Goal: Task Accomplishment & Management: Manage account settings

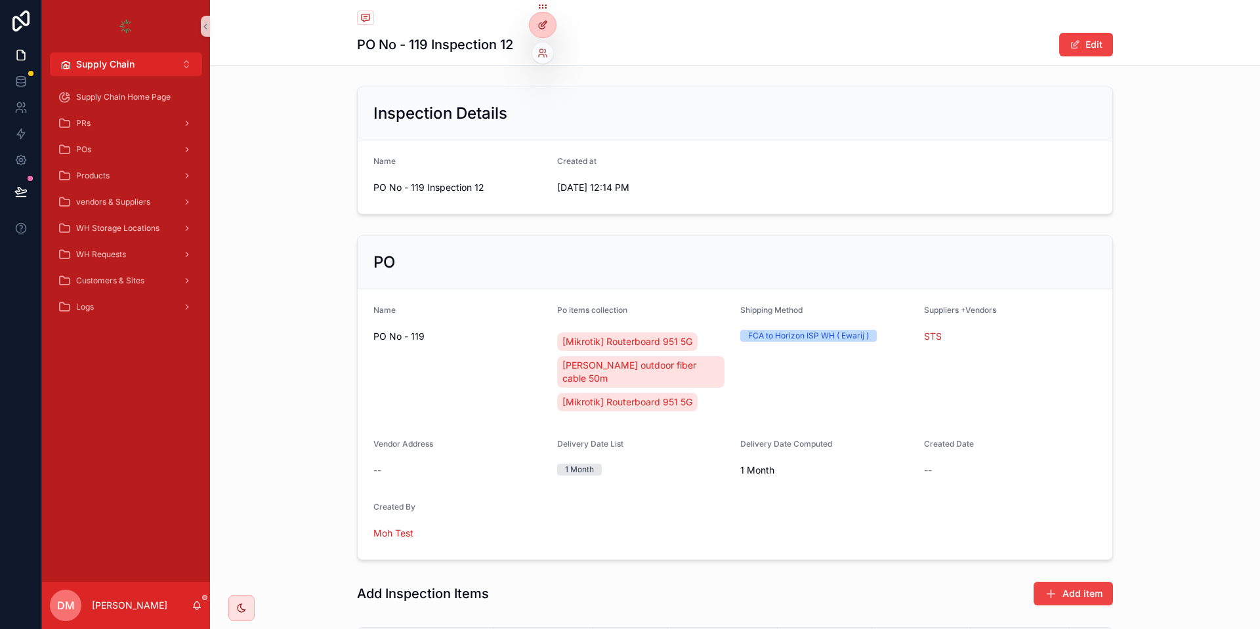
click at [542, 28] on icon at bounding box center [542, 25] width 10 height 10
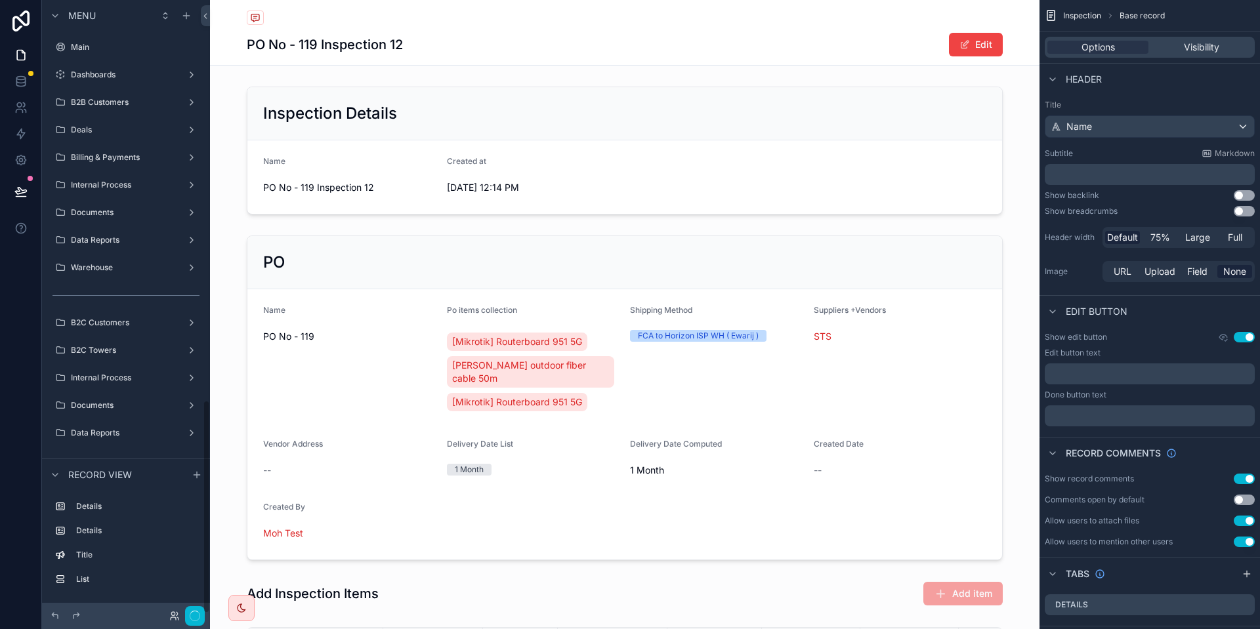
scroll to position [1146, 0]
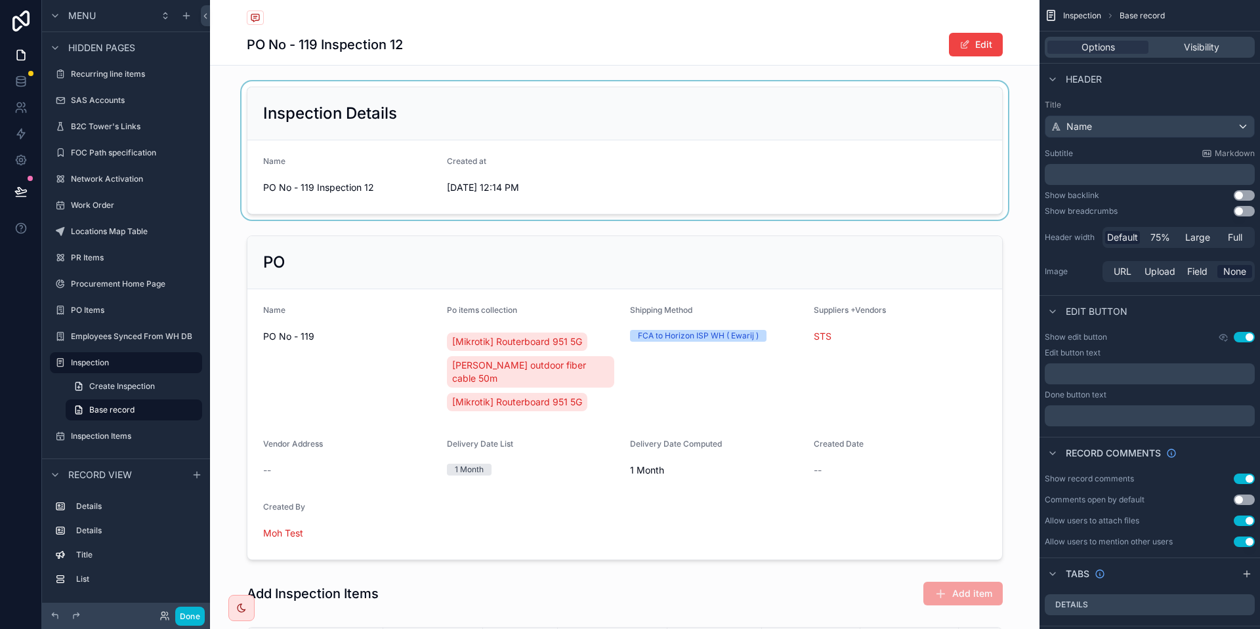
click at [461, 130] on div "scrollable content" at bounding box center [624, 150] width 829 height 138
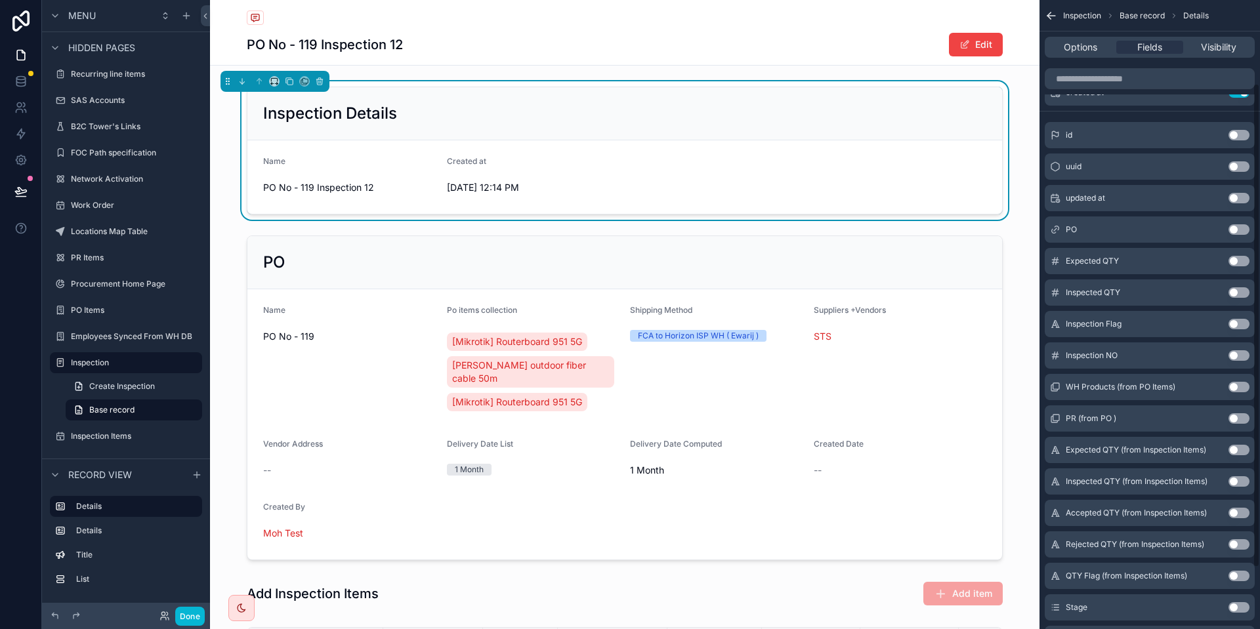
scroll to position [118, 0]
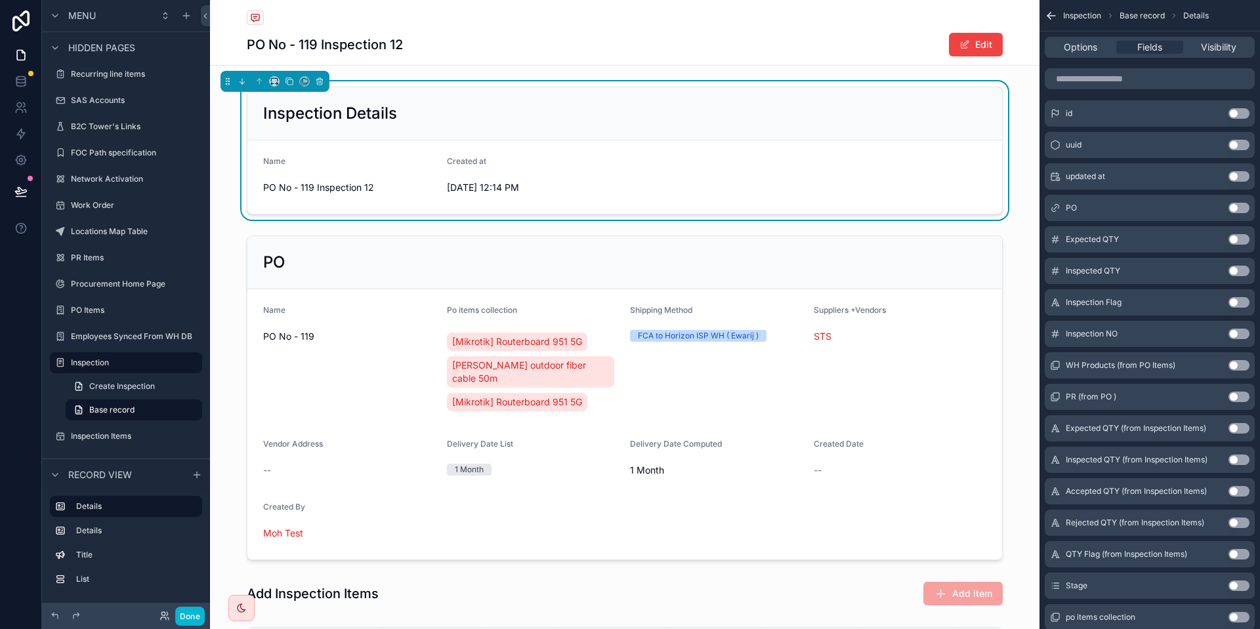
click at [1235, 203] on button "Use setting" at bounding box center [1238, 208] width 21 height 10
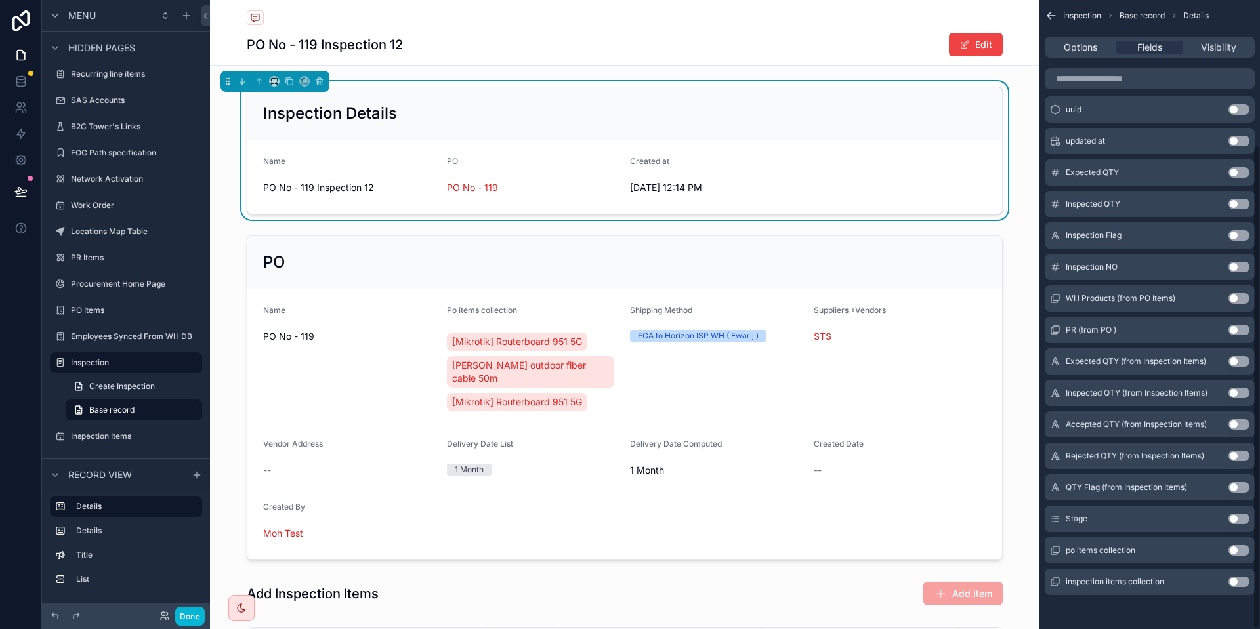
scroll to position [188, 0]
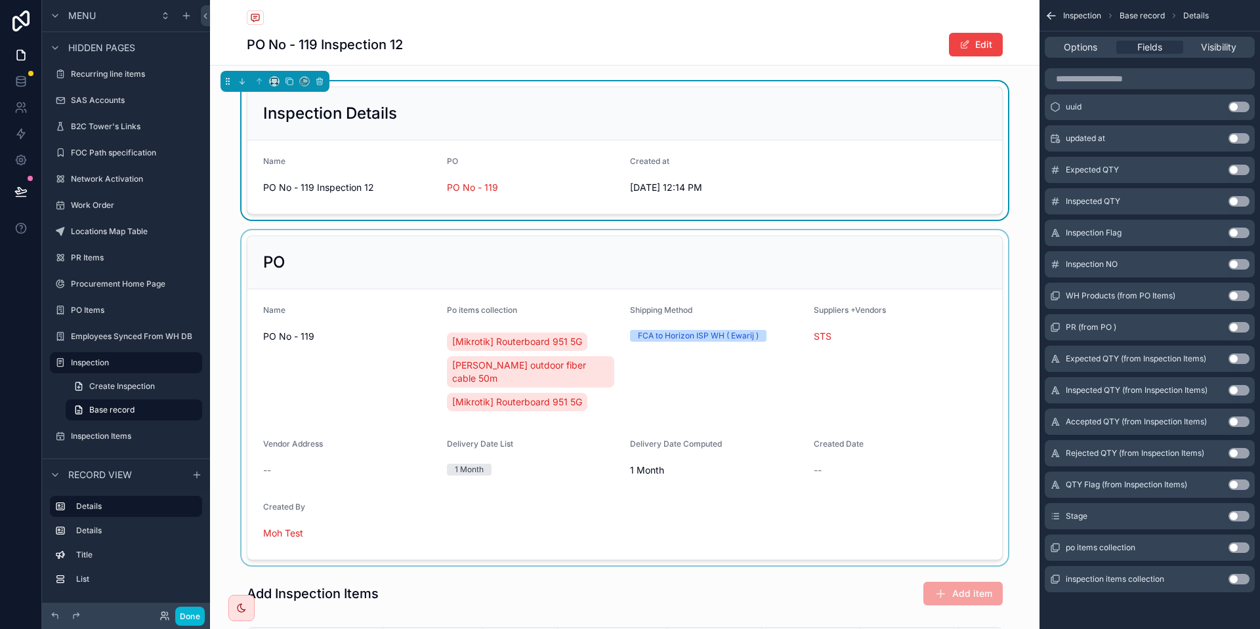
click at [875, 264] on div "scrollable content" at bounding box center [624, 397] width 829 height 335
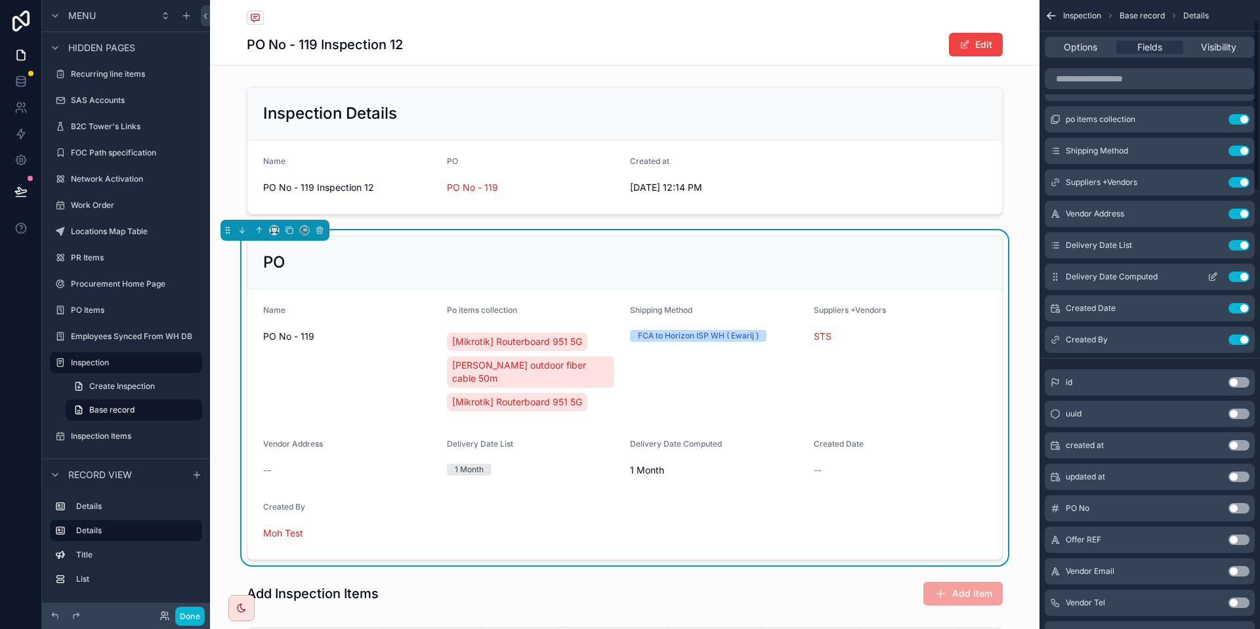
scroll to position [0, 0]
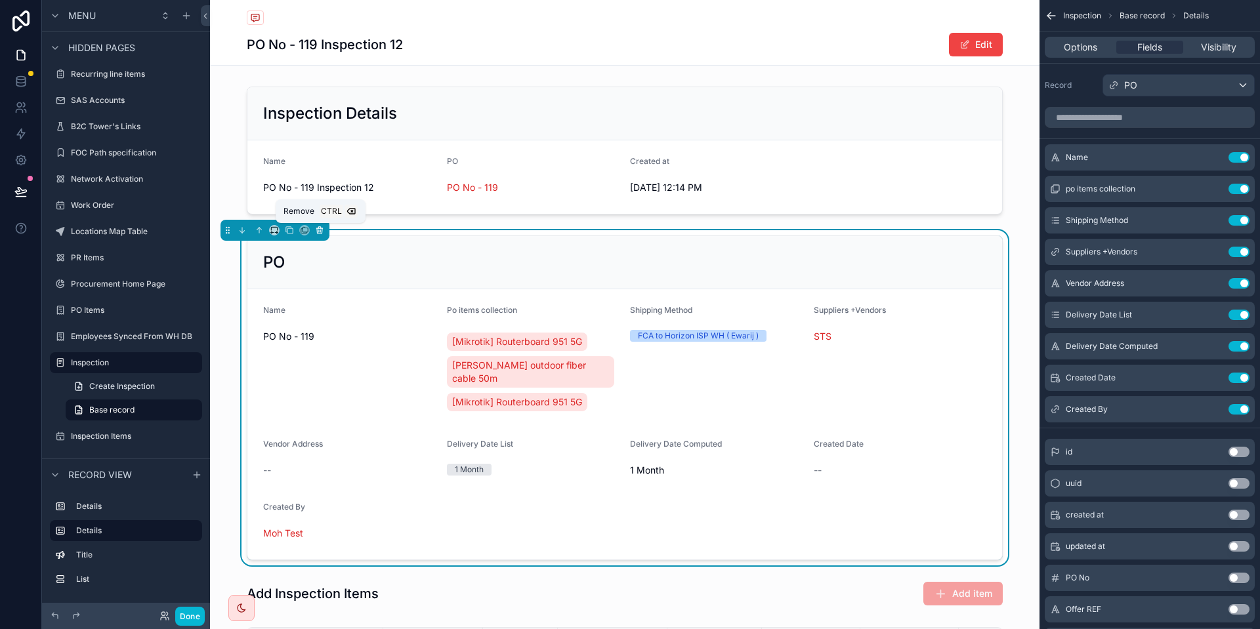
click at [324, 230] on button "scrollable content" at bounding box center [319, 230] width 14 height 14
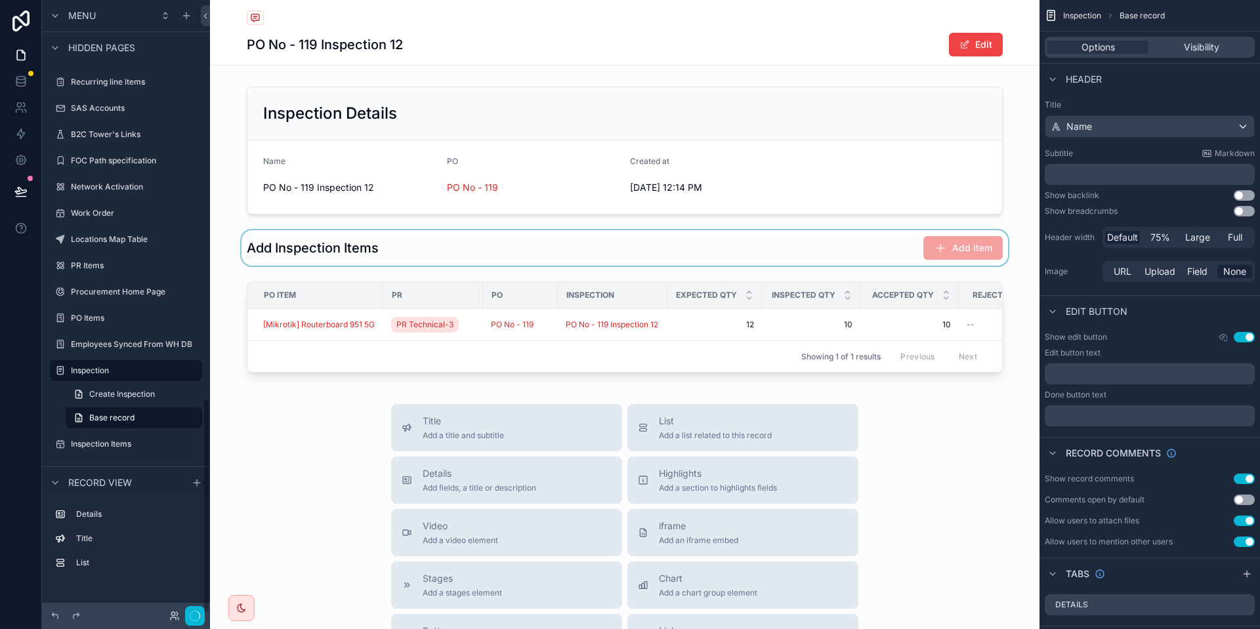
scroll to position [1138, 0]
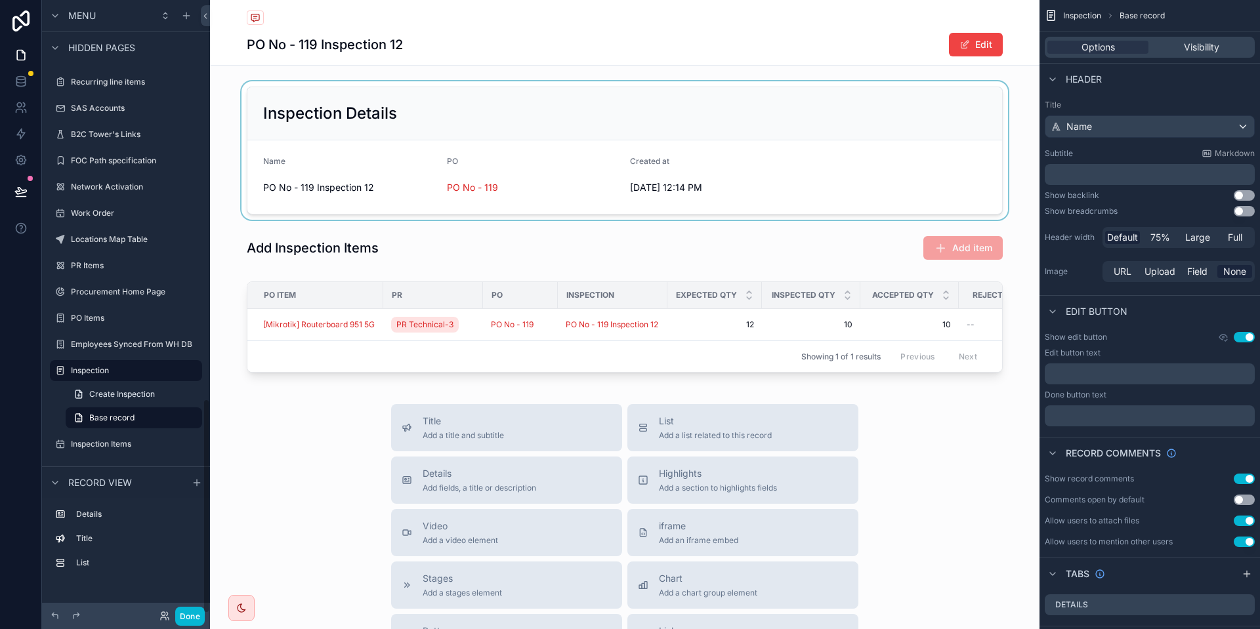
click at [636, 121] on div "scrollable content" at bounding box center [624, 150] width 829 height 138
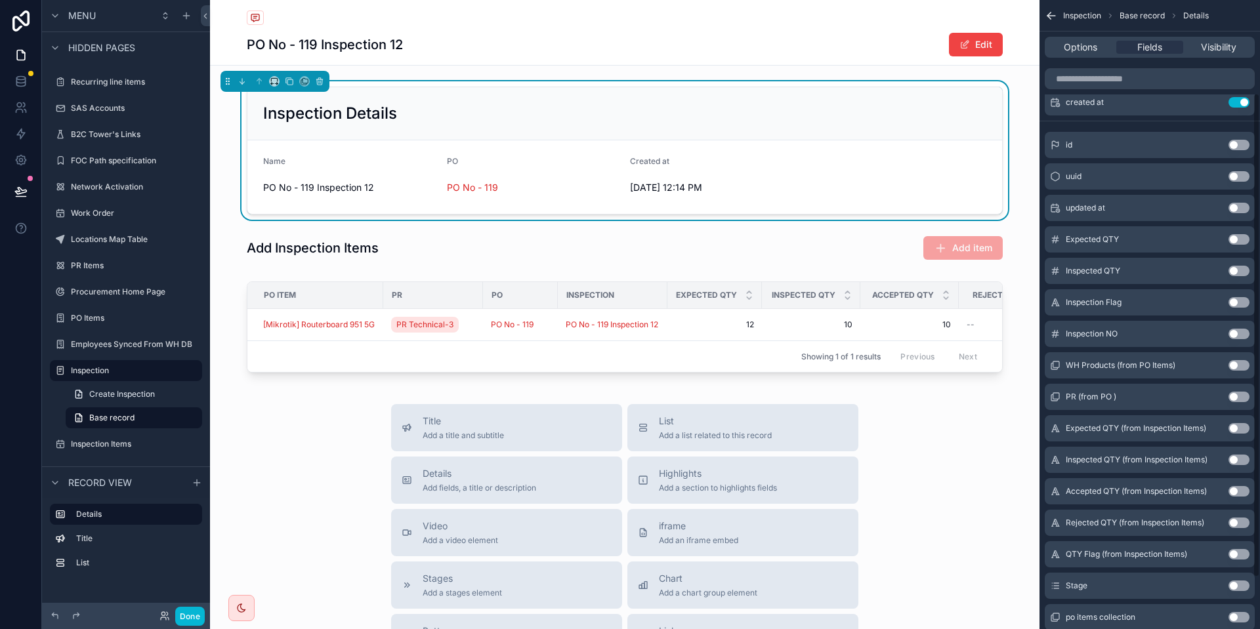
scroll to position [177, 0]
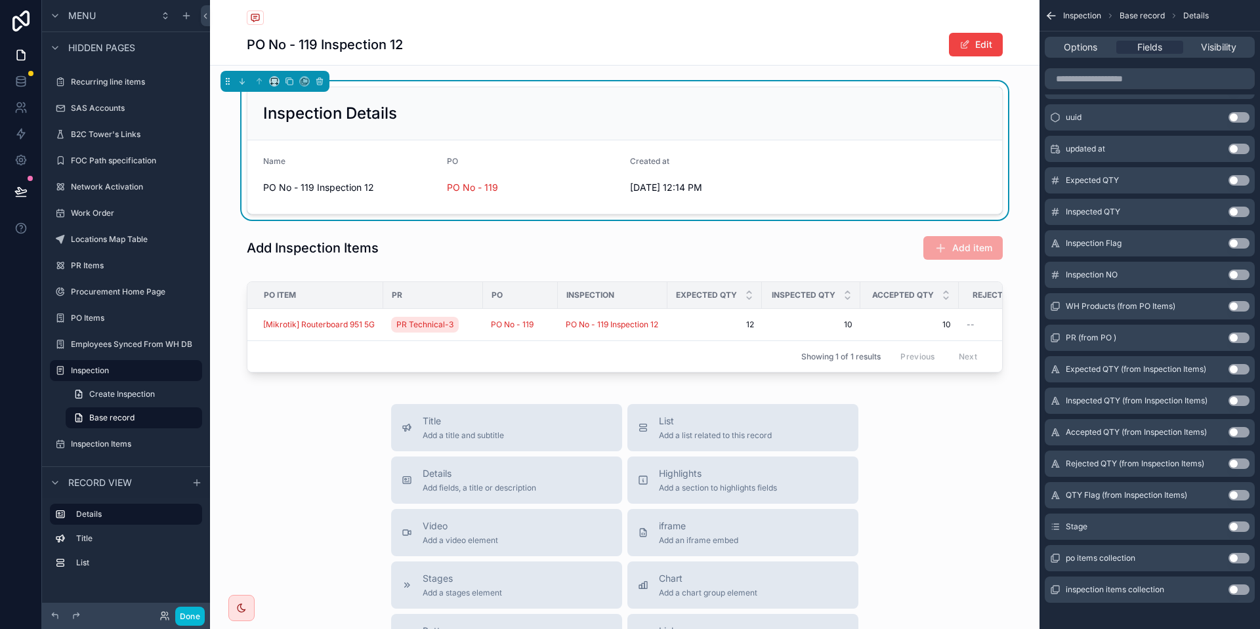
click at [1236, 525] on button "Use setting" at bounding box center [1238, 527] width 21 height 10
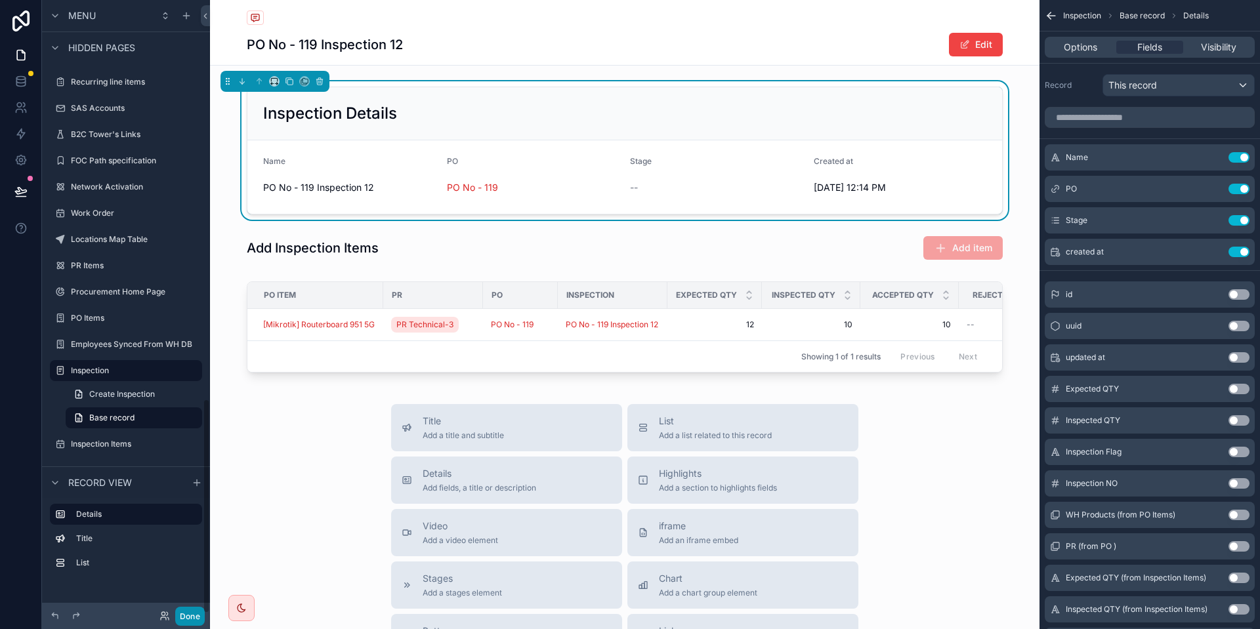
click at [184, 611] on button "Done" at bounding box center [190, 616] width 30 height 19
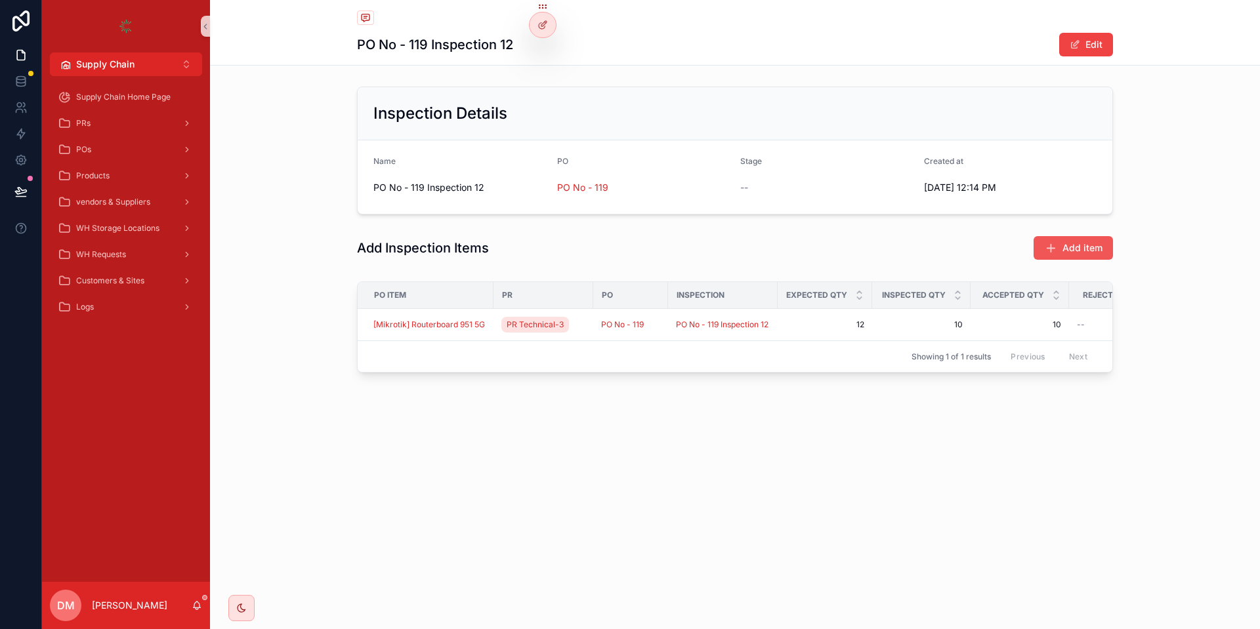
click at [1070, 255] on button "Add item" at bounding box center [1072, 248] width 79 height 24
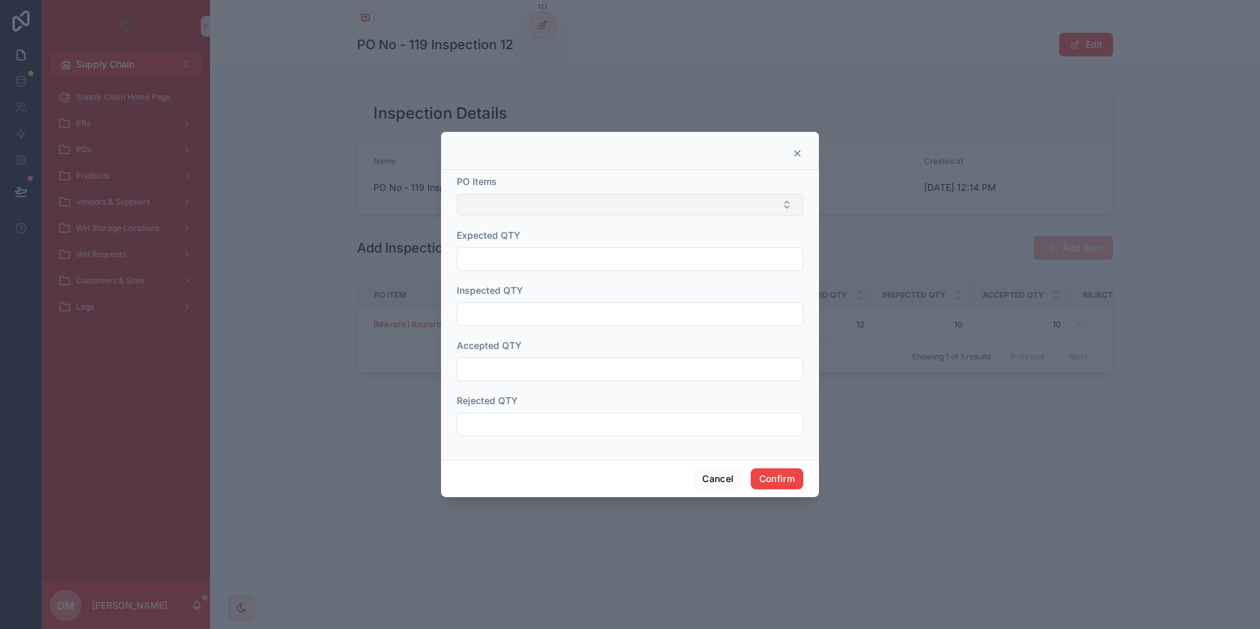
click at [532, 201] on button "Select Button" at bounding box center [630, 205] width 346 height 22
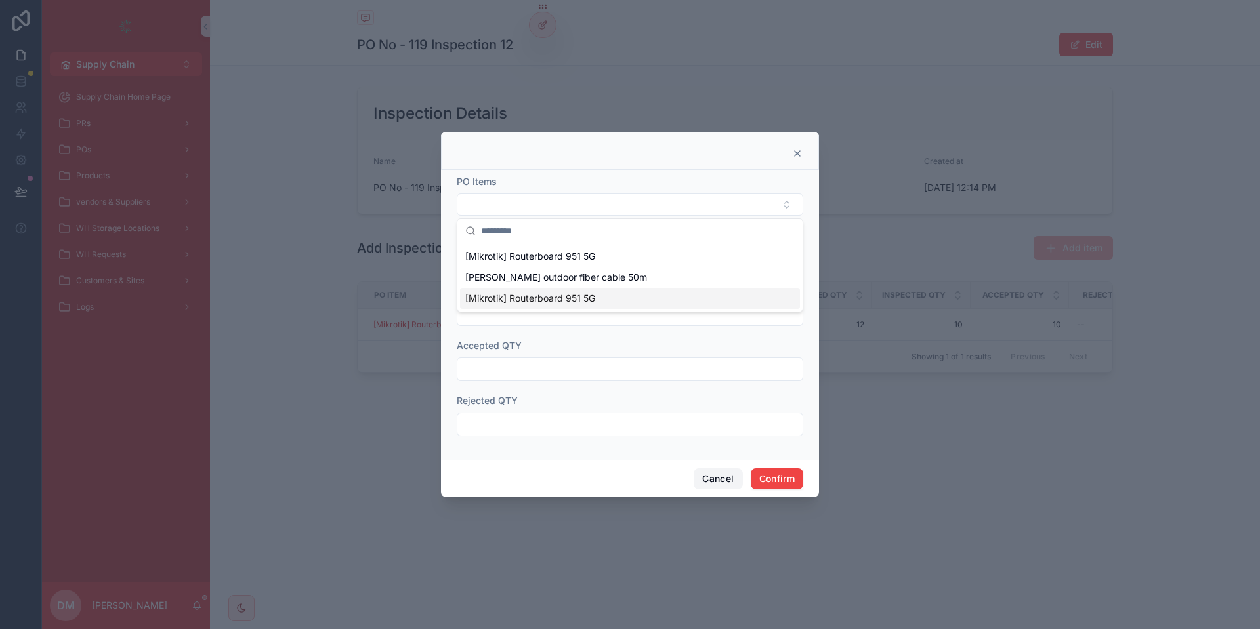
click at [714, 481] on button "Cancel" at bounding box center [717, 478] width 49 height 21
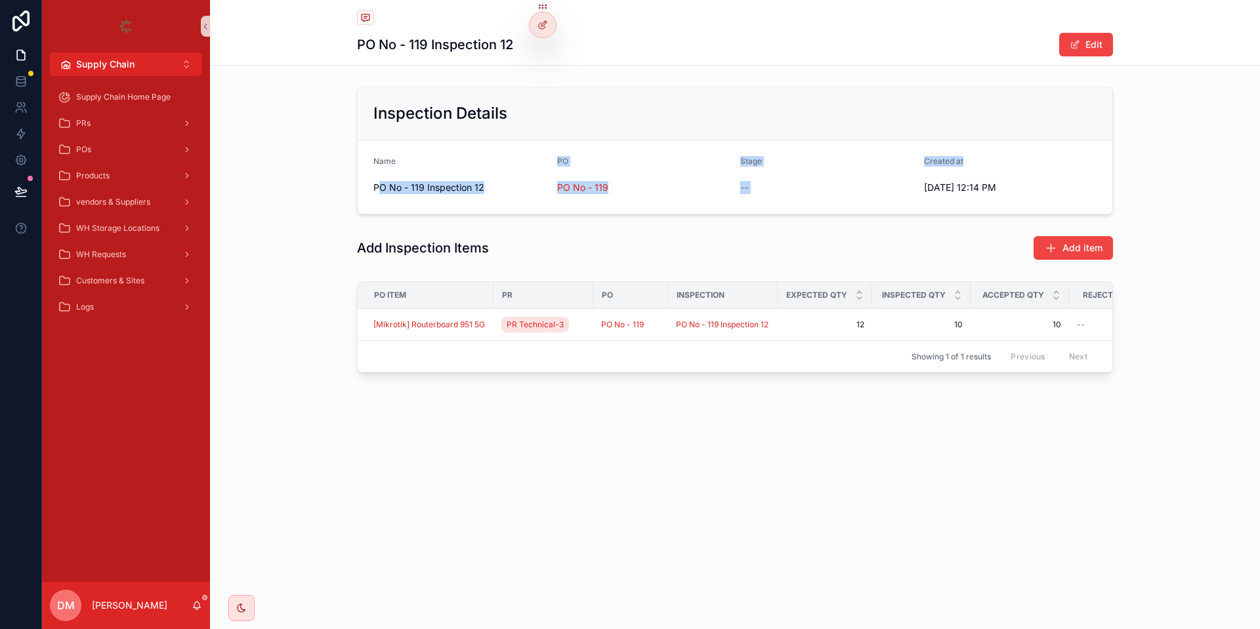
drag, startPoint x: 377, startPoint y: 205, endPoint x: 1099, endPoint y: 168, distance: 722.6
click at [1099, 168] on form "Name PO No - 119 Inspection 12 PO PO No - 119 Stage -- Created at 9/1/2025 12:1…" at bounding box center [735, 176] width 754 height 73
click at [848, 120] on div "Inspection Details" at bounding box center [734, 113] width 723 height 21
click at [583, 179] on div "PO No - 119" at bounding box center [643, 187] width 173 height 21
click at [582, 192] on span "PO No - 119" at bounding box center [582, 187] width 51 height 13
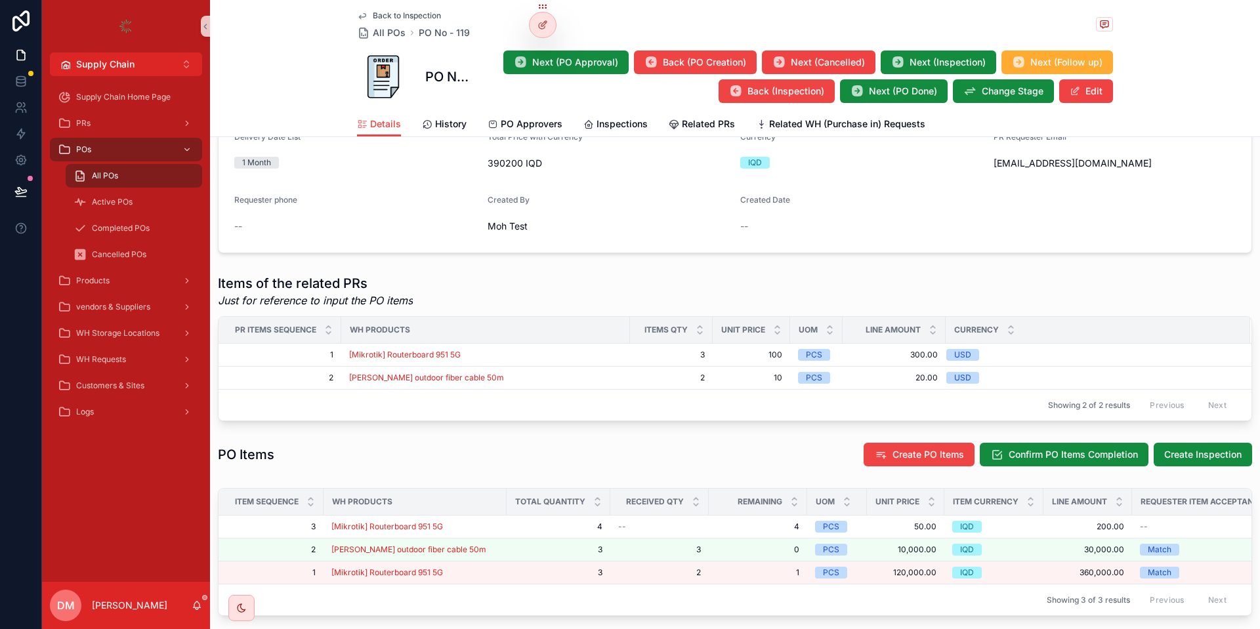
scroll to position [394, 0]
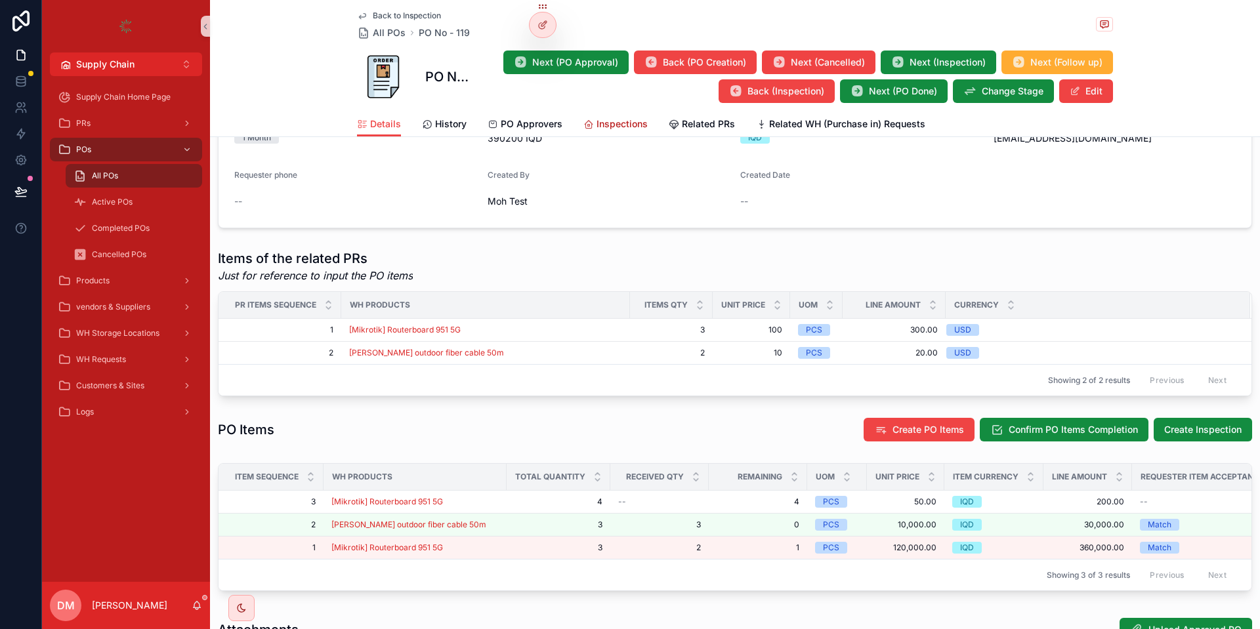
click at [623, 121] on span "Inspections" at bounding box center [621, 123] width 51 height 13
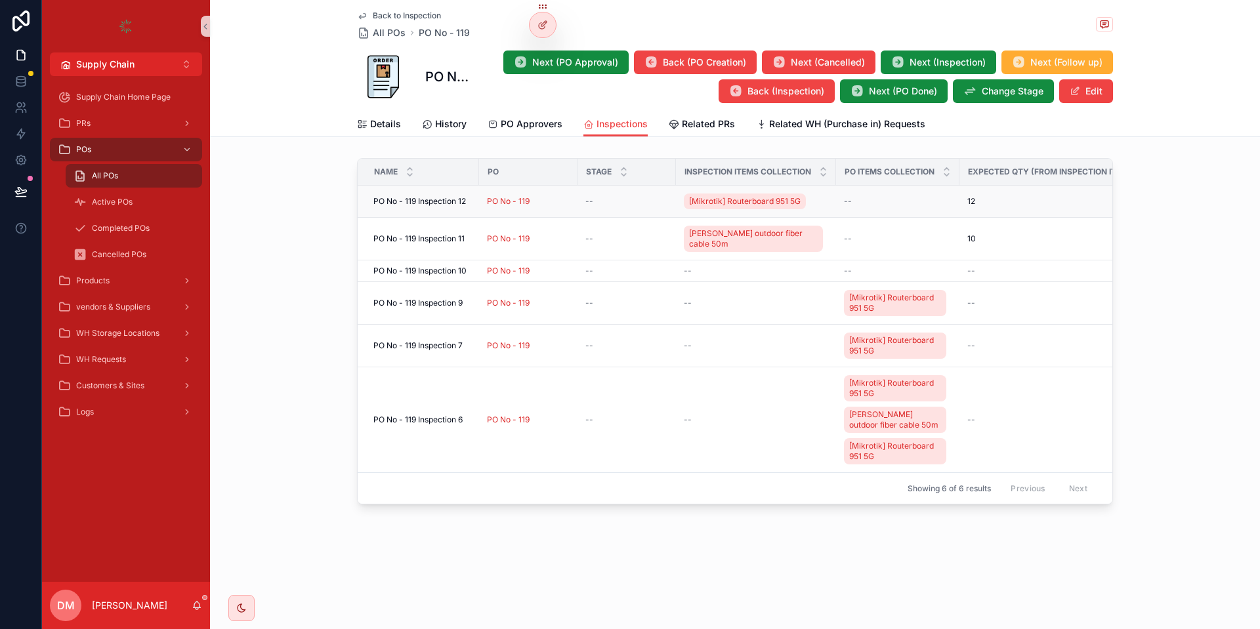
click at [434, 208] on td "PO No - 119 Inspection 12 PO No - 119 Inspection 12" at bounding box center [418, 202] width 121 height 32
click at [434, 199] on span "PO No - 119 Inspection 12" at bounding box center [419, 201] width 92 height 10
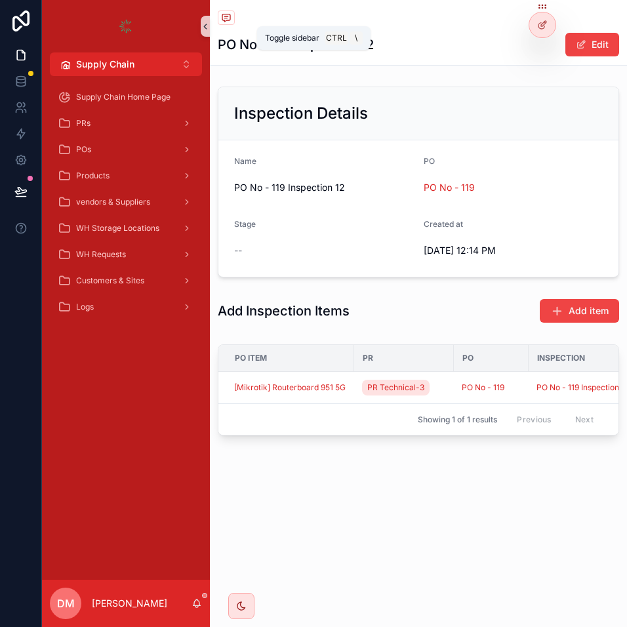
click at [207, 28] on icon "scrollable content" at bounding box center [205, 27] width 9 height 10
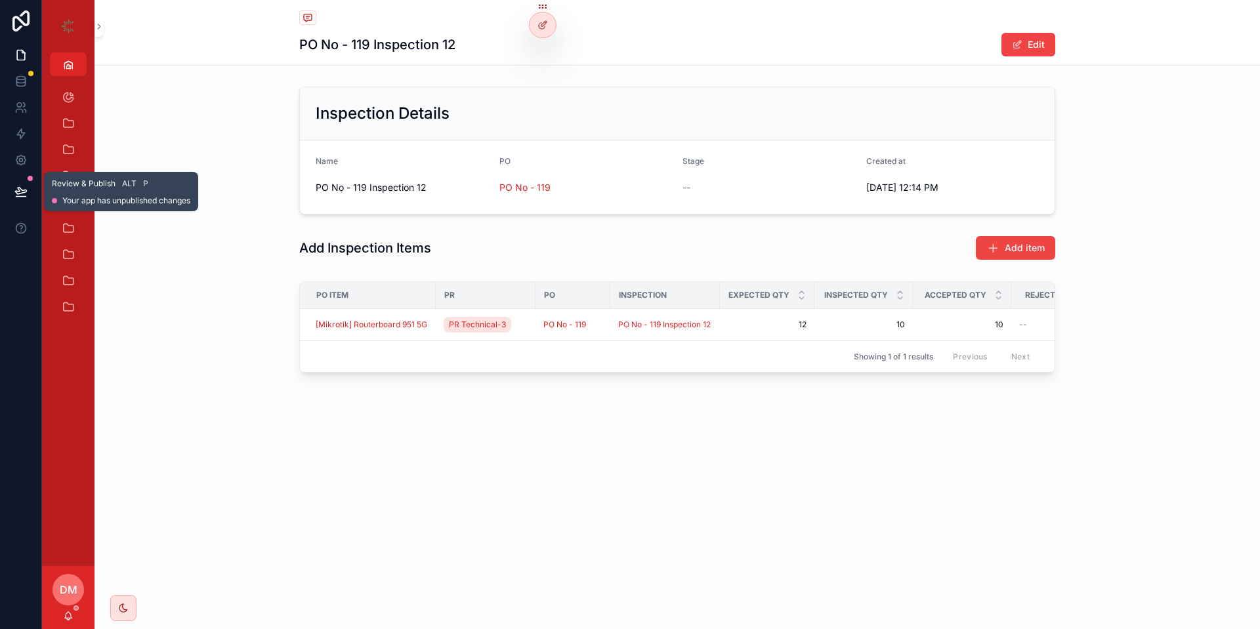
click at [27, 198] on button at bounding box center [21, 191] width 29 height 37
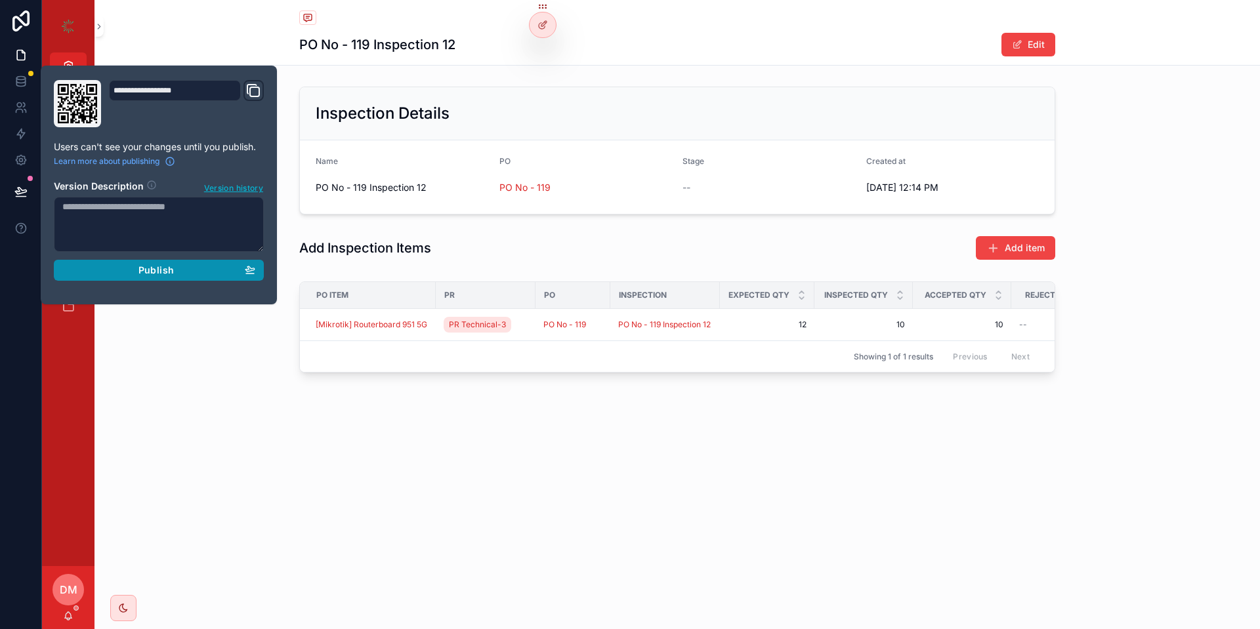
click at [144, 264] on span "Publish" at bounding box center [155, 270] width 35 height 12
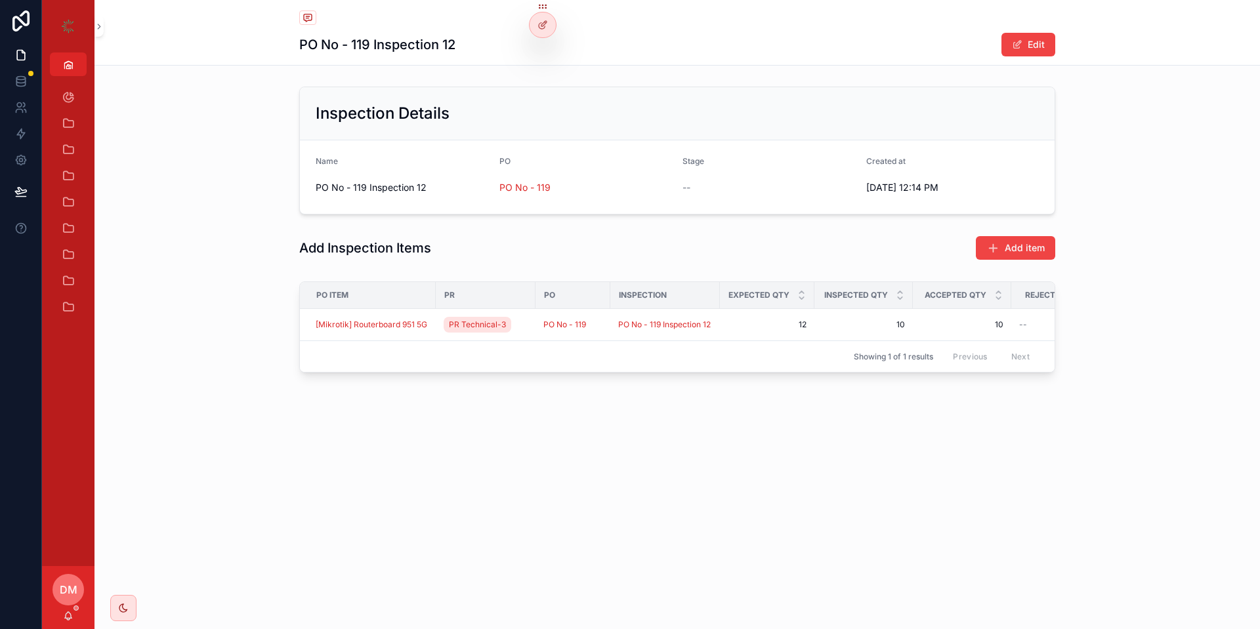
click at [394, 72] on div "PO No - 119 Inspection 12 Edit Inspection Details Name PO No - 119 Inspection 1…" at bounding box center [676, 233] width 1165 height 467
click at [508, 191] on span "PO No - 119" at bounding box center [524, 187] width 51 height 13
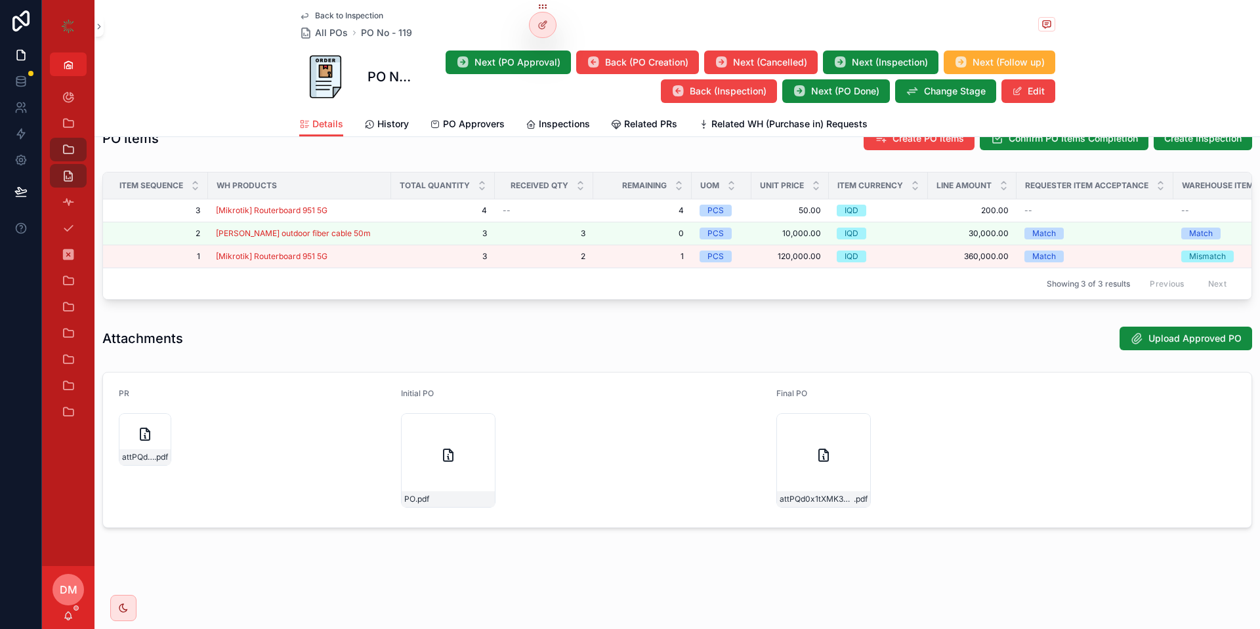
scroll to position [694, 0]
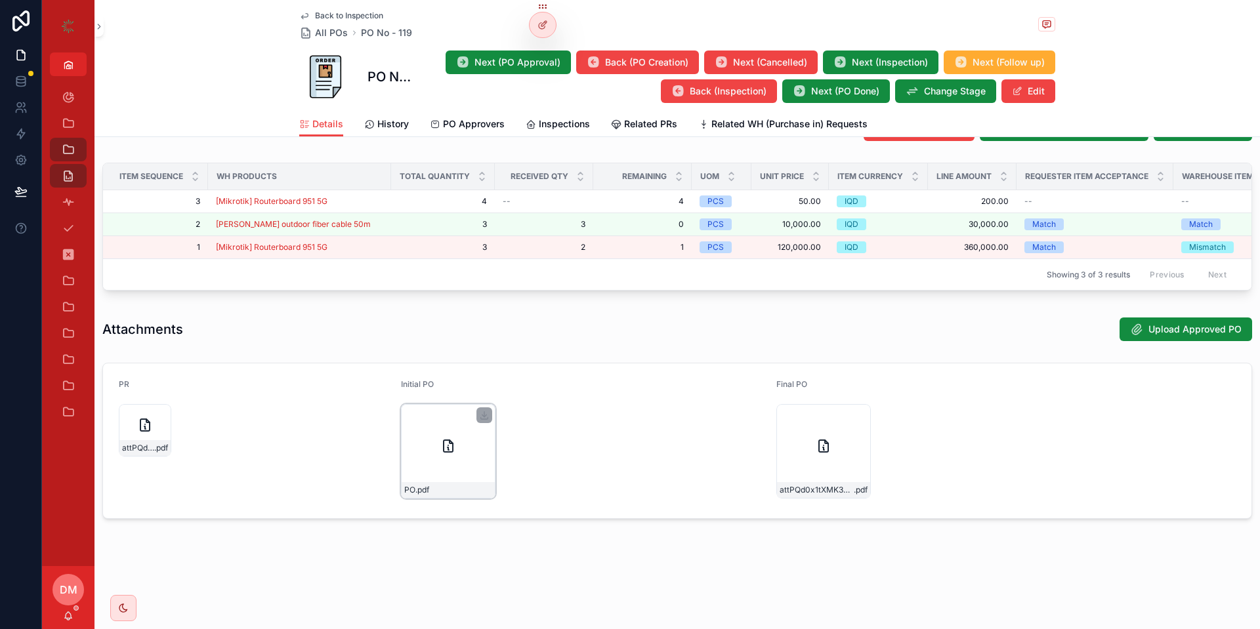
click at [459, 427] on div "PO .pdf" at bounding box center [448, 451] width 94 height 94
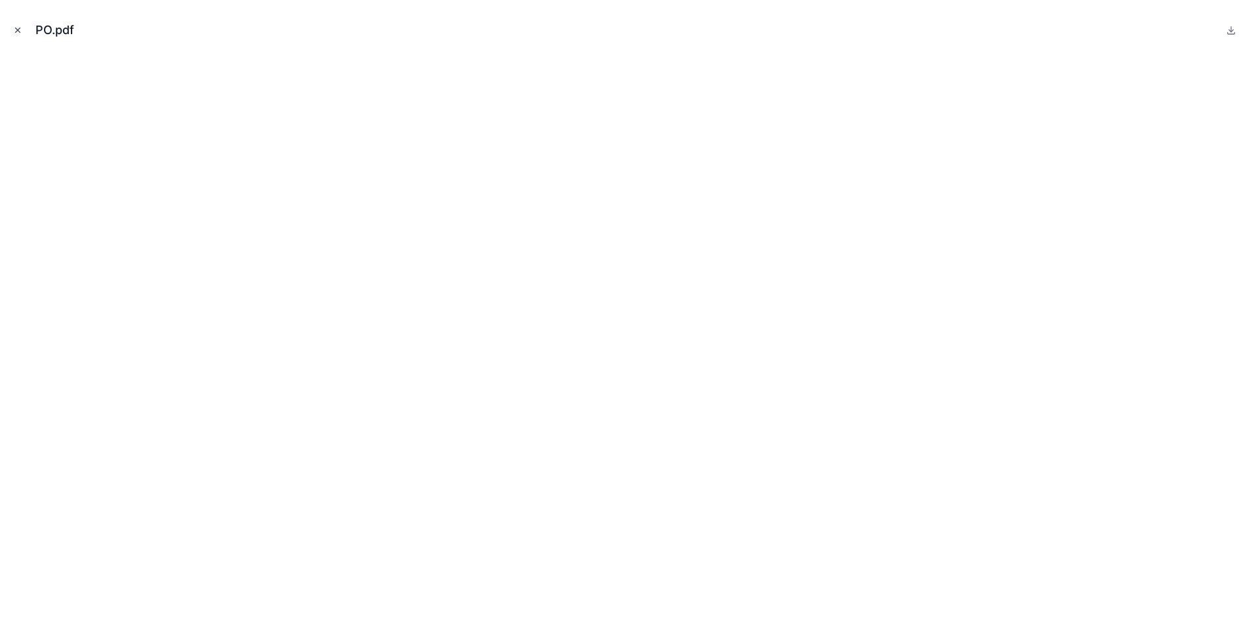
click at [21, 29] on icon "Close modal" at bounding box center [17, 30] width 9 height 9
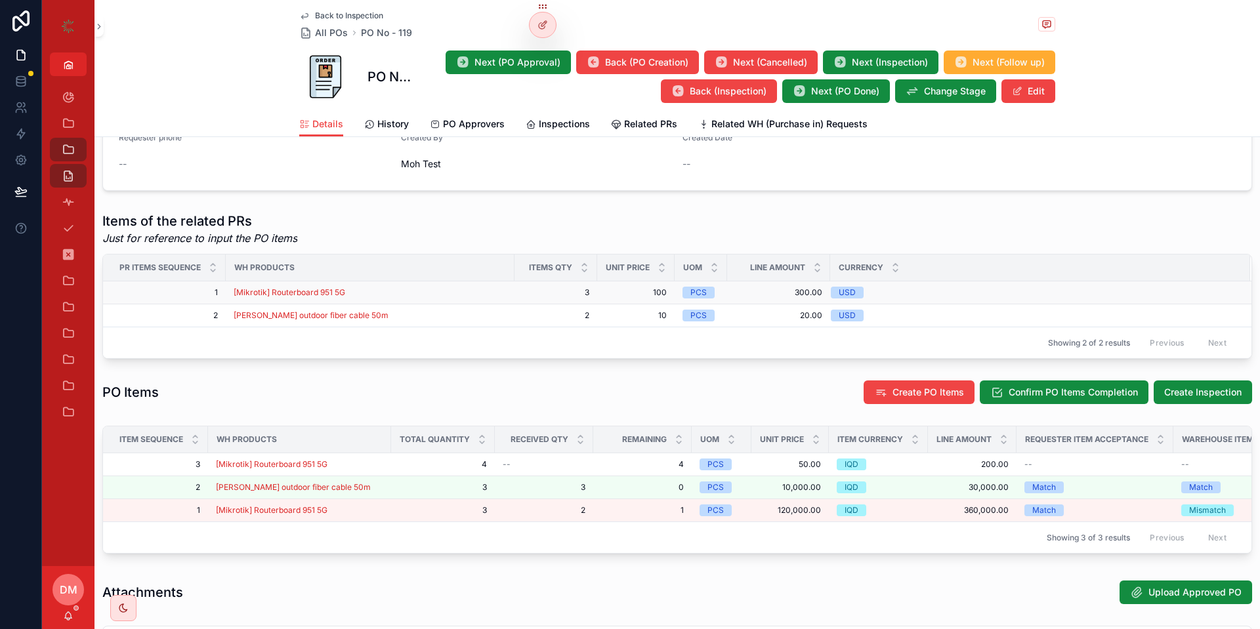
scroll to position [379, 0]
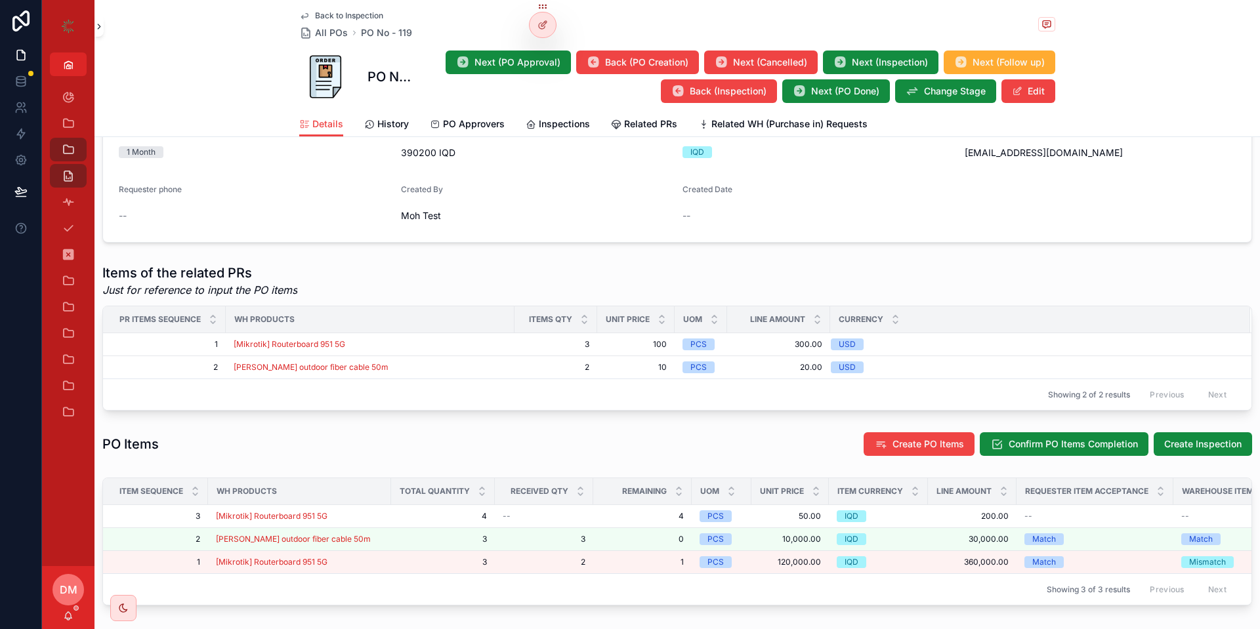
click at [102, 27] on icon "scrollable content" at bounding box center [98, 27] width 9 height 10
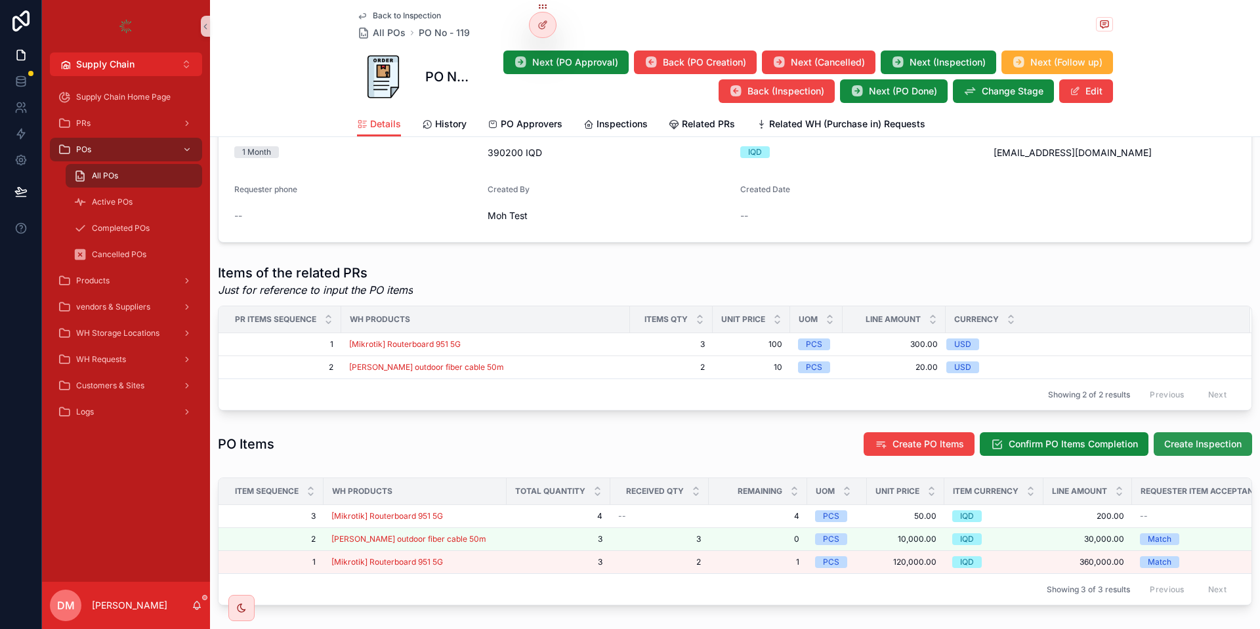
click at [1241, 451] on span "Create Inspection" at bounding box center [1202, 444] width 77 height 13
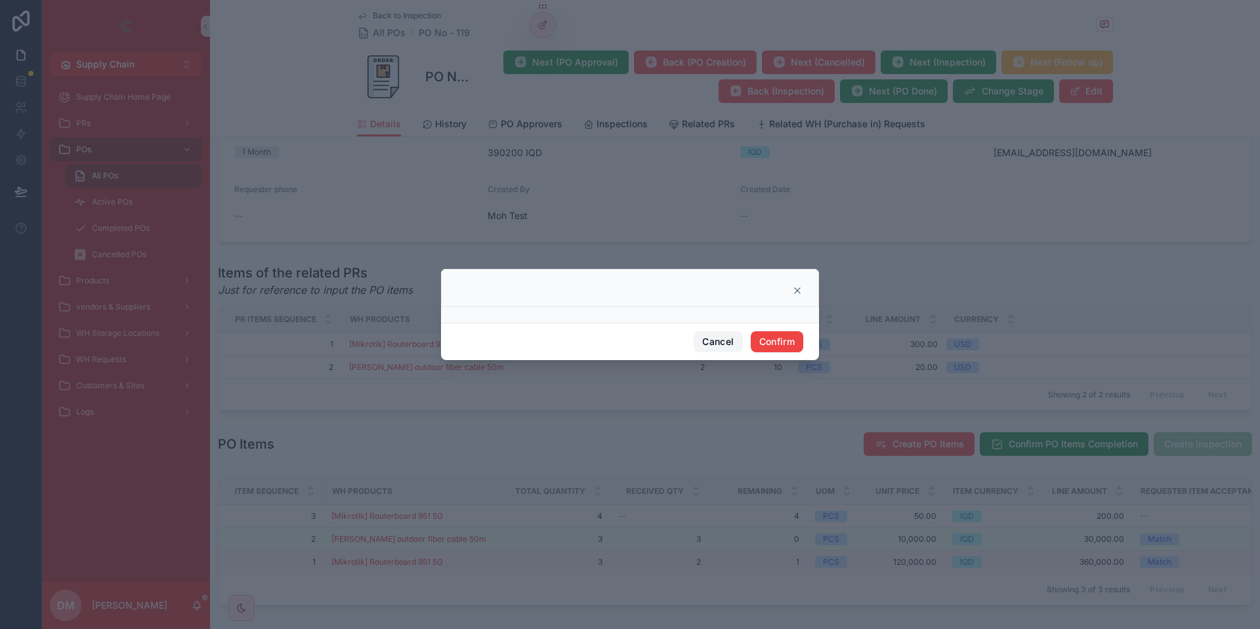
click at [717, 341] on button "Cancel" at bounding box center [717, 341] width 49 height 21
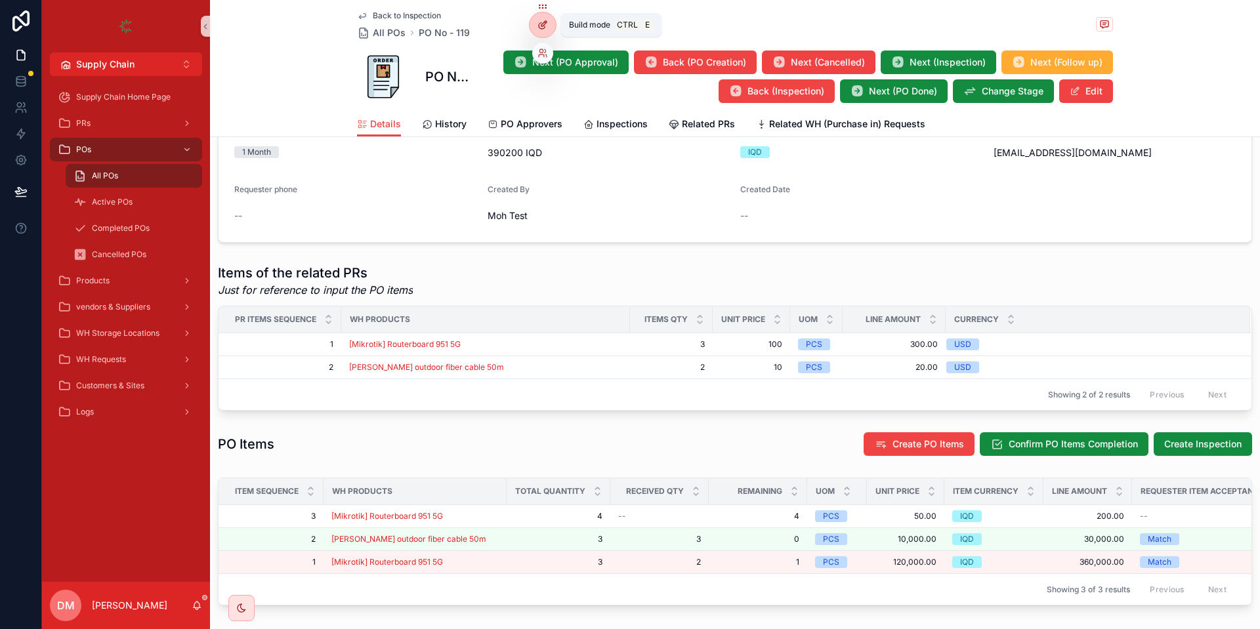
click at [534, 30] on div at bounding box center [542, 24] width 26 height 25
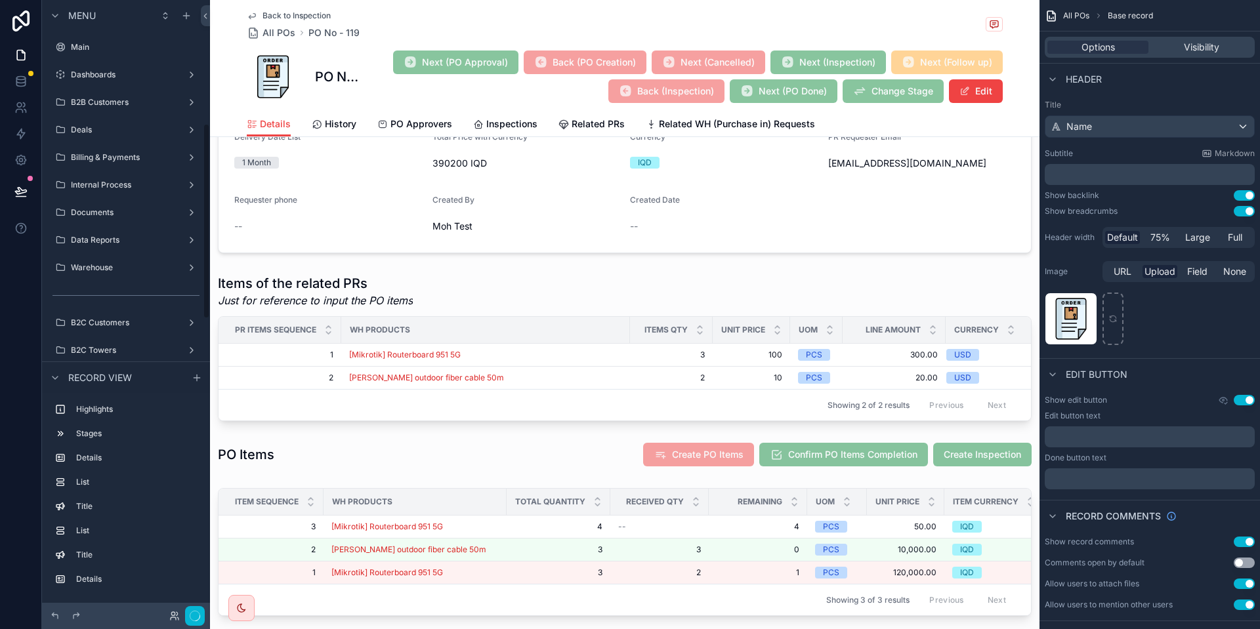
scroll to position [388, 0]
click at [925, 437] on div "scrollable content" at bounding box center [624, 454] width 829 height 35
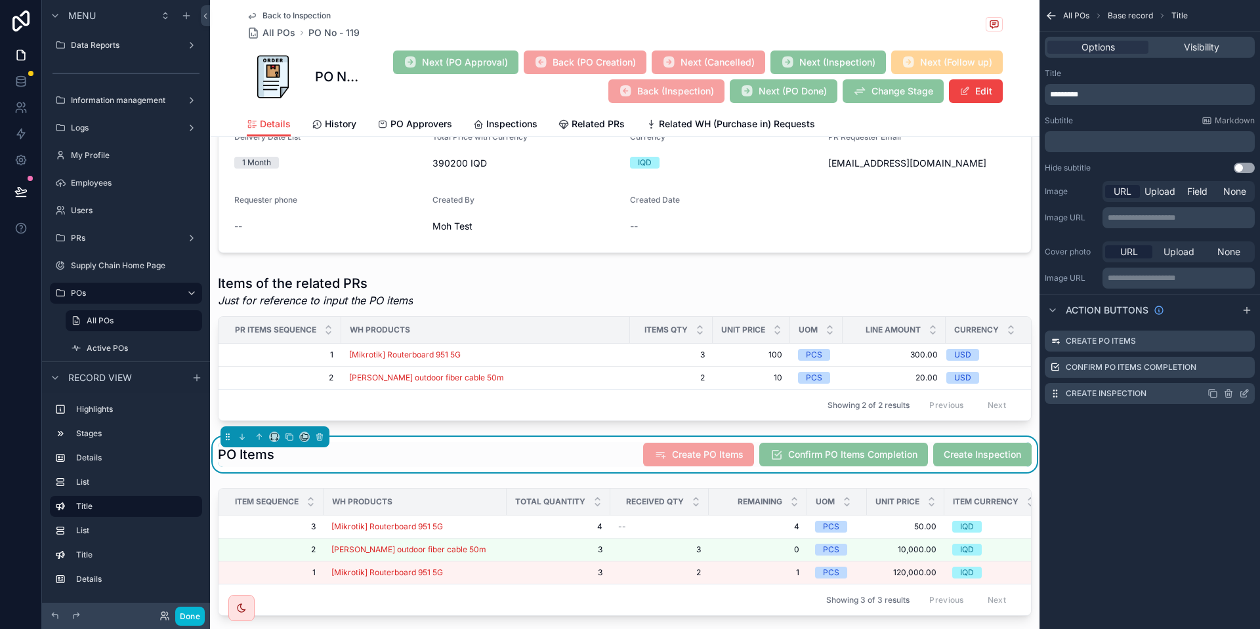
click at [1241, 395] on icon "scrollable content" at bounding box center [1244, 393] width 10 height 10
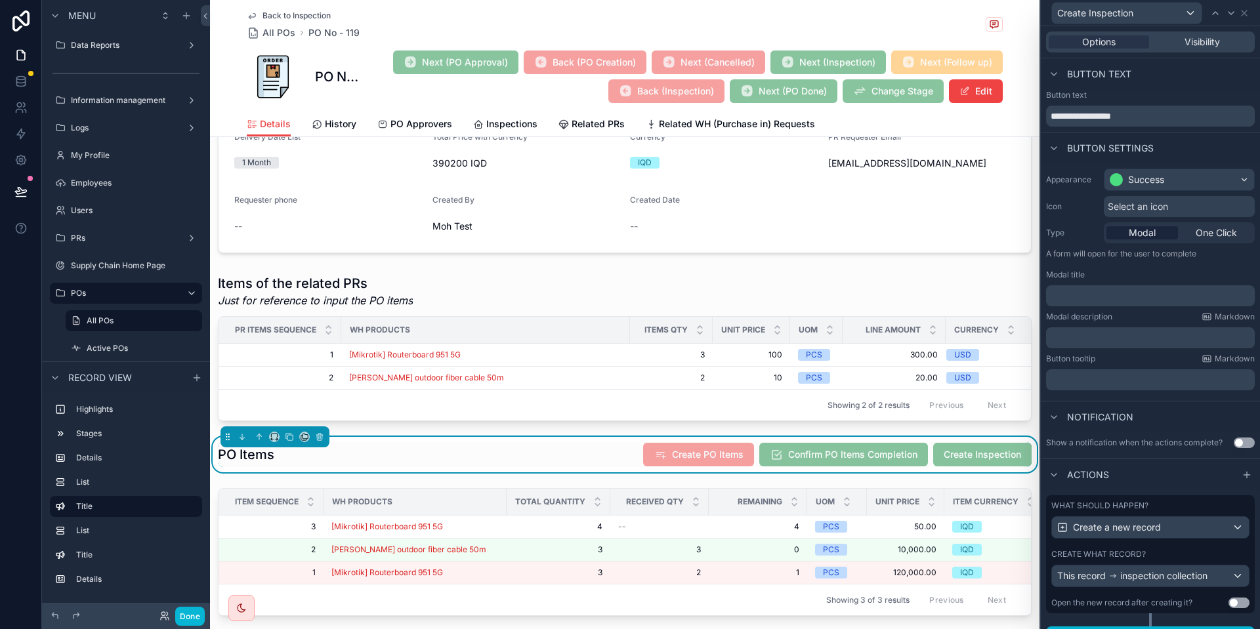
scroll to position [24, 0]
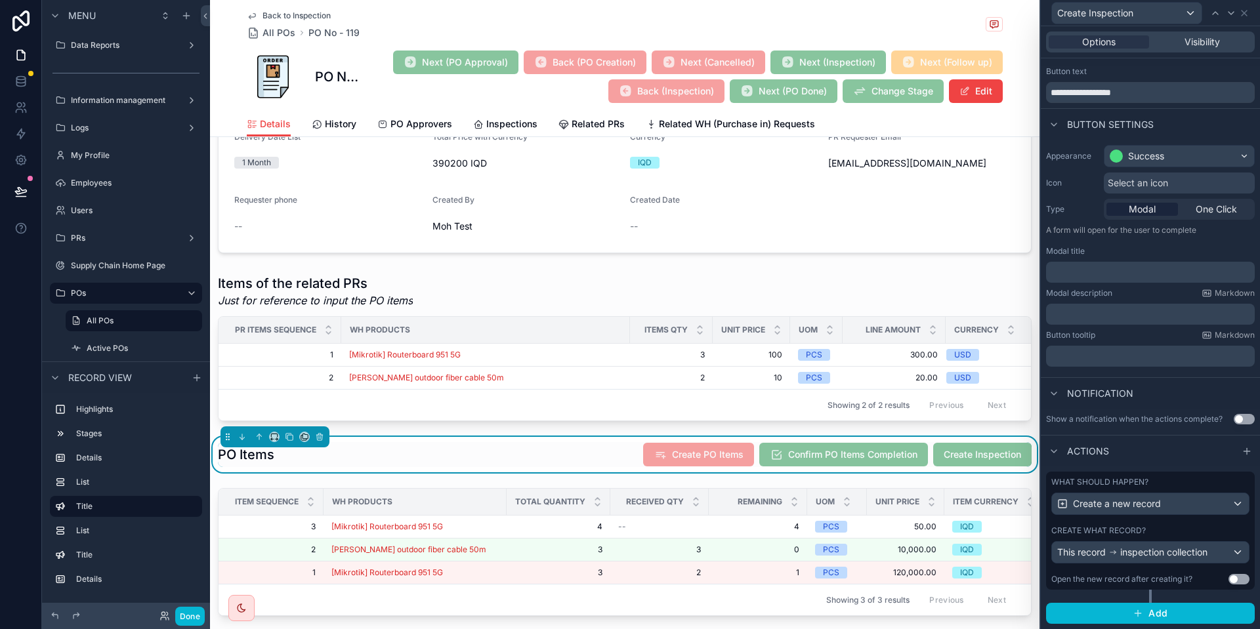
click at [1141, 178] on span "Select an icon" at bounding box center [1137, 182] width 60 height 13
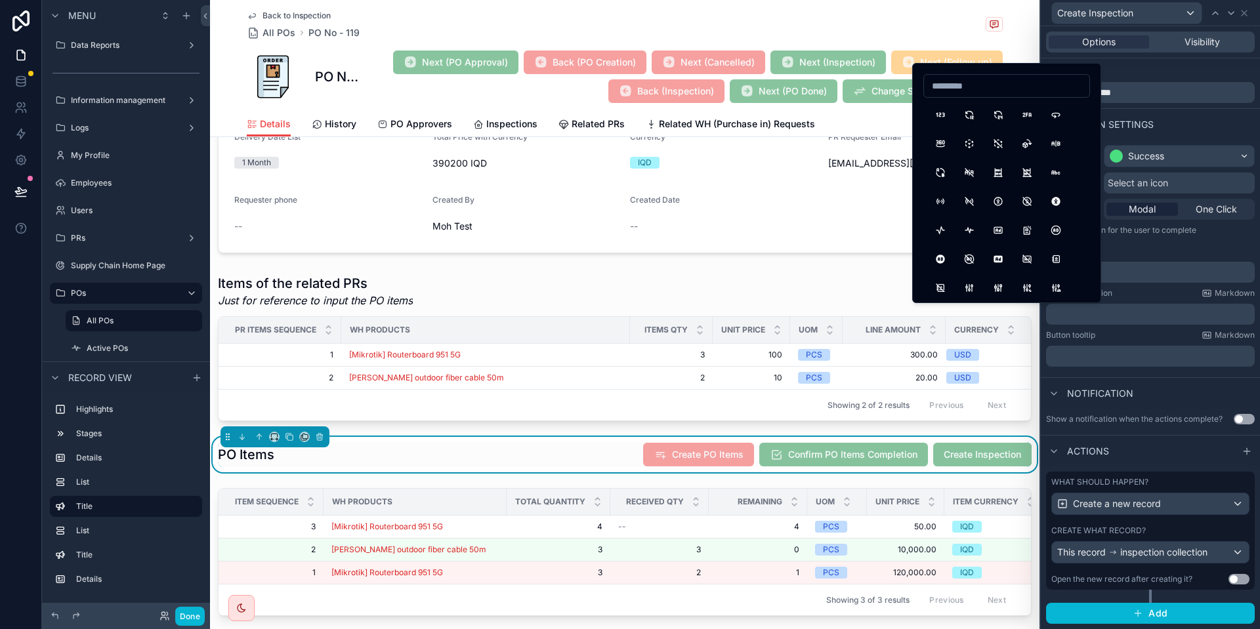
click at [998, 90] on input at bounding box center [1006, 86] width 165 height 18
click at [958, 76] on div "**********" at bounding box center [1006, 86] width 167 height 24
click at [950, 93] on input "**********" at bounding box center [1006, 86] width 165 height 18
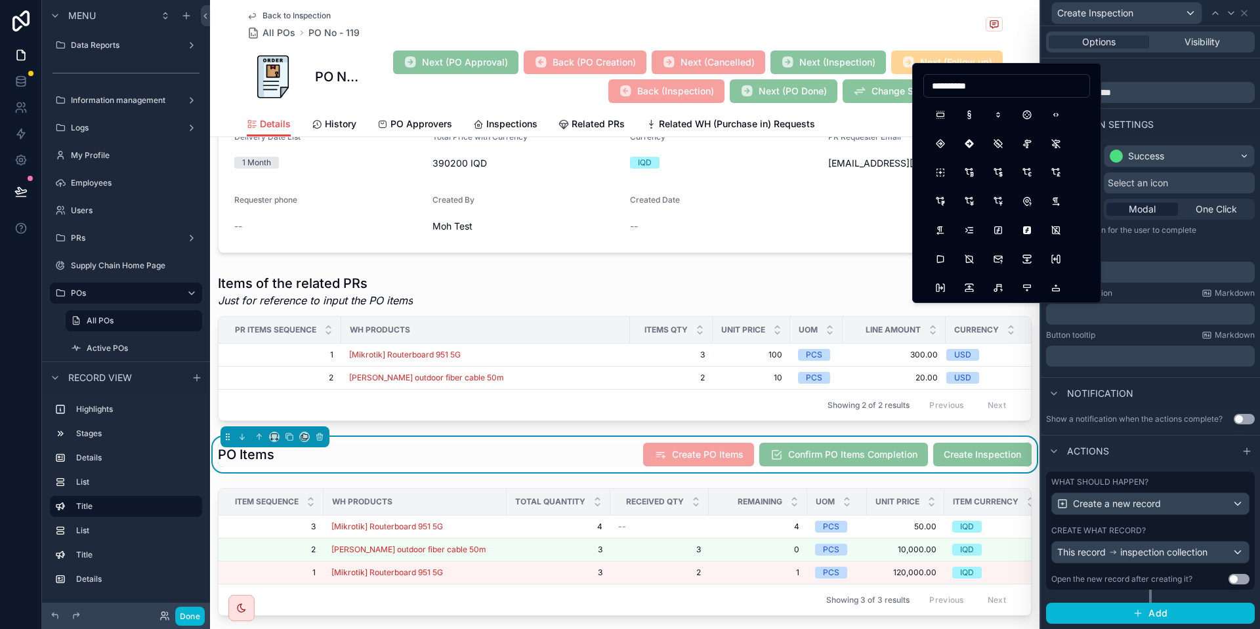
click at [950, 93] on input "**********" at bounding box center [1006, 86] width 165 height 18
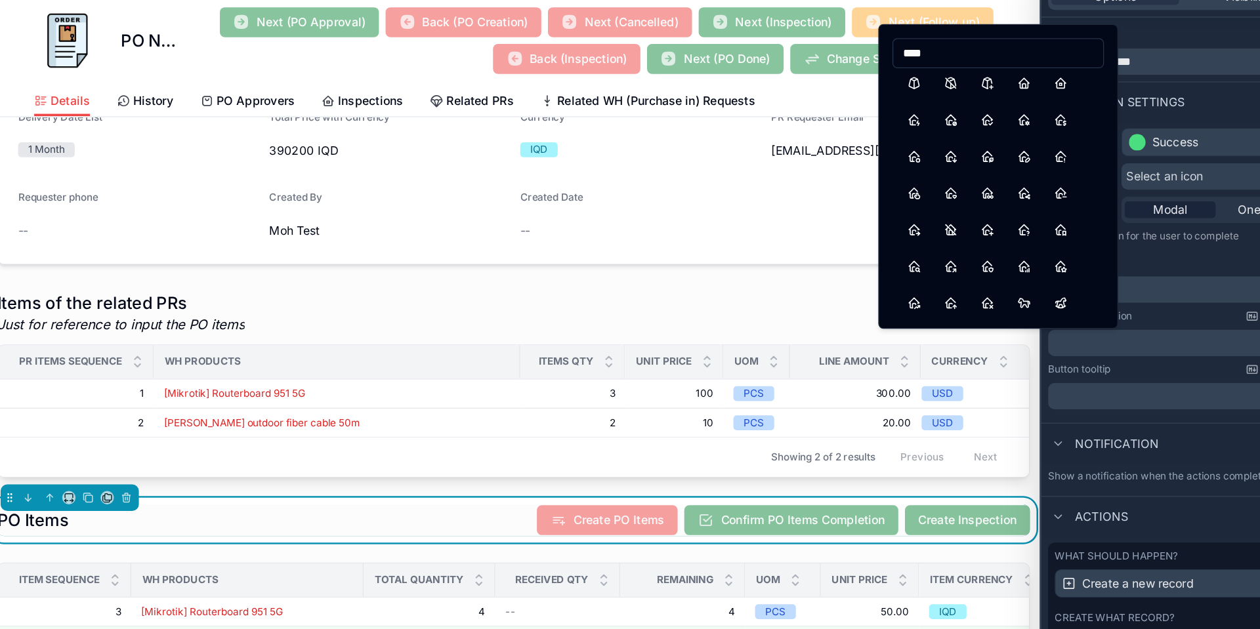
scroll to position [944, 0]
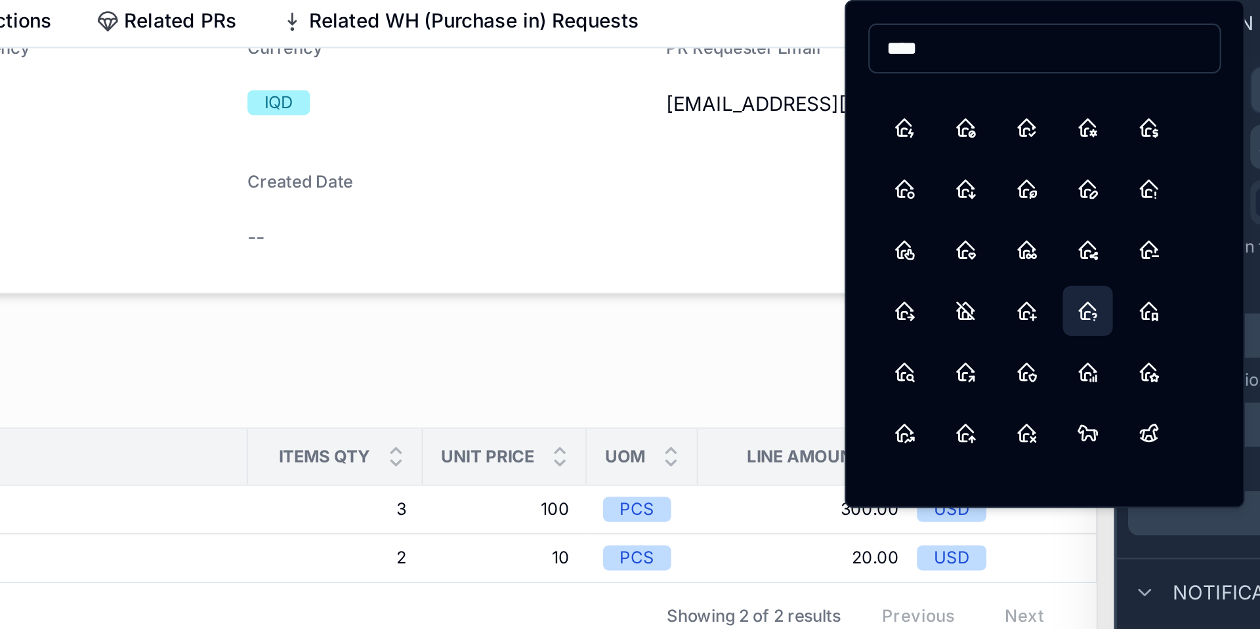
type input "****"
click at [1018, 257] on button "HomeQuestion" at bounding box center [1027, 261] width 24 height 24
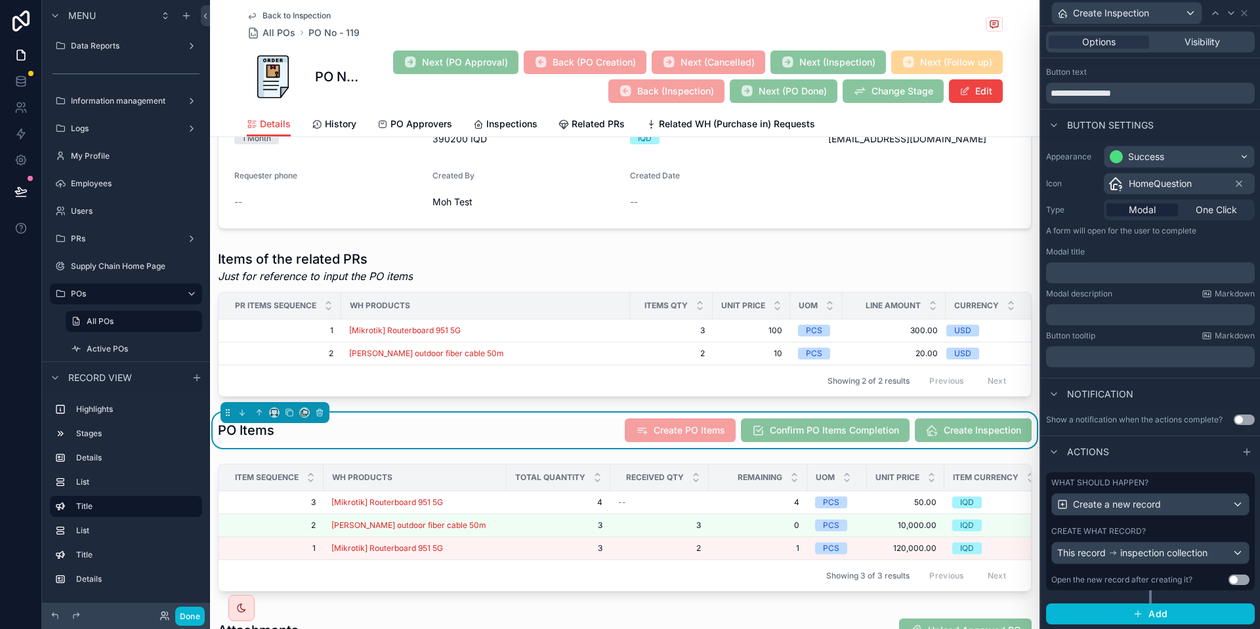
scroll to position [24, 0]
click at [1212, 39] on span "Visibility" at bounding box center [1201, 41] width 35 height 13
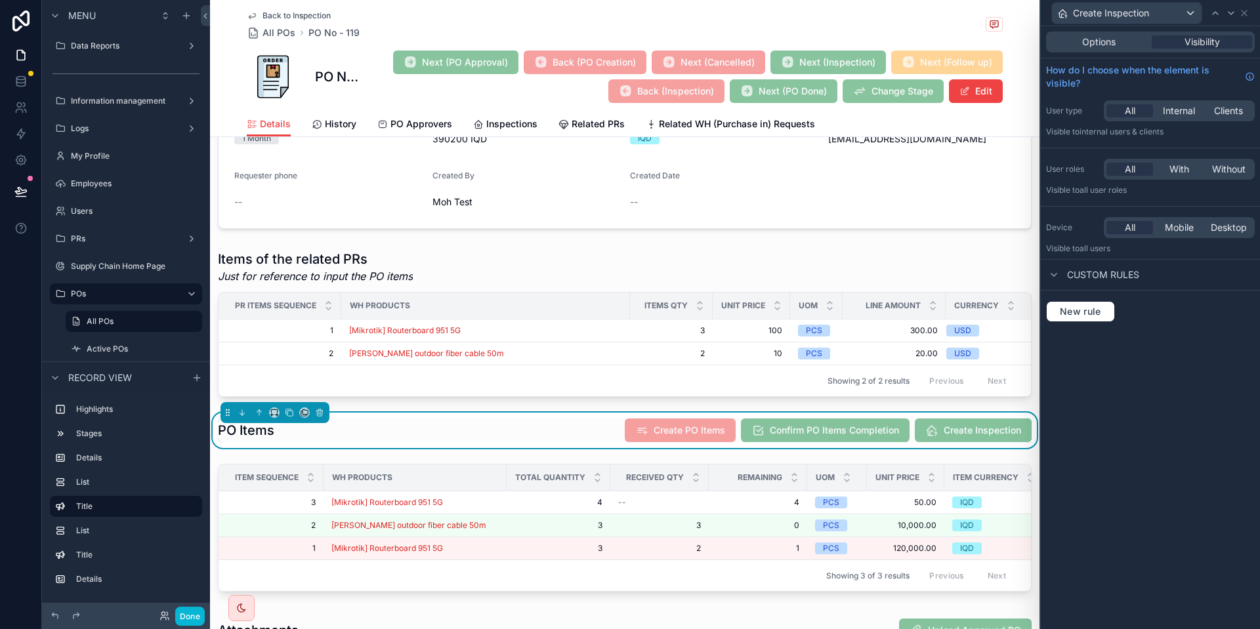
scroll to position [0, 0]
click at [1075, 302] on button "New rule" at bounding box center [1080, 311] width 69 height 21
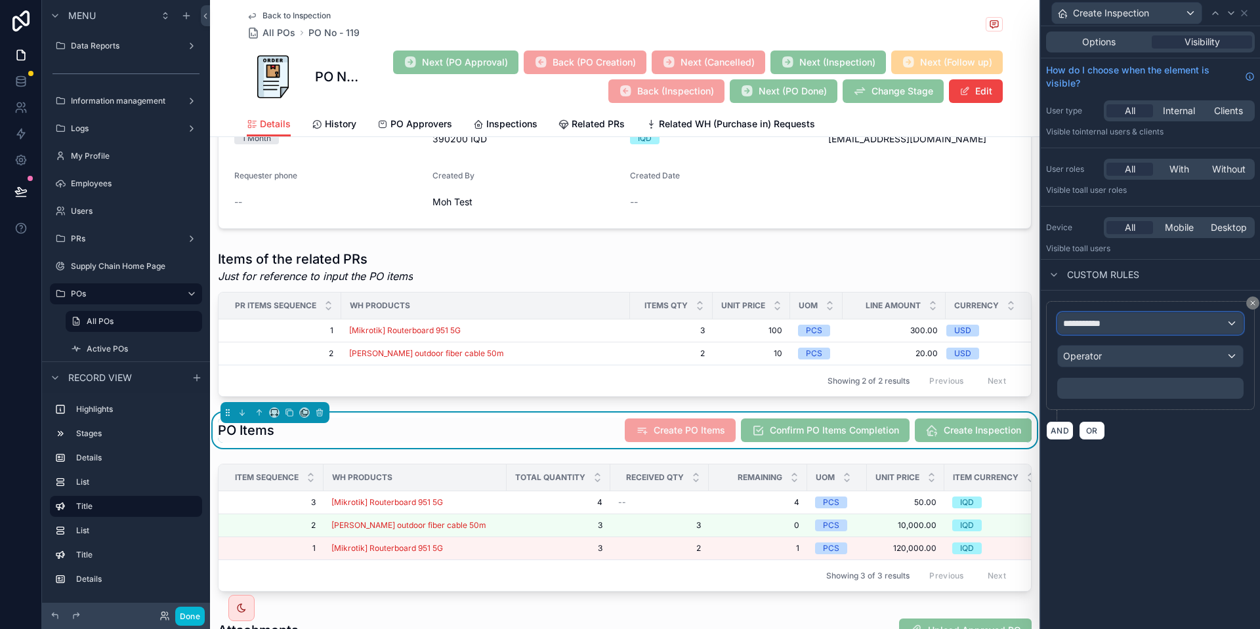
click at [1114, 325] on div "**********" at bounding box center [1150, 323] width 185 height 21
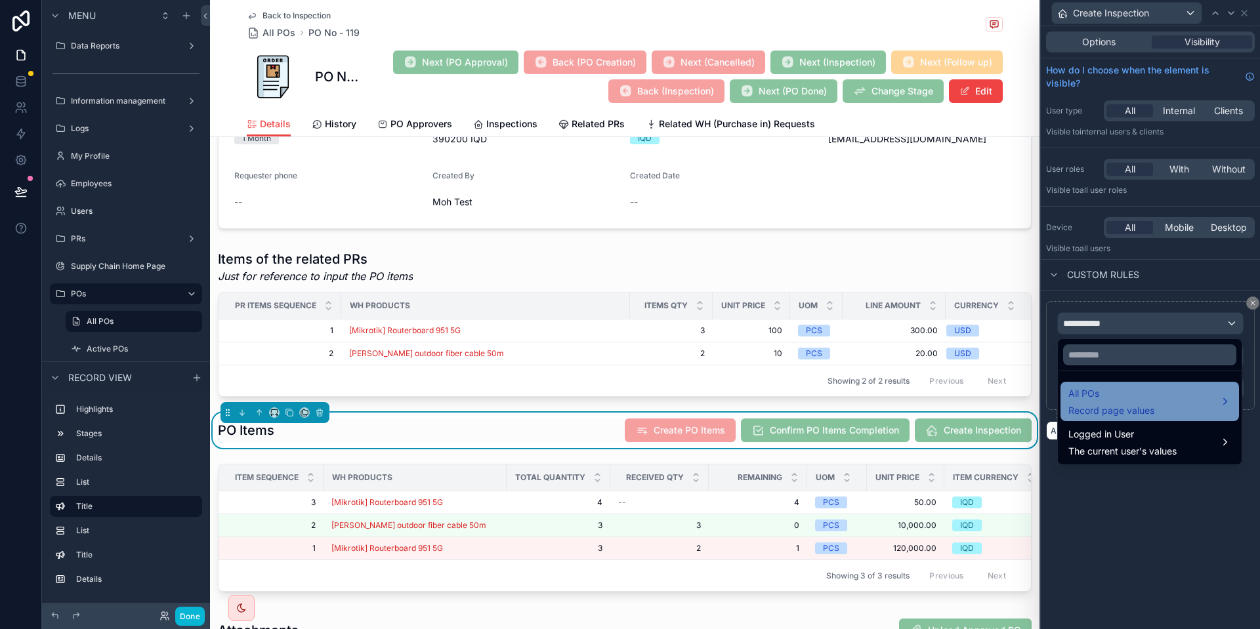
click at [1106, 412] on span "Record page values" at bounding box center [1111, 410] width 86 height 13
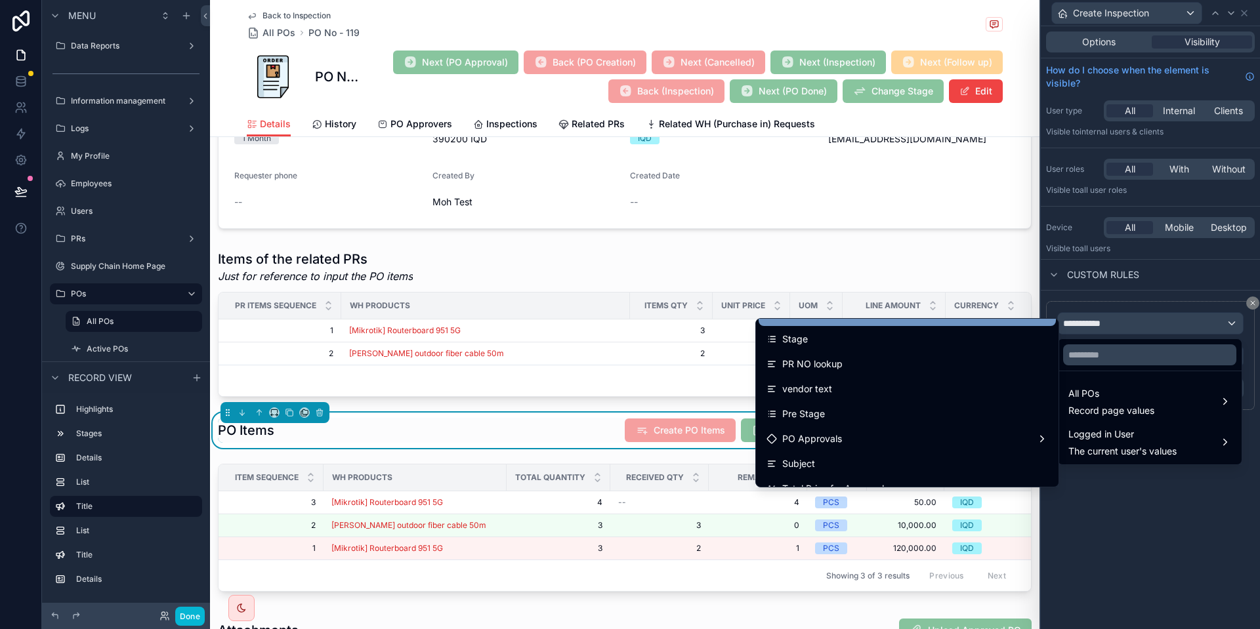
scroll to position [736, 0]
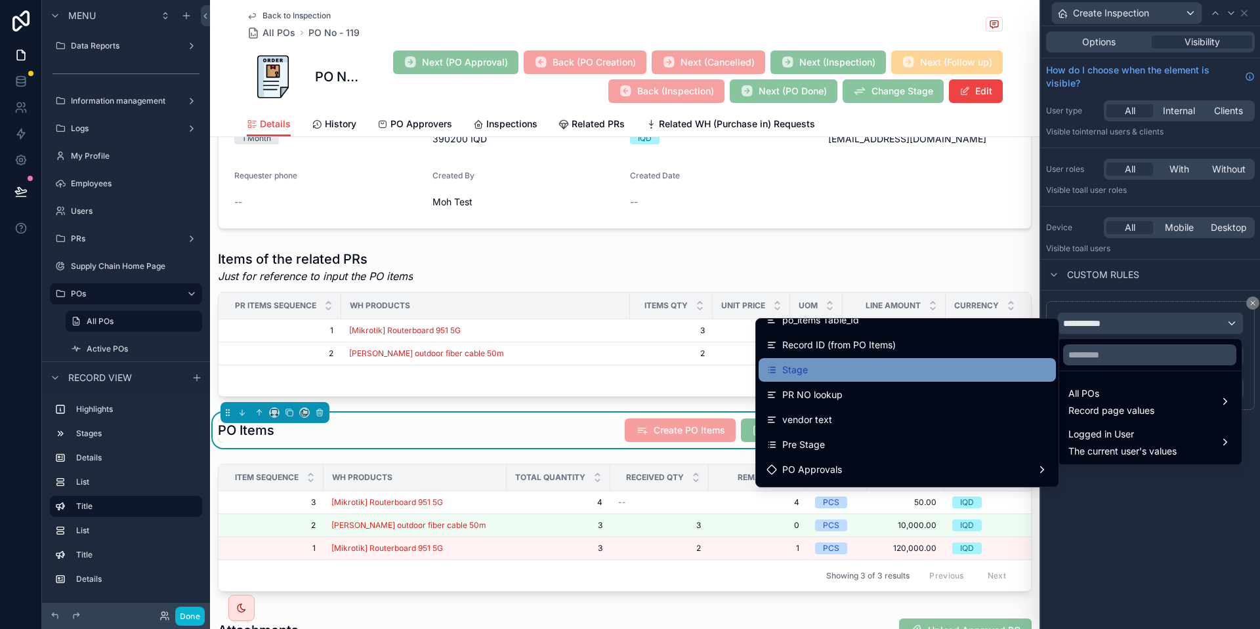
click at [827, 371] on div "Stage" at bounding box center [906, 370] width 281 height 16
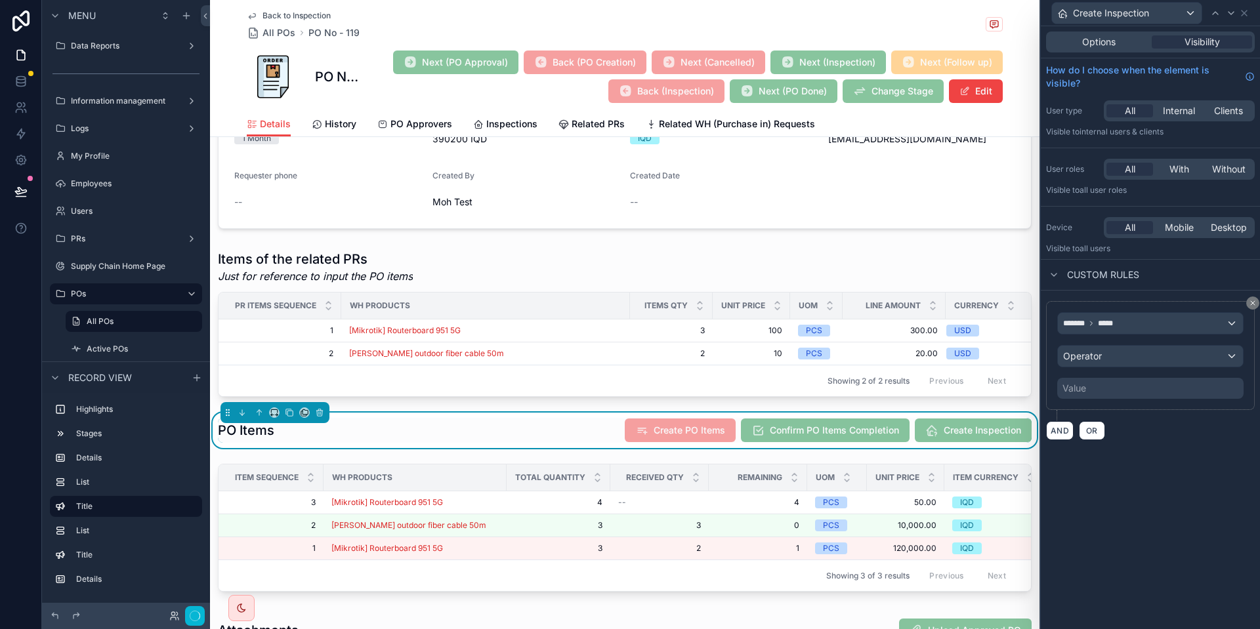
click at [1117, 379] on div "Value" at bounding box center [1150, 388] width 186 height 21
click at [1115, 367] on button "Operator" at bounding box center [1150, 356] width 186 height 22
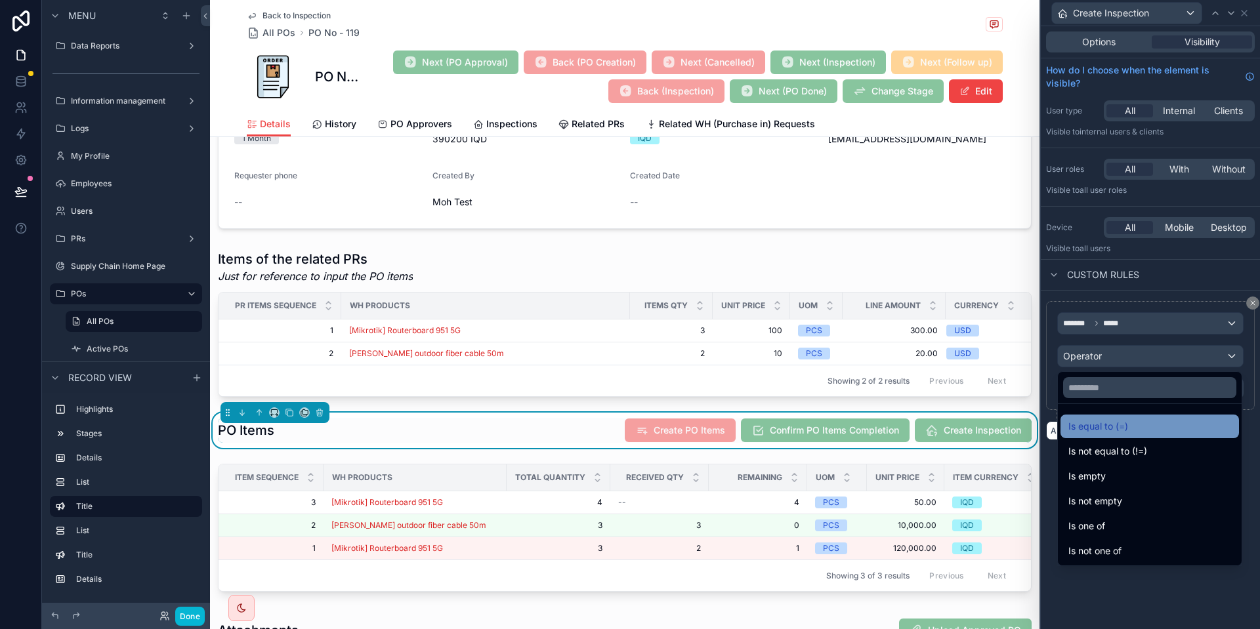
click at [1096, 424] on span "Is equal to (=)" at bounding box center [1098, 427] width 60 height 16
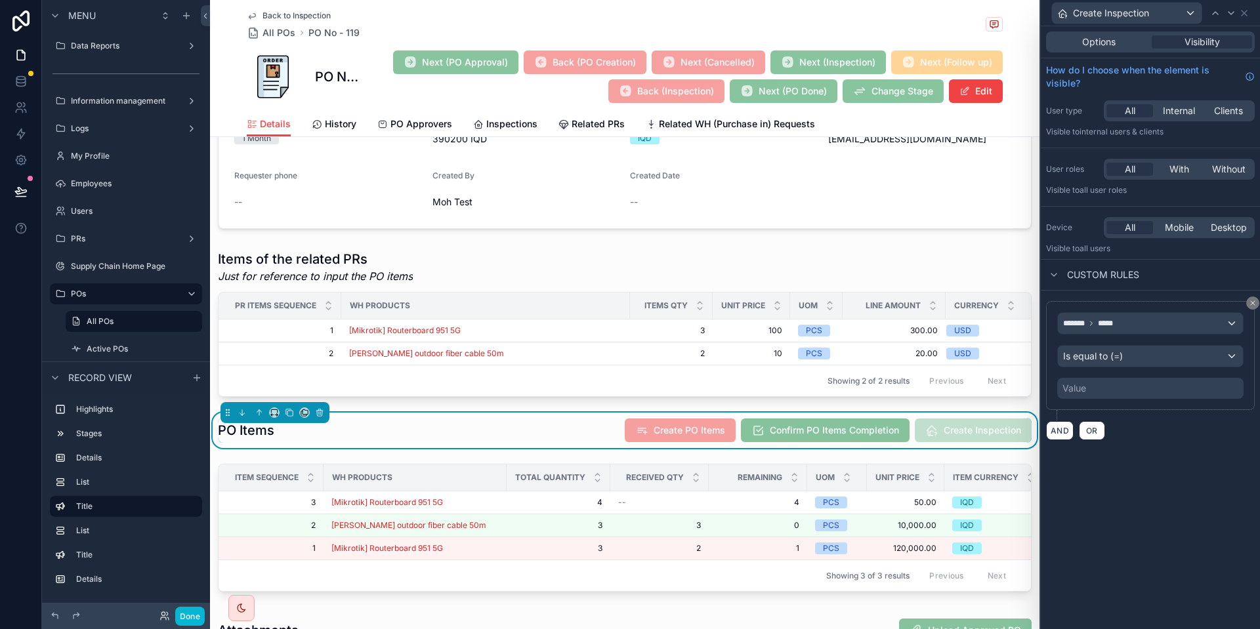
click at [1112, 382] on div "Value" at bounding box center [1150, 388] width 186 height 21
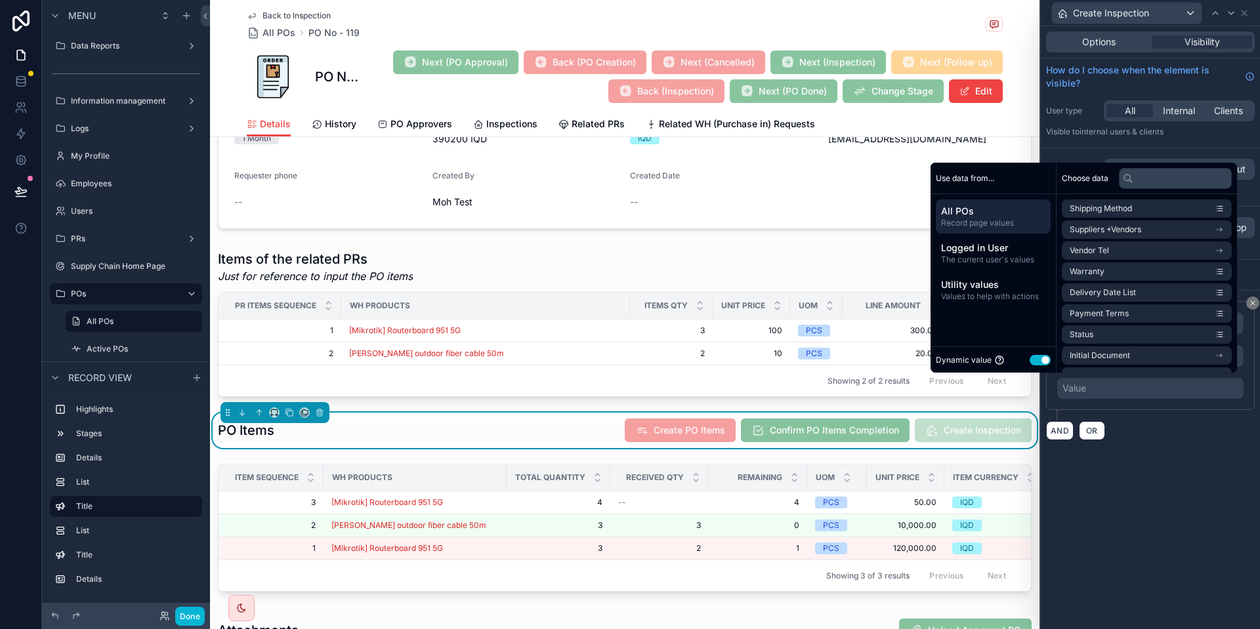
click at [1033, 365] on div "Dynamic value Use setting" at bounding box center [992, 359] width 115 height 15
click at [1032, 358] on button "Use setting" at bounding box center [1039, 360] width 21 height 10
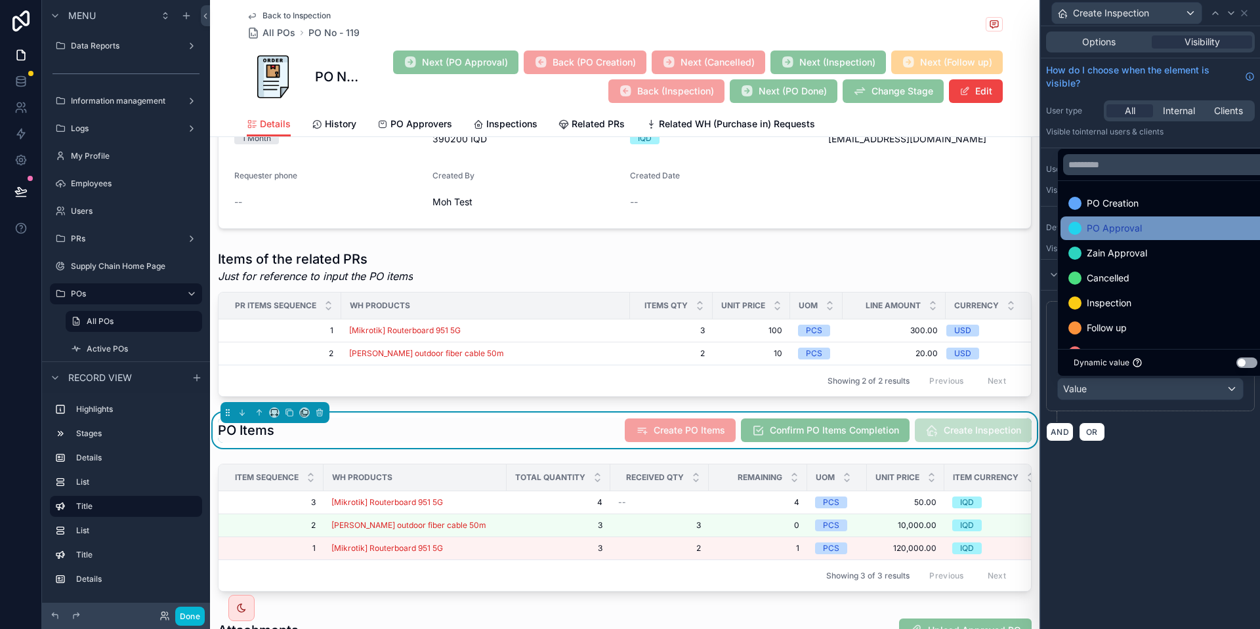
click at [1173, 225] on div "PO Approval" at bounding box center [1165, 228] width 194 height 16
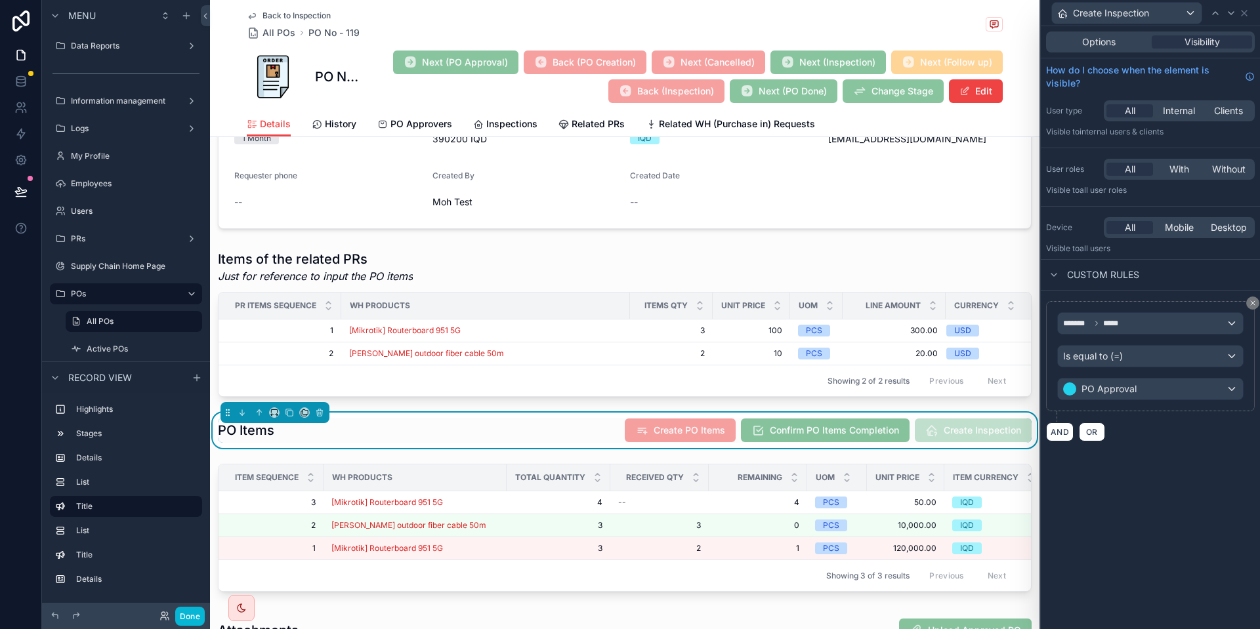
click at [1162, 467] on div "Options Visibility How do I choose when the element is visible? User type All I…" at bounding box center [1149, 327] width 219 height 603
click at [1061, 445] on div "******* ***** Is equal to (=) PO Approval AND OR" at bounding box center [1149, 371] width 219 height 161
click at [1061, 443] on div "******* ***** Is equal to (=) PO Approval AND OR" at bounding box center [1149, 371] width 219 height 161
click at [1059, 438] on button "AND" at bounding box center [1060, 431] width 28 height 19
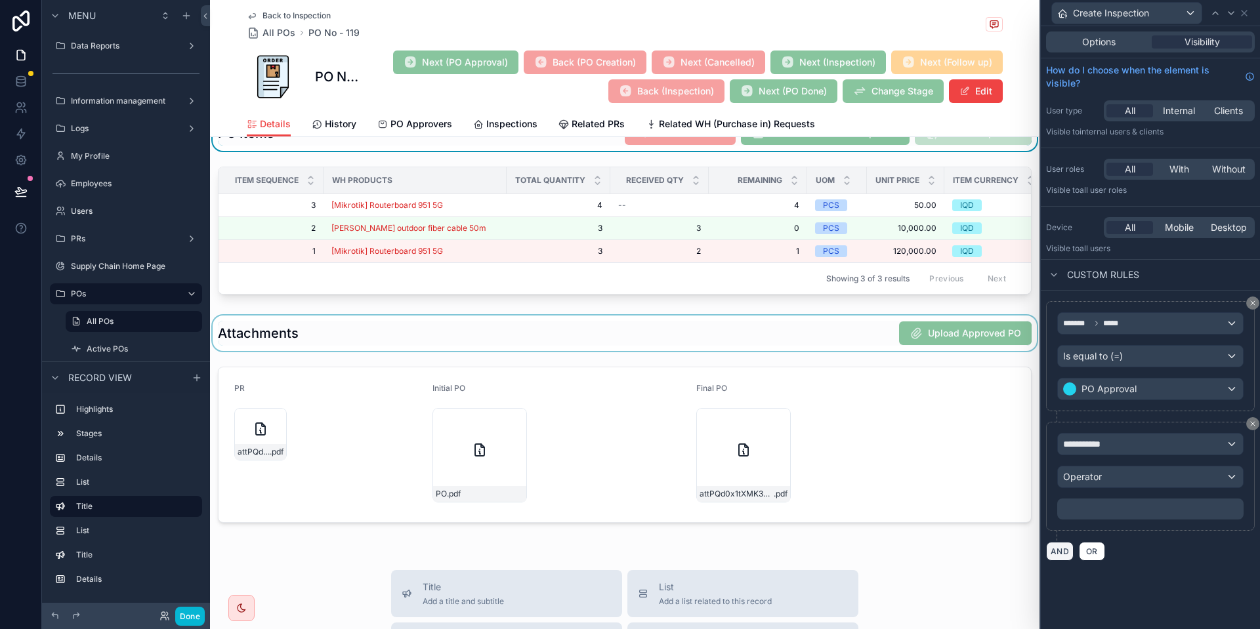
scroll to position [718, 0]
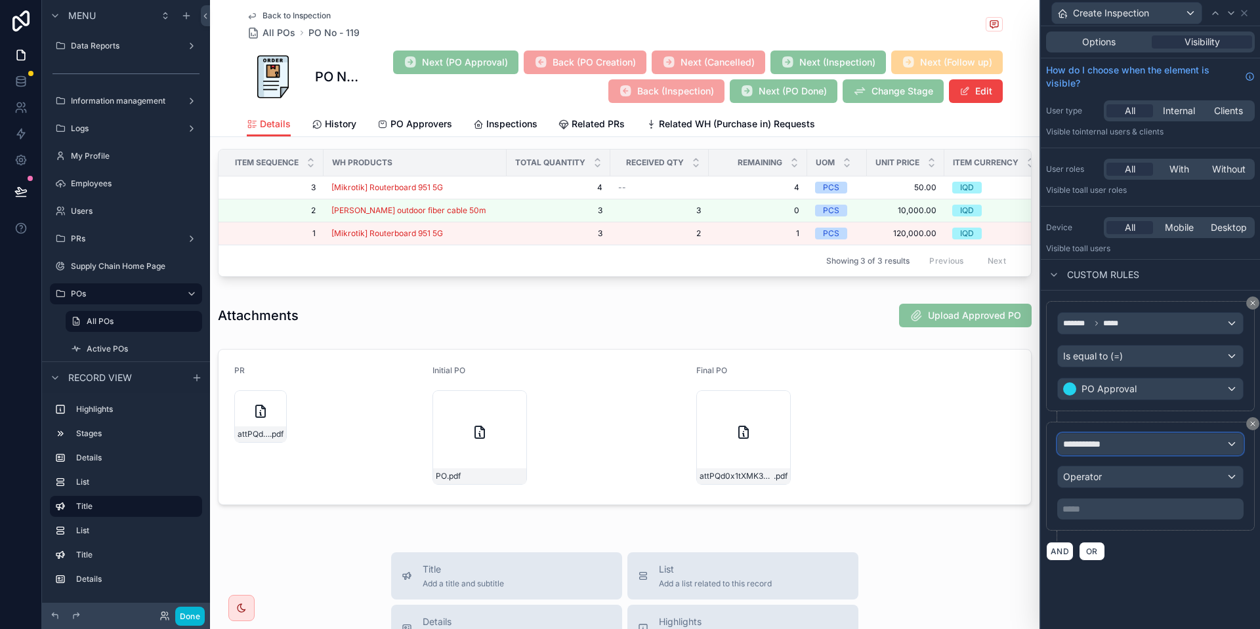
click at [1210, 442] on div "**********" at bounding box center [1150, 444] width 185 height 21
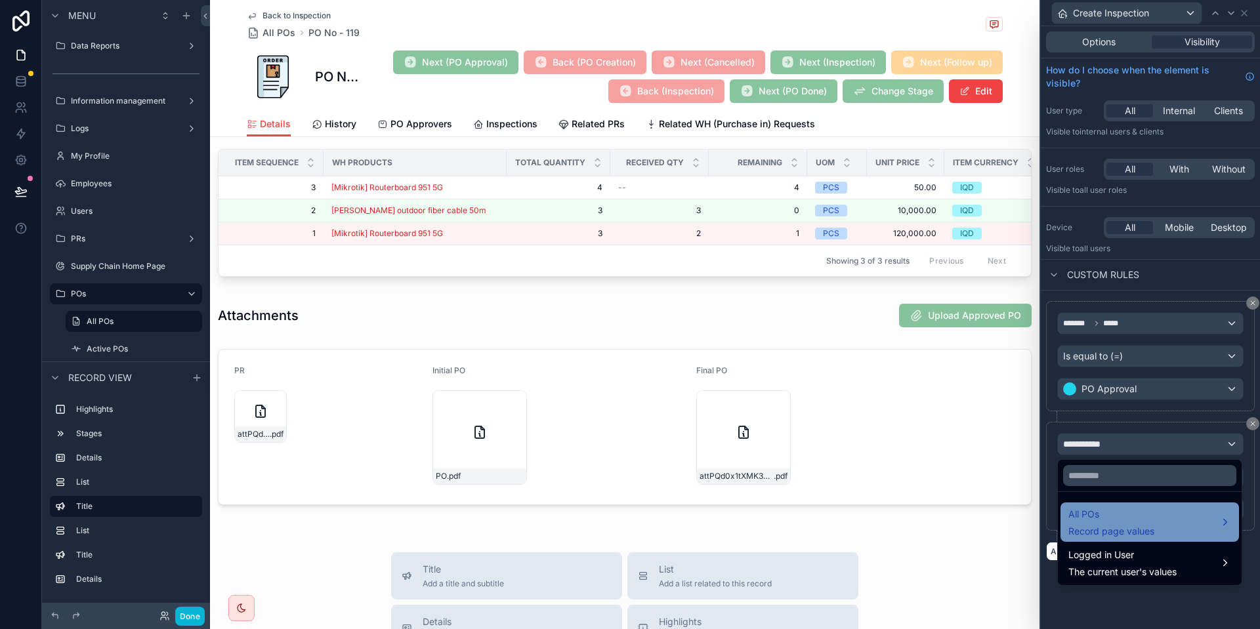
click at [1092, 516] on span "All POs" at bounding box center [1111, 514] width 86 height 16
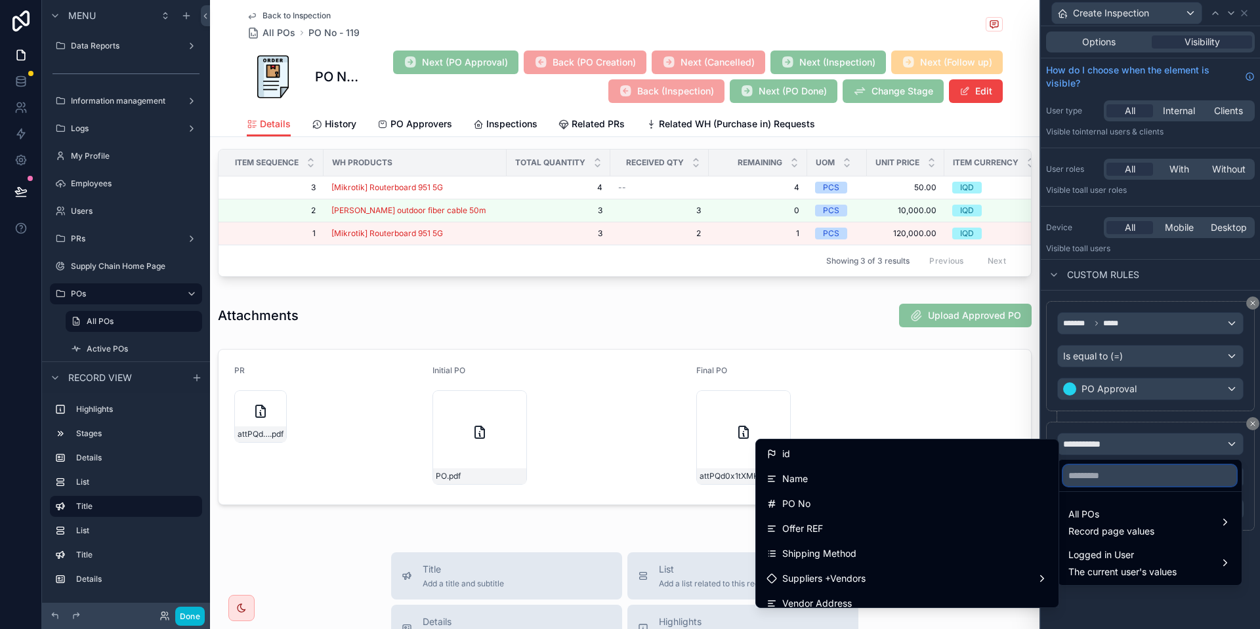
click at [1097, 473] on input "text" at bounding box center [1149, 475] width 173 height 21
type input "*"
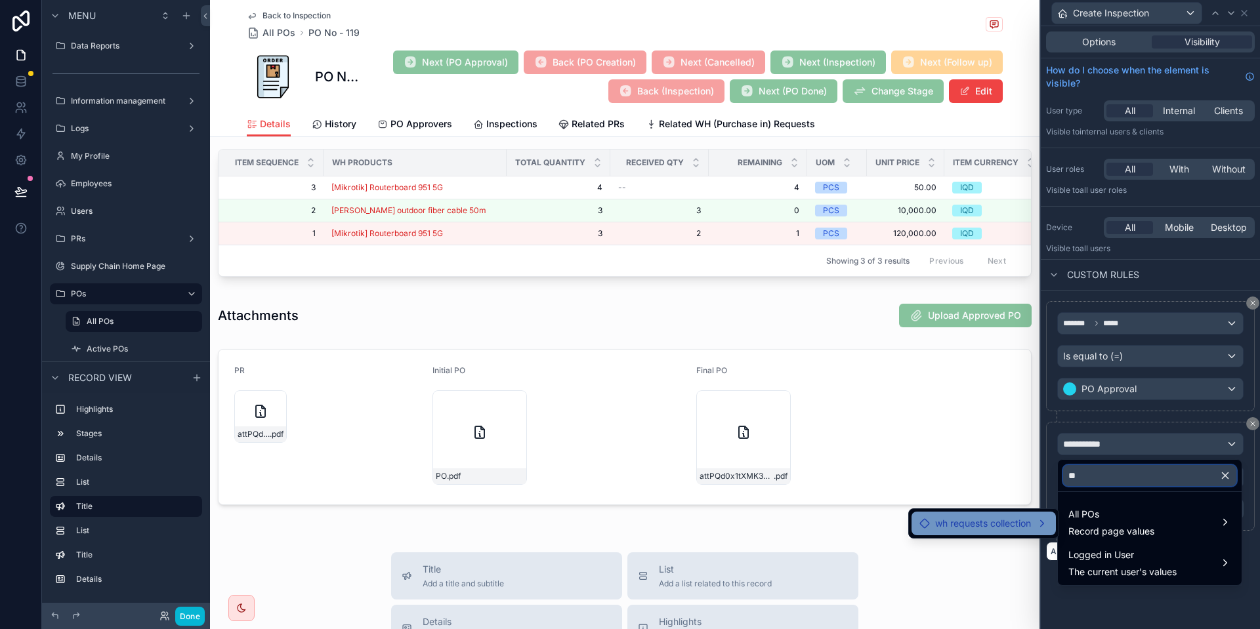
type input "*"
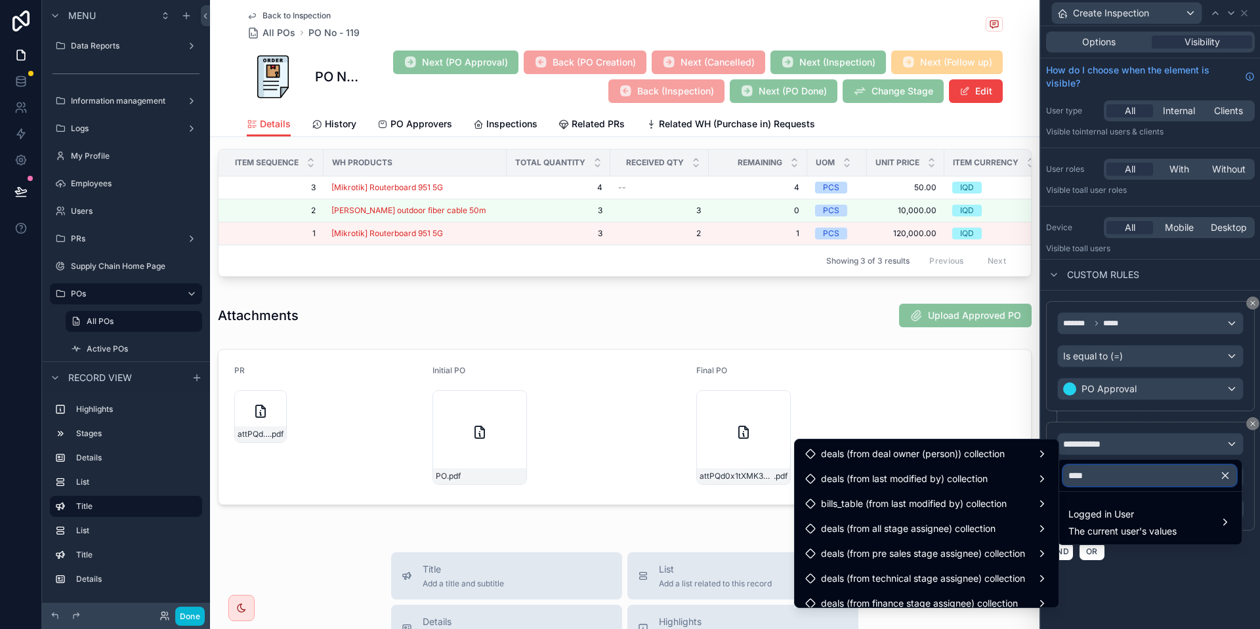
type input "*****"
click at [1141, 471] on input "*****" at bounding box center [1149, 475] width 173 height 21
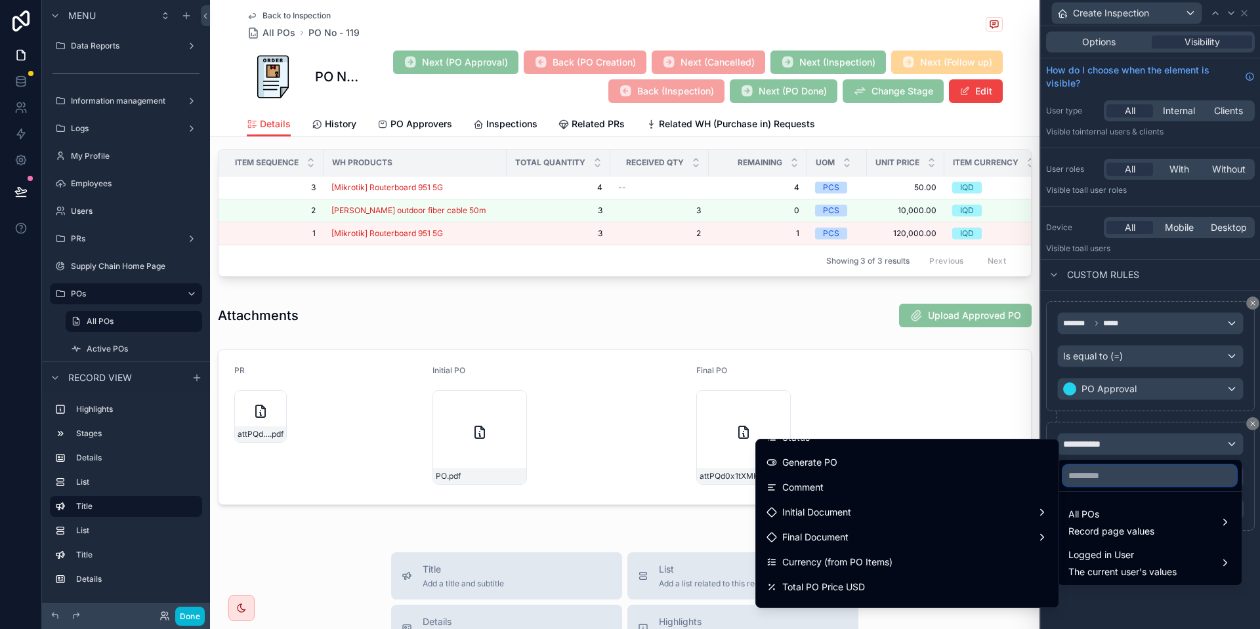
scroll to position [401, 0]
click at [944, 514] on ul "id Name PO No Offer REF Shipping Method Suppliers +Vendors Vendor Address Vendo…" at bounding box center [907, 524] width 302 height 168
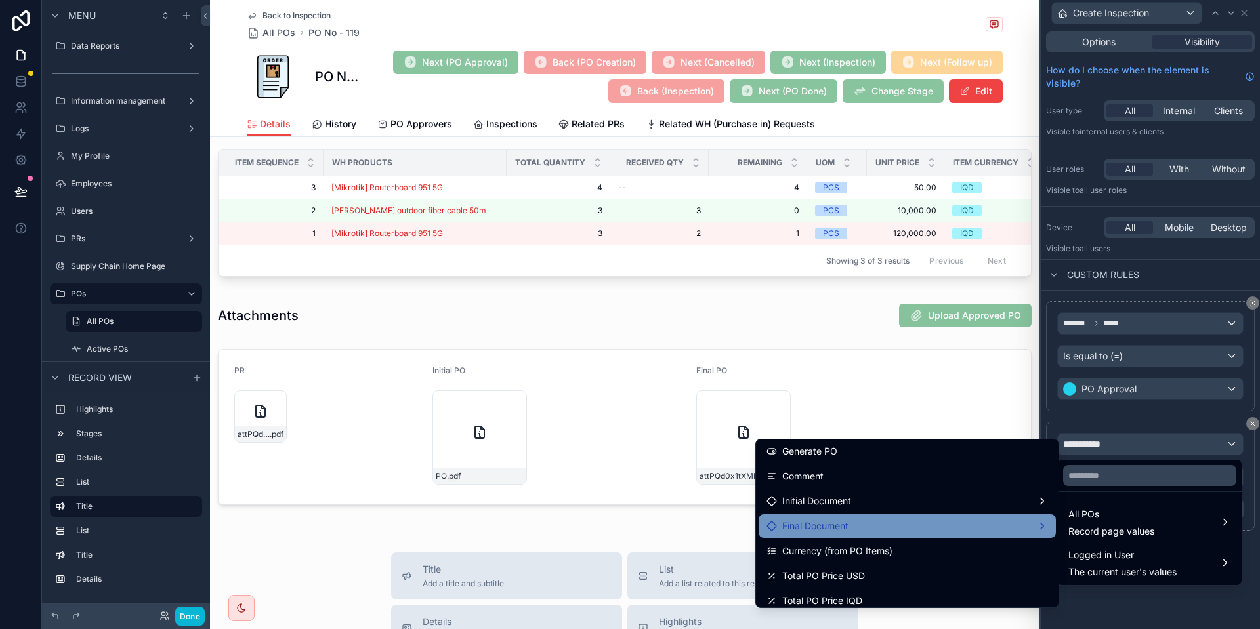
click at [937, 520] on div "Final Document" at bounding box center [906, 526] width 281 height 16
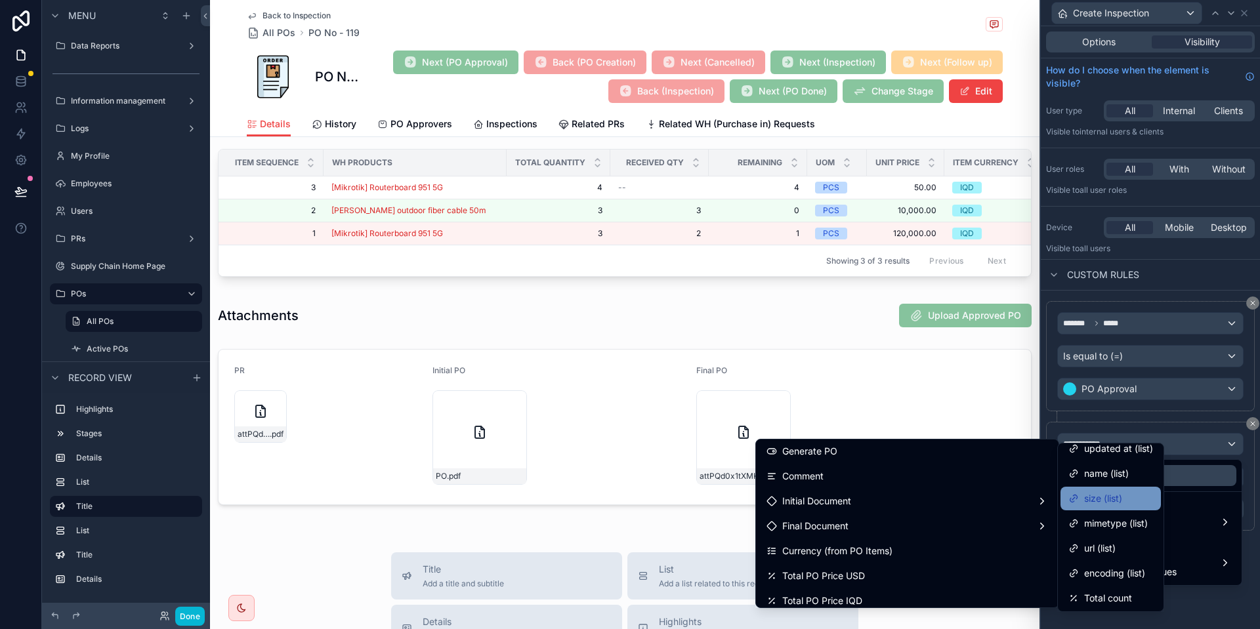
scroll to position [85, 0]
click at [1122, 602] on span "Total count" at bounding box center [1108, 597] width 48 height 16
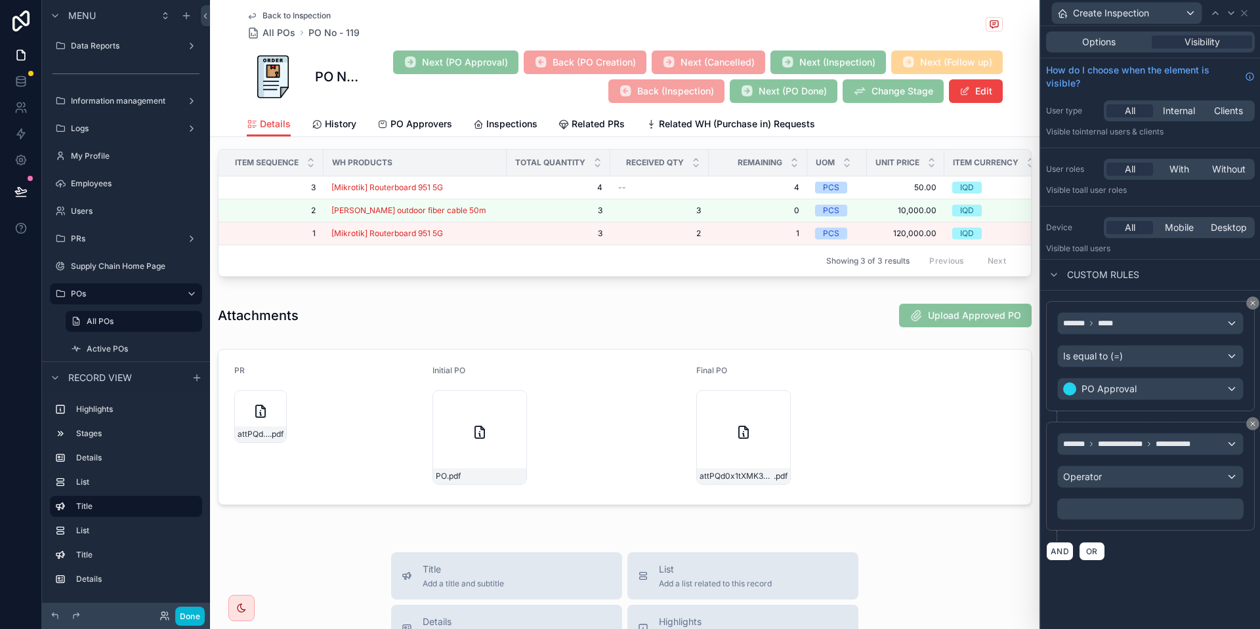
click at [1113, 489] on div "**********" at bounding box center [1150, 476] width 186 height 87
click at [1118, 480] on div "Operator" at bounding box center [1150, 476] width 185 height 21
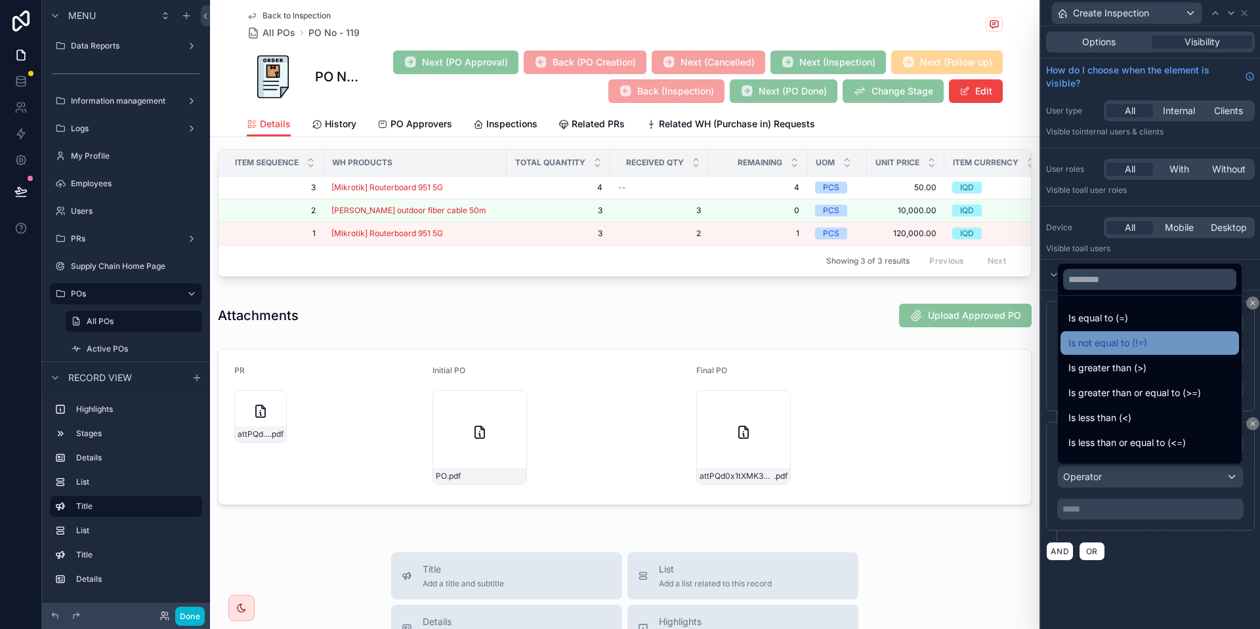
click at [1160, 337] on div "Is not equal to (!=)" at bounding box center [1149, 343] width 163 height 16
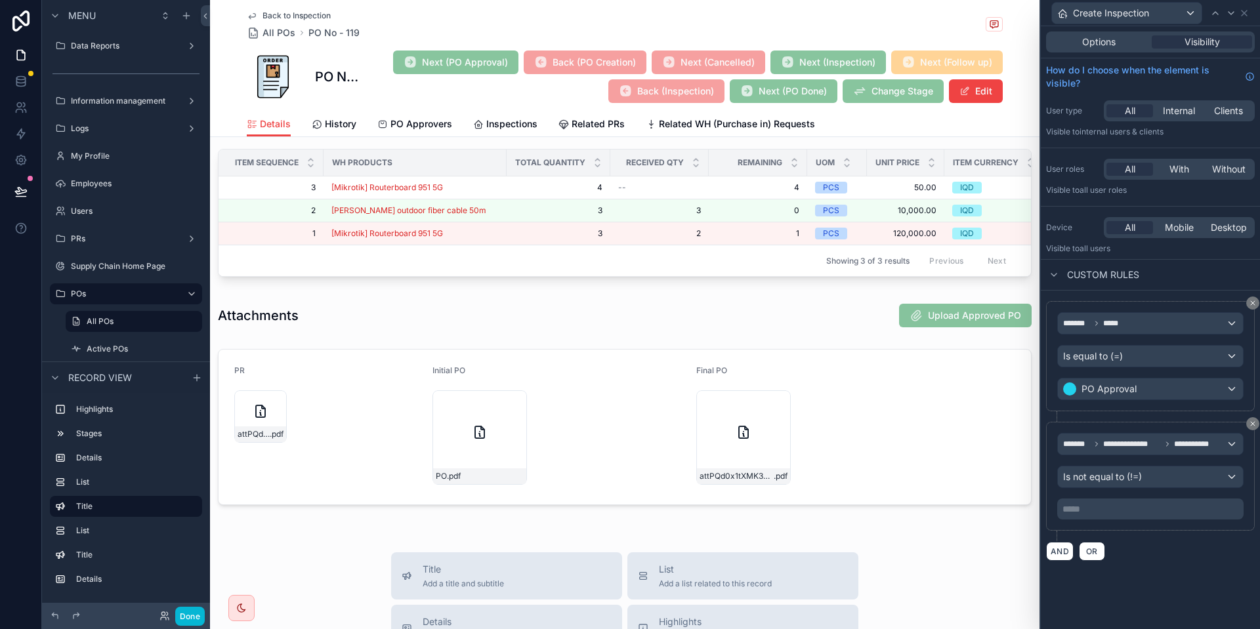
click at [1132, 510] on p "***** ﻿" at bounding box center [1151, 509] width 178 height 13
click at [1228, 575] on div "**********" at bounding box center [1149, 327] width 219 height 603
click at [188, 613] on button "Done" at bounding box center [190, 616] width 30 height 19
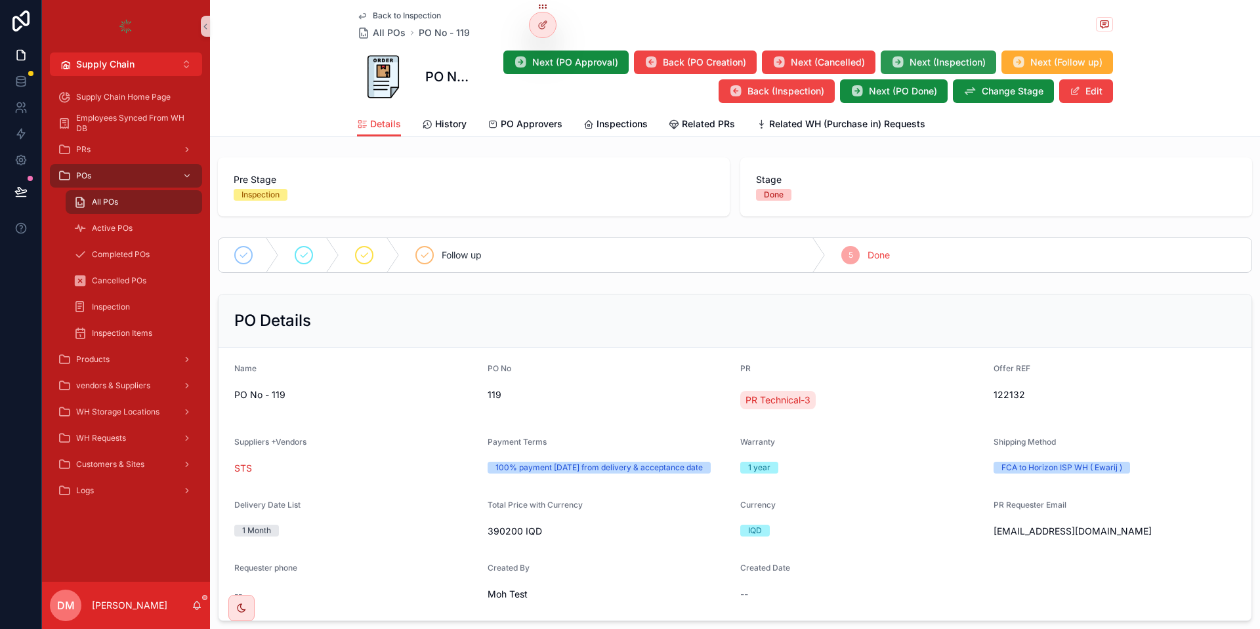
scroll to position [0, 0]
click at [984, 86] on span "Change Stage" at bounding box center [1012, 91] width 62 height 13
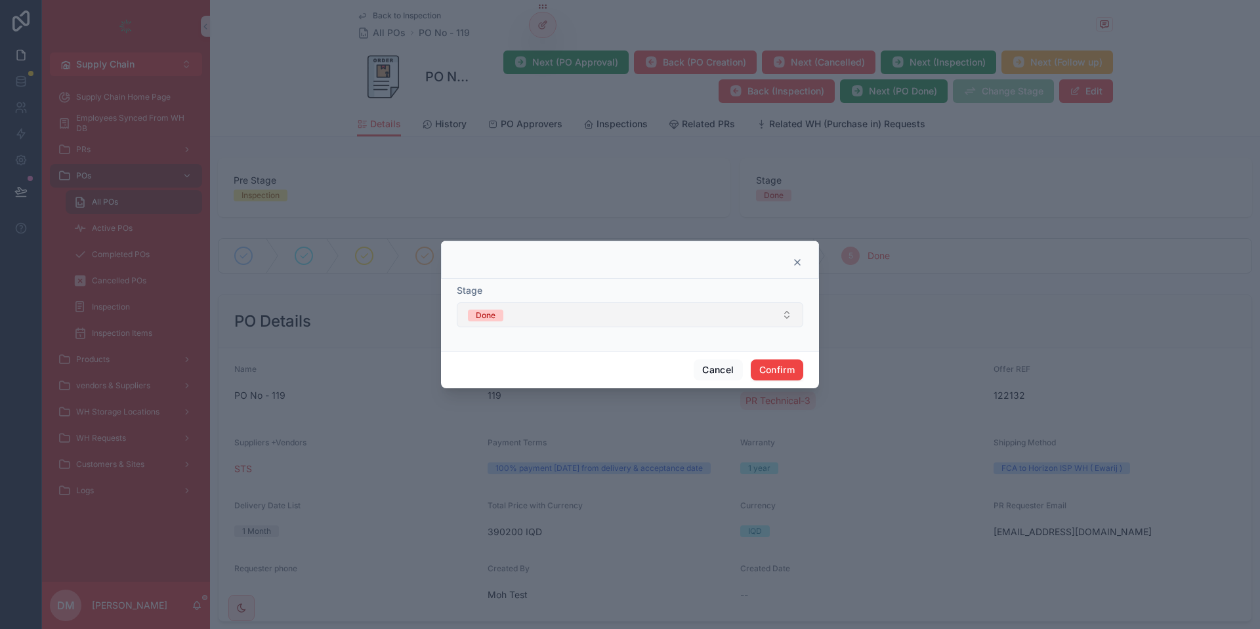
click at [539, 314] on button "Done" at bounding box center [630, 314] width 346 height 25
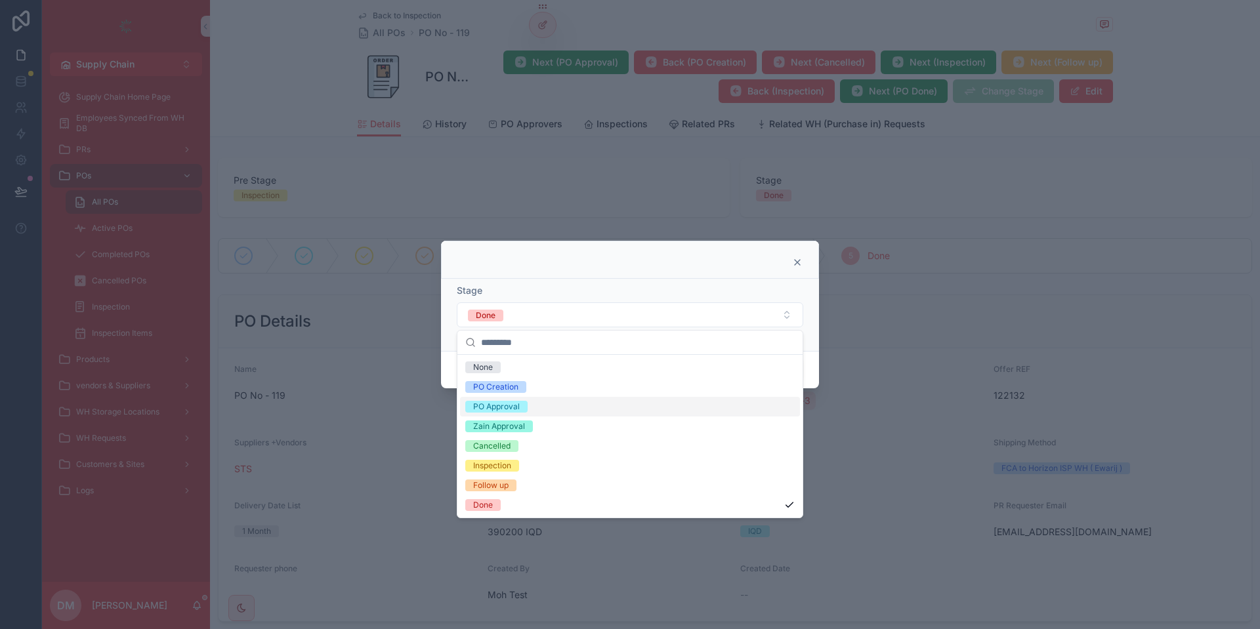
click at [552, 399] on div "PO Approval" at bounding box center [630, 407] width 340 height 20
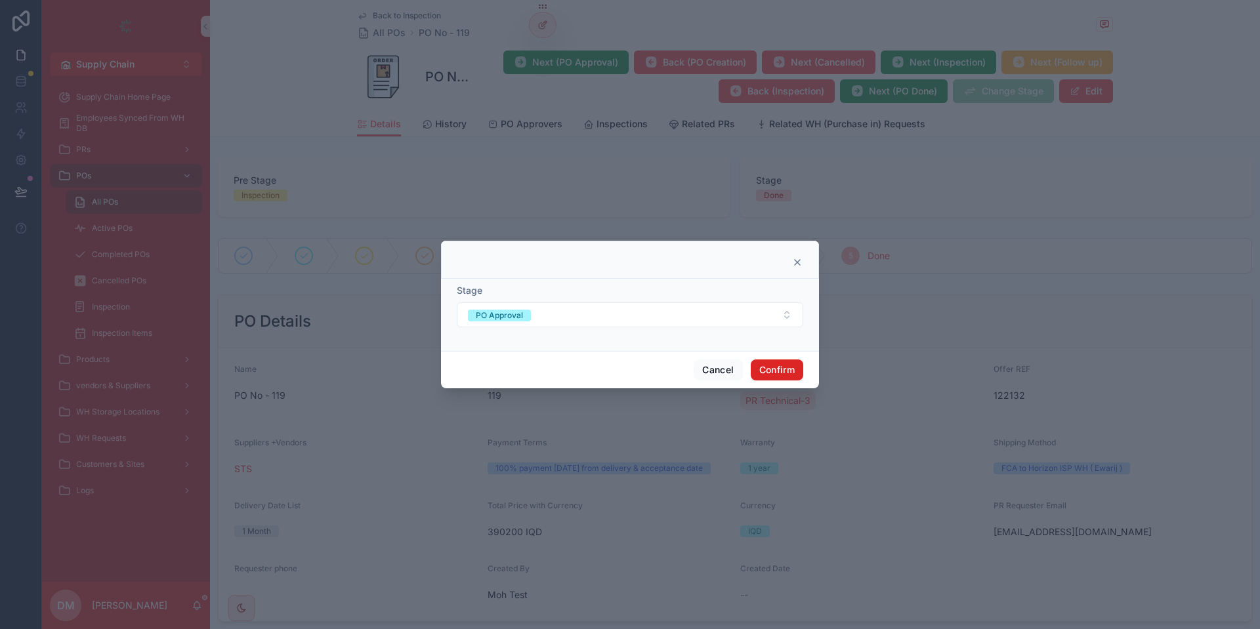
click at [798, 371] on button "Confirm" at bounding box center [776, 370] width 52 height 21
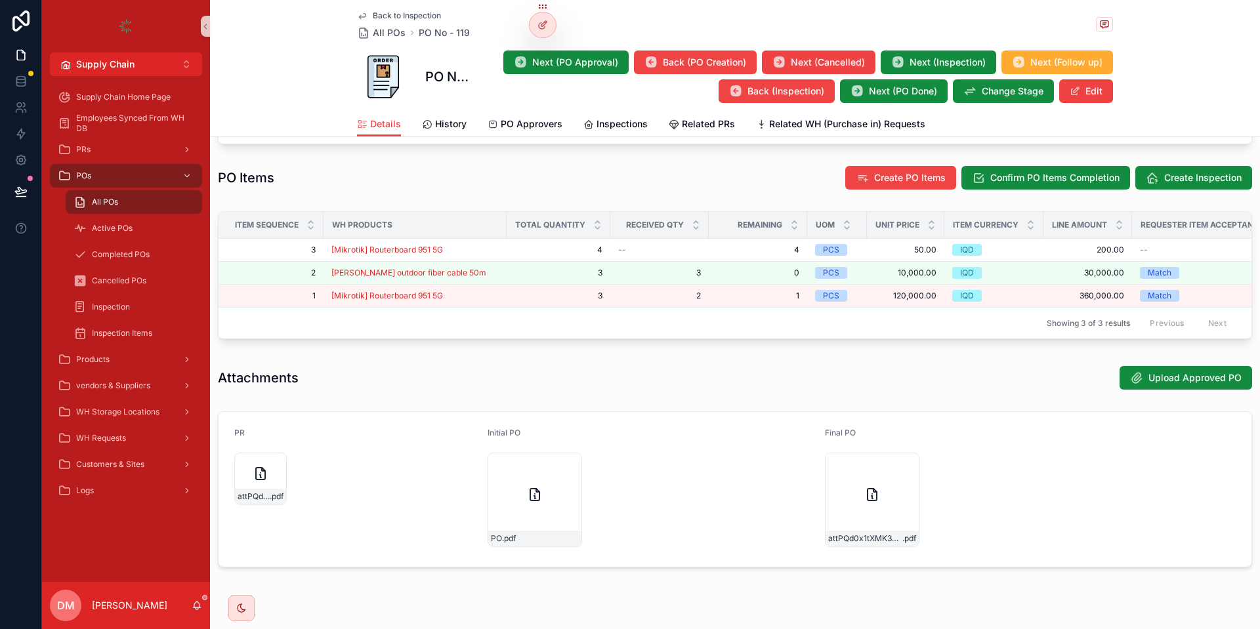
scroll to position [626, 0]
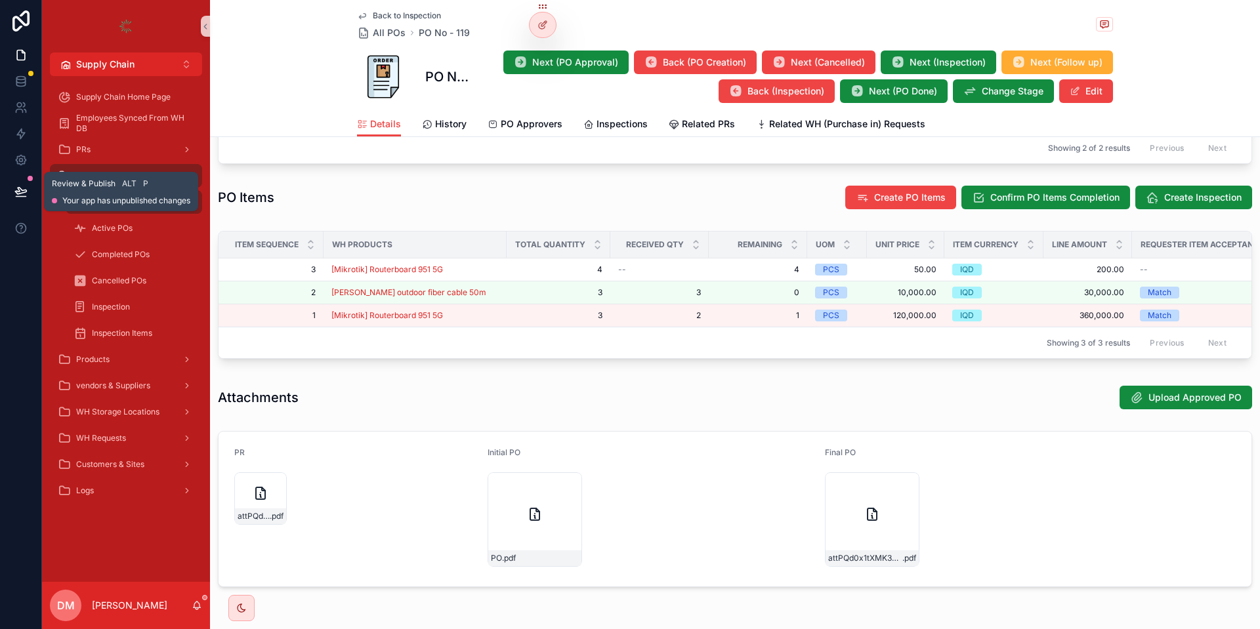
click at [24, 186] on icon at bounding box center [20, 191] width 13 height 13
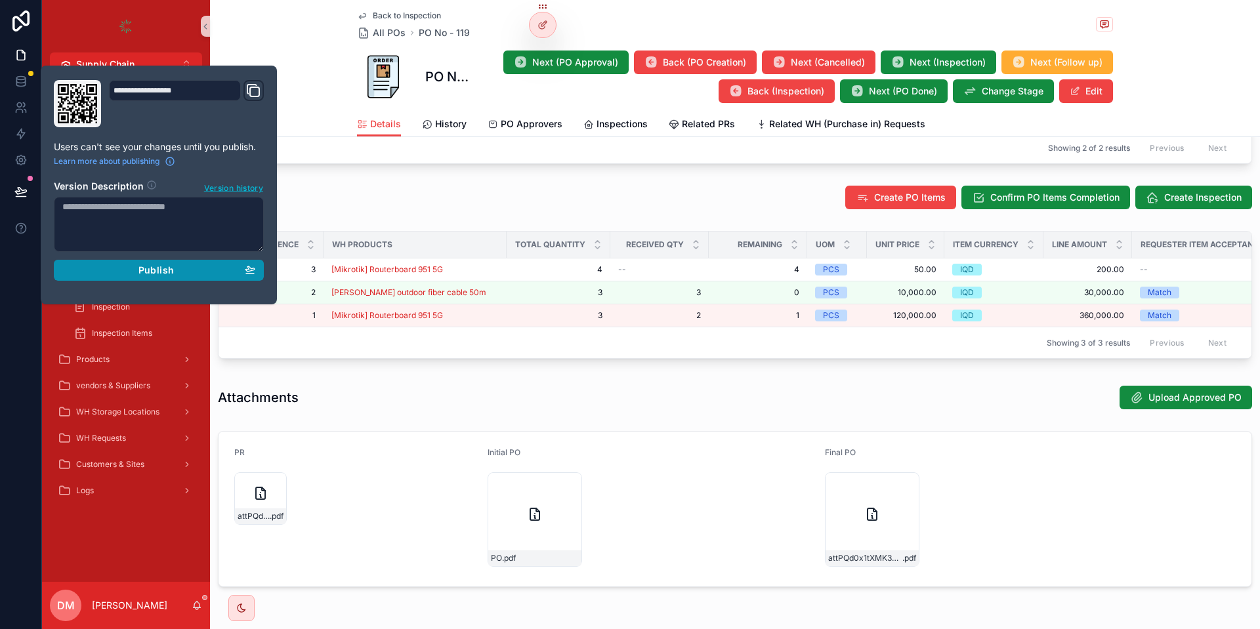
click at [186, 270] on div "Publish" at bounding box center [158, 270] width 193 height 12
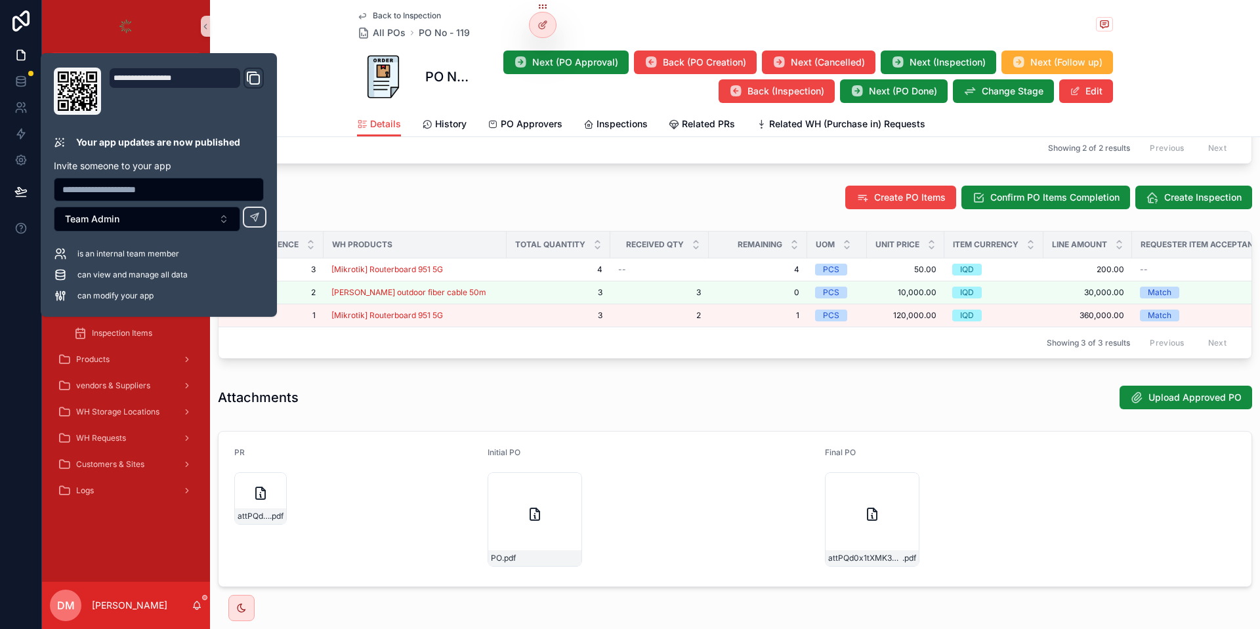
click at [447, 190] on div "PO Items Create PO Items Confirm PO Items Completion Create Inspection" at bounding box center [735, 197] width 1050 height 35
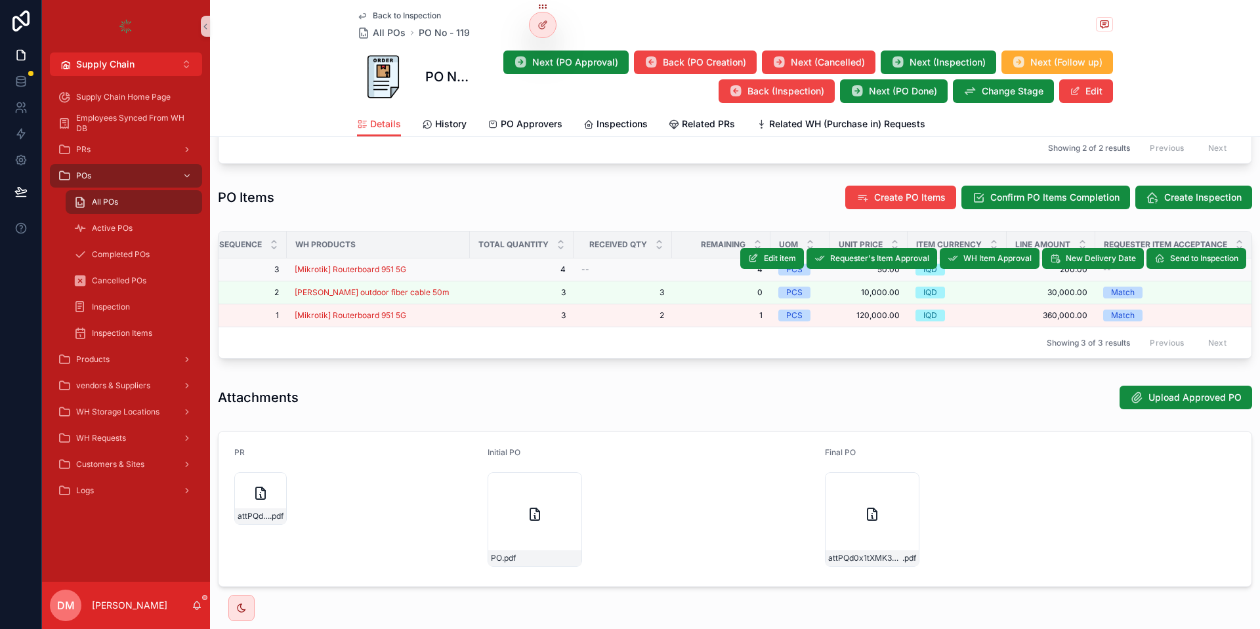
scroll to position [0, 40]
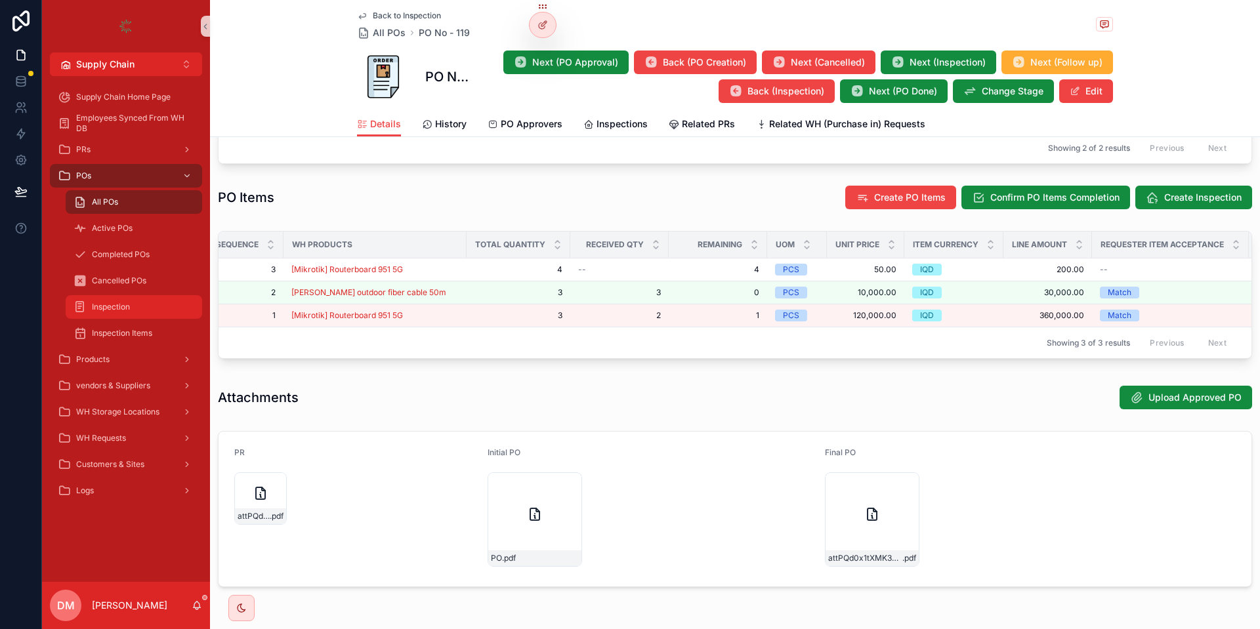
click at [140, 302] on div "Inspection" at bounding box center [133, 307] width 121 height 21
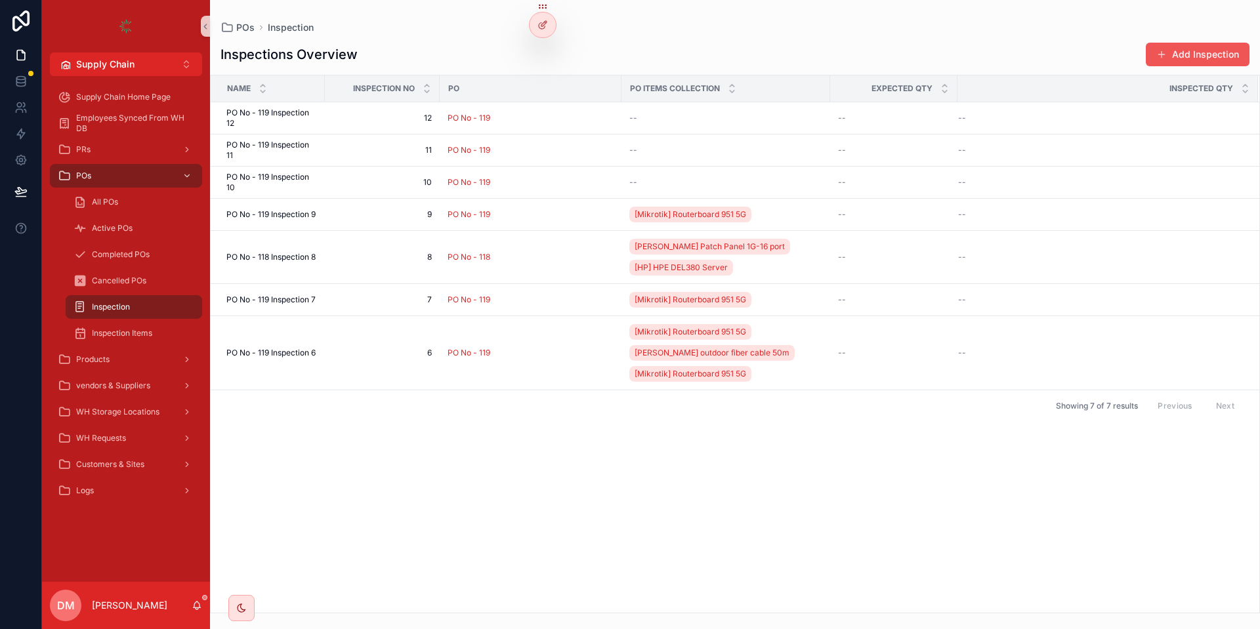
click at [1239, 60] on button "Add Inspection" at bounding box center [1197, 55] width 104 height 24
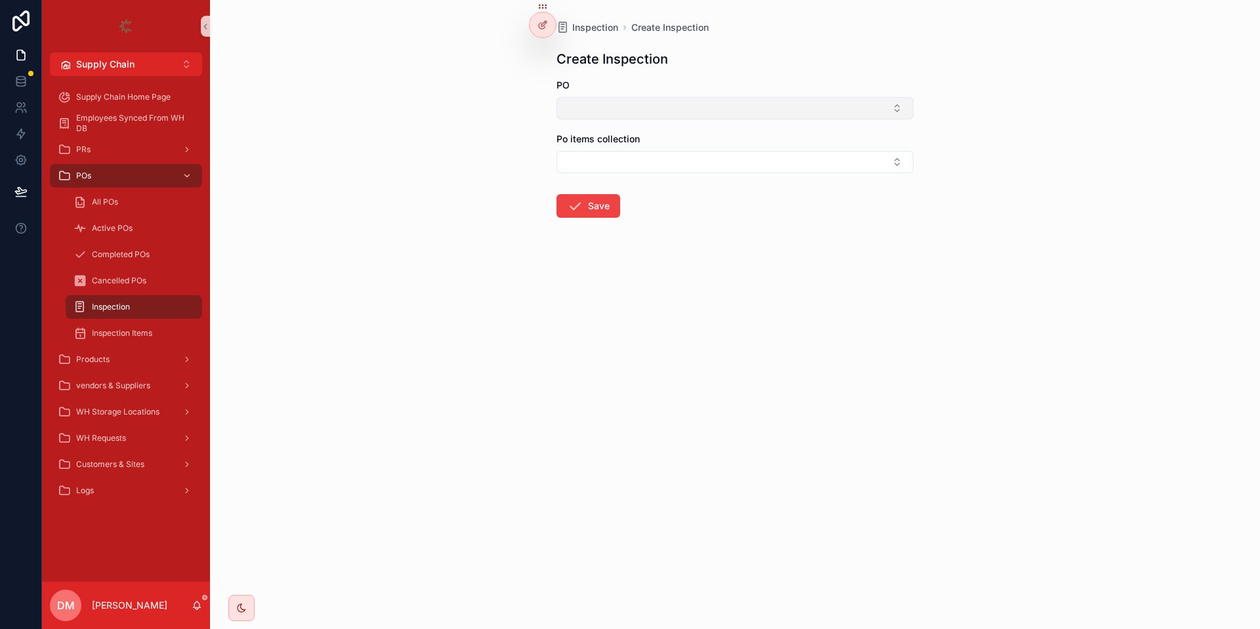
click at [816, 104] on button "Select Button" at bounding box center [734, 108] width 357 height 22
click at [819, 45] on div "Inspection Create Inspection Create Inspection PO Po items collection Save" at bounding box center [735, 151] width 378 height 302
click at [152, 201] on div "All POs" at bounding box center [133, 202] width 121 height 21
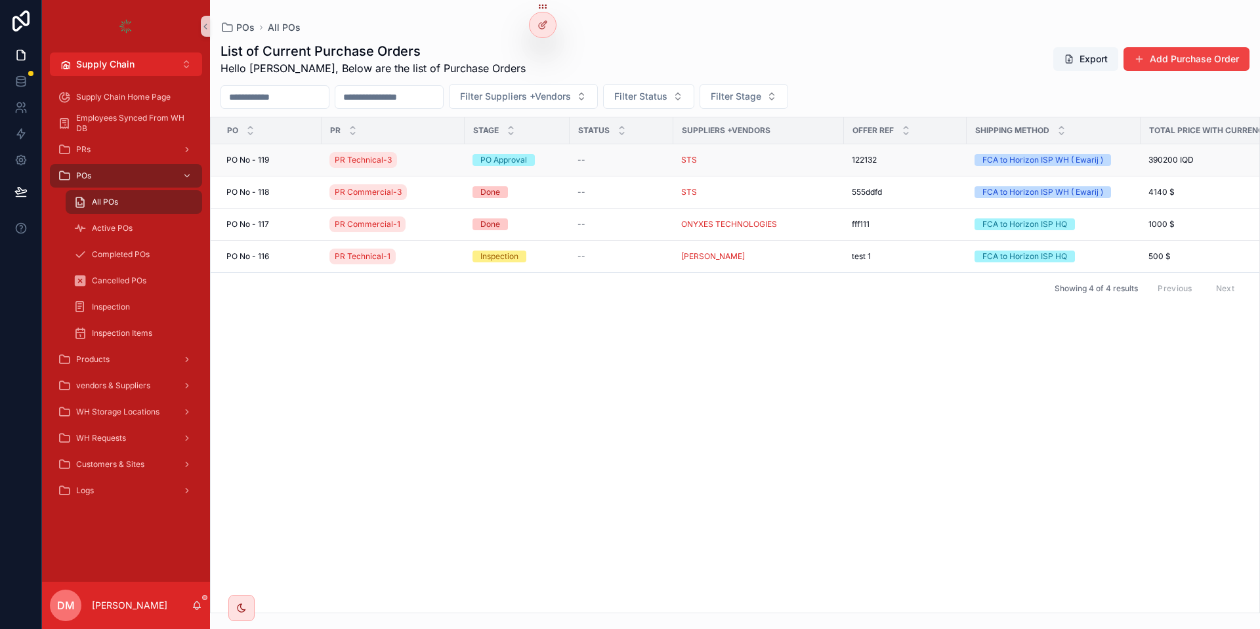
click at [266, 160] on span "PO No - 119" at bounding box center [247, 160] width 43 height 10
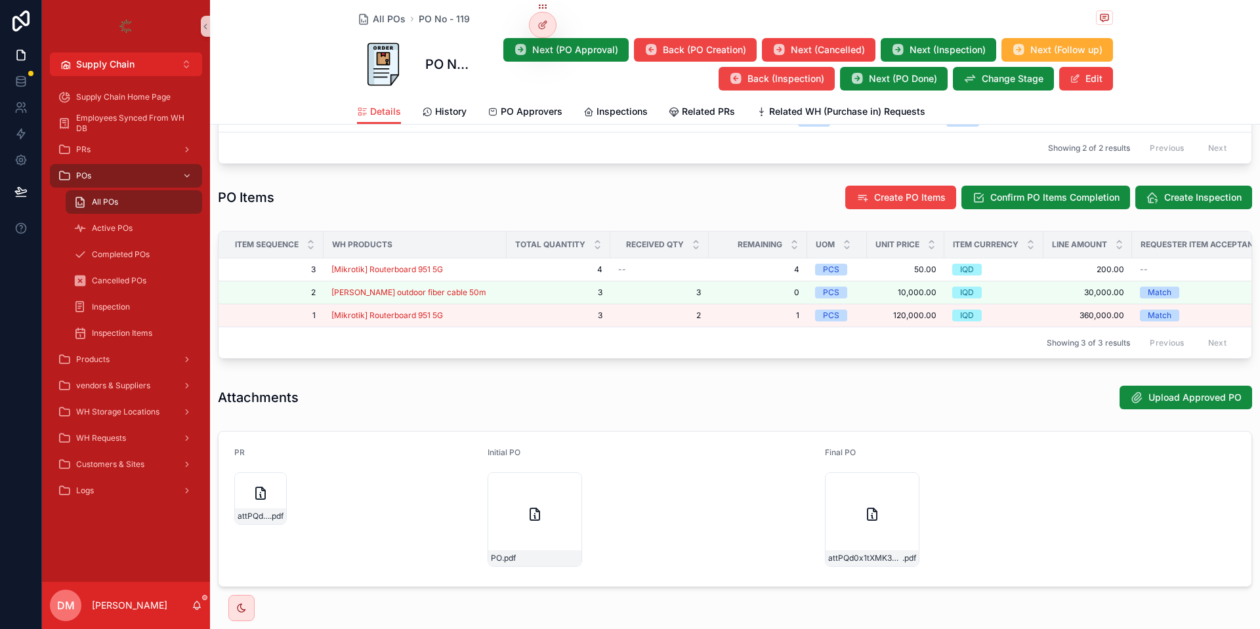
scroll to position [630, 0]
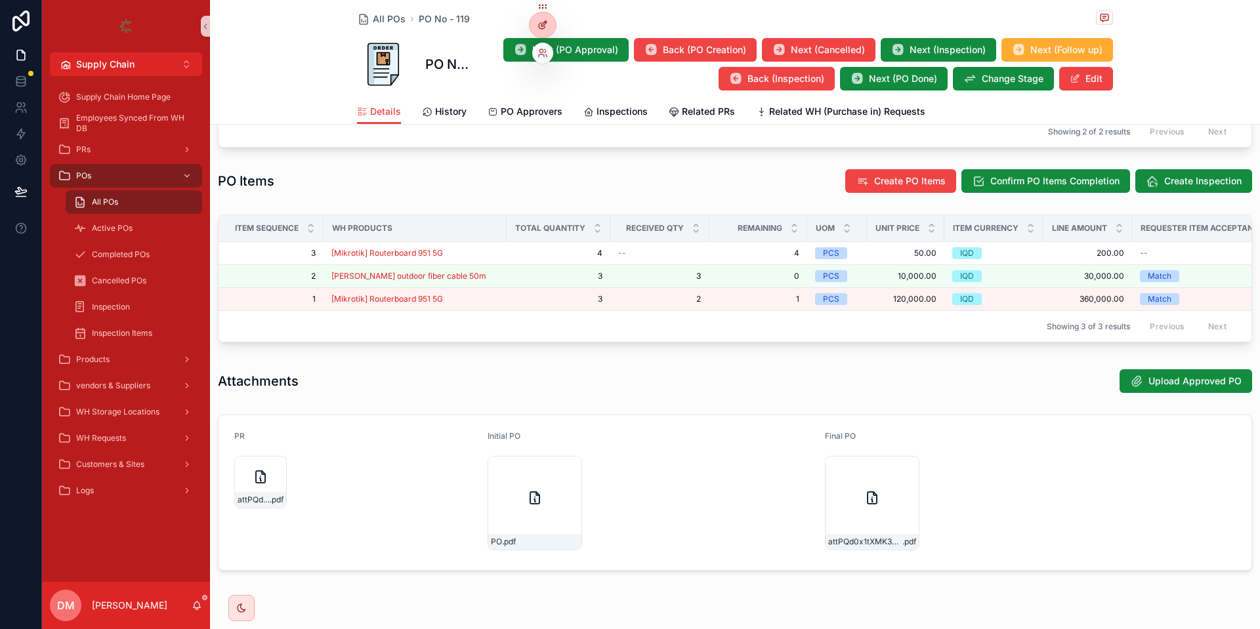
click at [552, 31] on div at bounding box center [542, 24] width 26 height 25
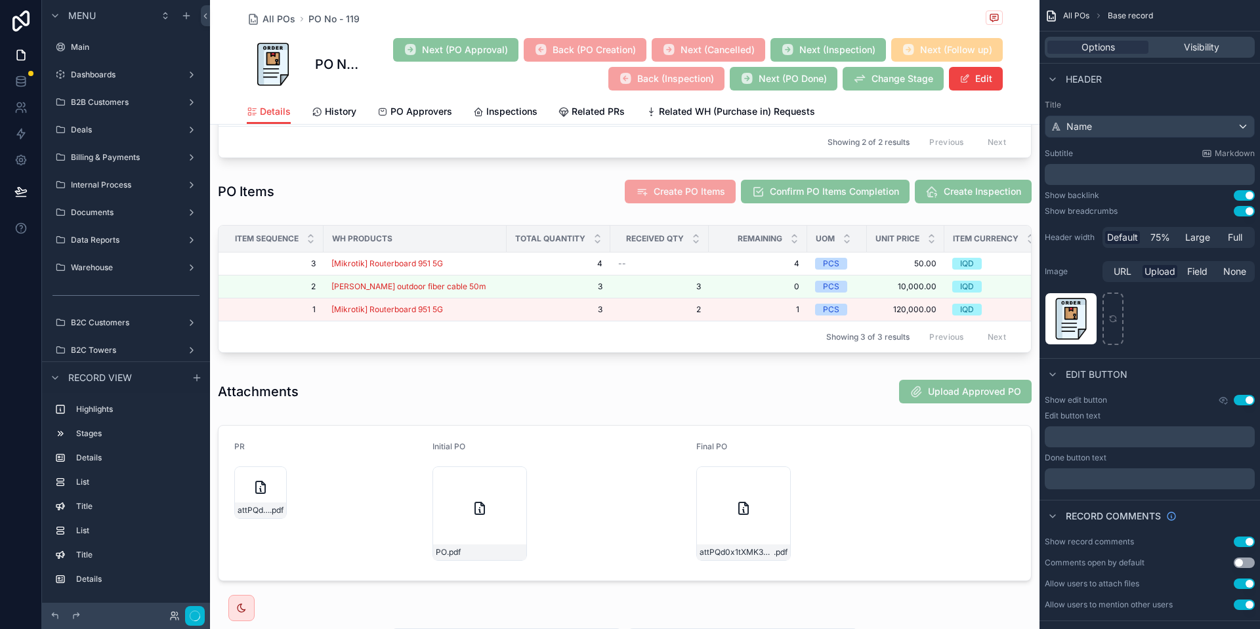
scroll to position [388, 0]
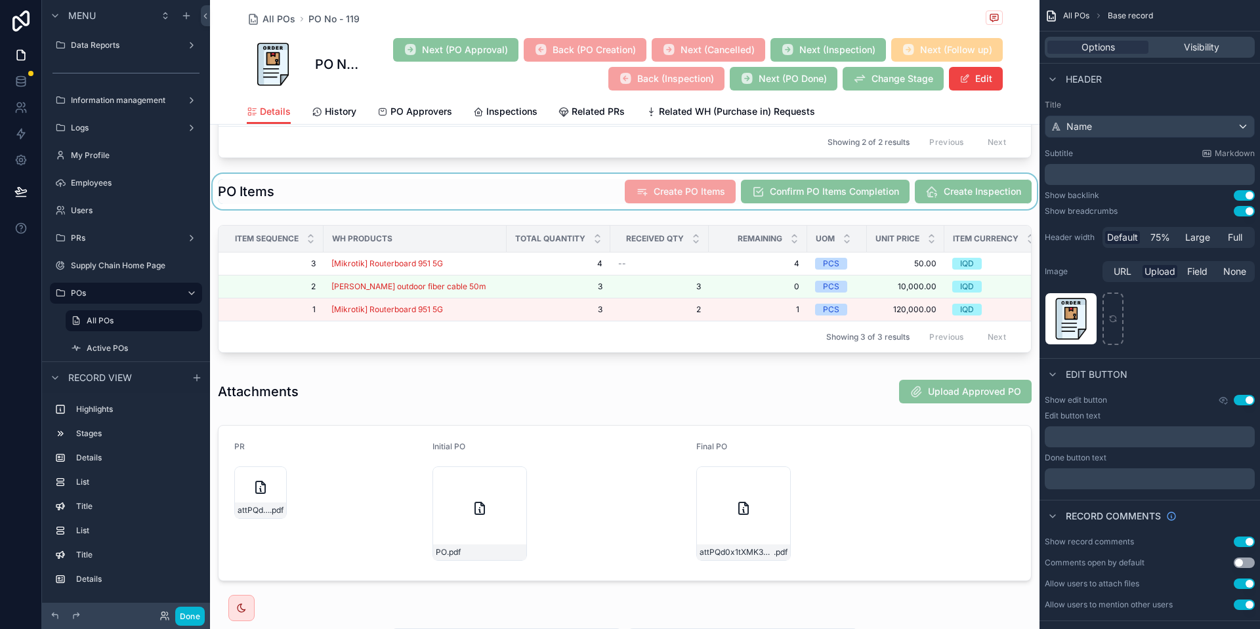
click at [962, 184] on div "scrollable content" at bounding box center [624, 191] width 829 height 35
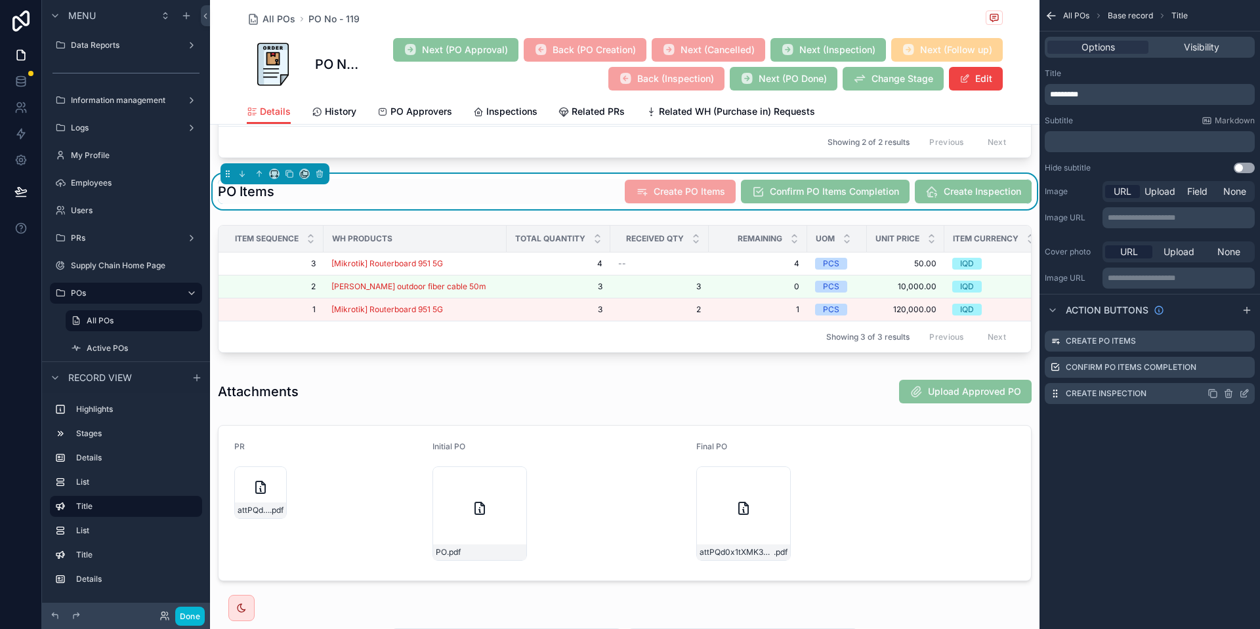
click at [1241, 396] on icon "scrollable content" at bounding box center [1244, 395] width 6 height 6
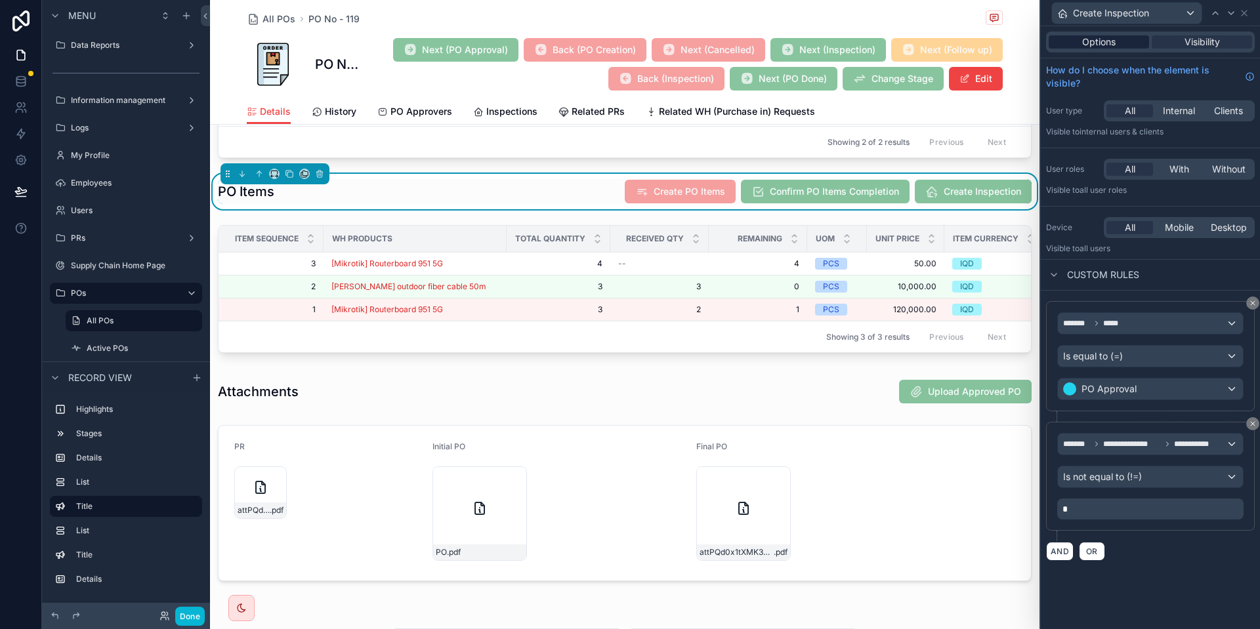
click at [1073, 44] on div "Options" at bounding box center [1098, 41] width 100 height 13
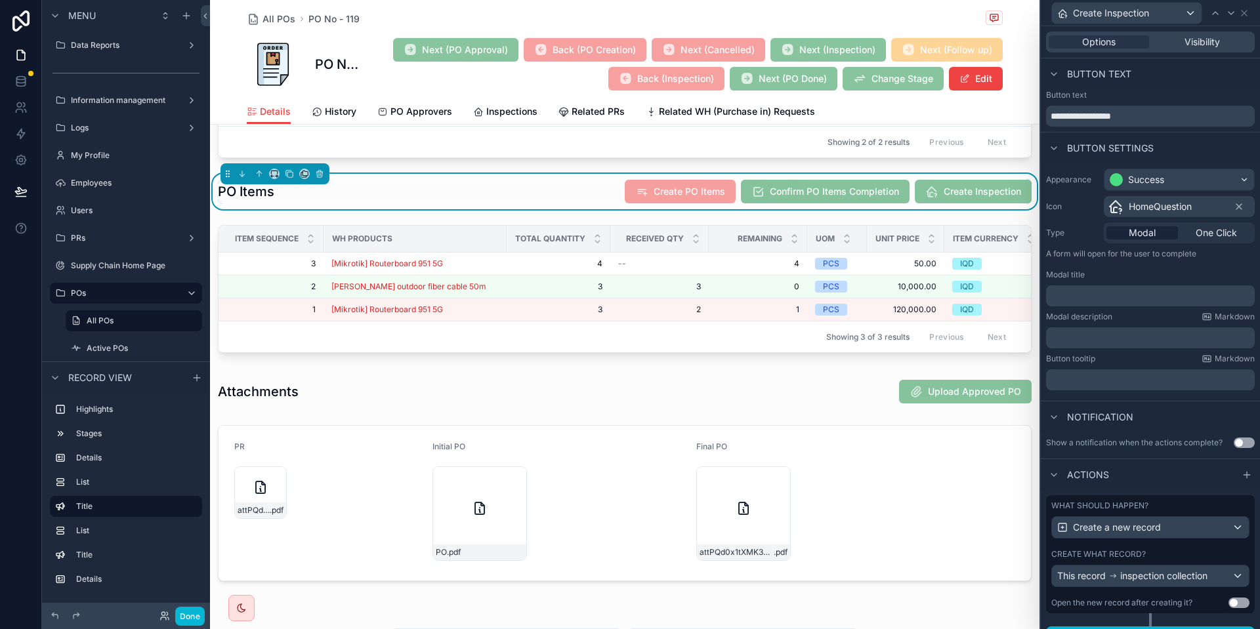
scroll to position [24, 0]
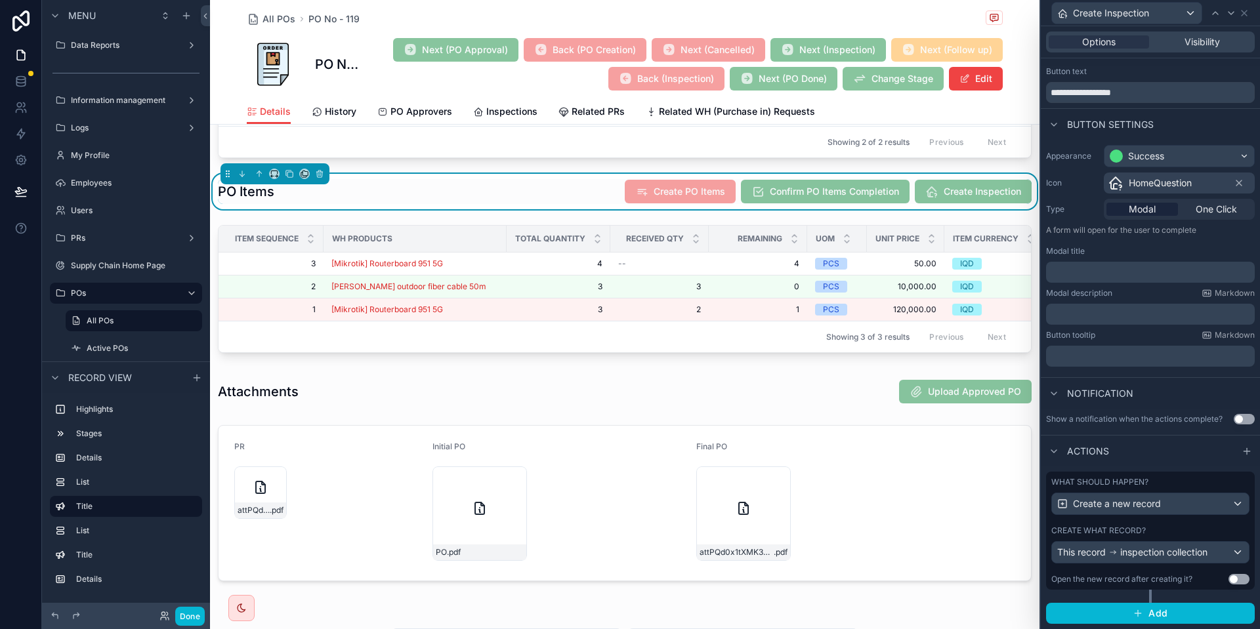
click at [1242, 573] on div "What should happen? Create a new record Create what record? This record inspect…" at bounding box center [1150, 531] width 209 height 118
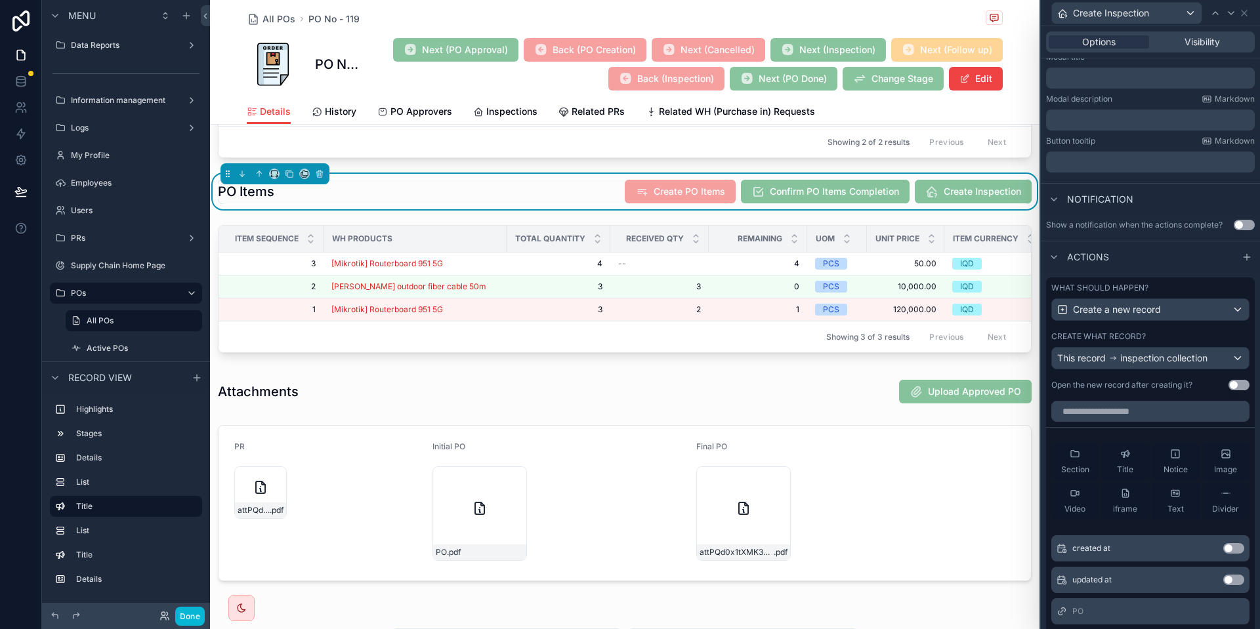
scroll to position [227, 0]
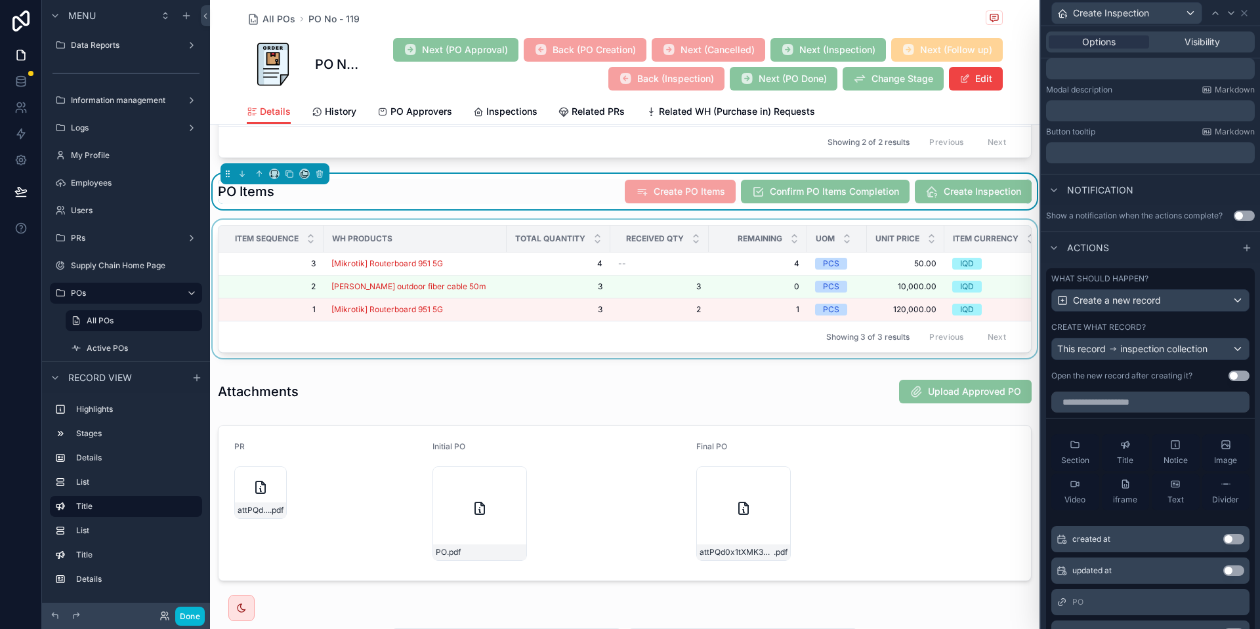
click at [466, 244] on div "WH Products" at bounding box center [415, 238] width 182 height 21
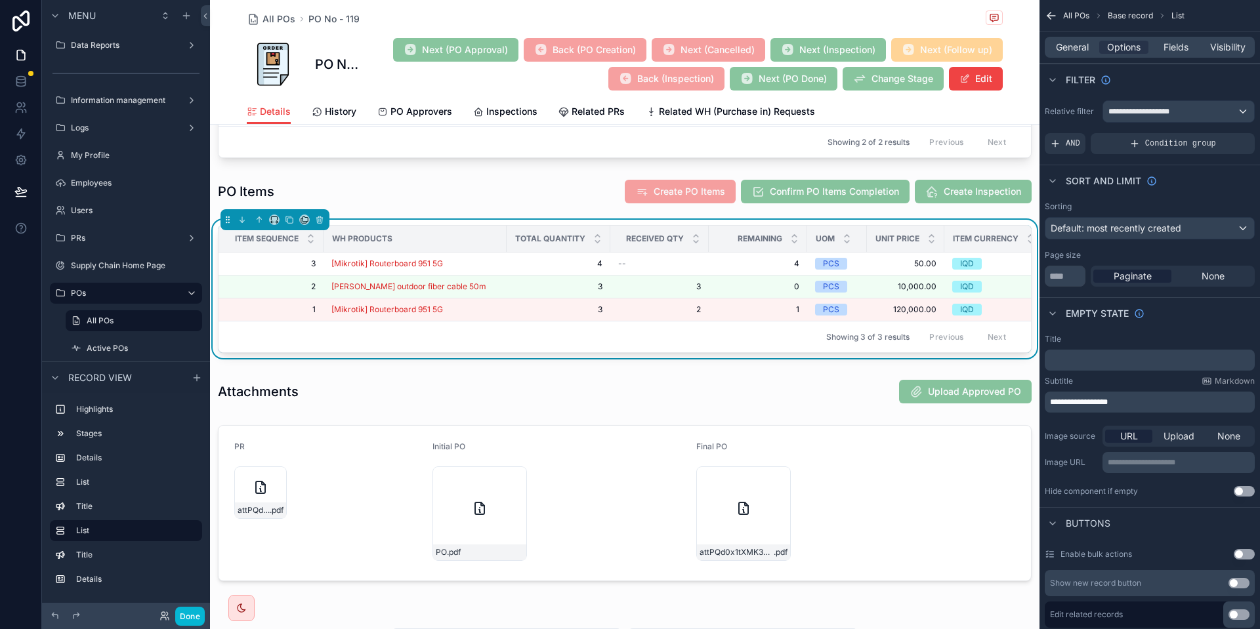
click at [1061, 37] on div "General Options Fields Visibility" at bounding box center [1149, 47] width 210 height 21
click at [1061, 39] on div "General Options Fields Visibility" at bounding box center [1149, 47] width 210 height 21
click at [1061, 52] on span "General" at bounding box center [1072, 47] width 33 height 13
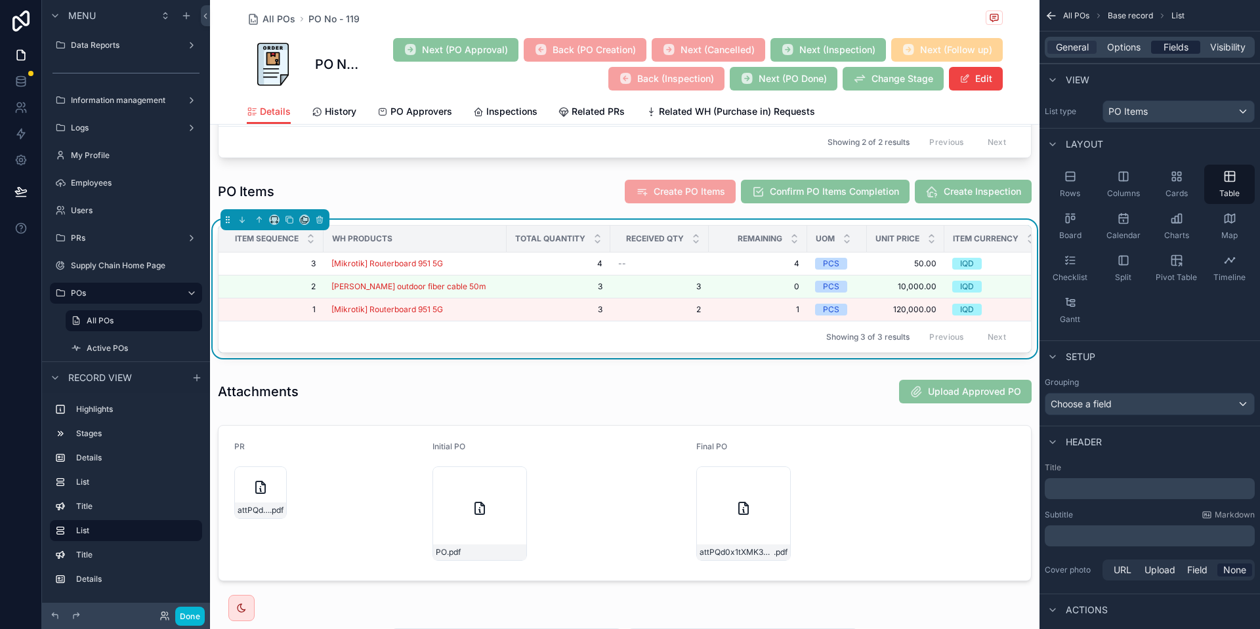
click at [1164, 51] on span "Fields" at bounding box center [1175, 47] width 25 height 13
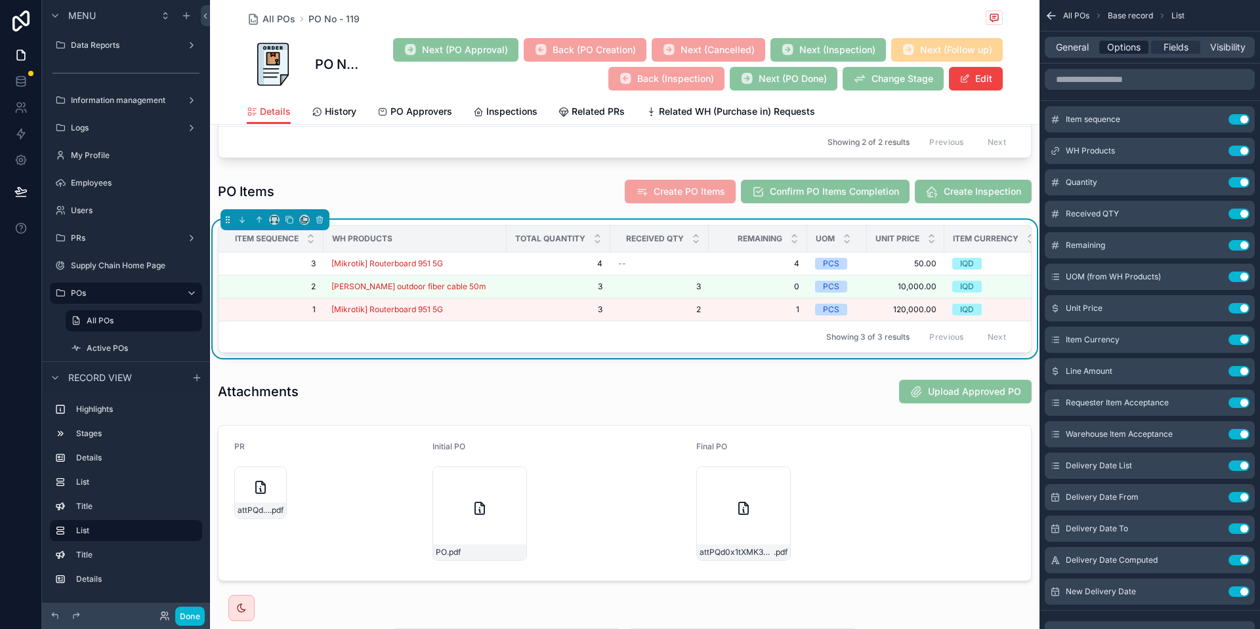
click at [1142, 48] on div "Options" at bounding box center [1123, 47] width 49 height 13
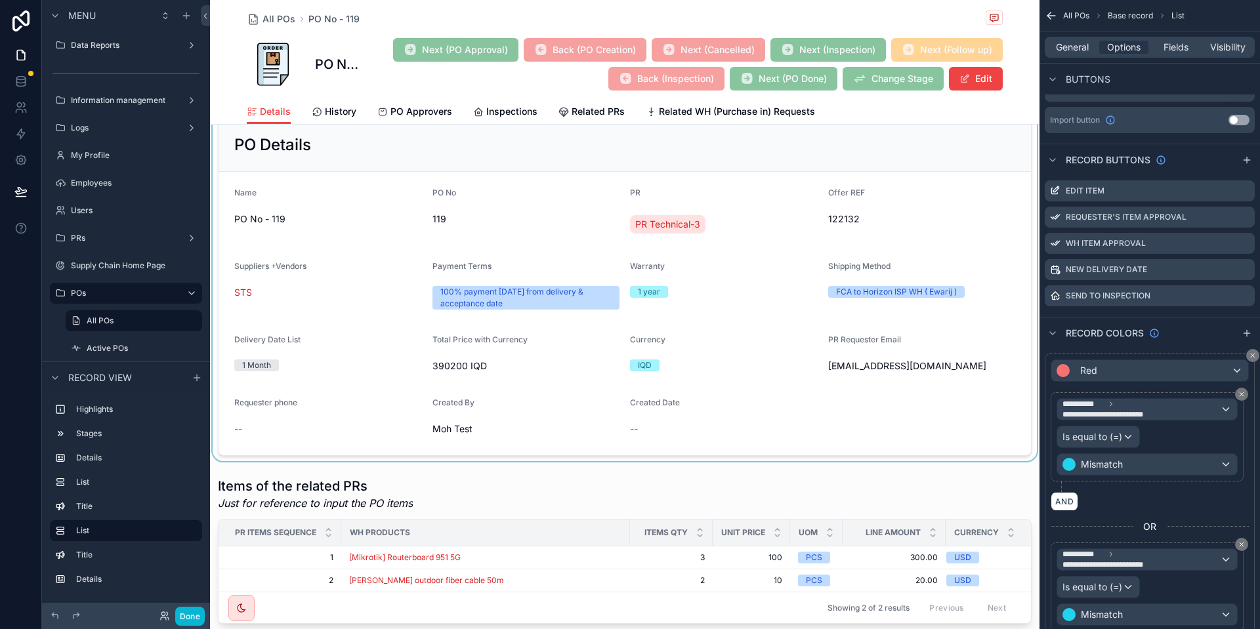
scroll to position [157, 0]
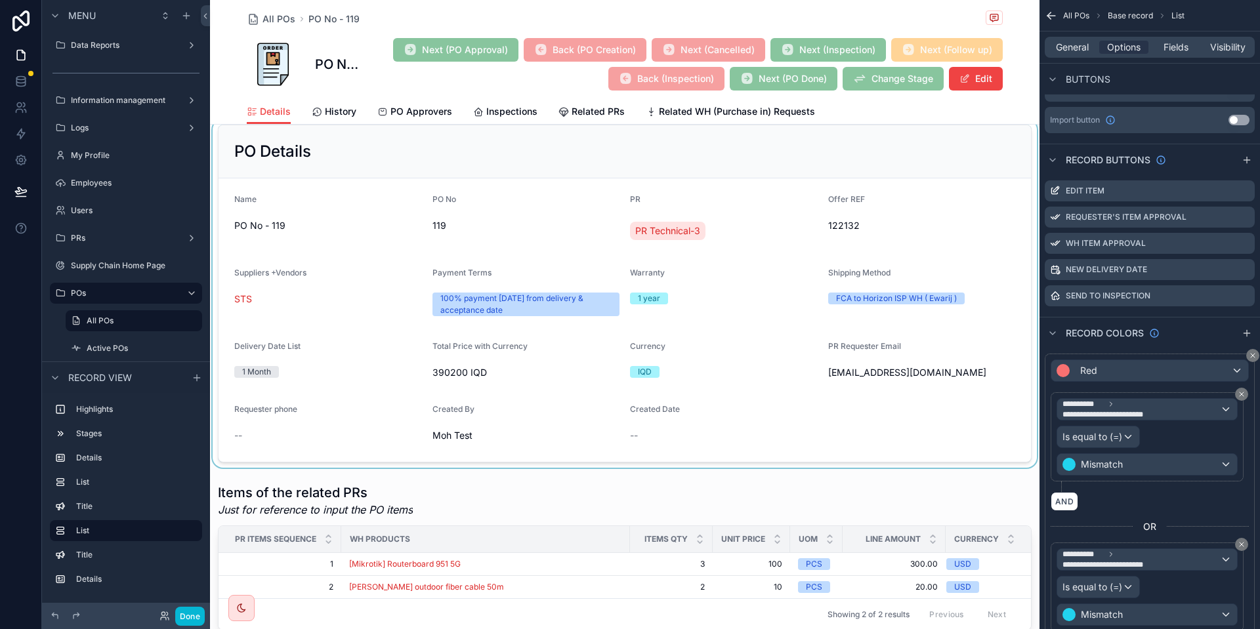
click at [556, 250] on div "scrollable content" at bounding box center [624, 293] width 829 height 348
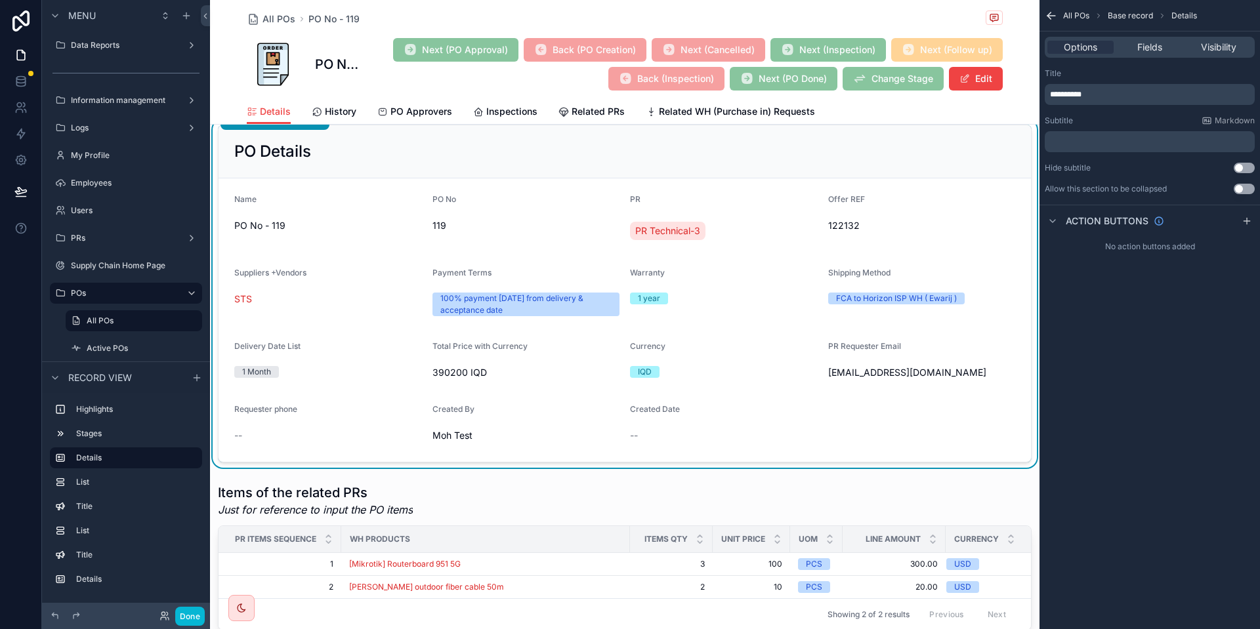
scroll to position [0, 0]
click at [1159, 46] on span "Fields" at bounding box center [1149, 47] width 25 height 13
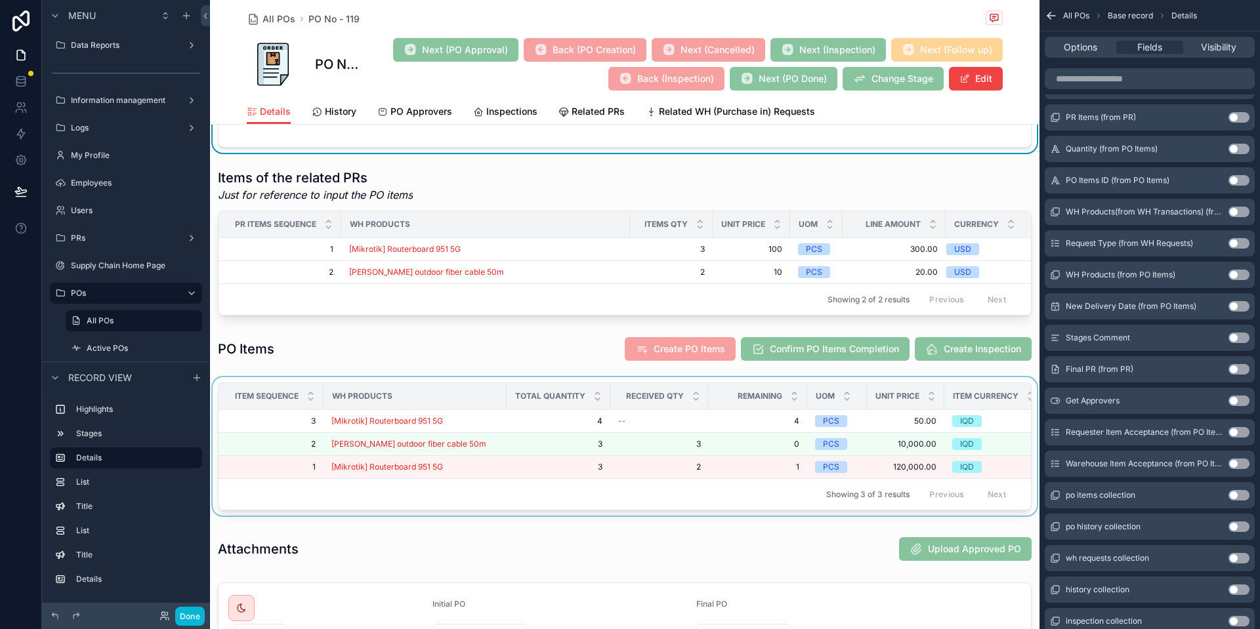
scroll to position [630, 0]
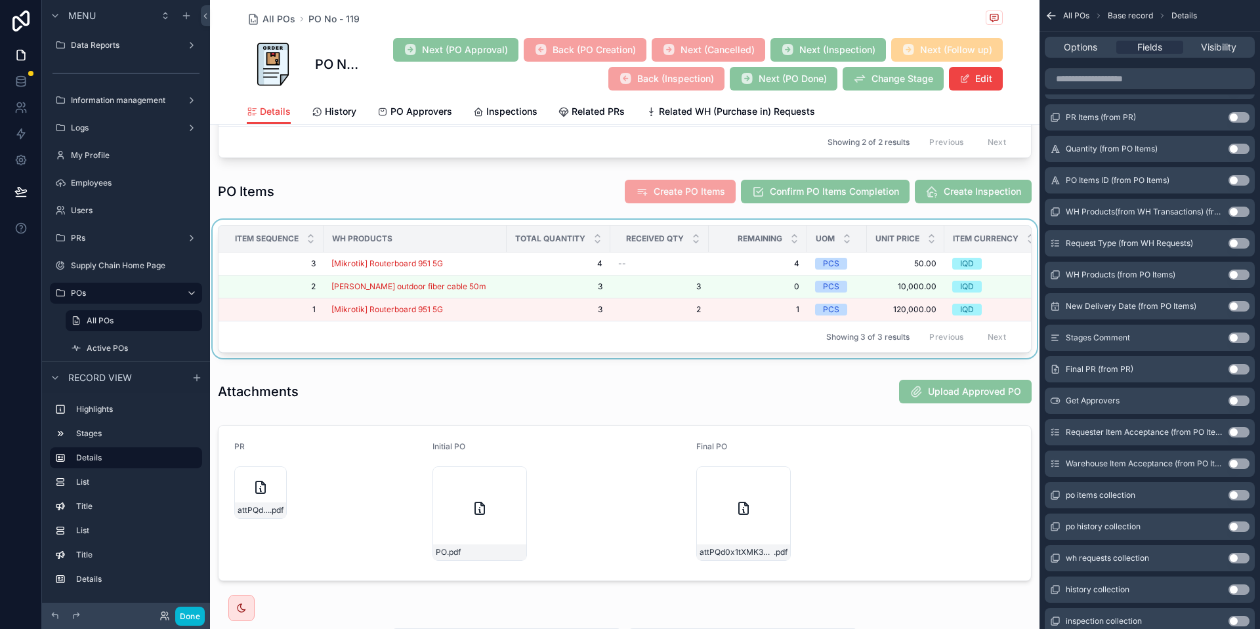
click at [700, 264] on div "scrollable content" at bounding box center [624, 292] width 829 height 144
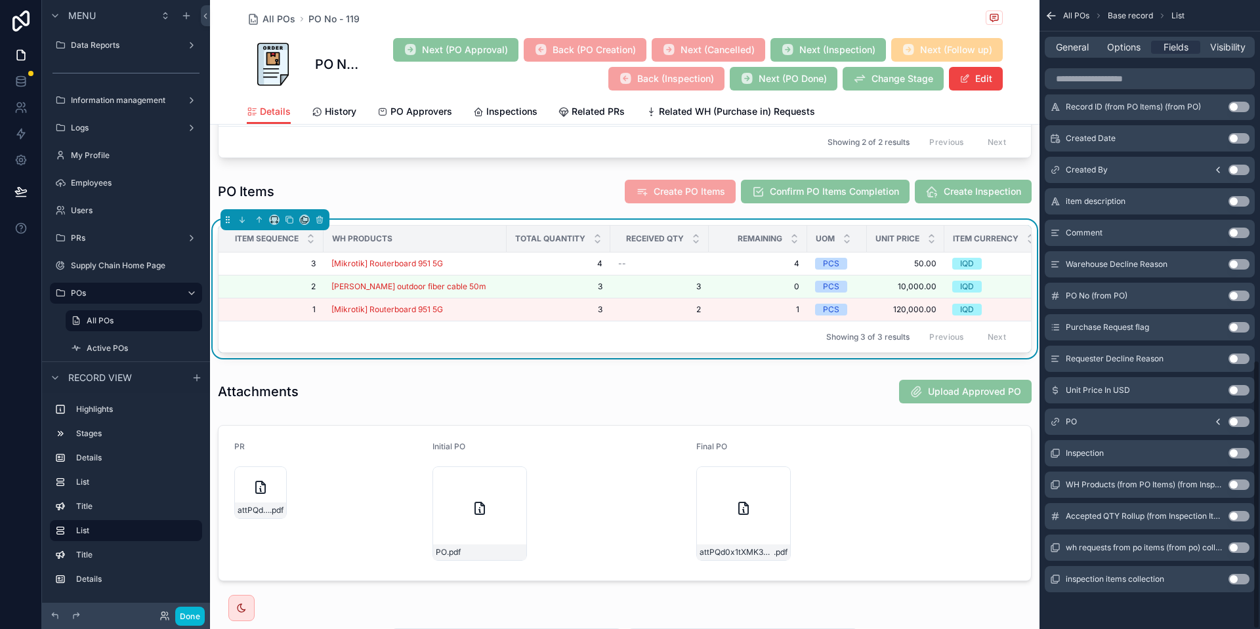
scroll to position [842, 0]
click at [197, 617] on button "Done" at bounding box center [190, 616] width 30 height 19
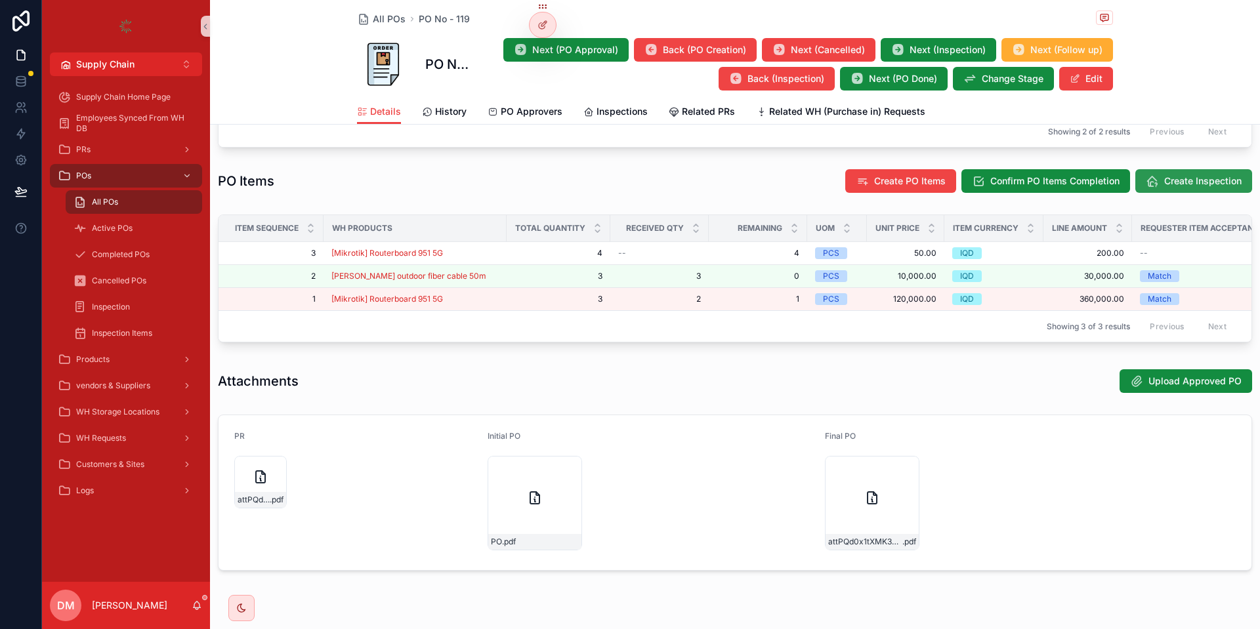
click at [1185, 188] on span "Create Inspection" at bounding box center [1202, 181] width 77 height 13
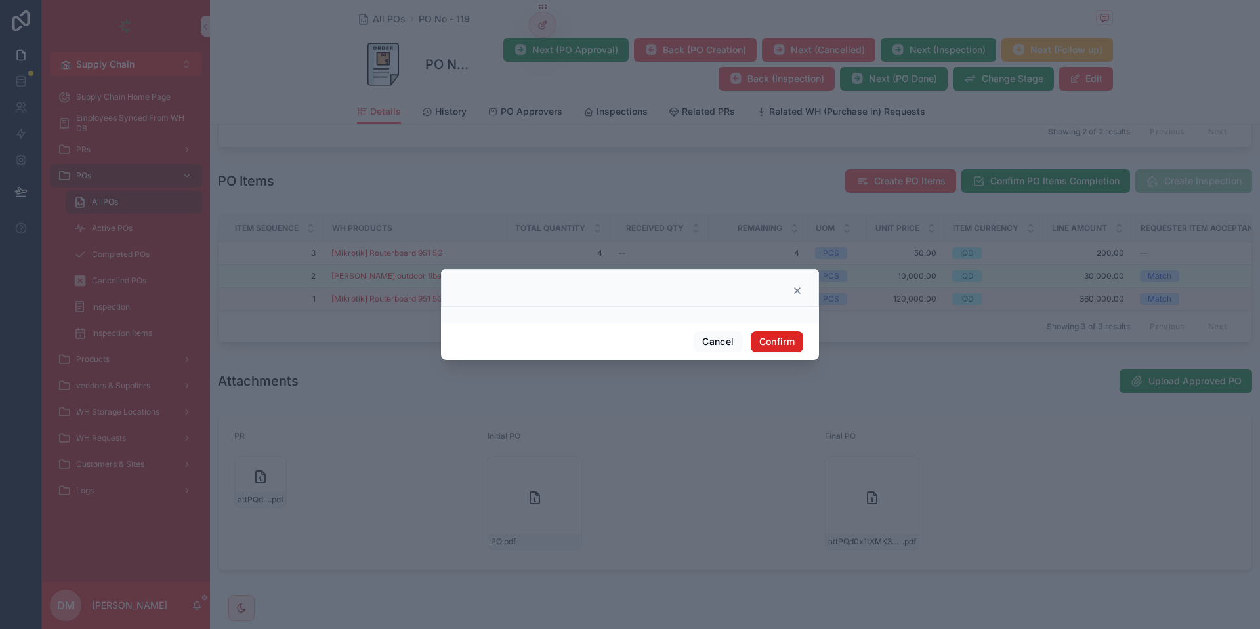
click at [784, 345] on button "Confirm" at bounding box center [776, 341] width 52 height 21
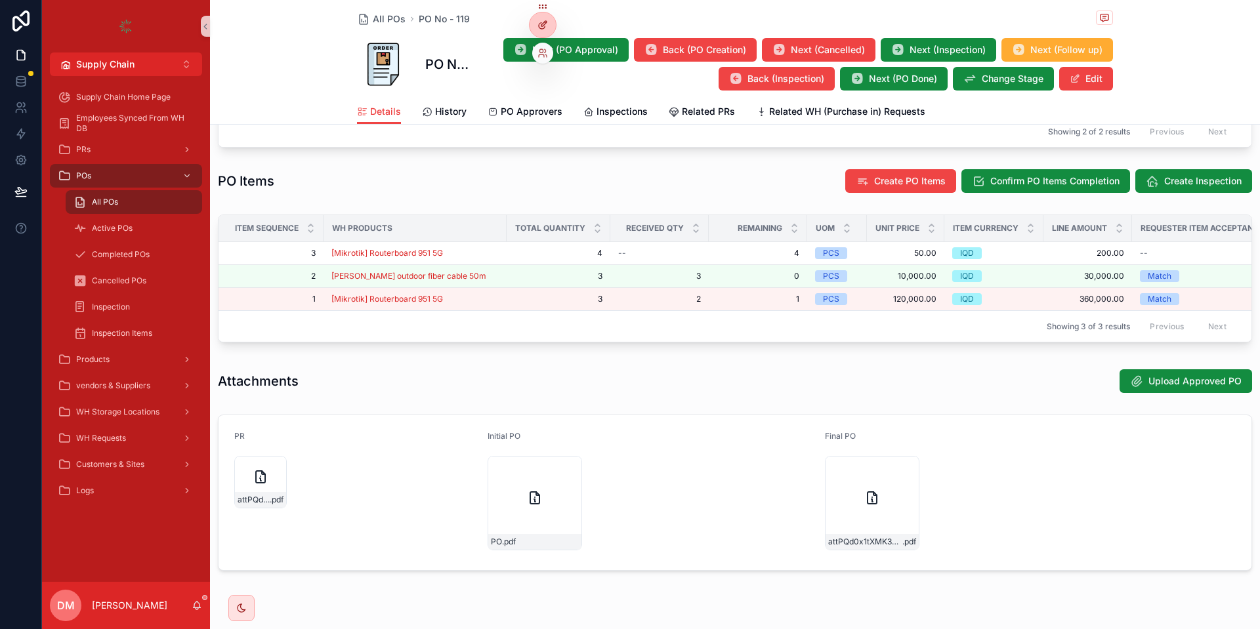
click at [536, 26] on div at bounding box center [542, 24] width 26 height 25
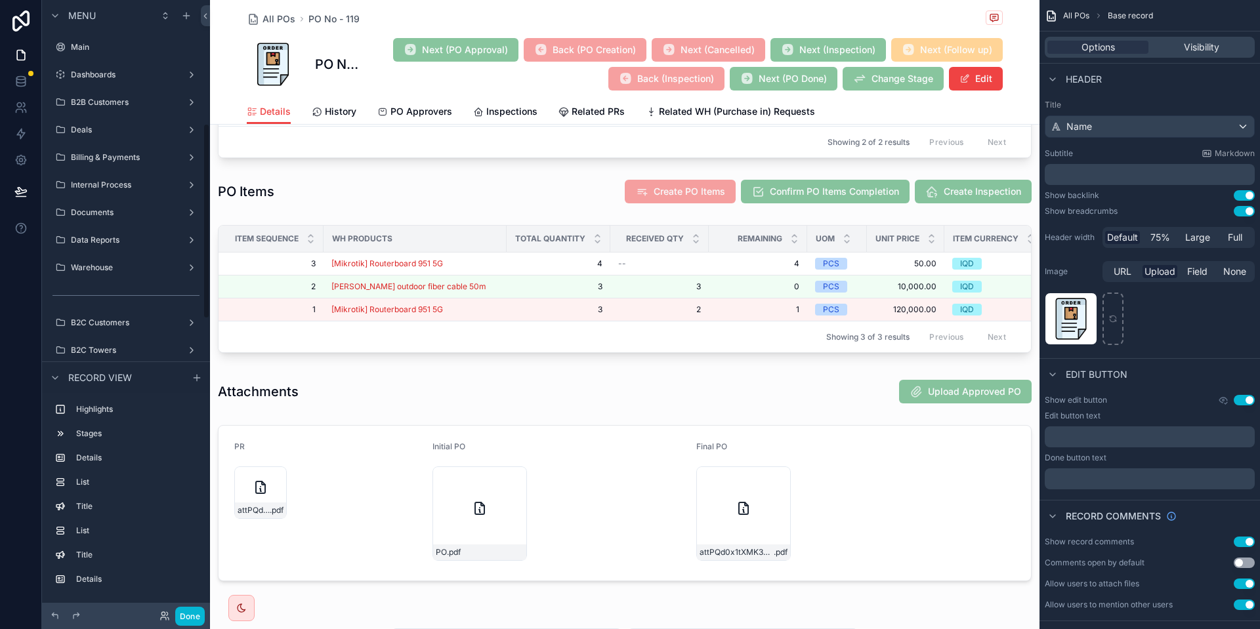
scroll to position [388, 0]
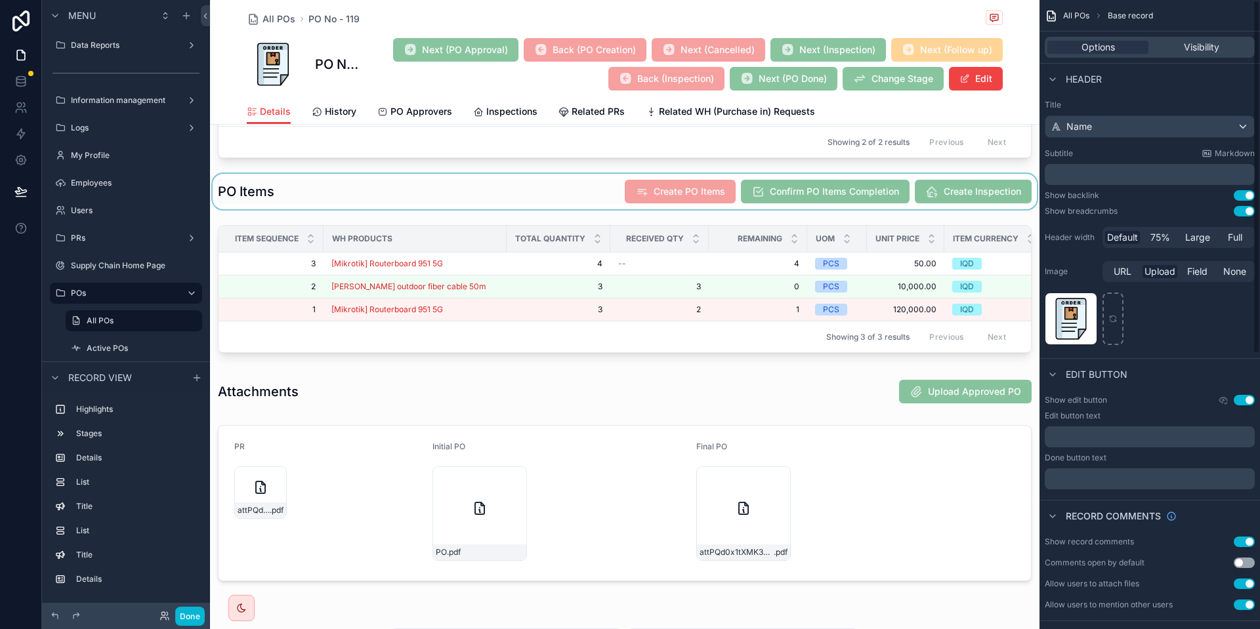
click at [976, 204] on div "scrollable content" at bounding box center [624, 191] width 829 height 35
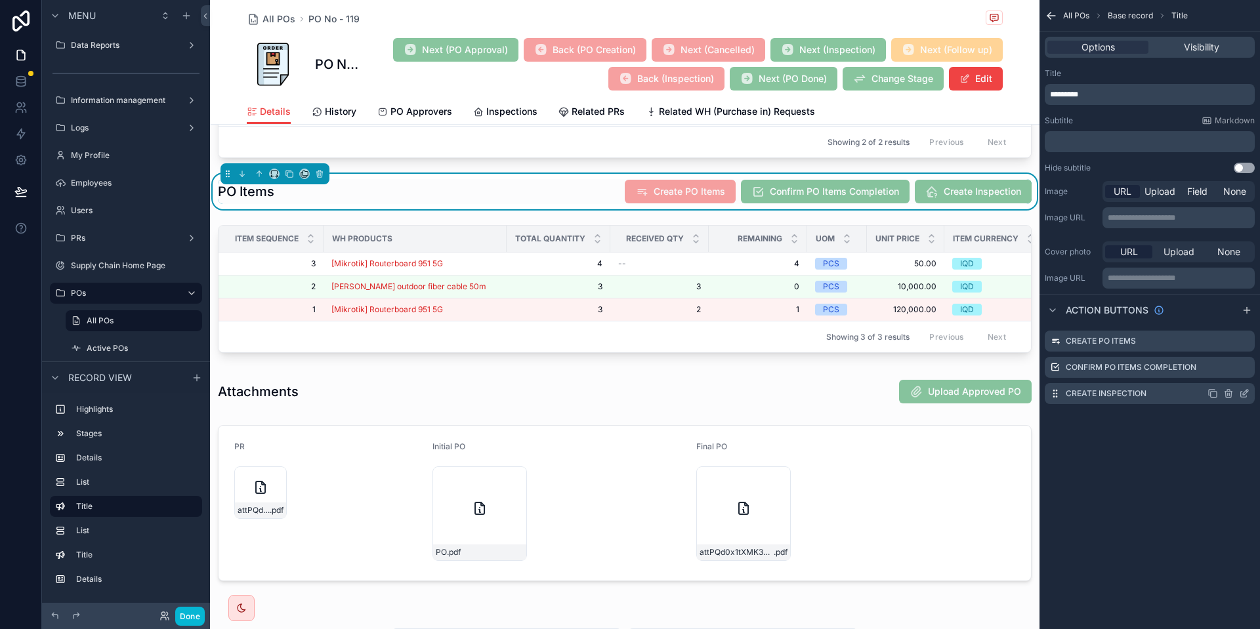
click at [1241, 390] on icon "scrollable content" at bounding box center [1244, 393] width 10 height 10
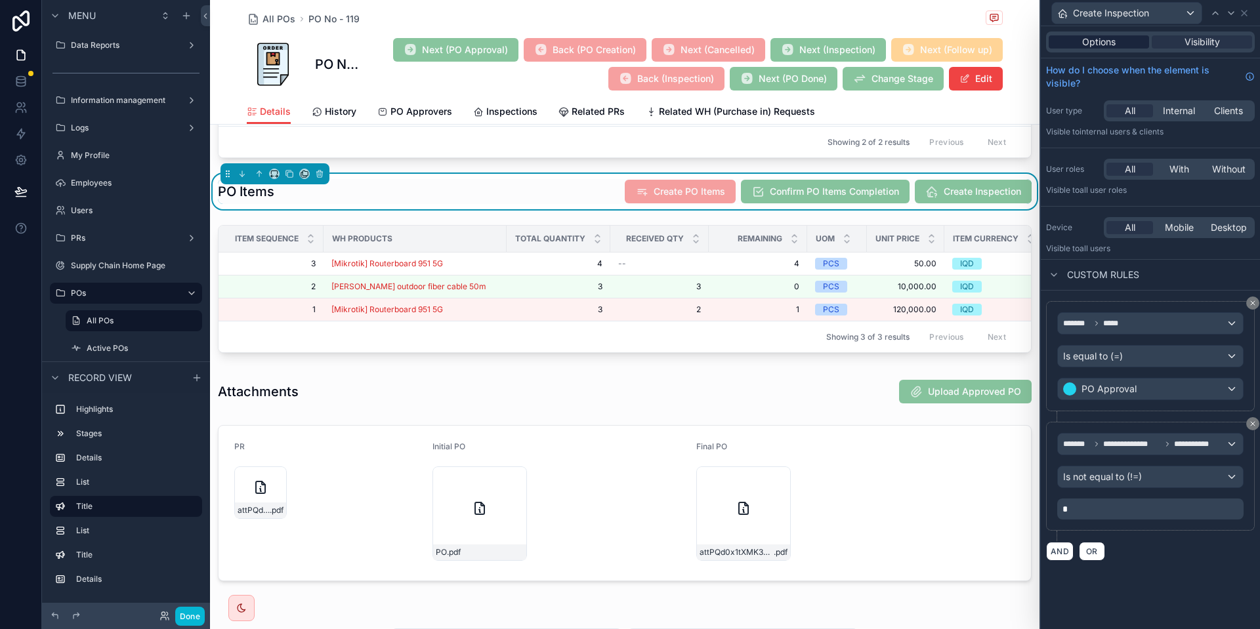
click at [1063, 42] on div "Options" at bounding box center [1098, 41] width 100 height 13
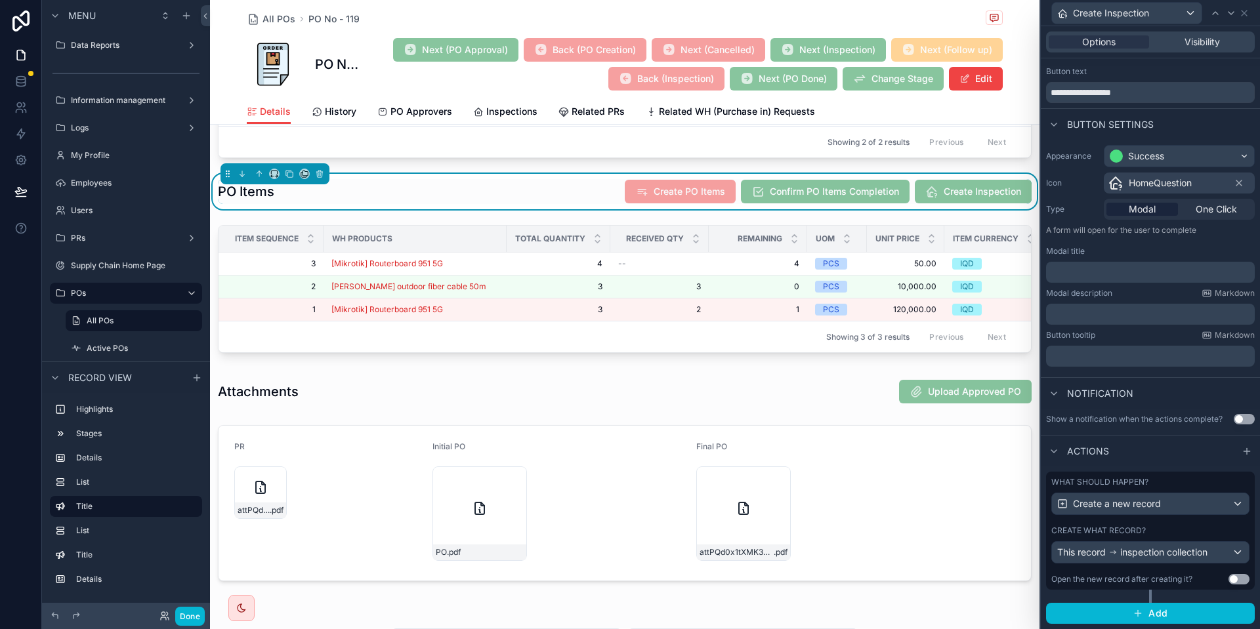
click at [1154, 523] on div "What should happen? Create a new record Create what record? This record inspect…" at bounding box center [1150, 531] width 209 height 118
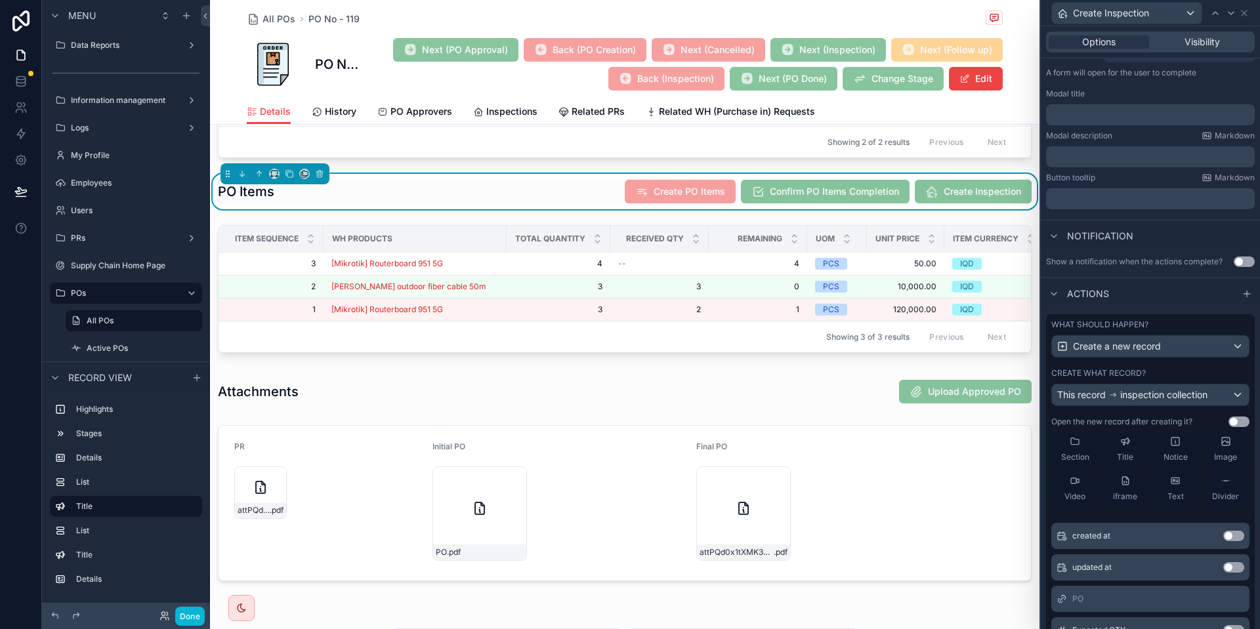
scroll to position [0, 0]
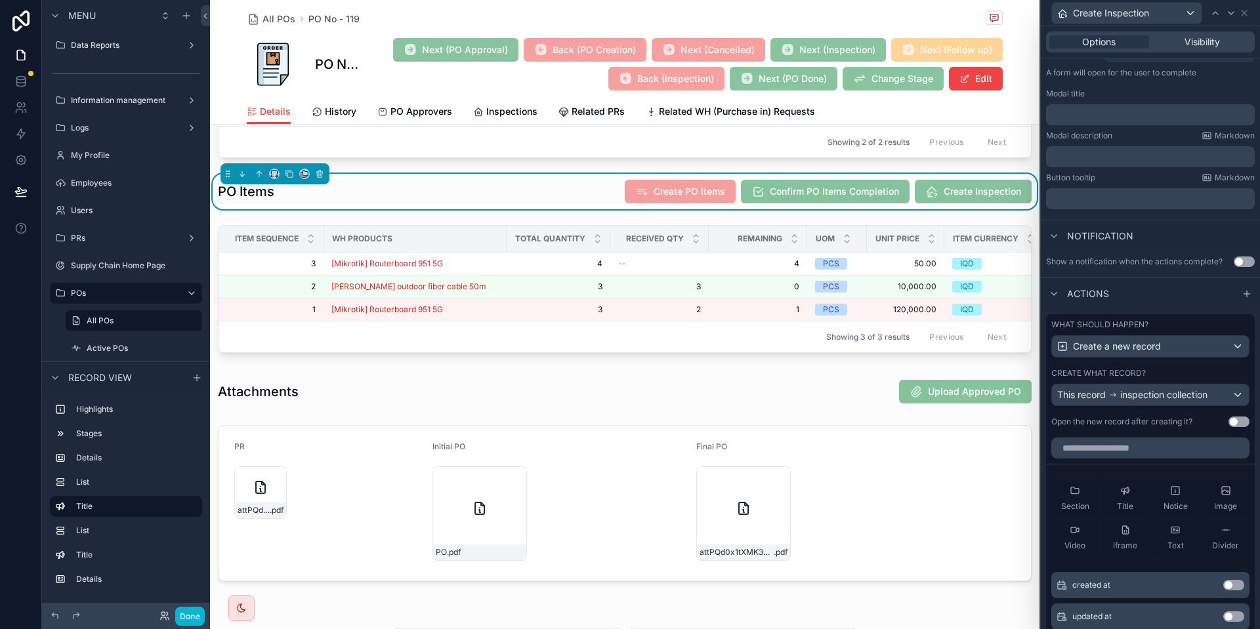
click at [1237, 428] on div "What should happen? Create a new record Create what record? This record inspect…" at bounding box center [1150, 373] width 209 height 118
click at [1239, 420] on button "Use setting" at bounding box center [1238, 422] width 21 height 10
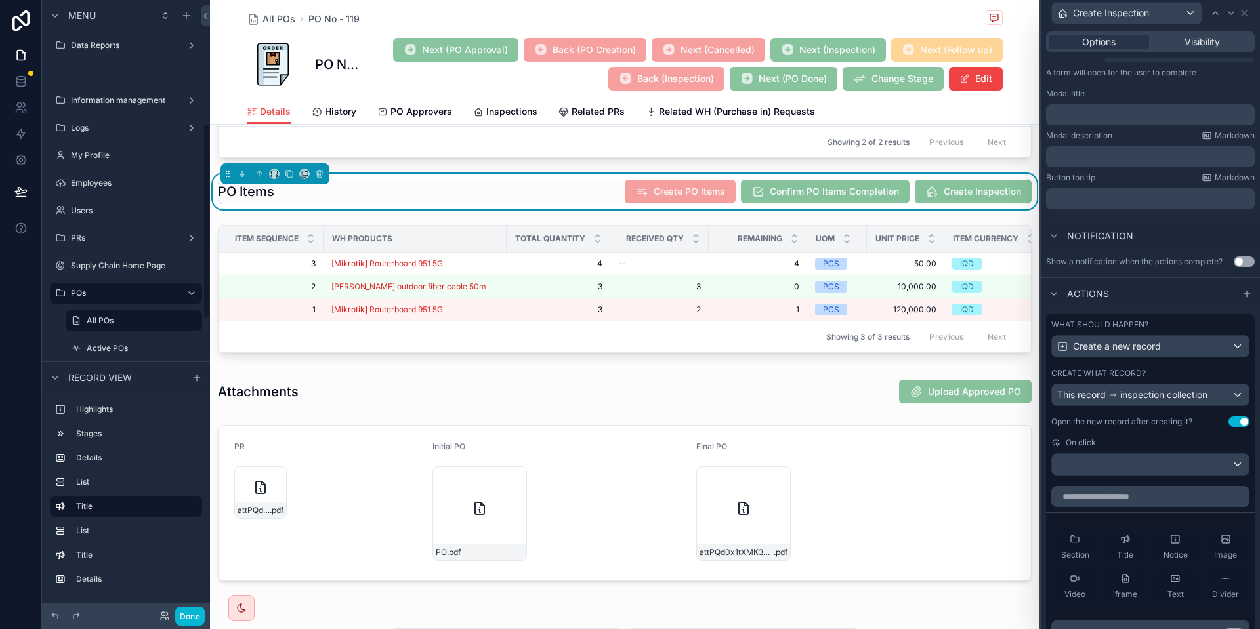
scroll to position [387, 0]
click at [196, 617] on button "Done" at bounding box center [190, 616] width 30 height 19
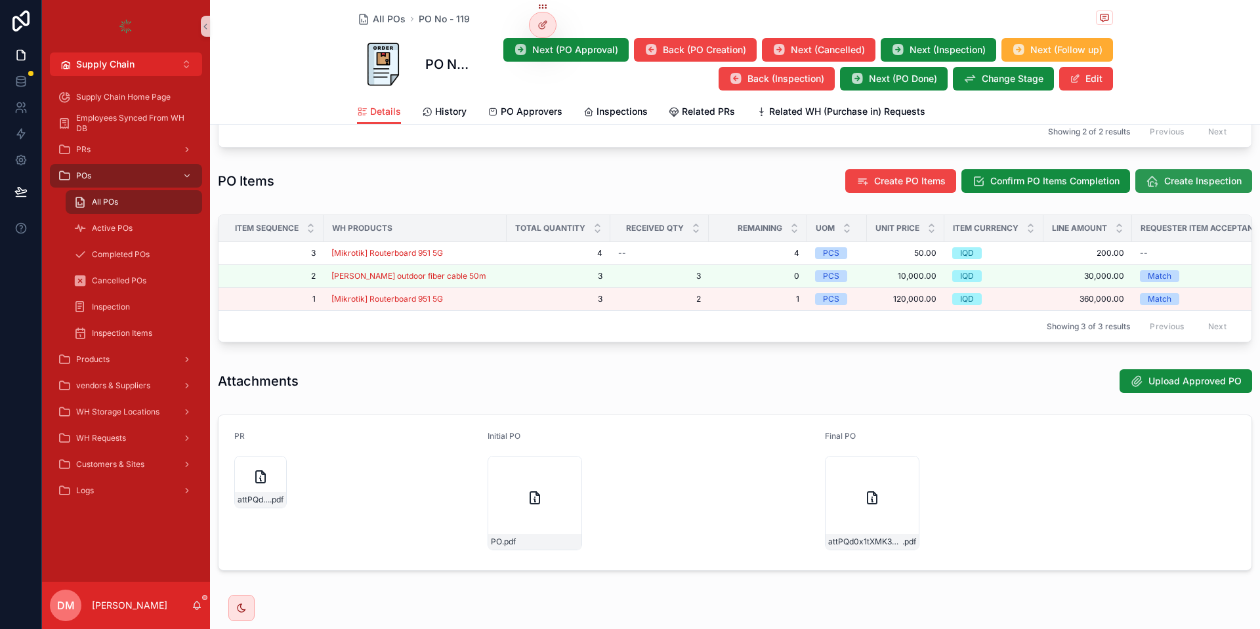
click at [1201, 184] on button "Create Inspection" at bounding box center [1193, 181] width 117 height 24
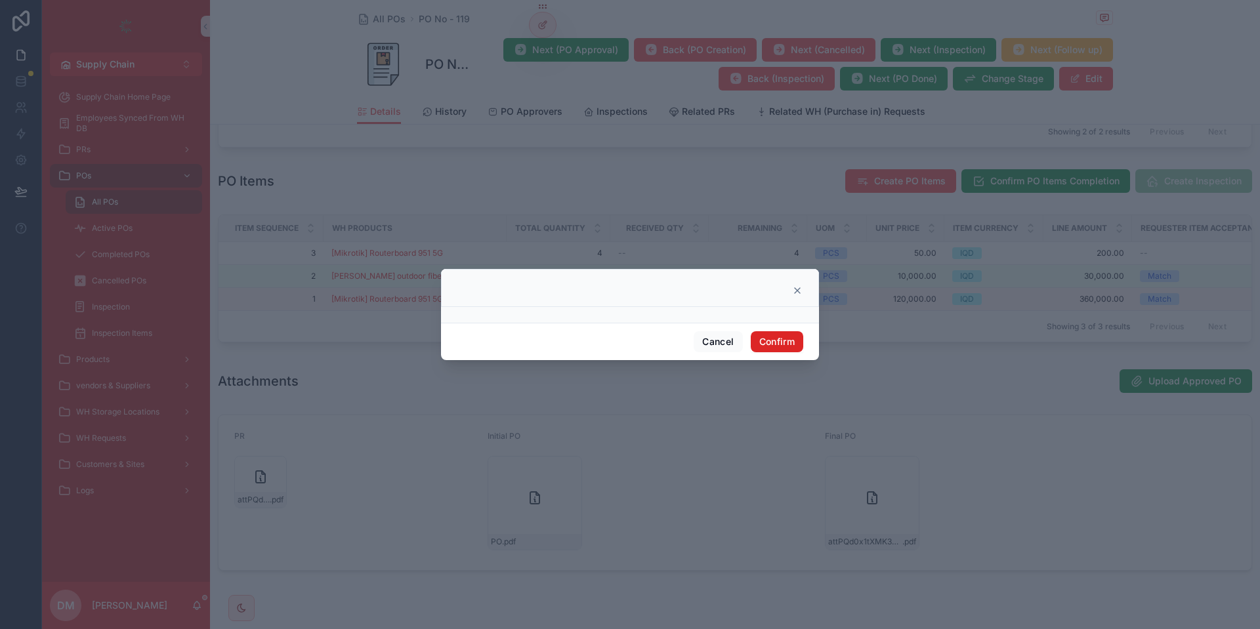
click at [780, 336] on button "Confirm" at bounding box center [776, 341] width 52 height 21
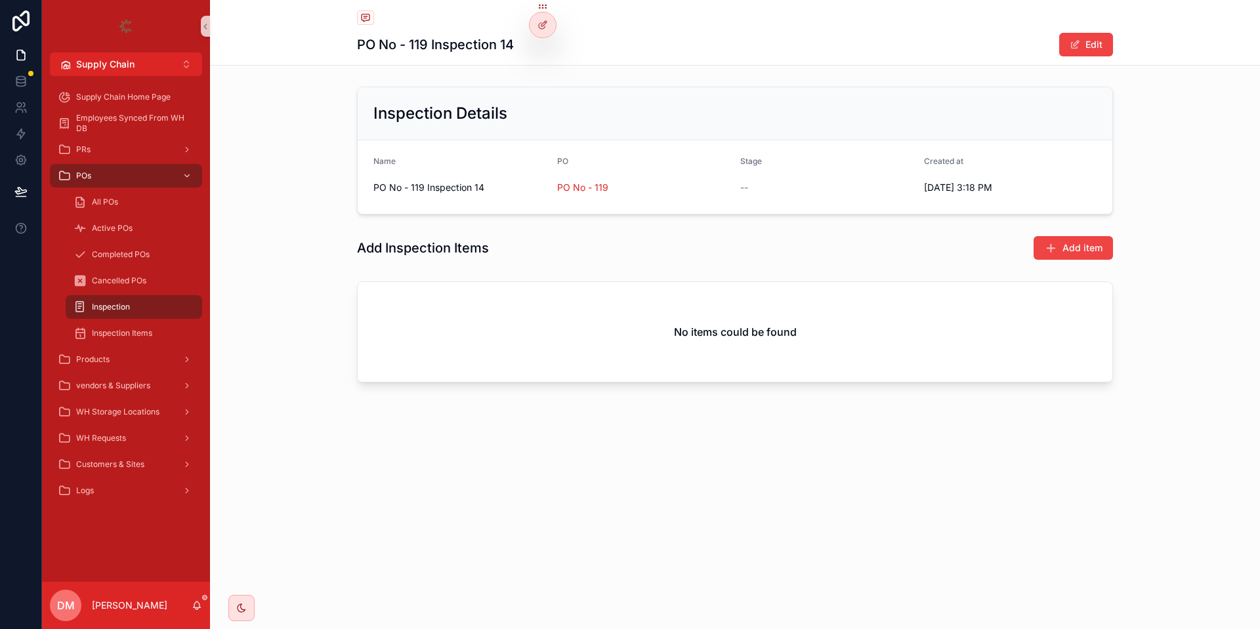
click at [970, 178] on div "9/1/2025 3:18 PM" at bounding box center [1010, 187] width 173 height 21
click at [974, 182] on span "9/1/2025 3:18 PM" at bounding box center [1010, 187] width 173 height 13
click at [1081, 253] on span "Add item" at bounding box center [1082, 247] width 40 height 13
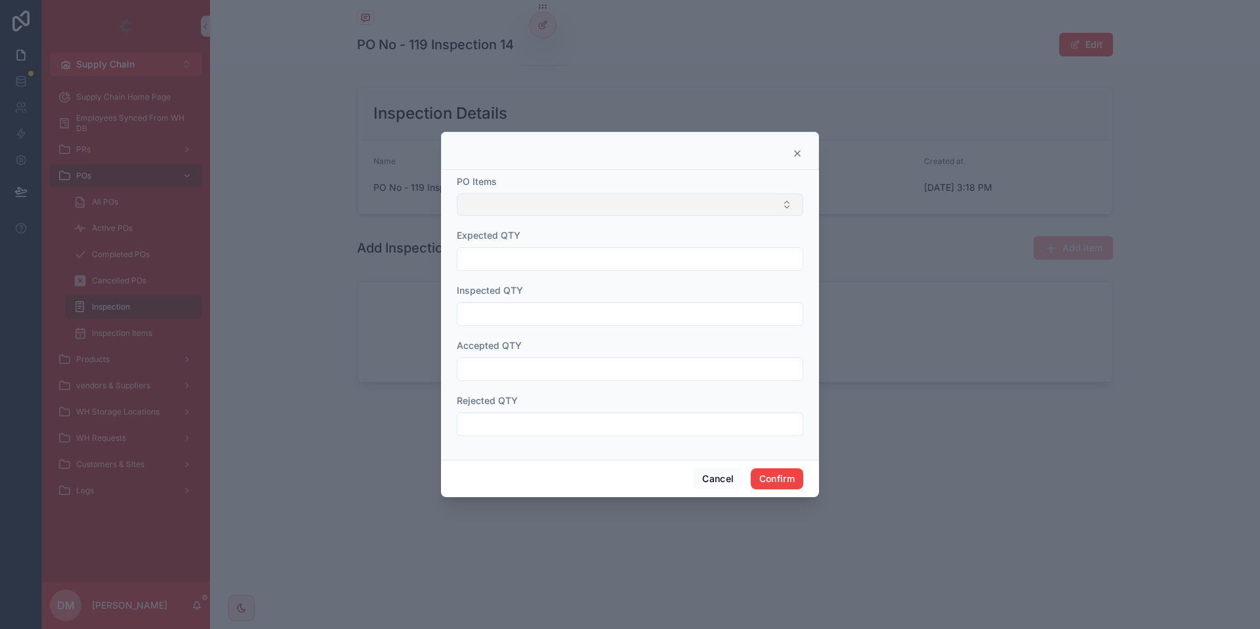
click at [564, 198] on button "Select Button" at bounding box center [630, 205] width 346 height 22
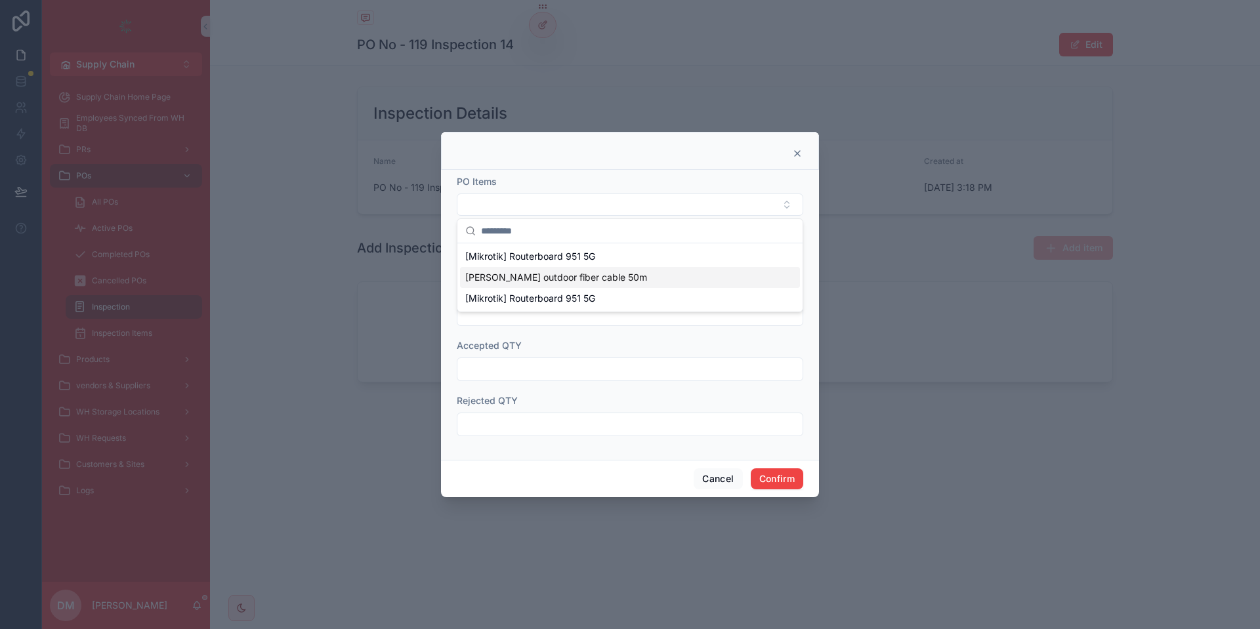
click at [532, 267] on div "LC-LC outdoor fiber cable 50m" at bounding box center [630, 277] width 340 height 21
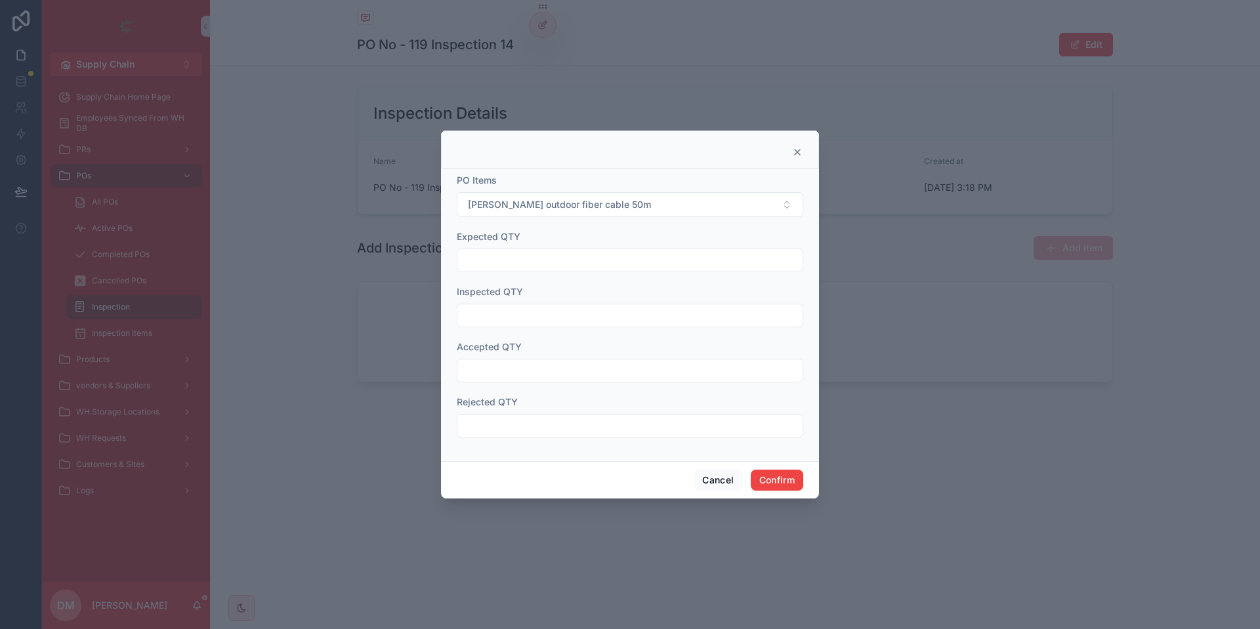
click at [535, 259] on input "text" at bounding box center [629, 260] width 345 height 18
type input "**"
click at [521, 311] on input "text" at bounding box center [629, 315] width 345 height 18
click at [722, 477] on button "Cancel" at bounding box center [717, 480] width 49 height 21
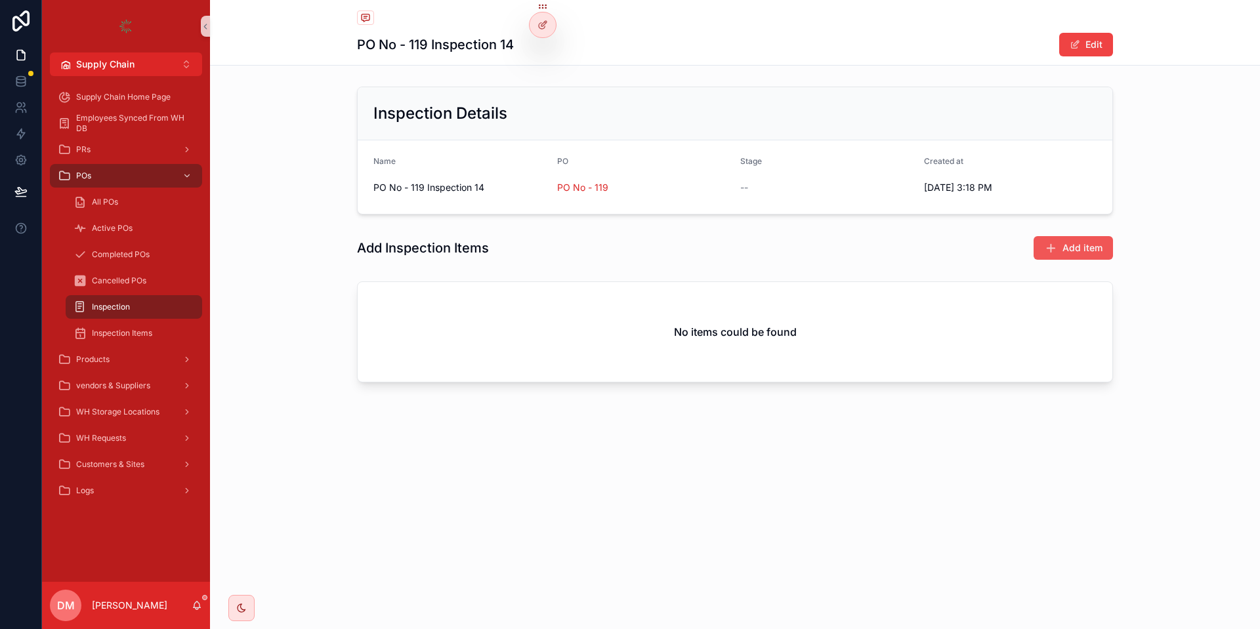
click at [1079, 251] on span "Add item" at bounding box center [1082, 247] width 40 height 13
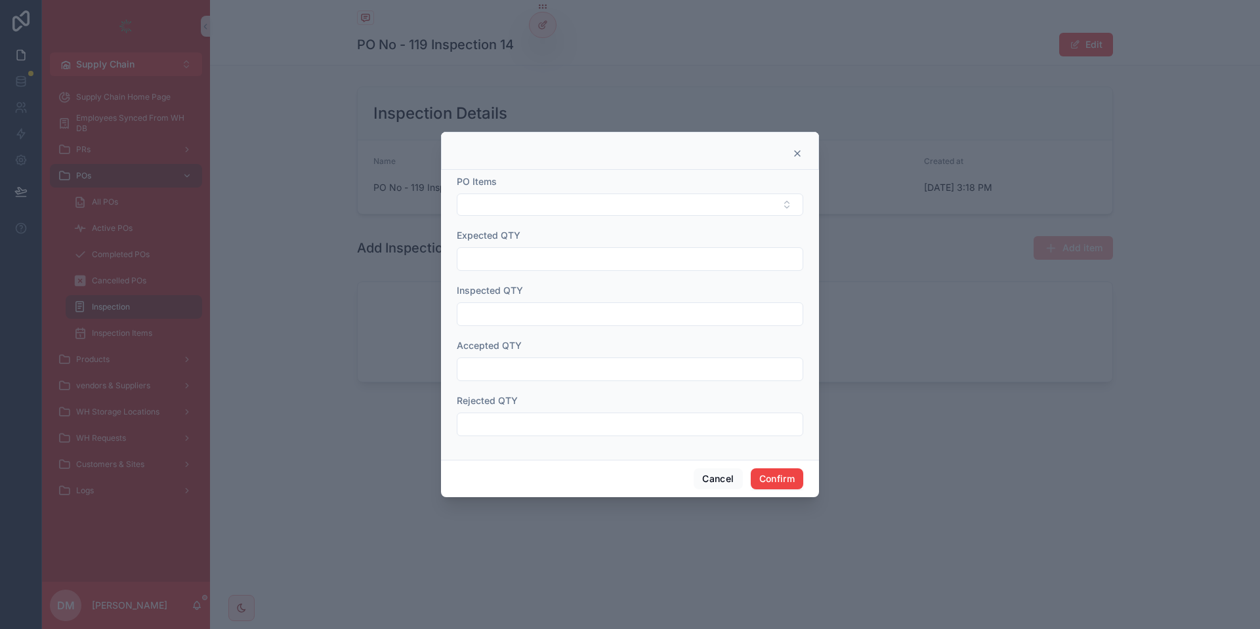
click at [511, 330] on form "PO Items Expected QTY Inspected QTY Accepted QTY Rejected QTY" at bounding box center [630, 312] width 346 height 274
click at [522, 318] on input "text" at bounding box center [629, 314] width 345 height 18
click at [534, 359] on div at bounding box center [630, 370] width 346 height 24
click at [535, 414] on div "Rejected QTY" at bounding box center [630, 415] width 346 height 42
click at [535, 417] on input "text" at bounding box center [629, 424] width 345 height 18
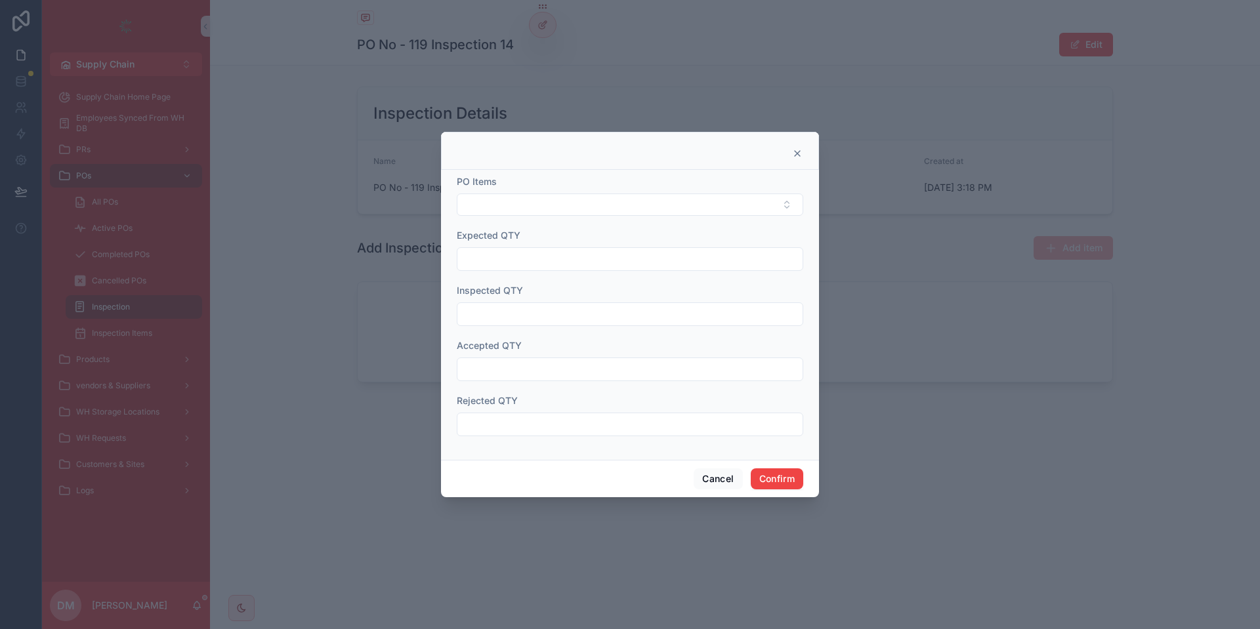
click at [535, 425] on input "text" at bounding box center [629, 424] width 345 height 18
click at [697, 480] on button "Cancel" at bounding box center [717, 478] width 49 height 21
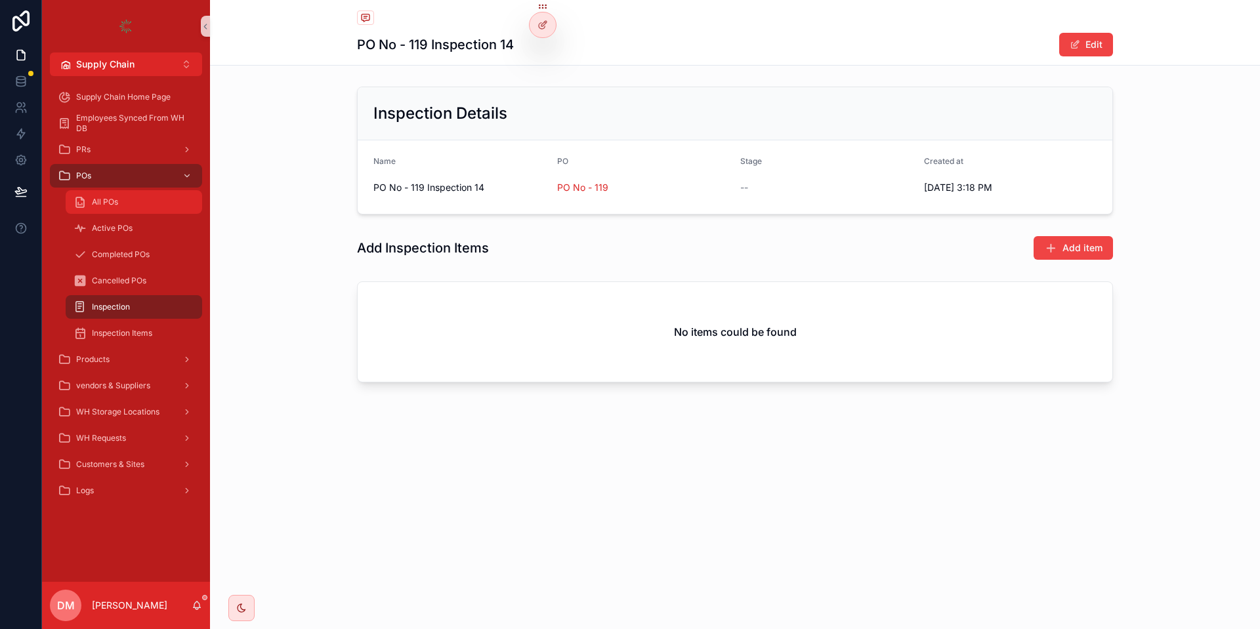
click at [123, 202] on div "All POs" at bounding box center [133, 202] width 121 height 21
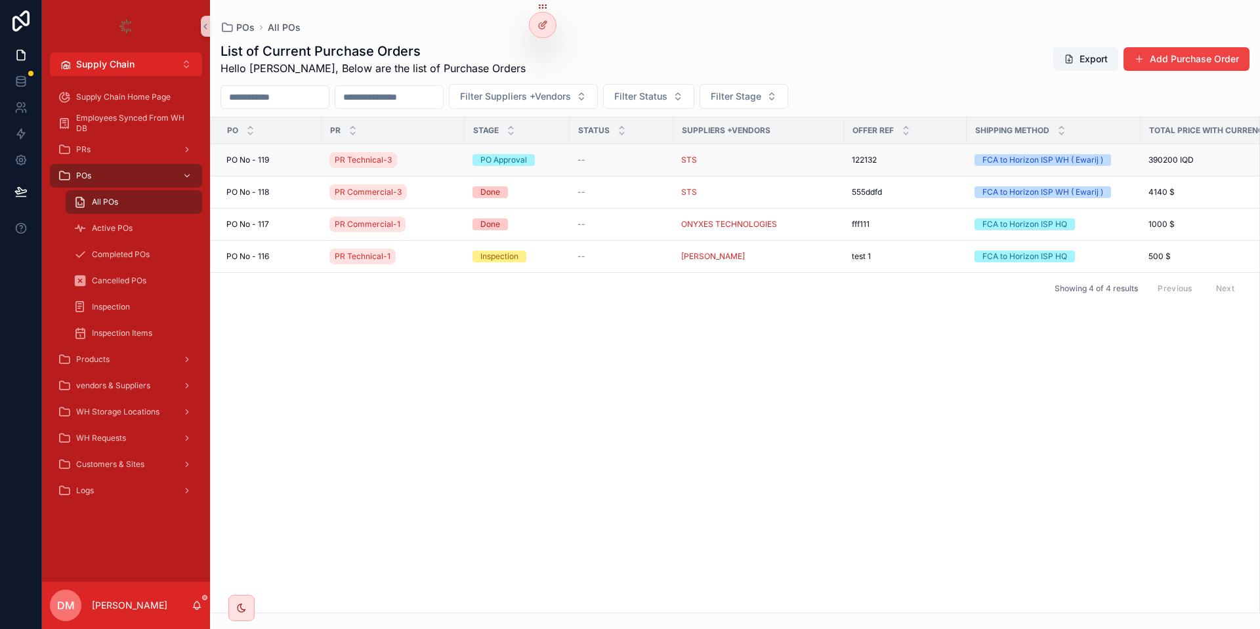
click at [569, 161] on td "PO Approval" at bounding box center [516, 160] width 105 height 32
click at [420, 163] on div "PR Technical-3" at bounding box center [392, 160] width 127 height 21
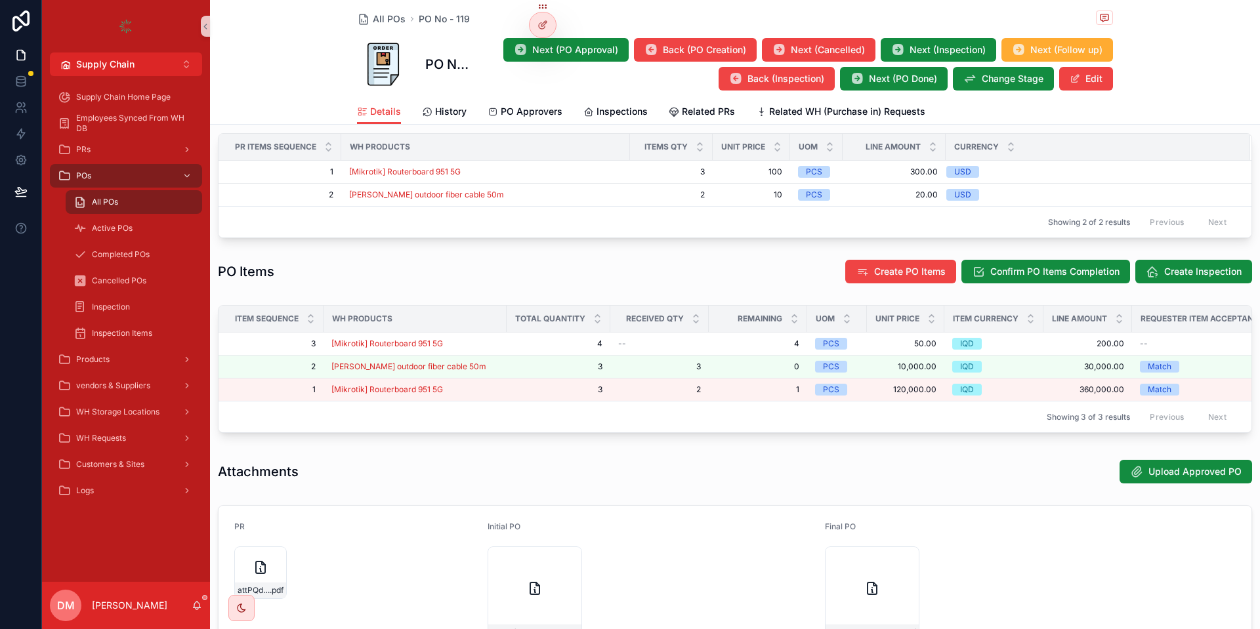
scroll to position [692, 0]
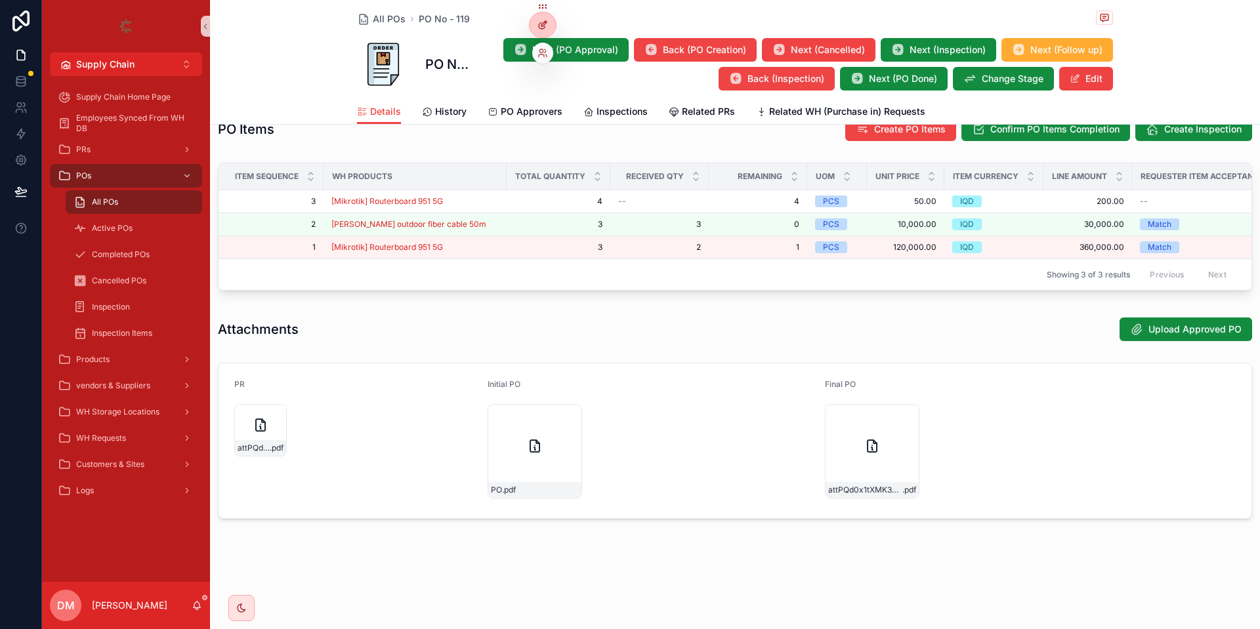
click at [546, 20] on icon at bounding box center [542, 25] width 10 height 10
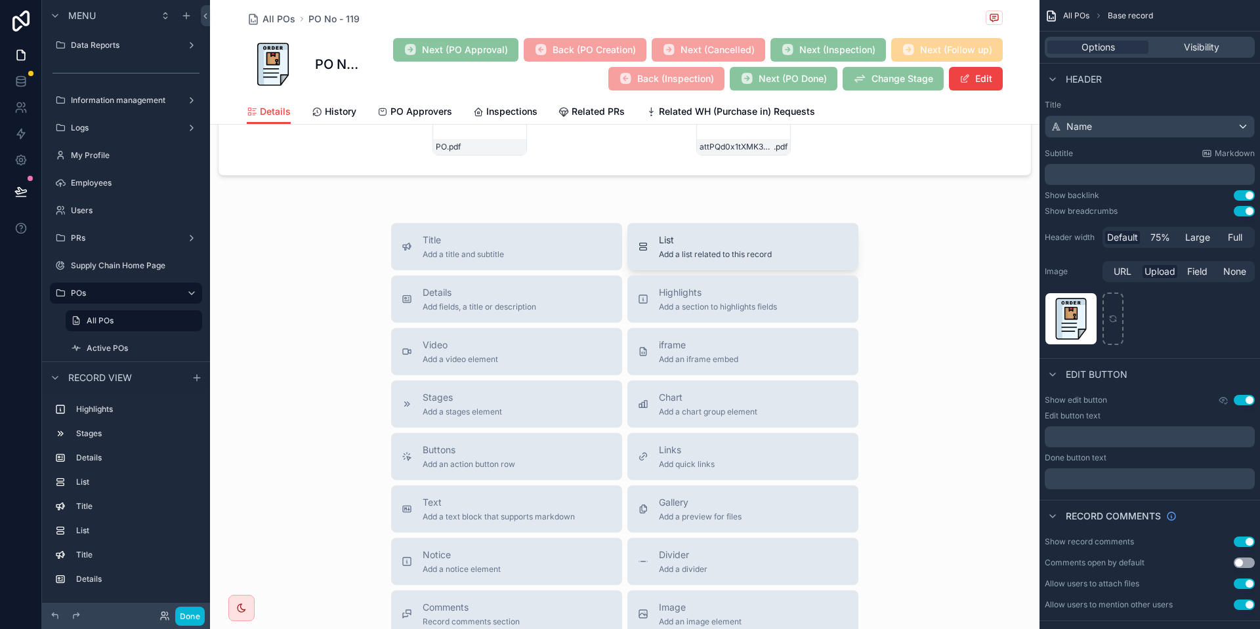
scroll to position [878, 0]
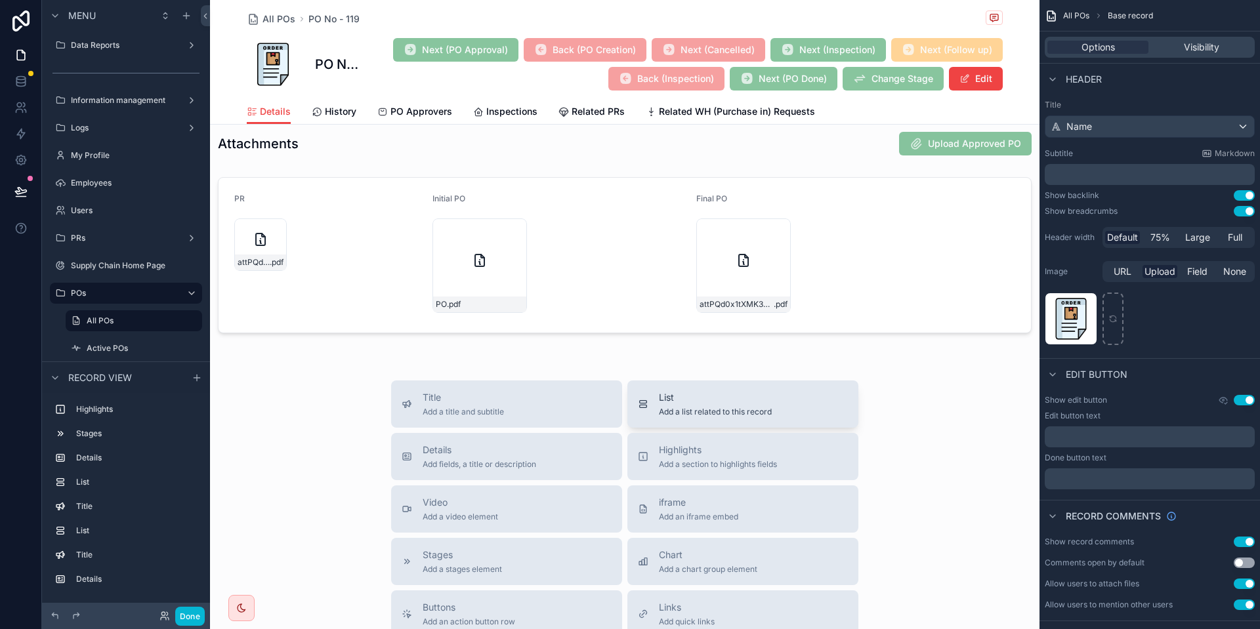
click at [723, 411] on span "Add a list related to this record" at bounding box center [715, 412] width 113 height 10
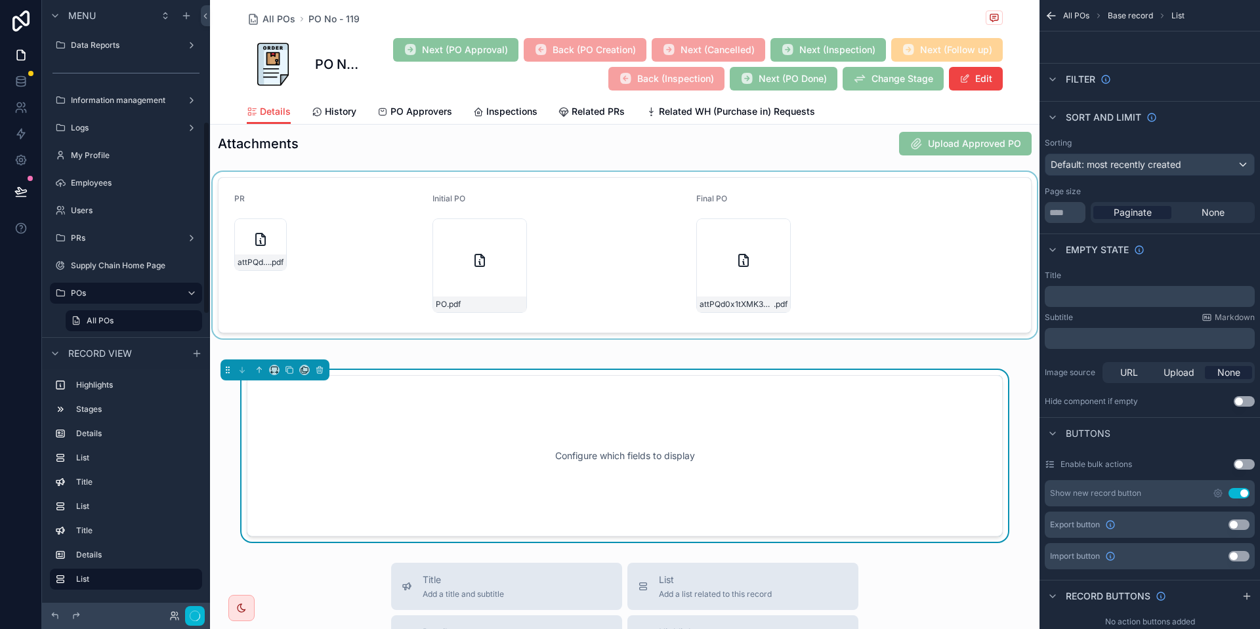
scroll to position [387, 0]
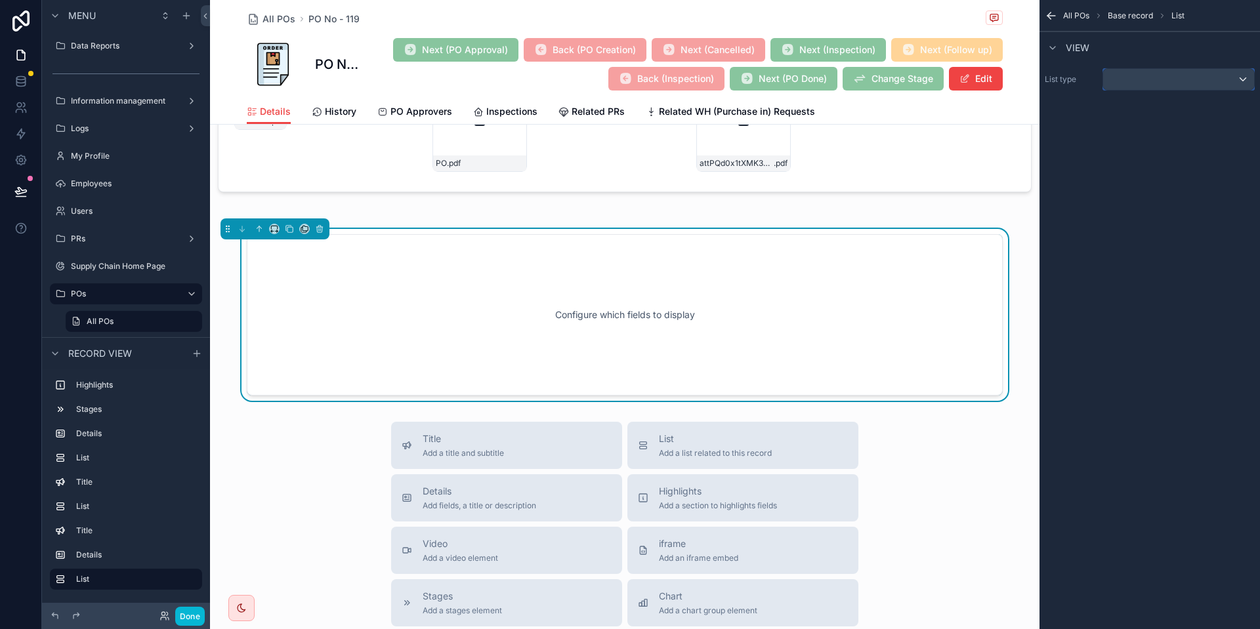
click at [1147, 79] on div "scrollable content" at bounding box center [1178, 79] width 151 height 21
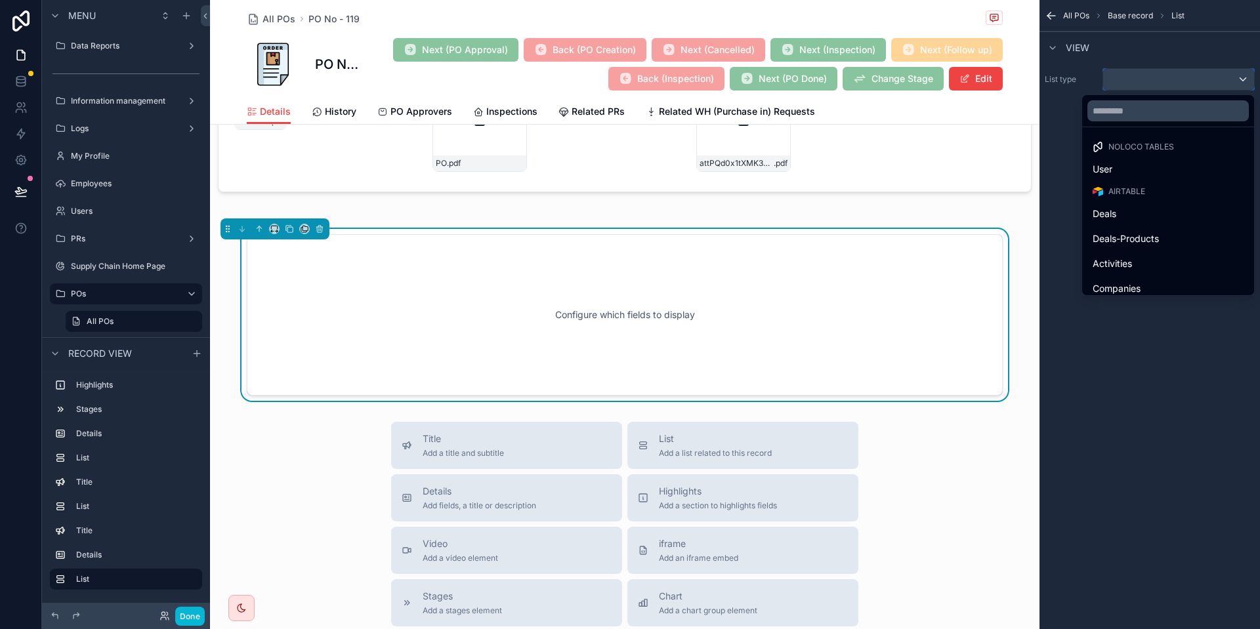
scroll to position [1019, 0]
click at [1125, 114] on input "text" at bounding box center [1167, 110] width 161 height 21
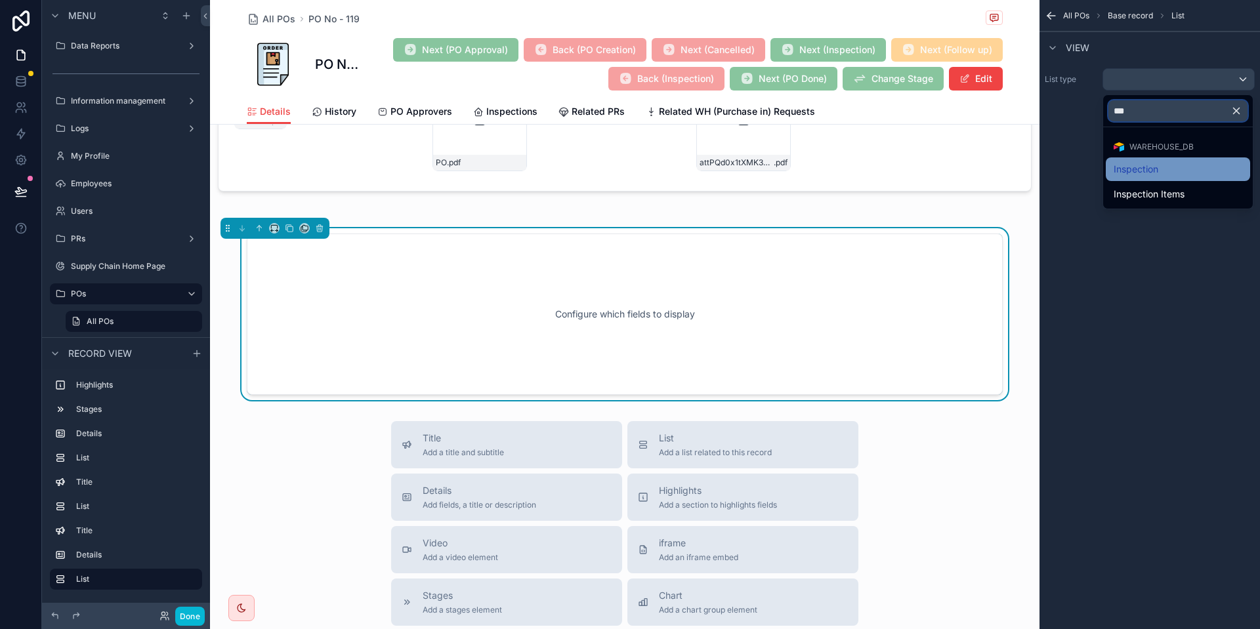
type input "***"
click at [1159, 166] on div "Inspection" at bounding box center [1177, 169] width 129 height 16
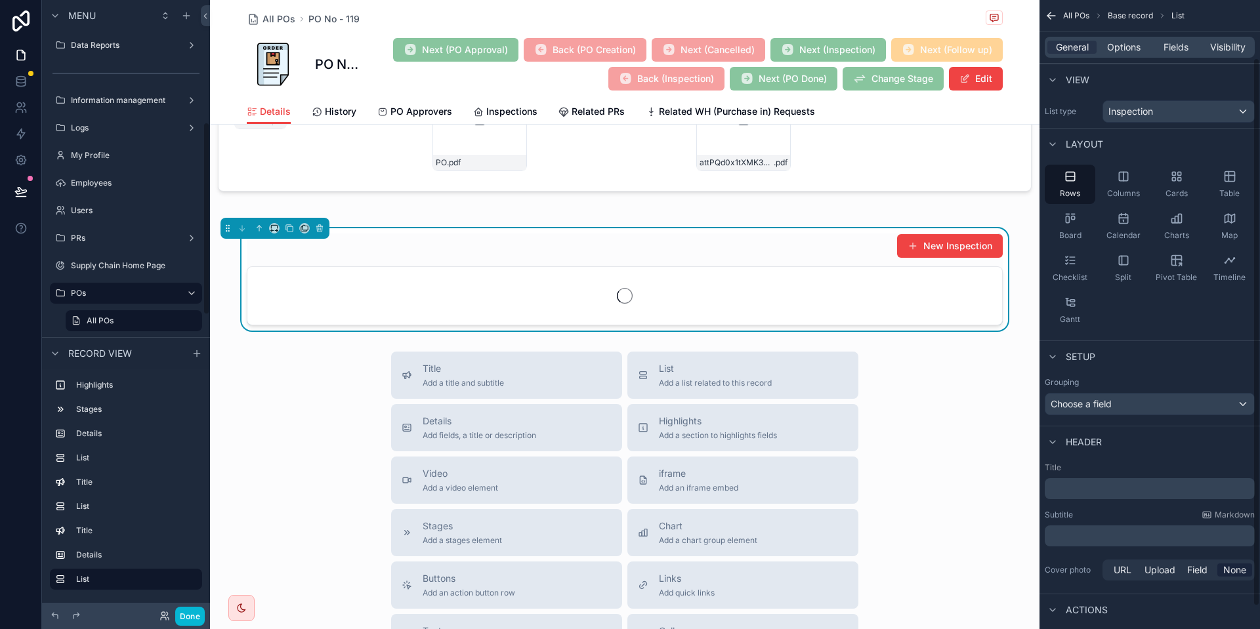
scroll to position [92, 0]
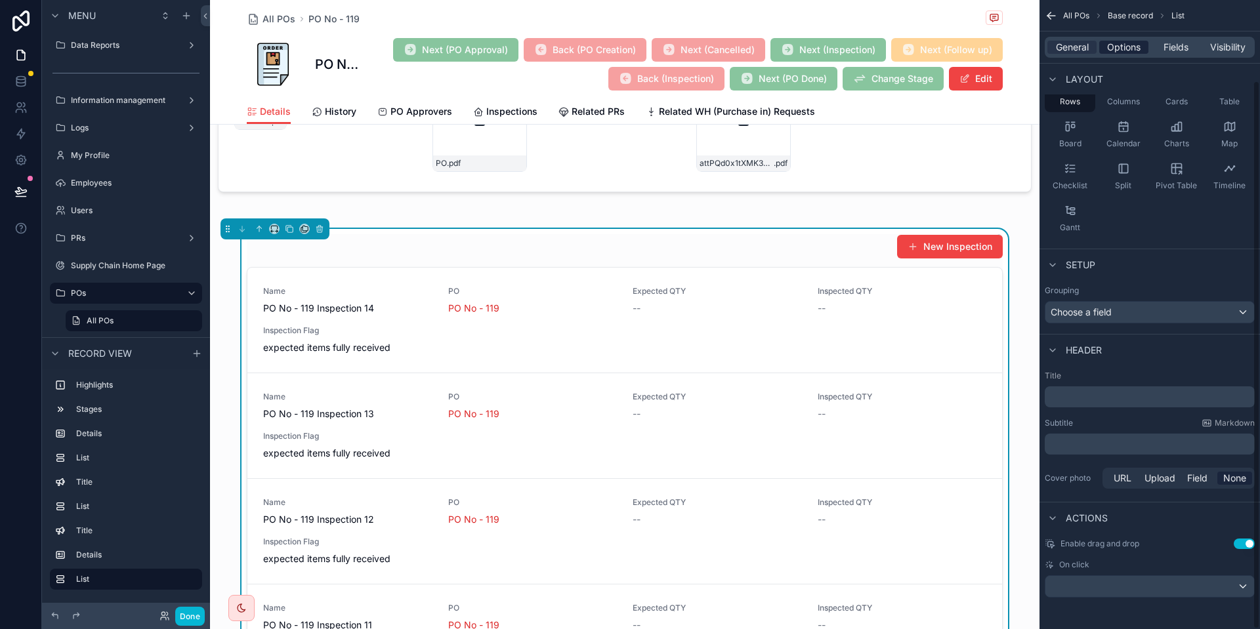
click at [1122, 49] on span "Options" at bounding box center [1123, 47] width 33 height 13
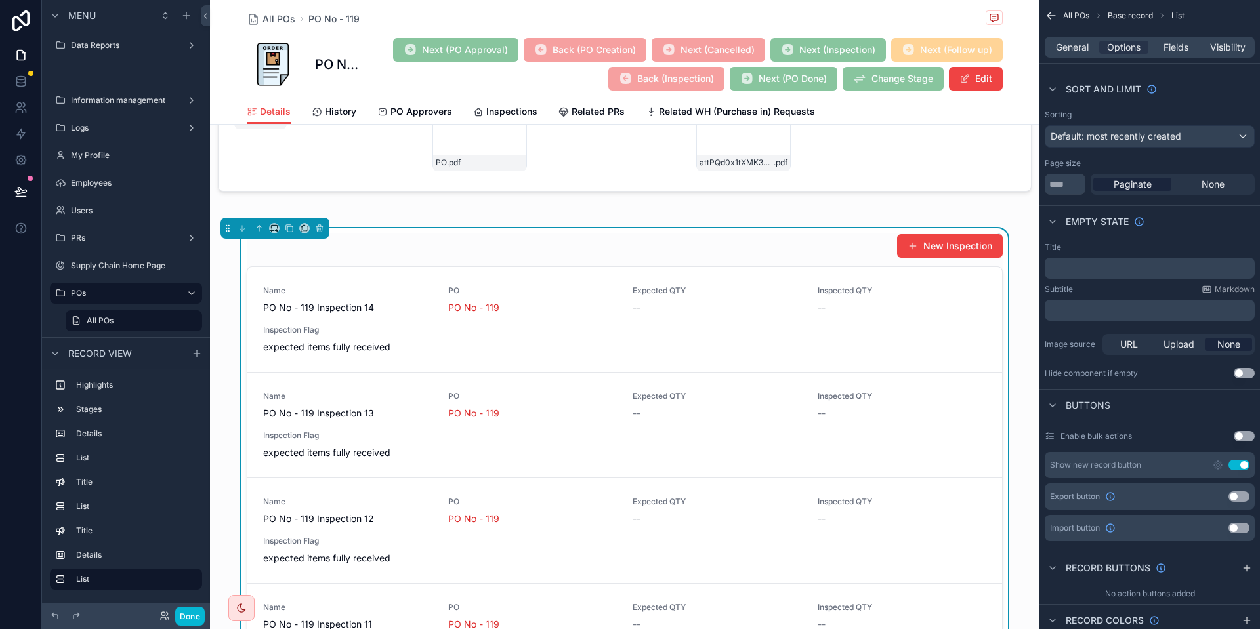
scroll to position [0, 0]
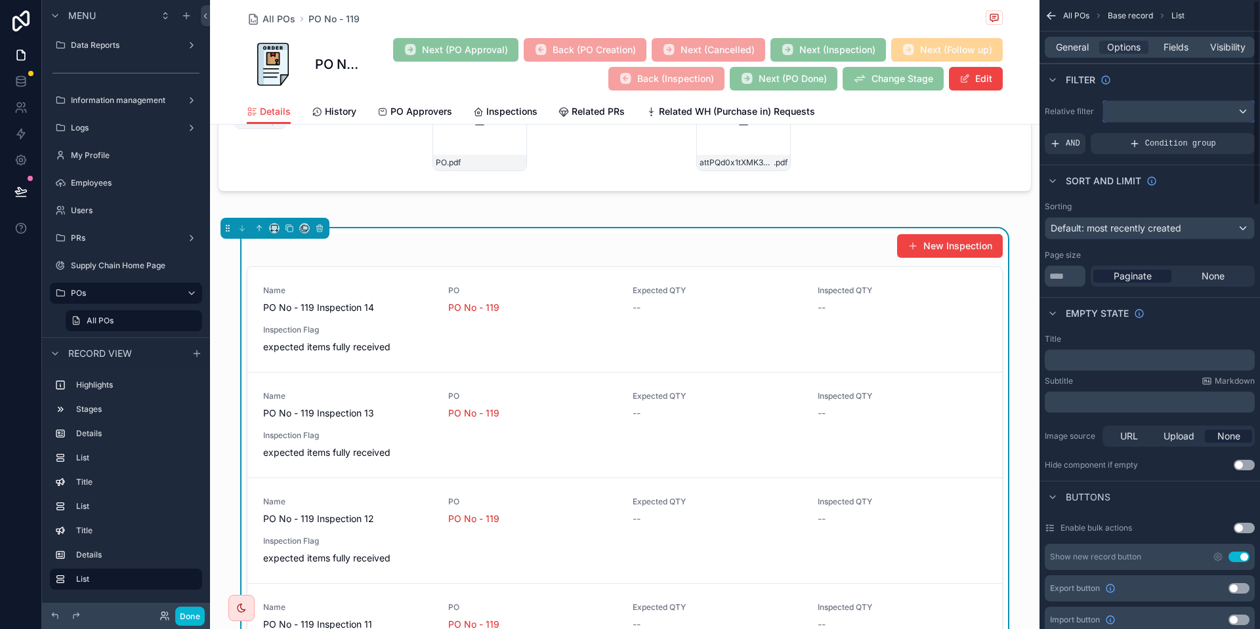
click at [1142, 115] on div "scrollable content" at bounding box center [1178, 111] width 151 height 21
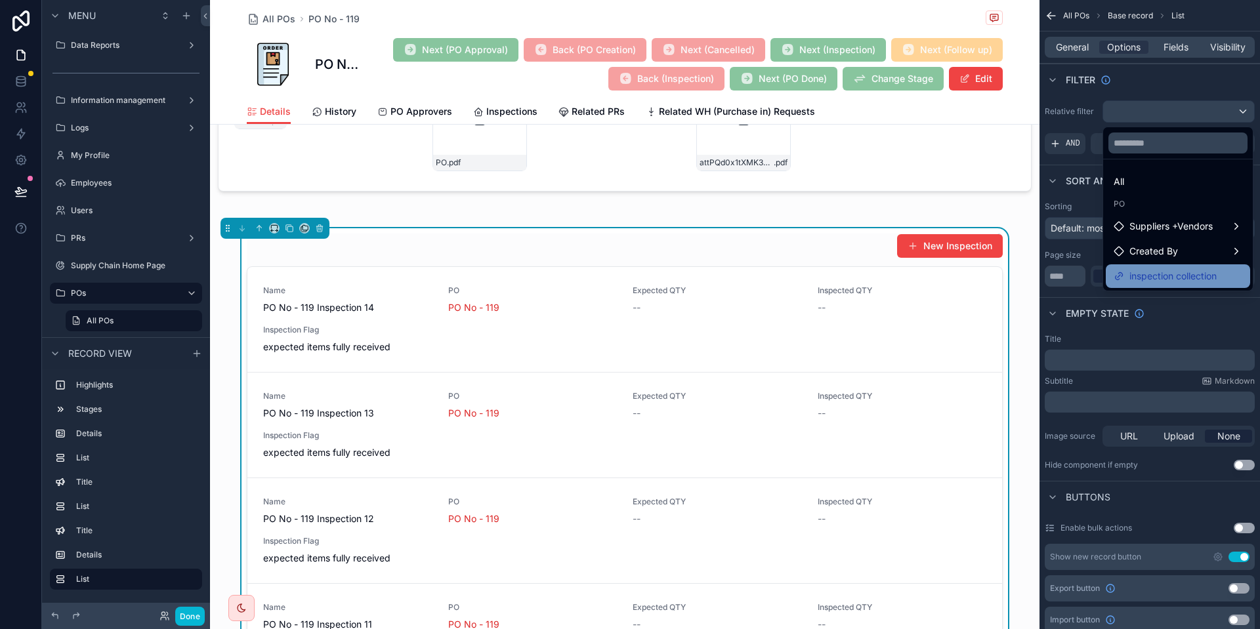
click at [1172, 277] on span "inspection collection" at bounding box center [1172, 276] width 87 height 16
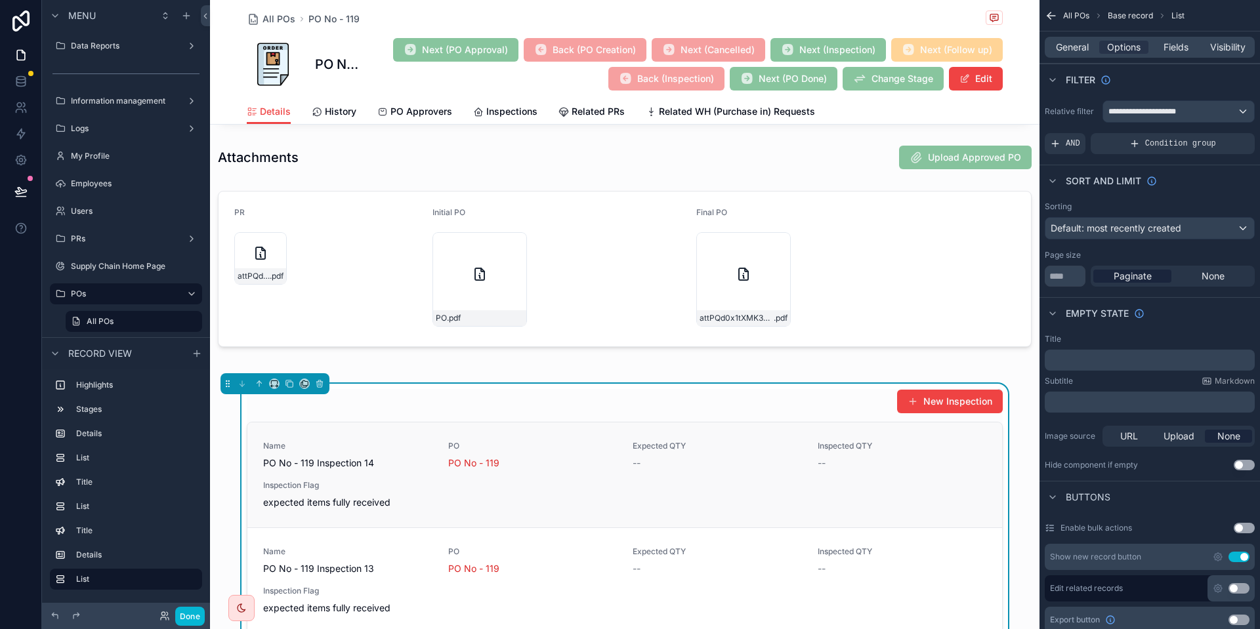
scroll to position [861, 0]
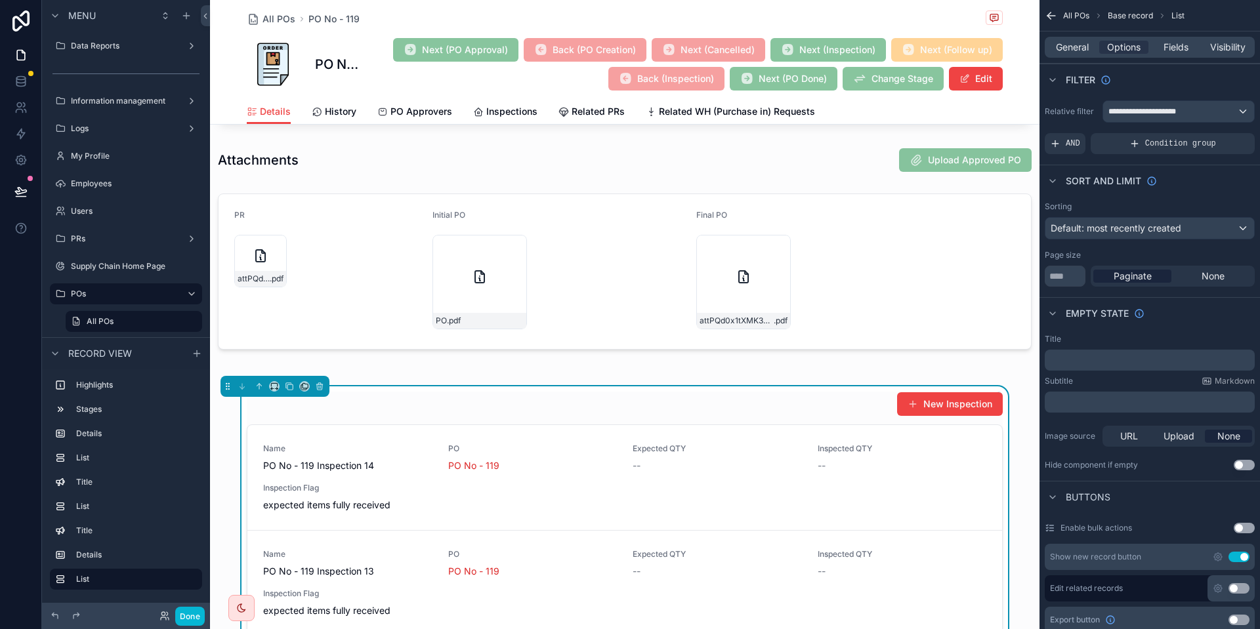
click at [1074, 54] on div "General Options Fields Visibility" at bounding box center [1149, 47] width 210 height 21
click at [1078, 54] on div "General Options Fields Visibility" at bounding box center [1149, 47] width 210 height 21
click at [1084, 49] on span "General" at bounding box center [1072, 47] width 33 height 13
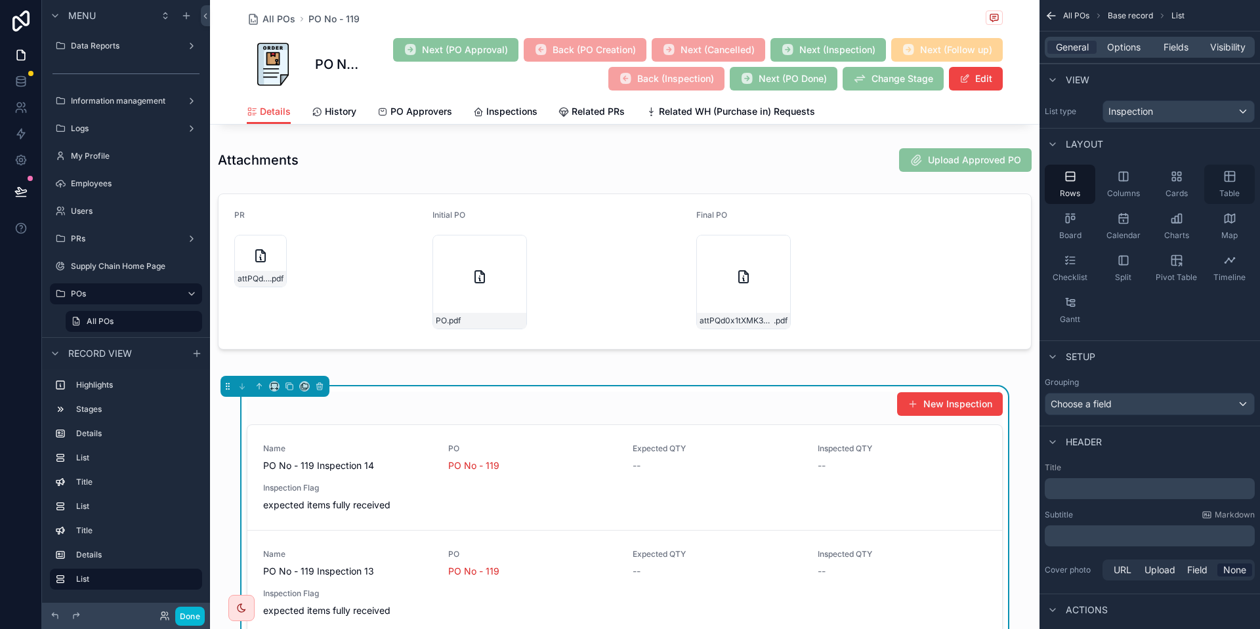
click at [1208, 186] on div "Table" at bounding box center [1229, 184] width 51 height 39
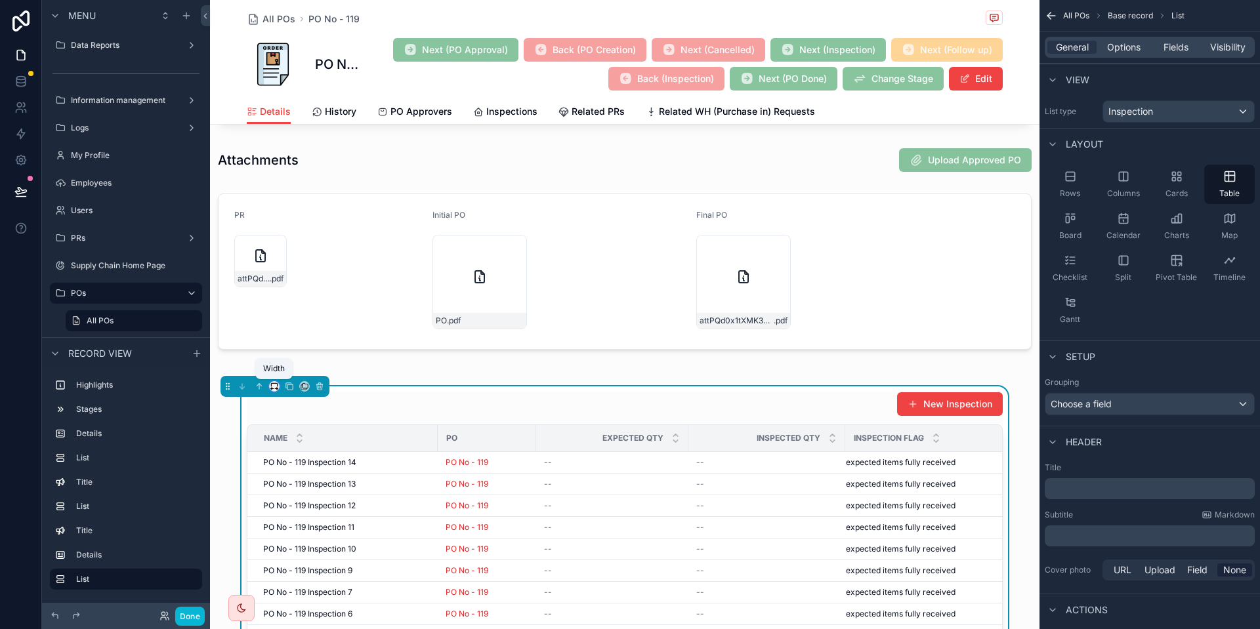
click at [276, 388] on icon "scrollable content" at bounding box center [274, 386] width 9 height 9
click at [302, 524] on span "Full width" at bounding box center [300, 525] width 41 height 16
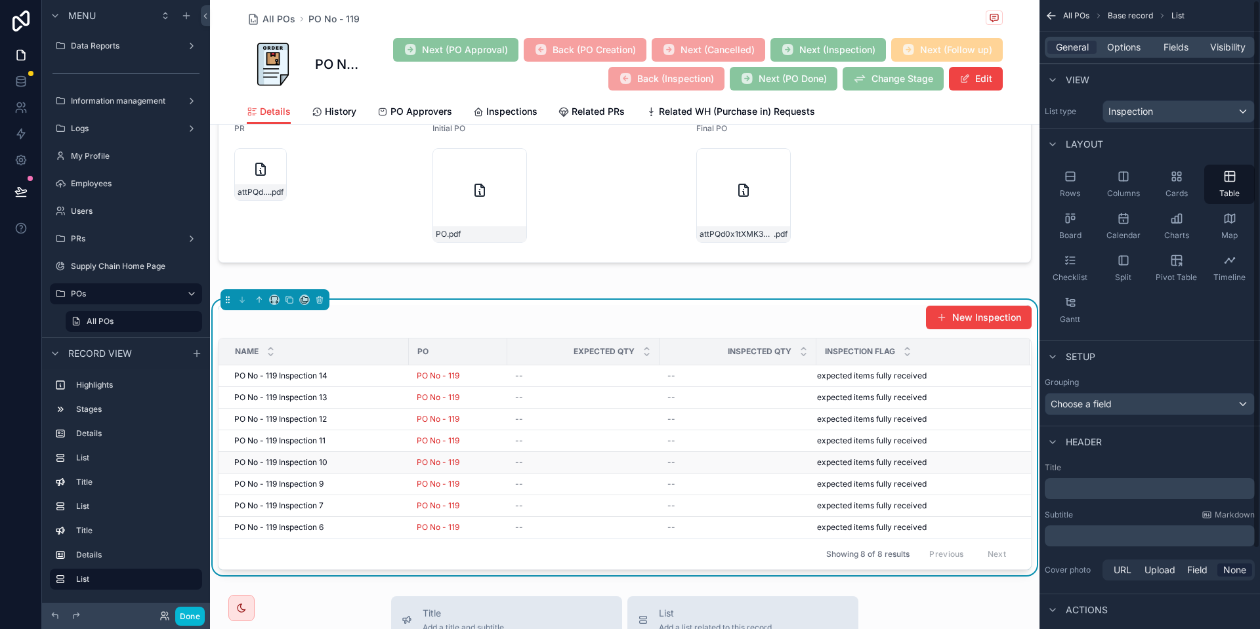
scroll to position [1019, 0]
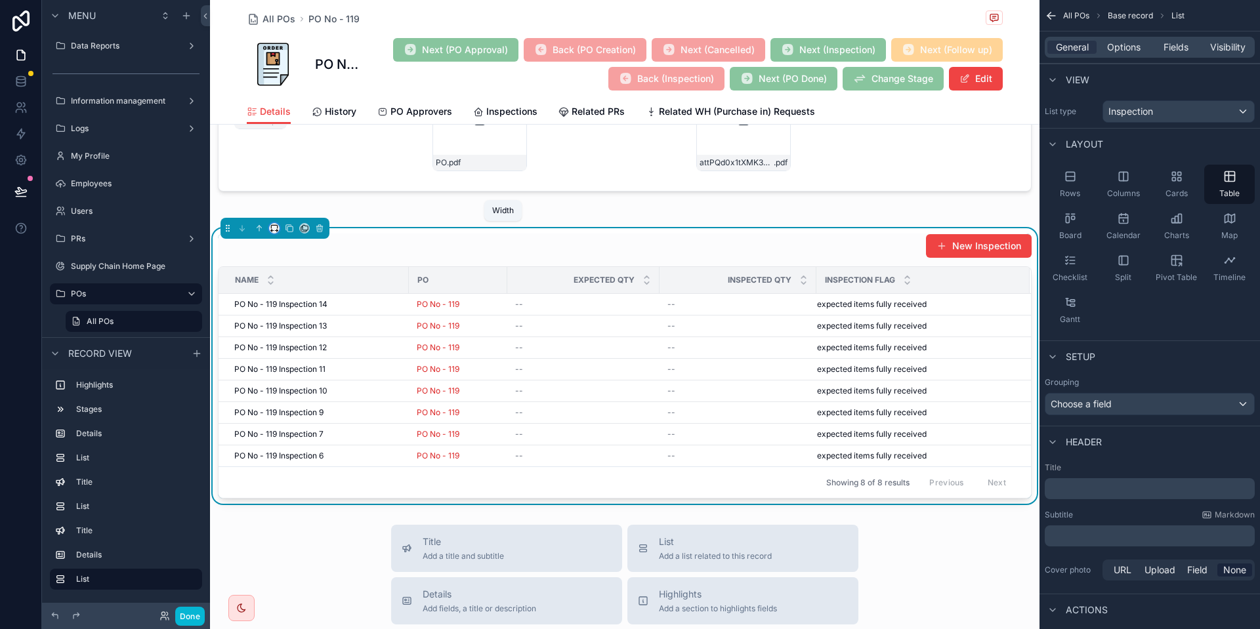
click at [276, 229] on icon "scrollable content" at bounding box center [274, 228] width 9 height 9
click at [657, 213] on div "scrollable content" at bounding box center [630, 314] width 1260 height 629
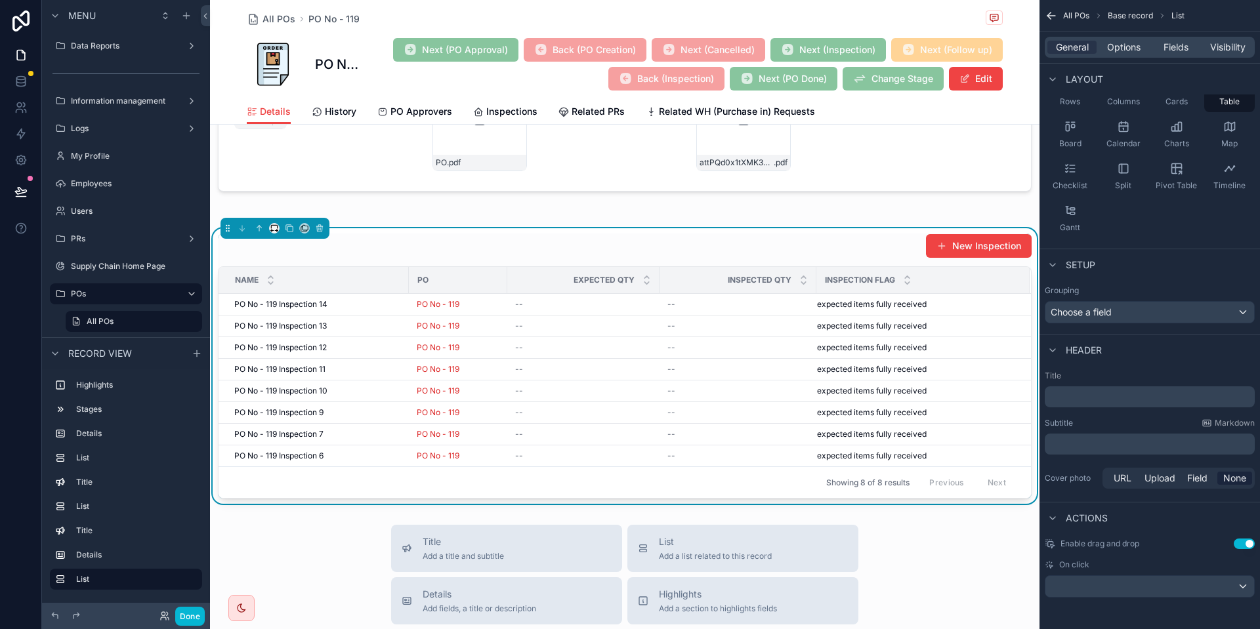
click at [1121, 400] on p "﻿" at bounding box center [1151, 396] width 202 height 13
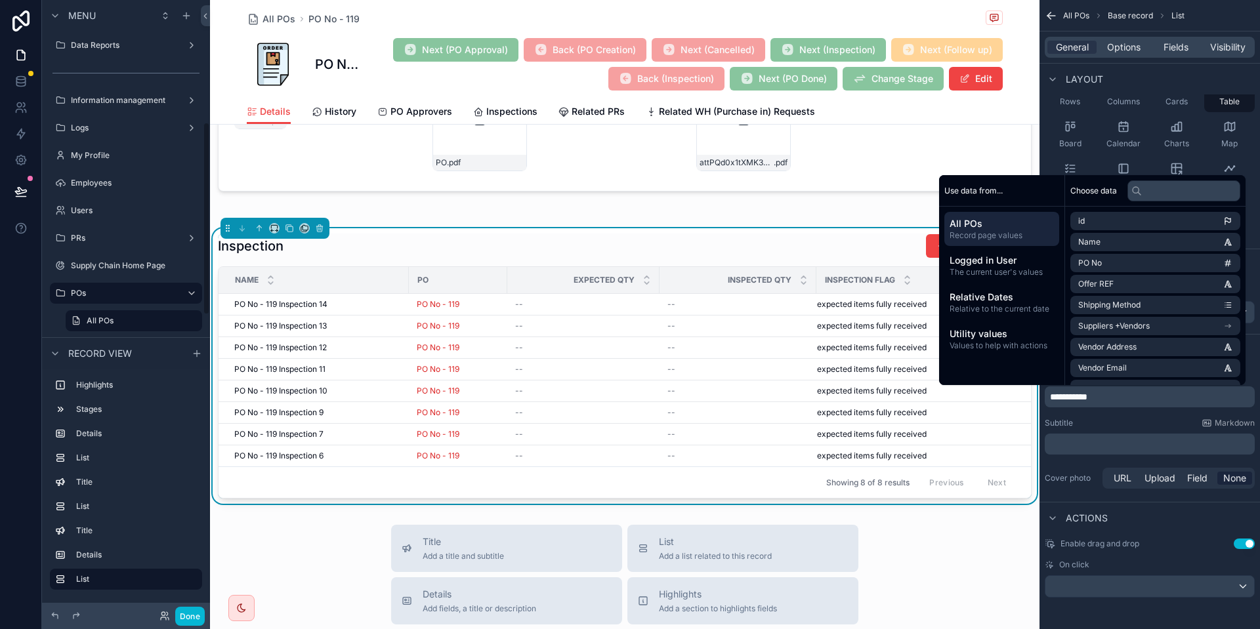
scroll to position [546, 0]
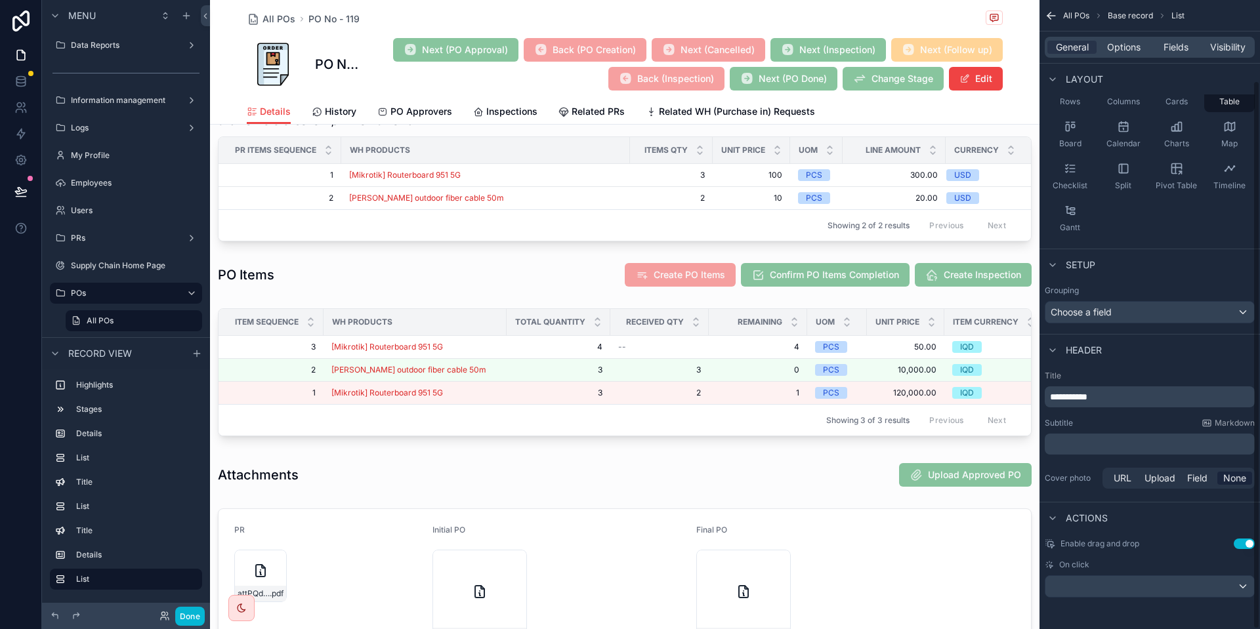
click at [1147, 428] on div "Subtitle Markdown" at bounding box center [1149, 423] width 210 height 10
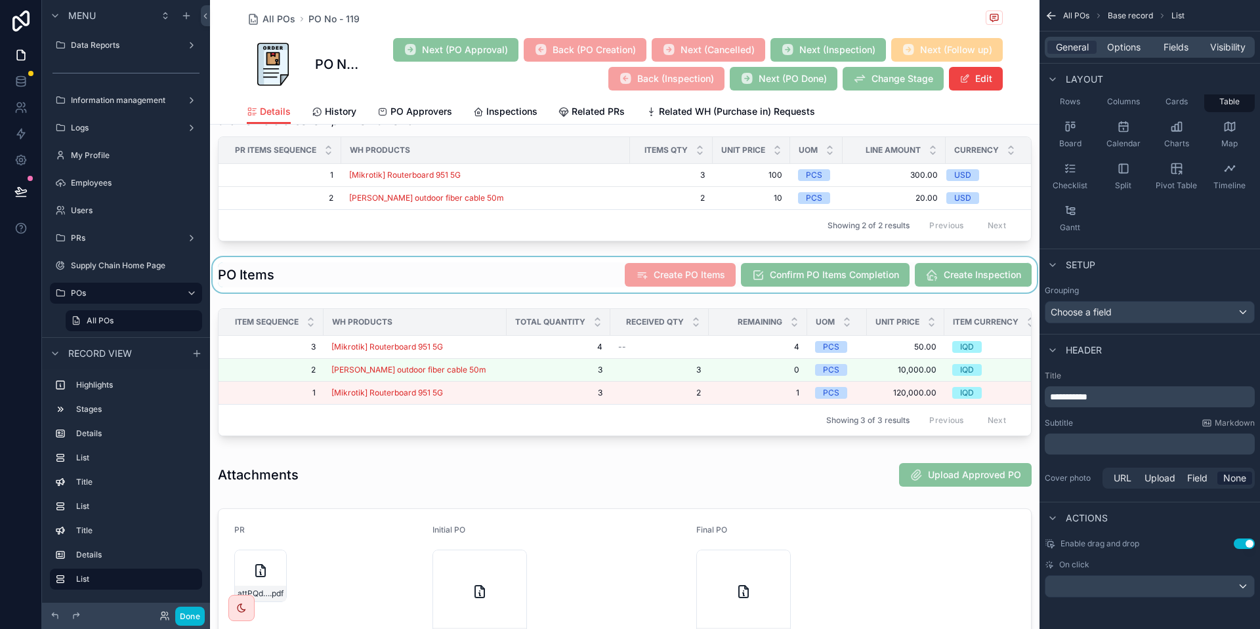
click at [982, 284] on div "scrollable content" at bounding box center [624, 274] width 829 height 35
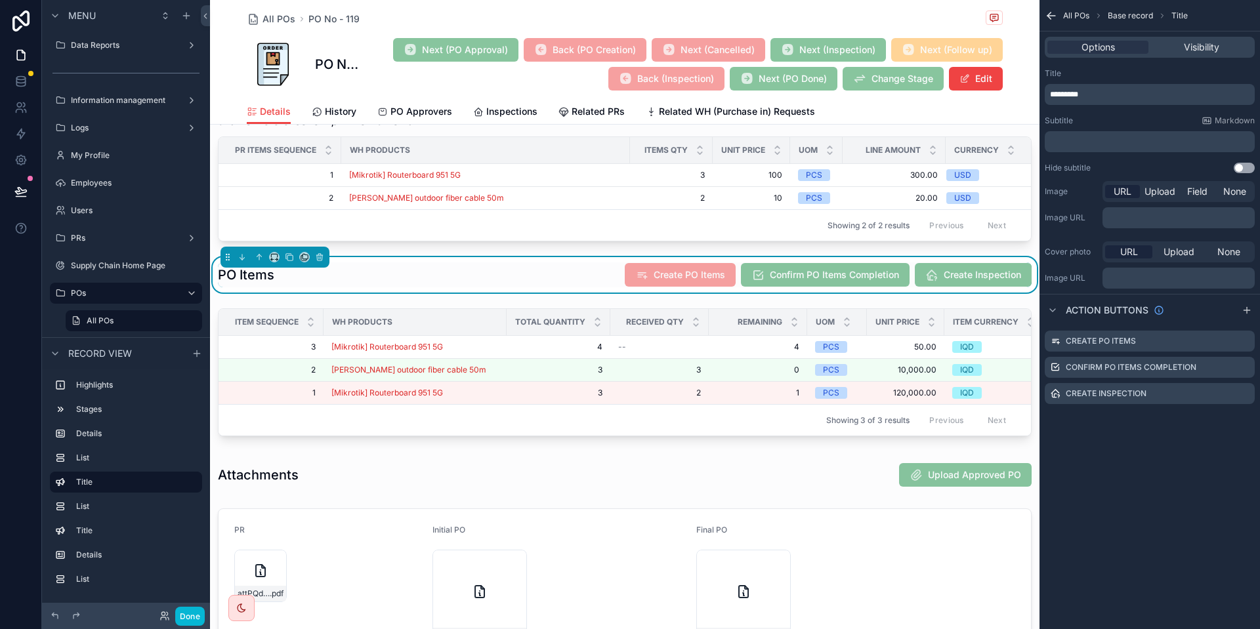
scroll to position [0, 0]
click at [496, 115] on span "Inspections" at bounding box center [511, 111] width 51 height 13
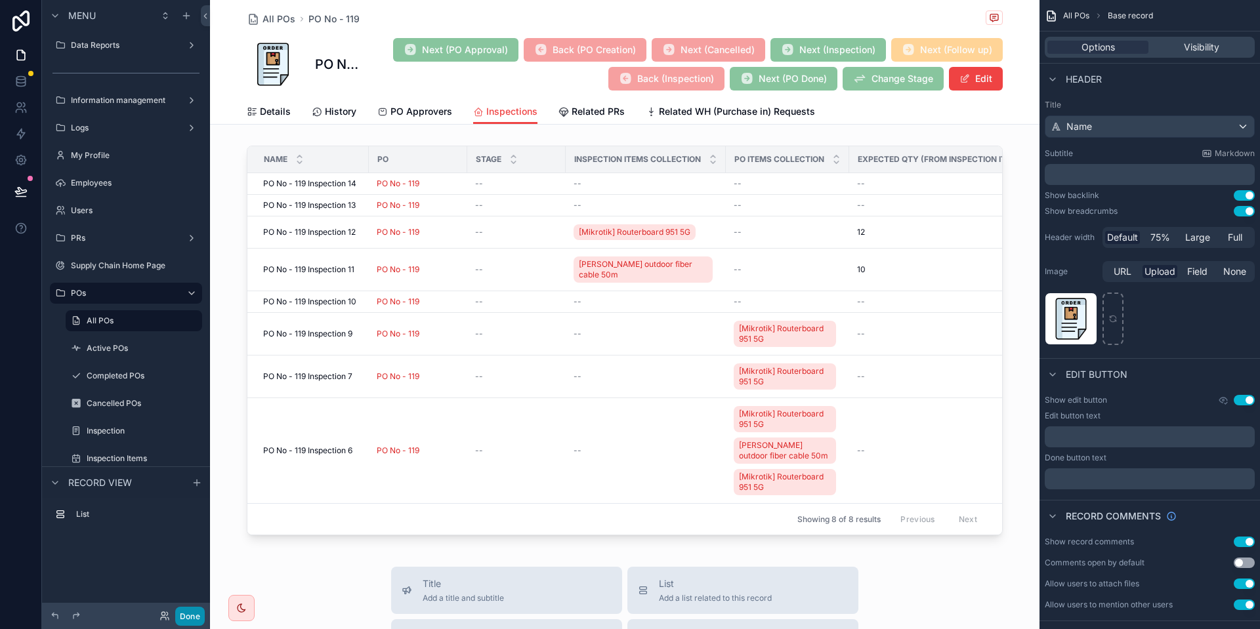
click at [199, 614] on button "Done" at bounding box center [190, 616] width 30 height 19
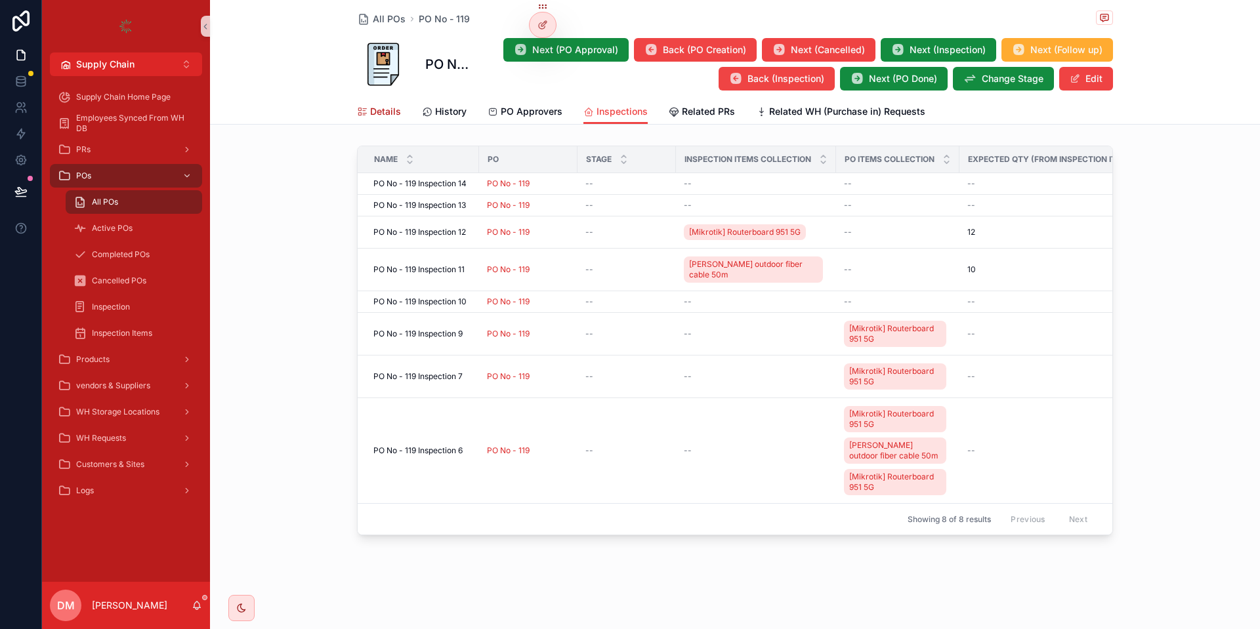
click at [376, 120] on link "Details" at bounding box center [379, 113] width 44 height 26
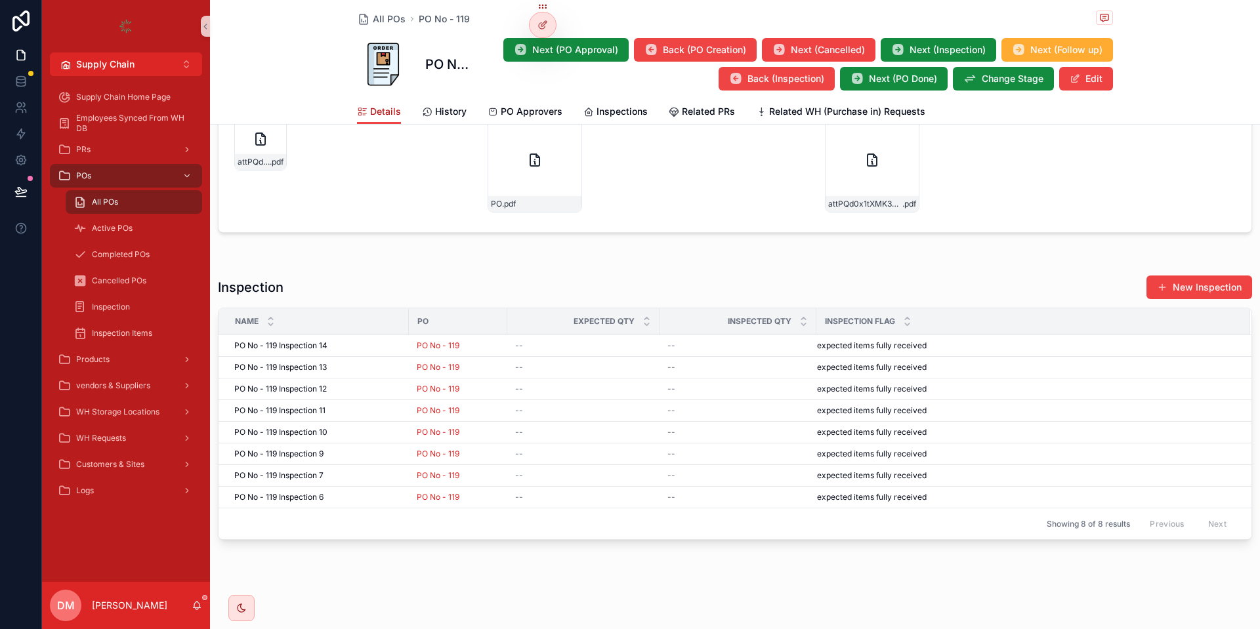
scroll to position [978, 0]
drag, startPoint x: 1203, startPoint y: 282, endPoint x: 954, endPoint y: 290, distance: 249.4
click at [1203, 281] on button "New Inspection" at bounding box center [1199, 288] width 106 height 24
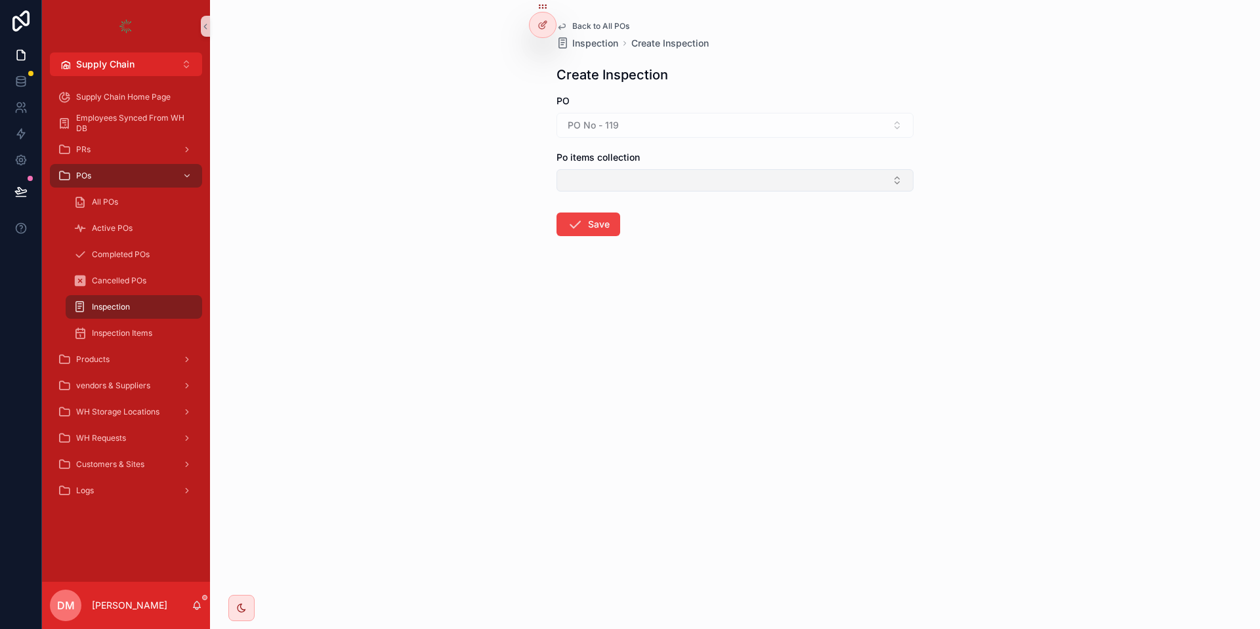
click at [619, 185] on button "Select Button" at bounding box center [734, 180] width 357 height 22
click at [718, 119] on div "PO No - 119" at bounding box center [734, 125] width 357 height 25
click at [684, 184] on button "Select Button" at bounding box center [734, 180] width 357 height 22
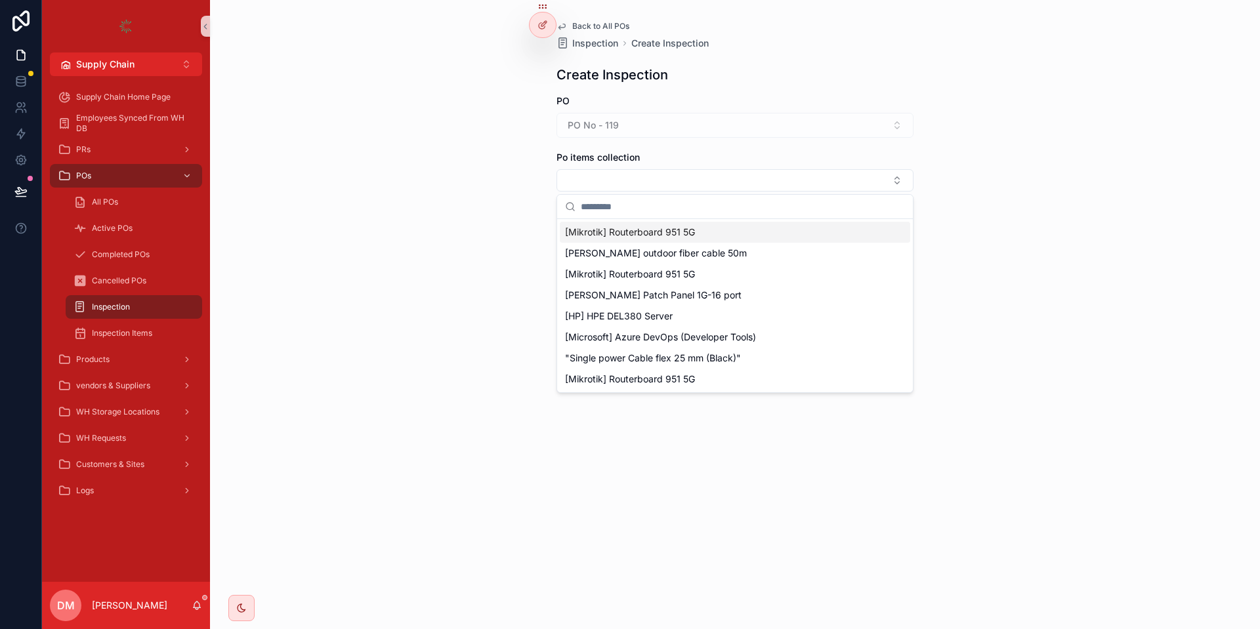
click at [739, 142] on form "PO PO No - 119 Po items collection Save" at bounding box center [734, 207] width 357 height 226
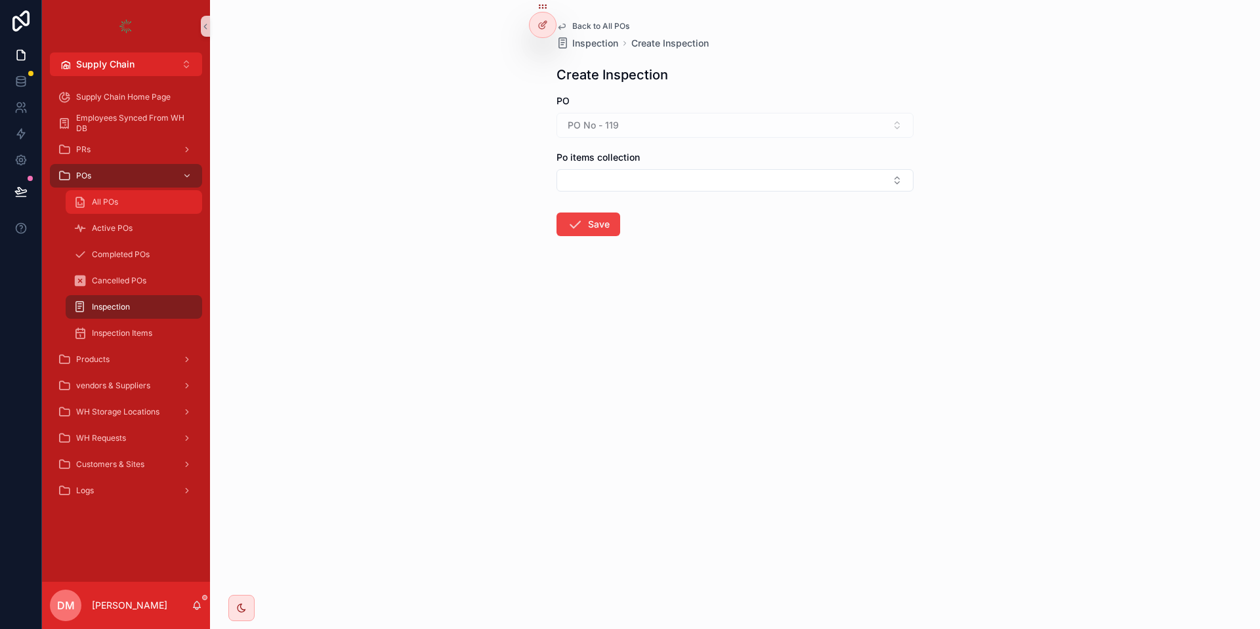
click at [133, 192] on div "All POs" at bounding box center [133, 202] width 121 height 21
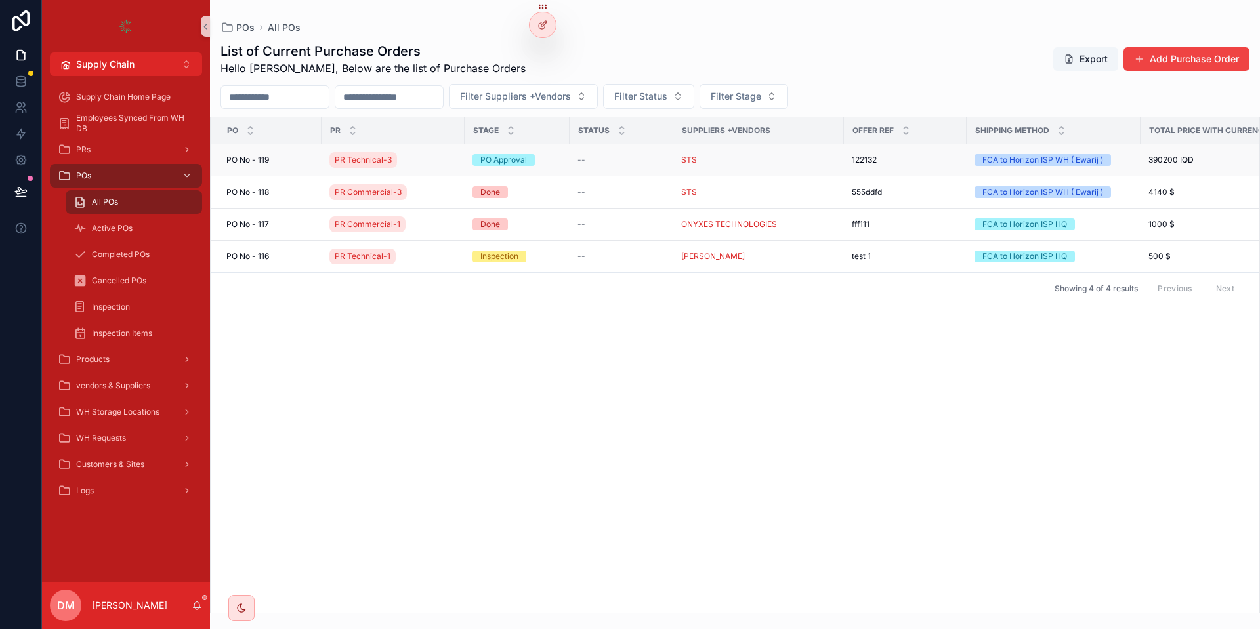
click at [419, 155] on div "PR Technical-3" at bounding box center [392, 160] width 127 height 21
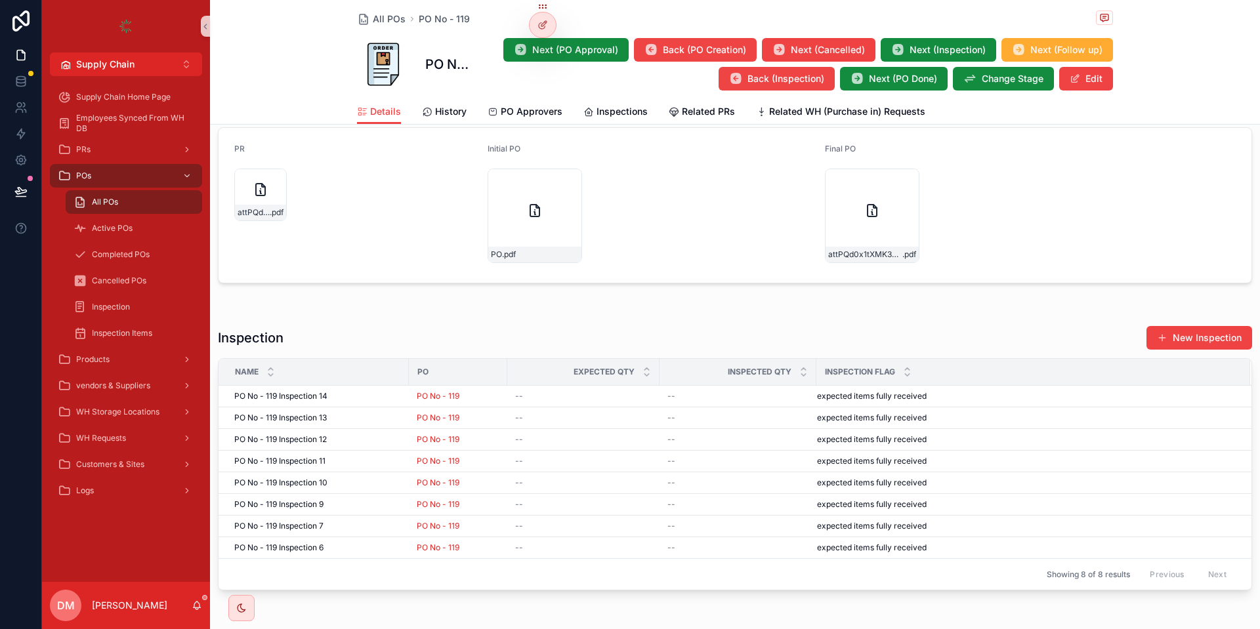
scroll to position [899, 0]
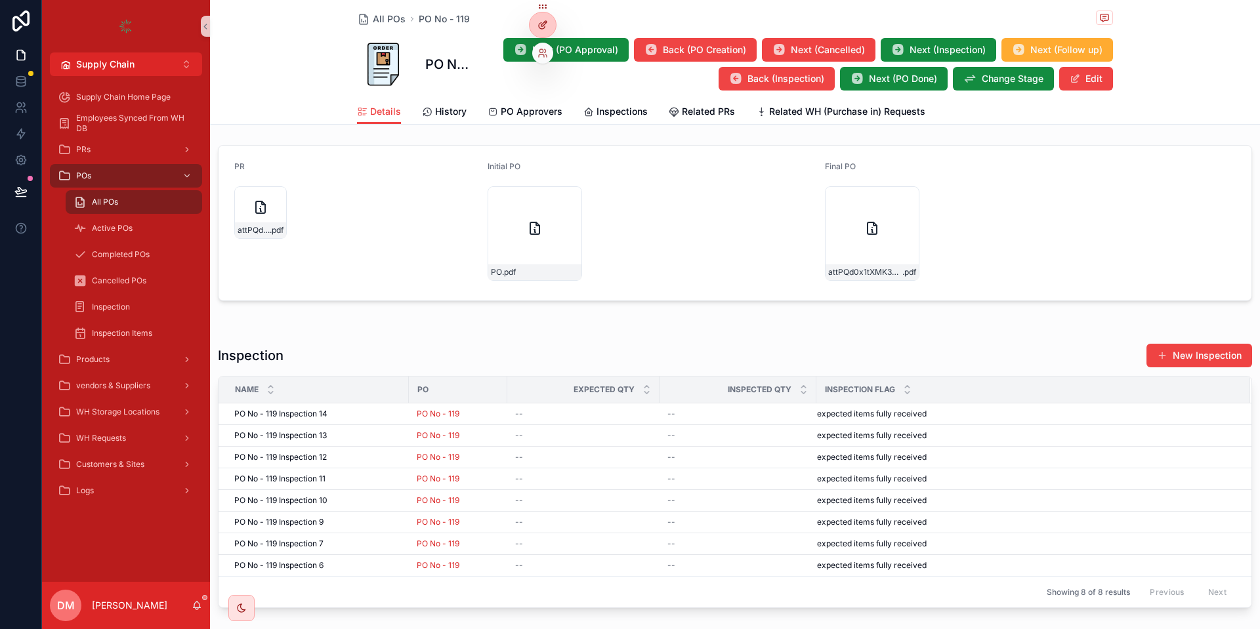
click at [543, 22] on icon at bounding box center [542, 25] width 10 height 10
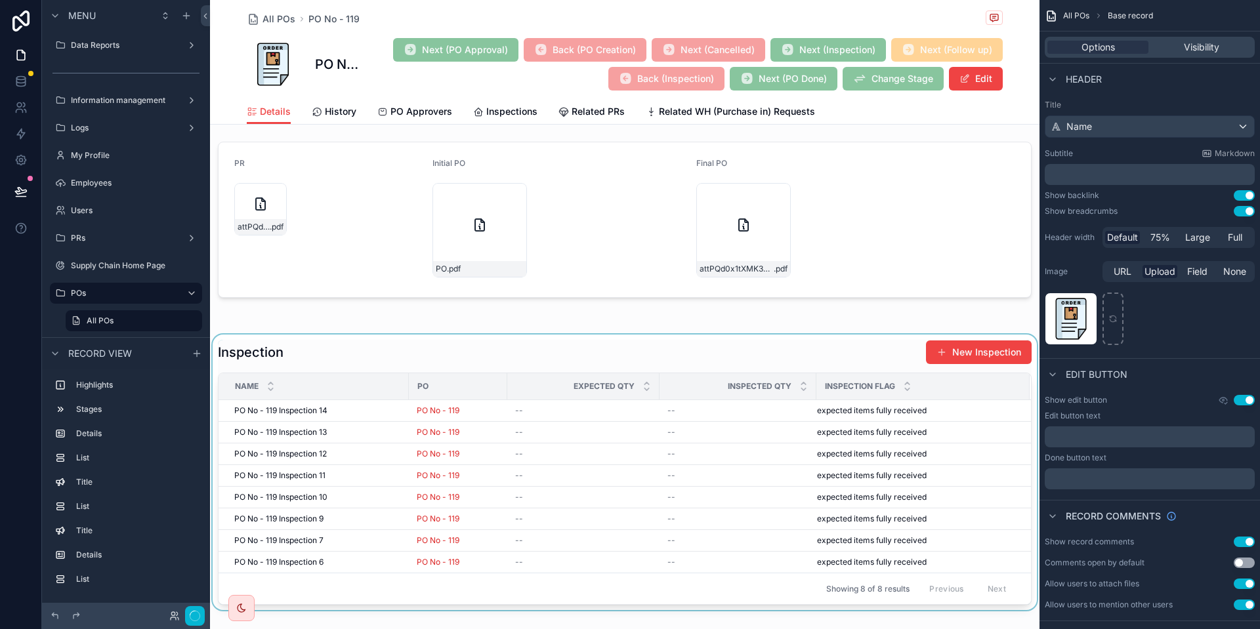
scroll to position [978, 0]
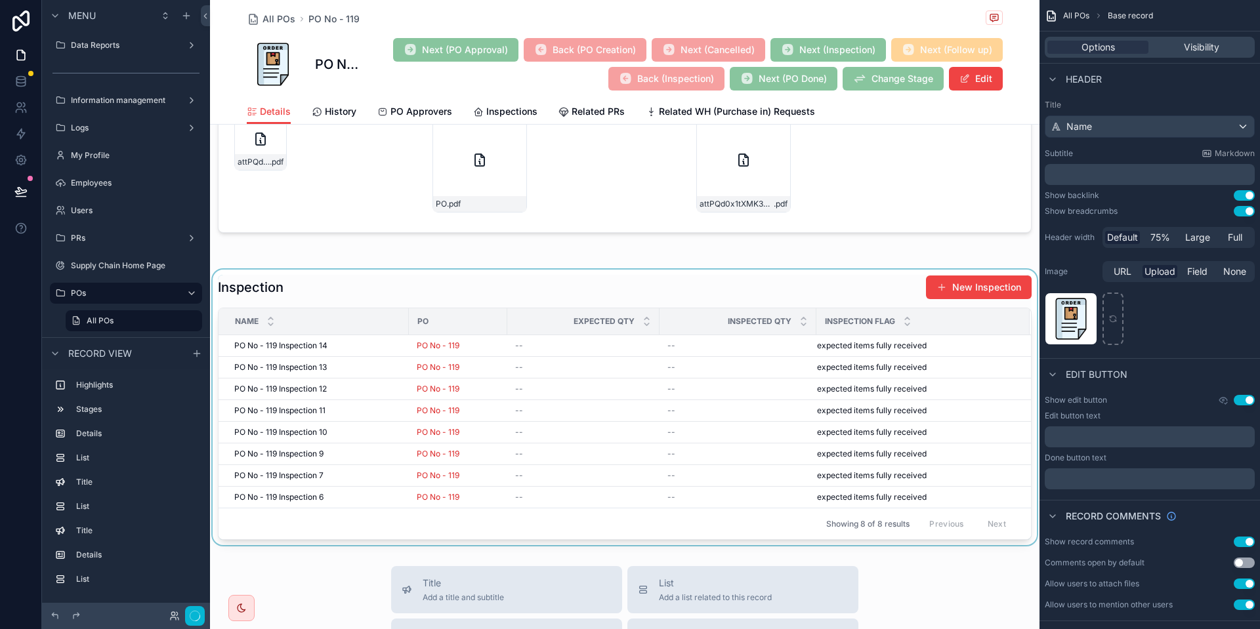
click at [451, 308] on div "scrollable content" at bounding box center [624, 408] width 829 height 276
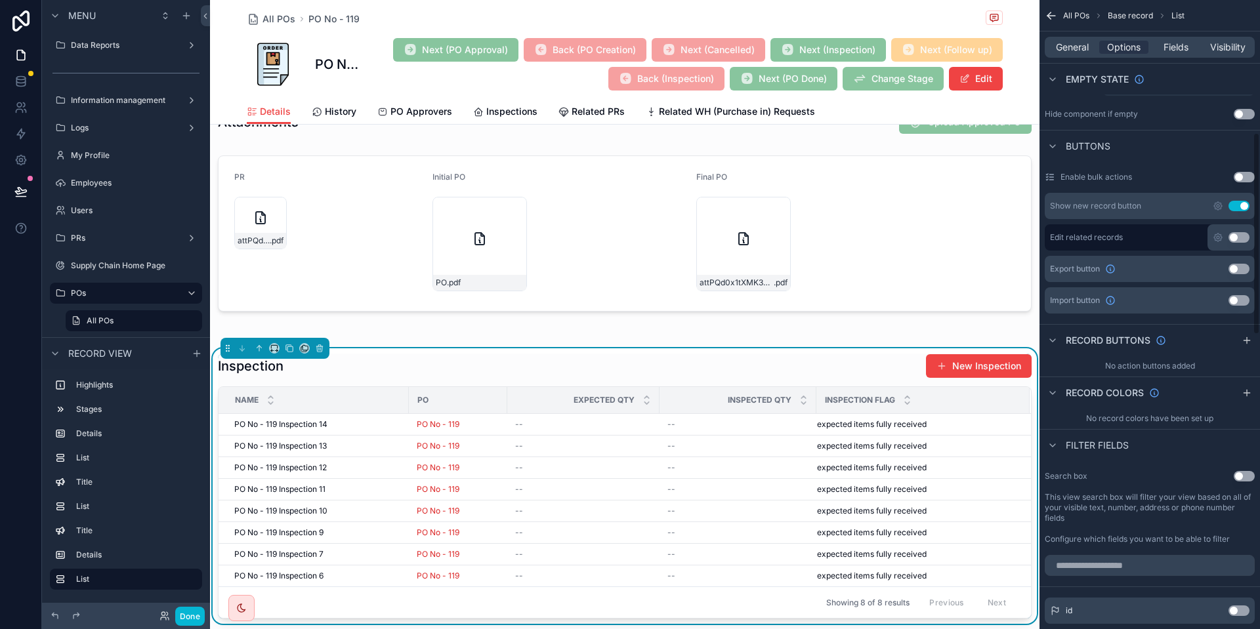
scroll to position [413, 0]
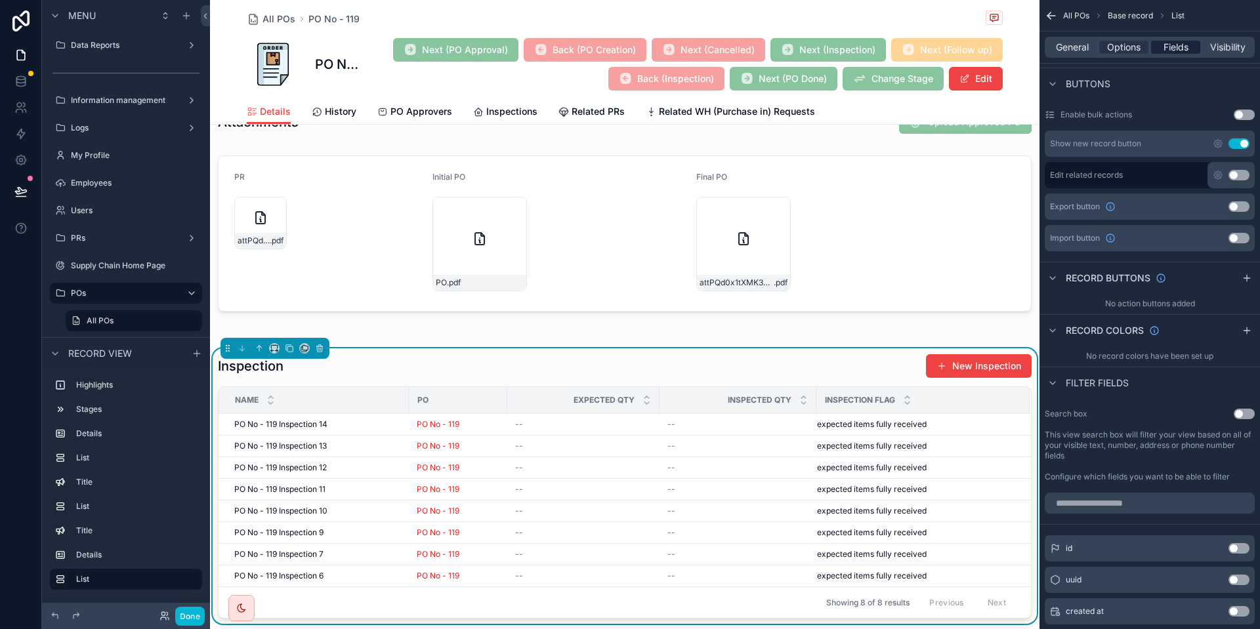
click at [1183, 47] on span "Fields" at bounding box center [1175, 47] width 25 height 13
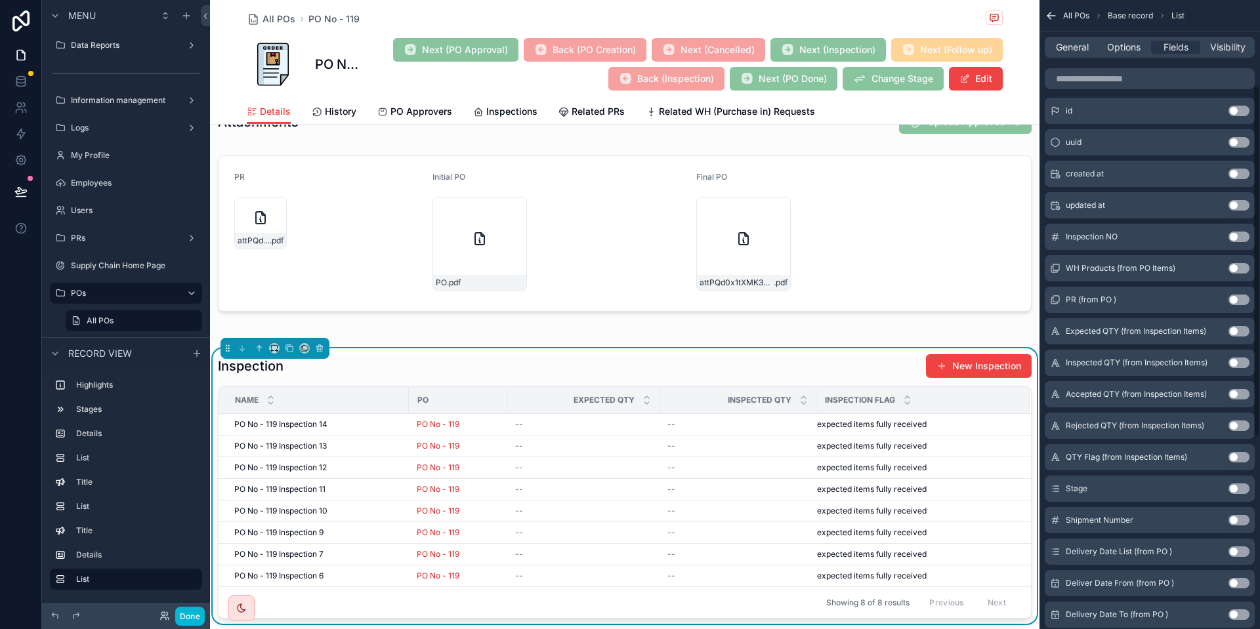
scroll to position [118, 0]
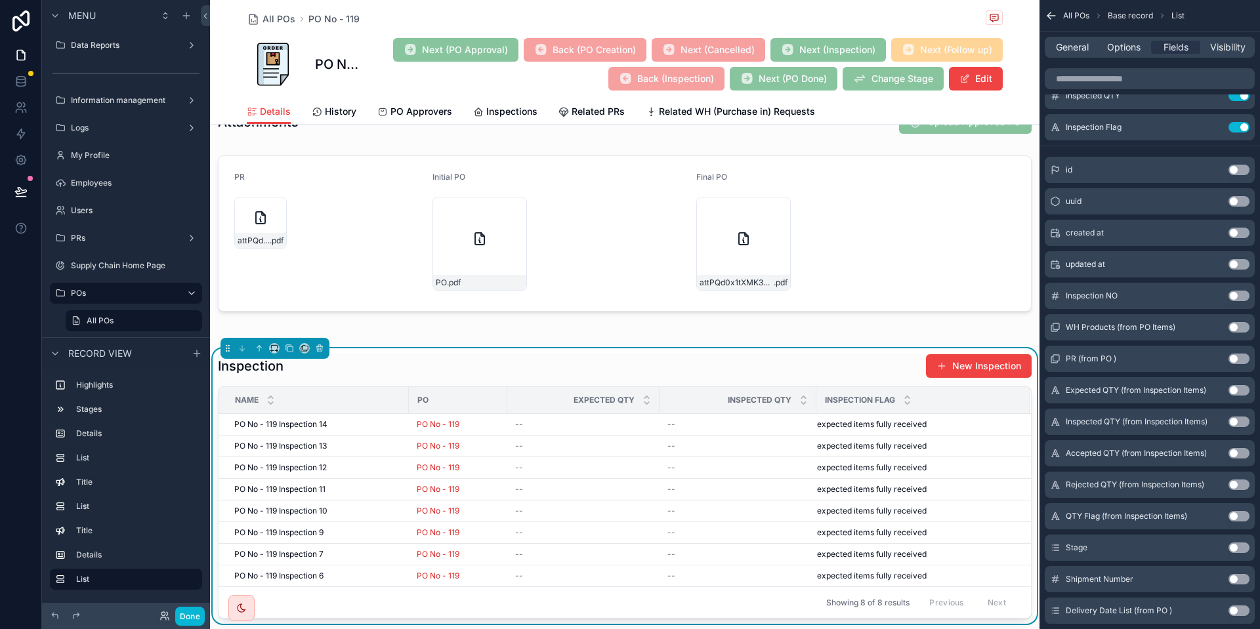
click at [1238, 234] on button "Use setting" at bounding box center [1238, 233] width 21 height 10
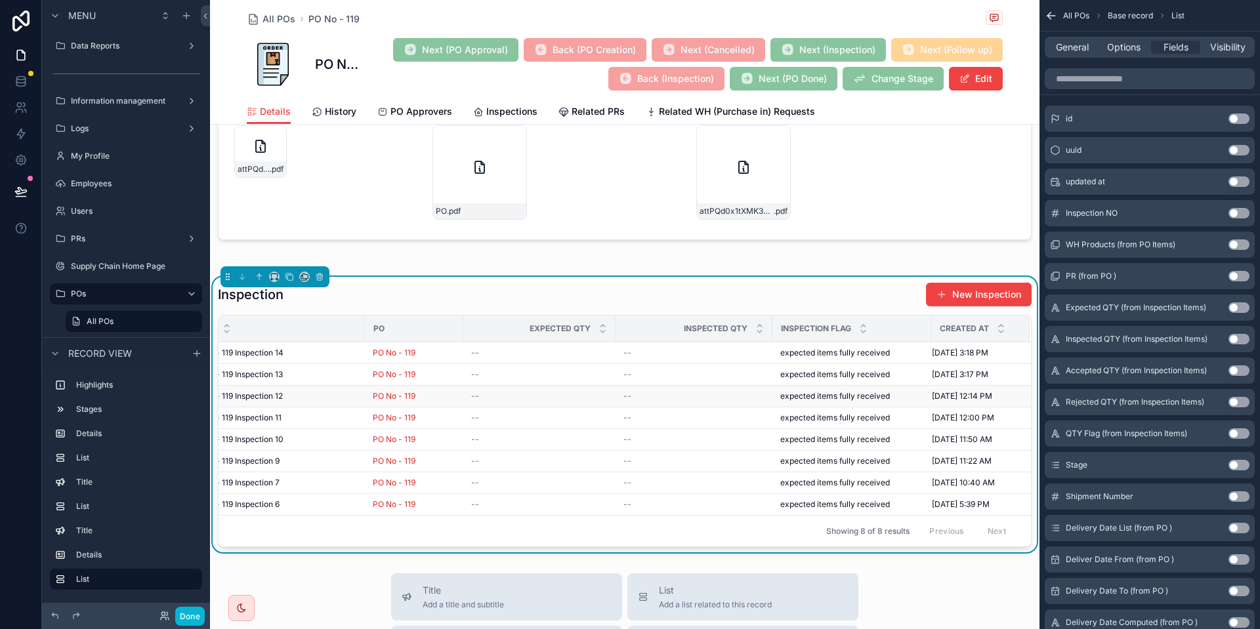
scroll to position [978, 0]
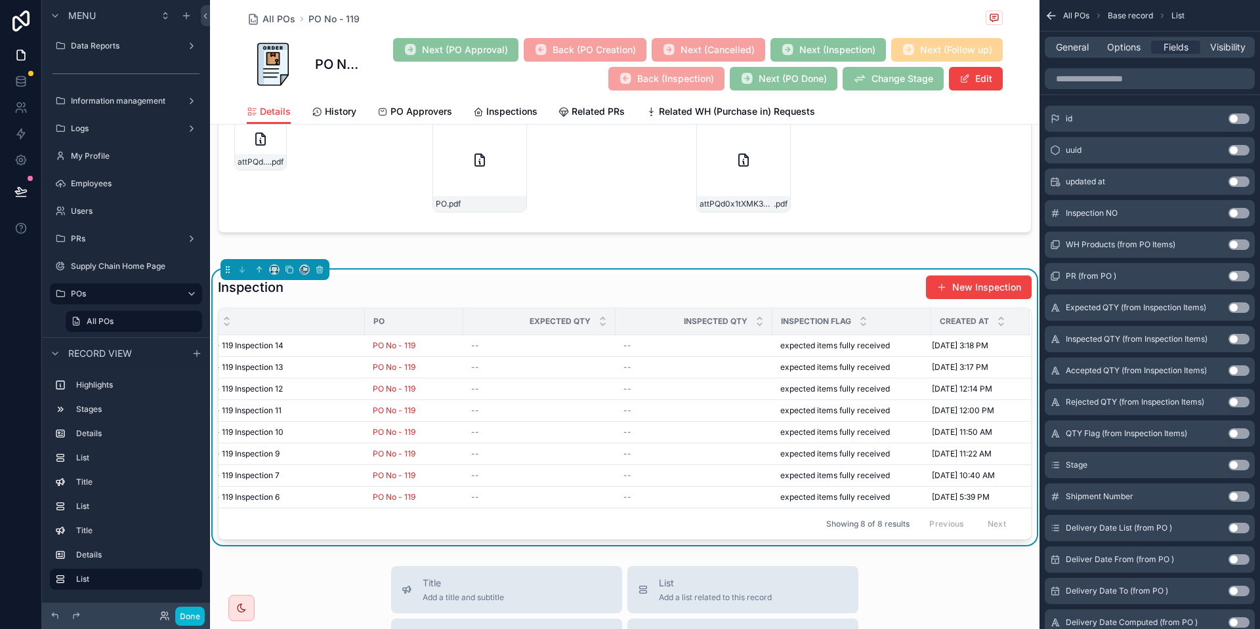
click at [1239, 468] on button "Use setting" at bounding box center [1238, 465] width 21 height 10
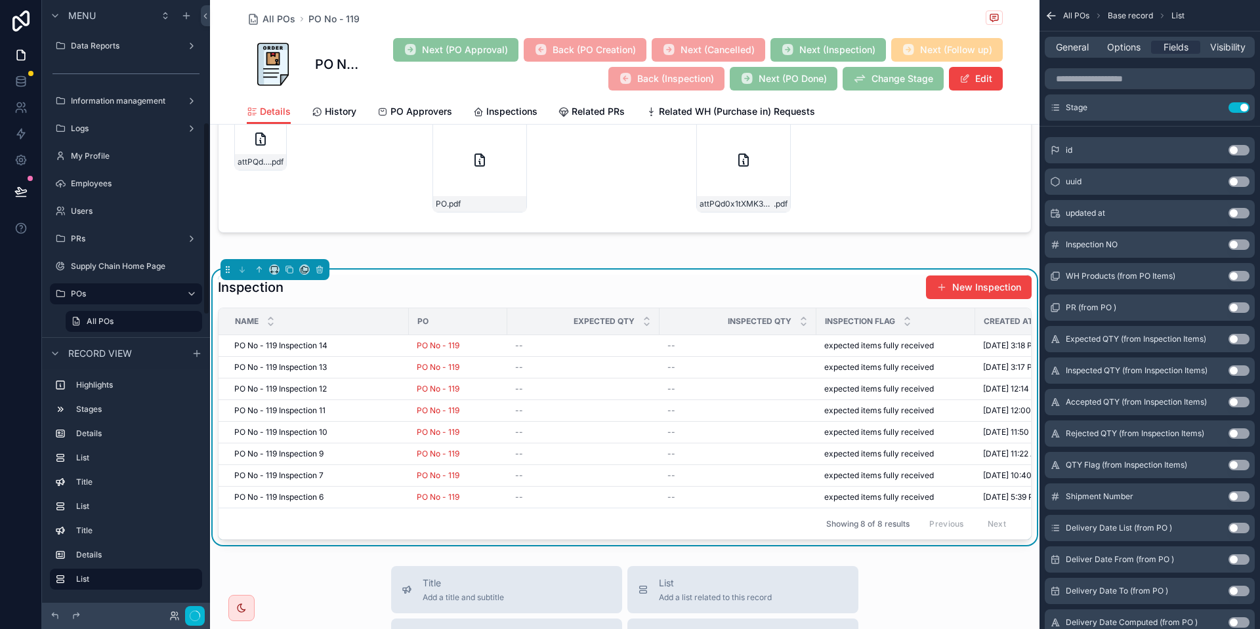
click at [1233, 493] on button "Use setting" at bounding box center [1238, 496] width 21 height 10
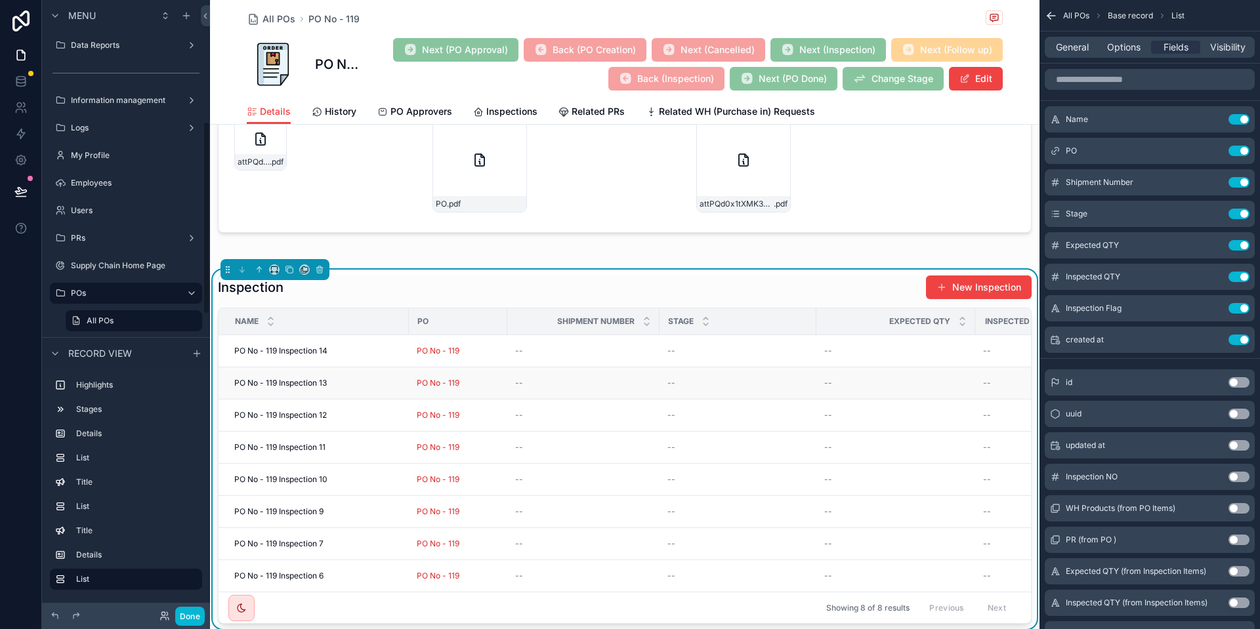
scroll to position [387, 0]
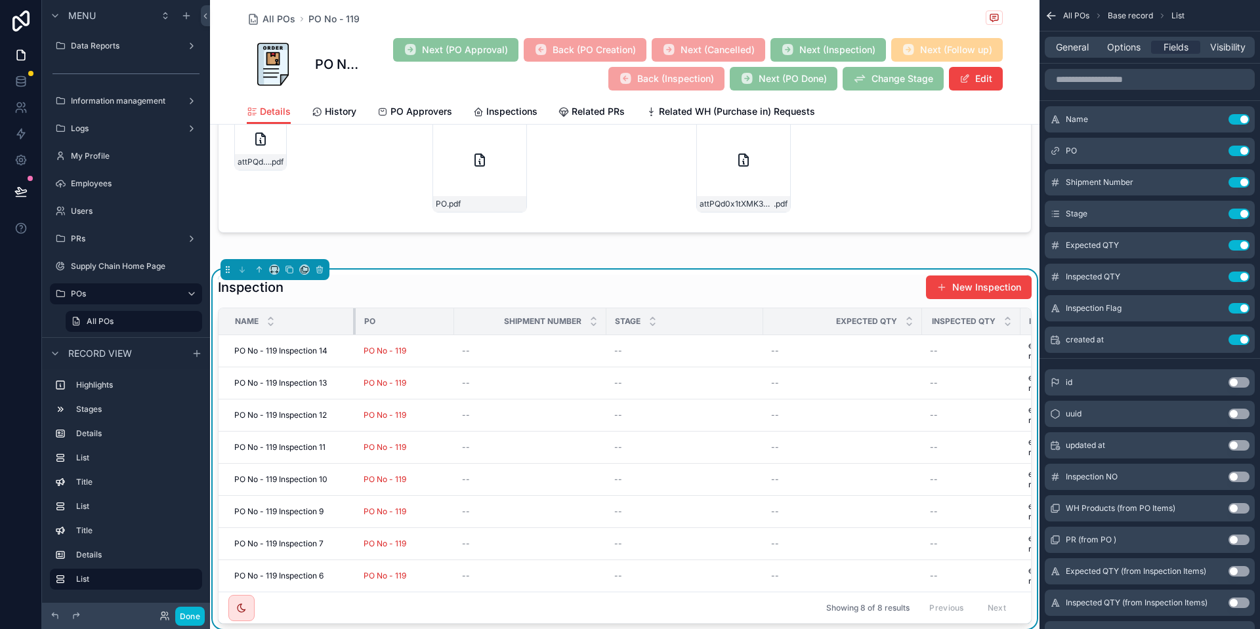
drag, startPoint x: 408, startPoint y: 325, endPoint x: 355, endPoint y: 325, distance: 53.1
click at [355, 325] on div "scrollable content" at bounding box center [355, 321] width 5 height 26
drag, startPoint x: 453, startPoint y: 321, endPoint x: 442, endPoint y: 318, distance: 11.6
click at [429, 321] on div "scrollable content" at bounding box center [431, 321] width 5 height 26
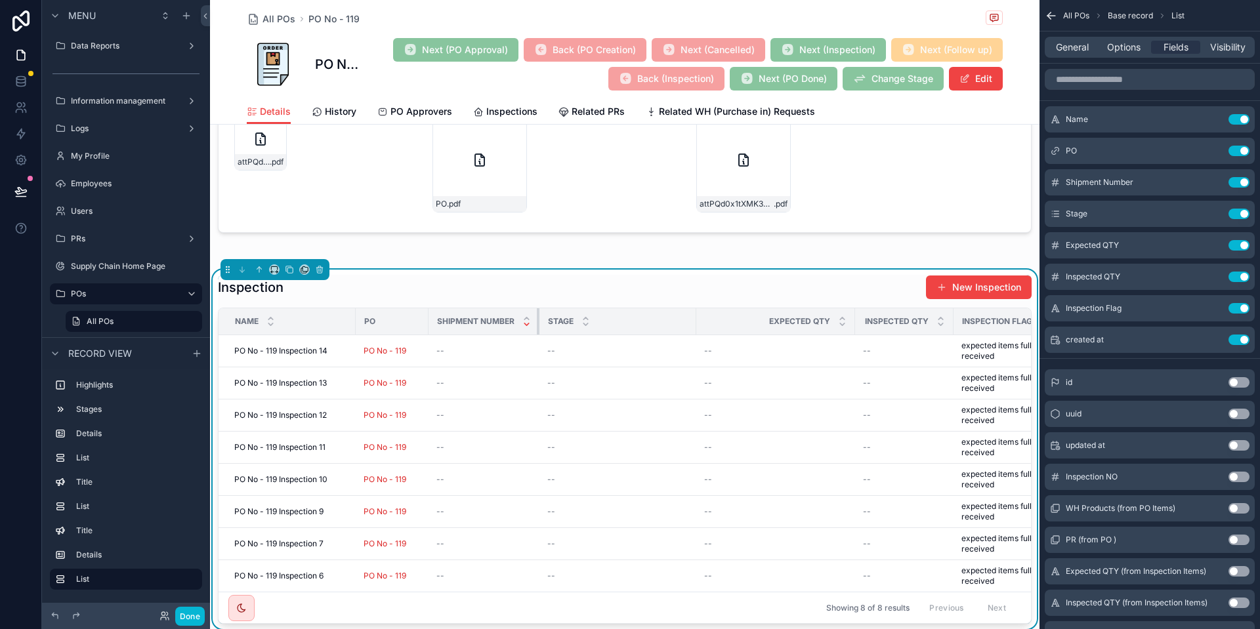
drag, startPoint x: 579, startPoint y: 323, endPoint x: 525, endPoint y: 323, distance: 53.8
click at [525, 323] on th "Shipment Number" at bounding box center [483, 321] width 111 height 27
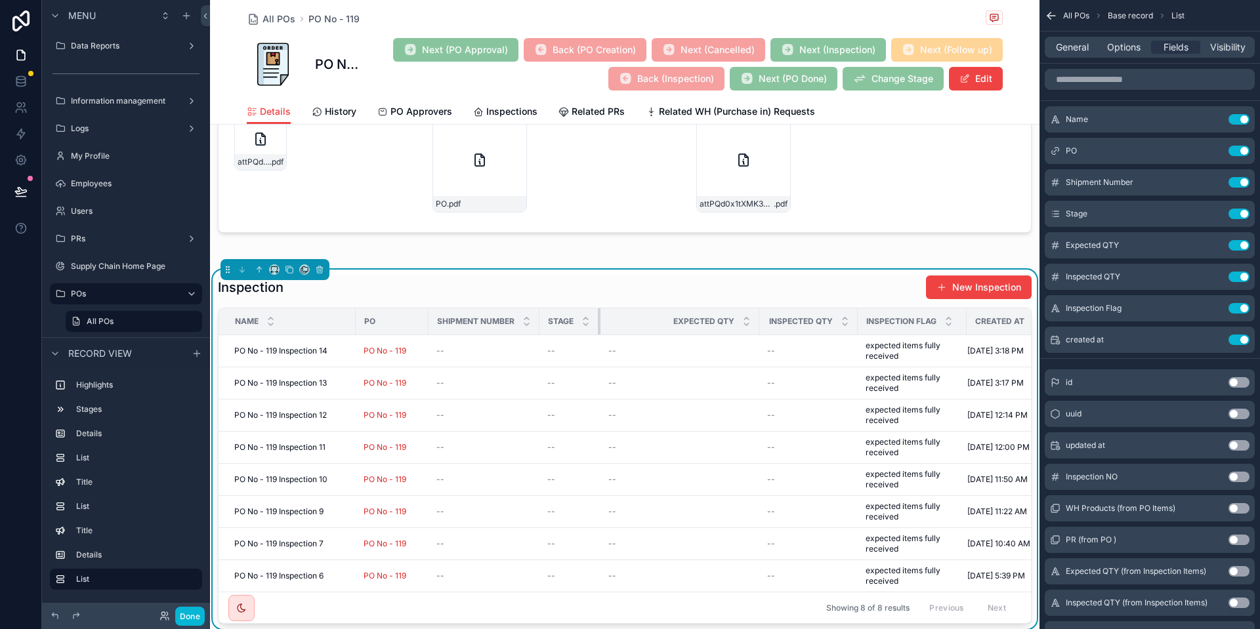
drag, startPoint x: 695, startPoint y: 321, endPoint x: 599, endPoint y: 325, distance: 95.9
click at [599, 325] on div "scrollable content" at bounding box center [600, 321] width 5 height 26
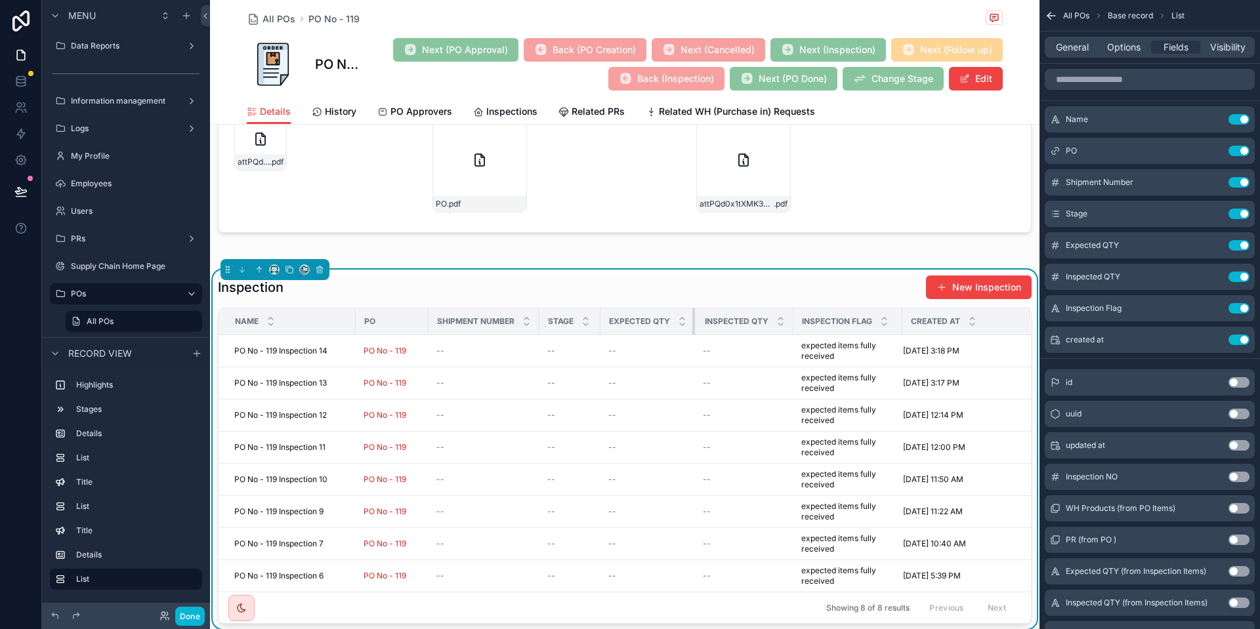
drag, startPoint x: 758, startPoint y: 319, endPoint x: 688, endPoint y: 322, distance: 70.2
click at [688, 322] on th "Expected QTY" at bounding box center [647, 321] width 94 height 27
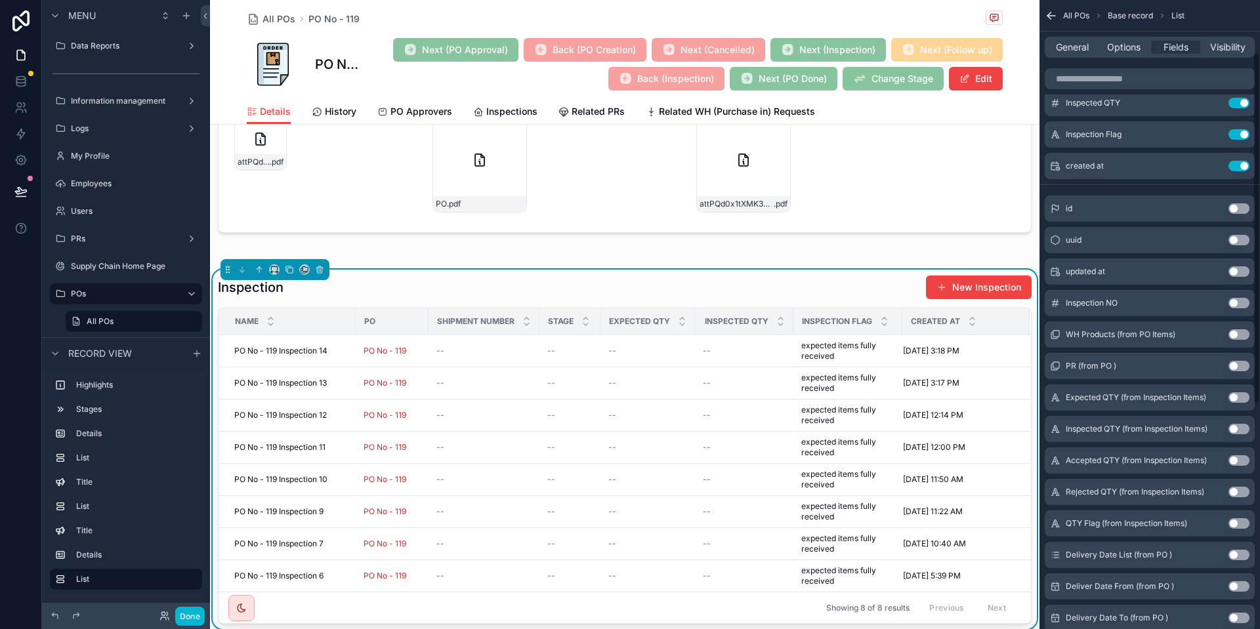
scroll to position [177, 0]
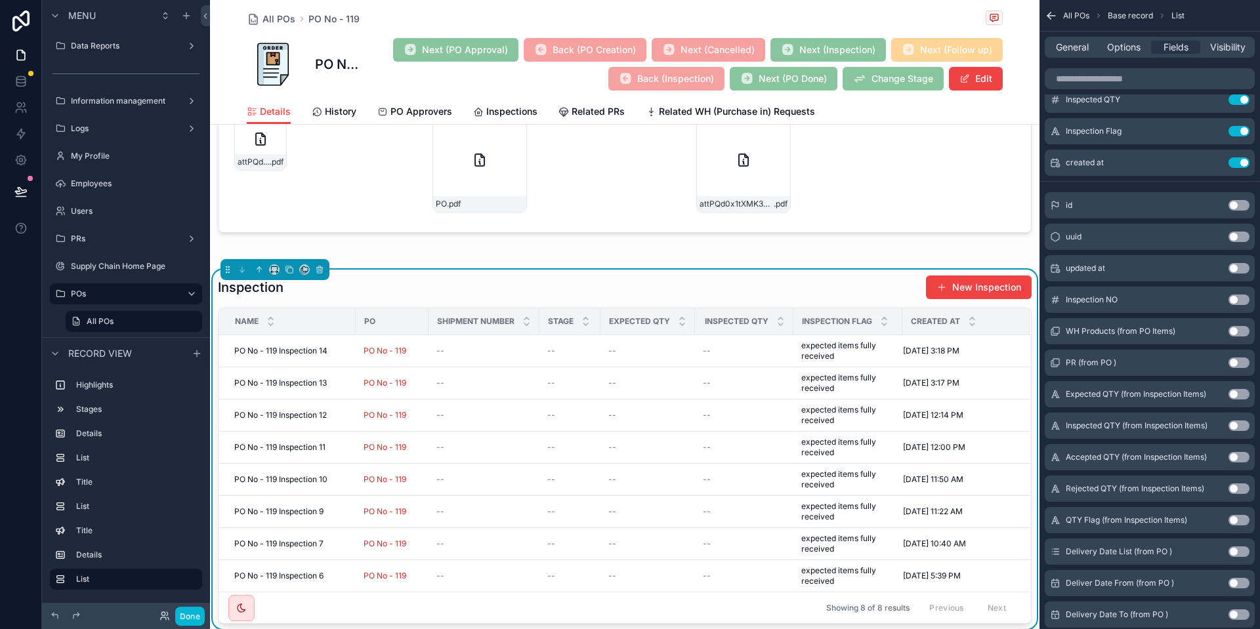
click at [1229, 396] on button "Use setting" at bounding box center [1238, 394] width 21 height 10
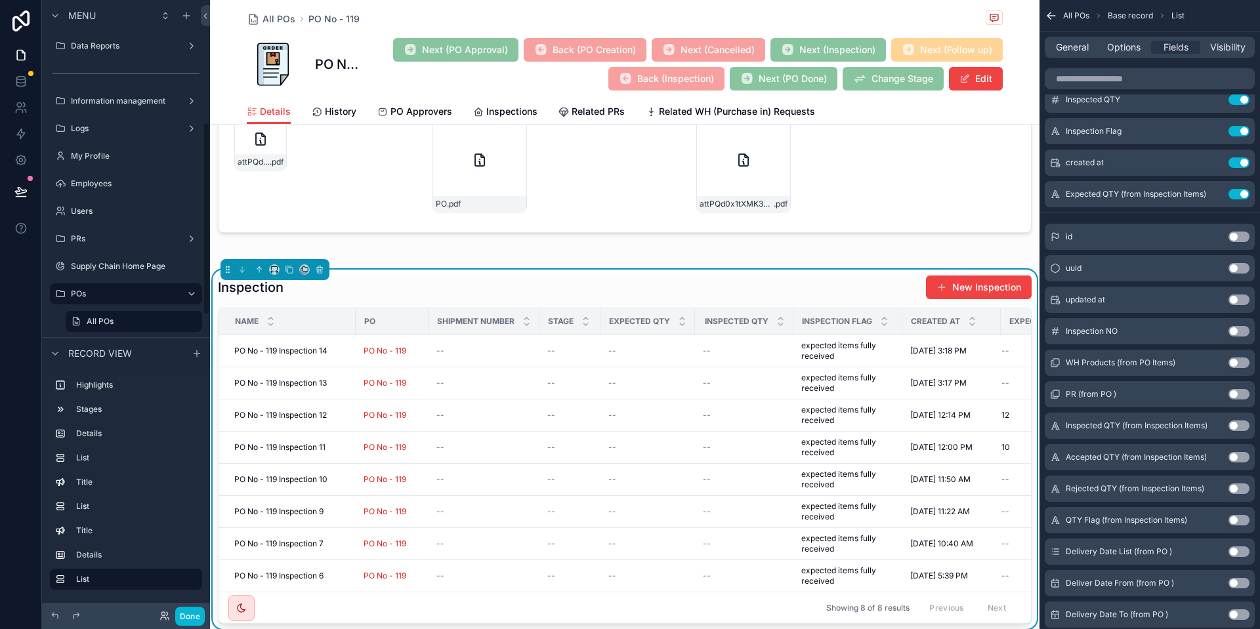
scroll to position [388, 0]
click at [1239, 427] on button "Use setting" at bounding box center [1238, 426] width 21 height 10
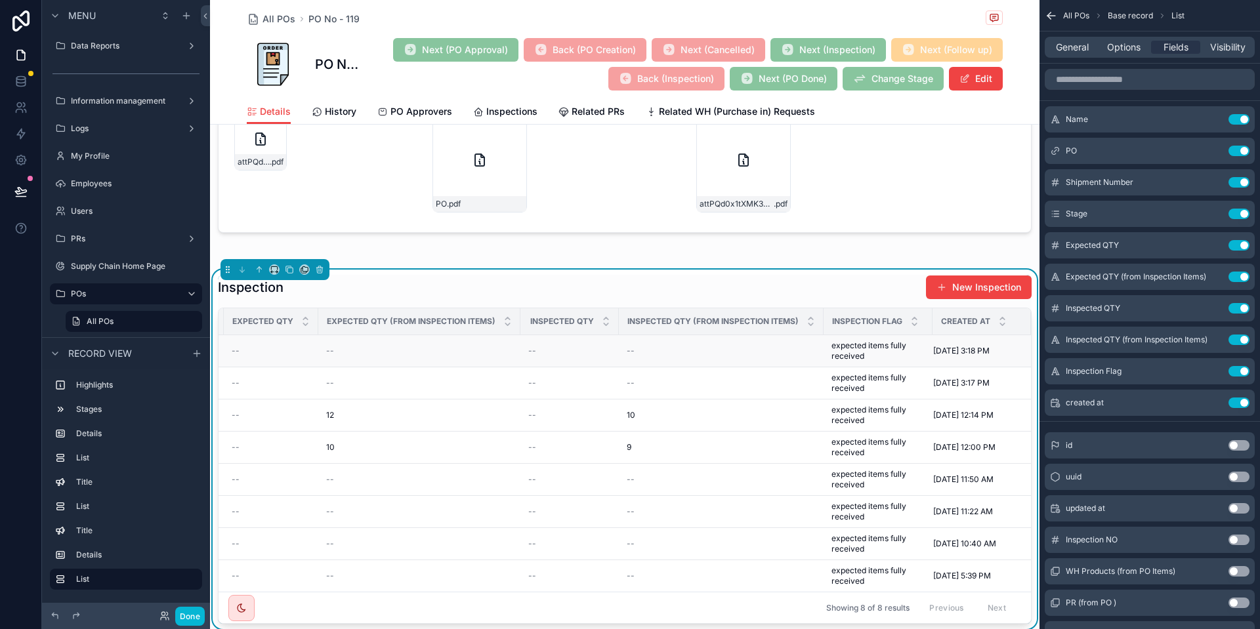
scroll to position [0, 379]
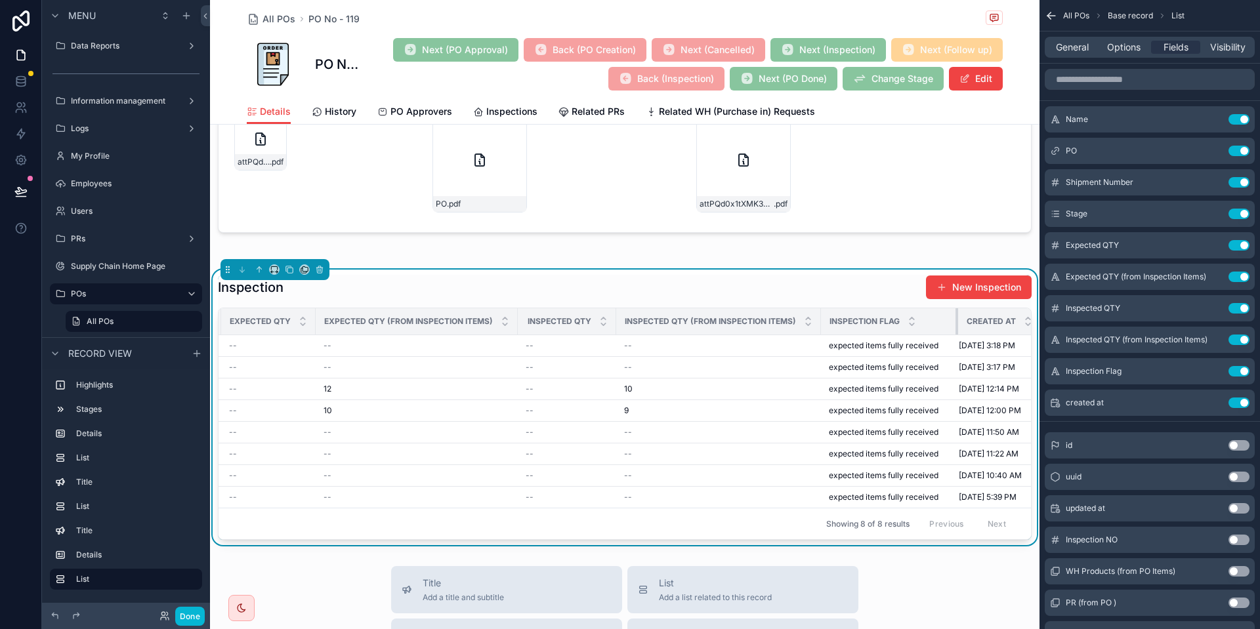
drag, startPoint x: 929, startPoint y: 327, endPoint x: 968, endPoint y: 321, distance: 39.1
click at [968, 321] on tr "Name PO Shipment Number Stage Expected QTY Expected QTY (from Inspection Items)…" at bounding box center [448, 321] width 1218 height 27
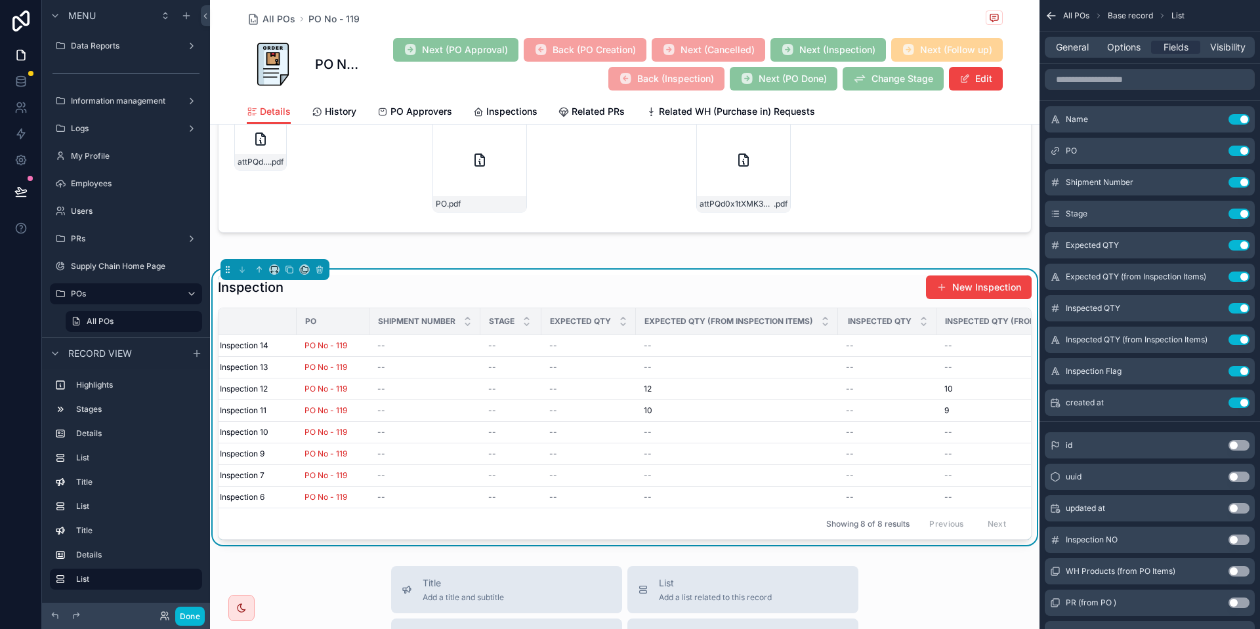
scroll to position [0, 0]
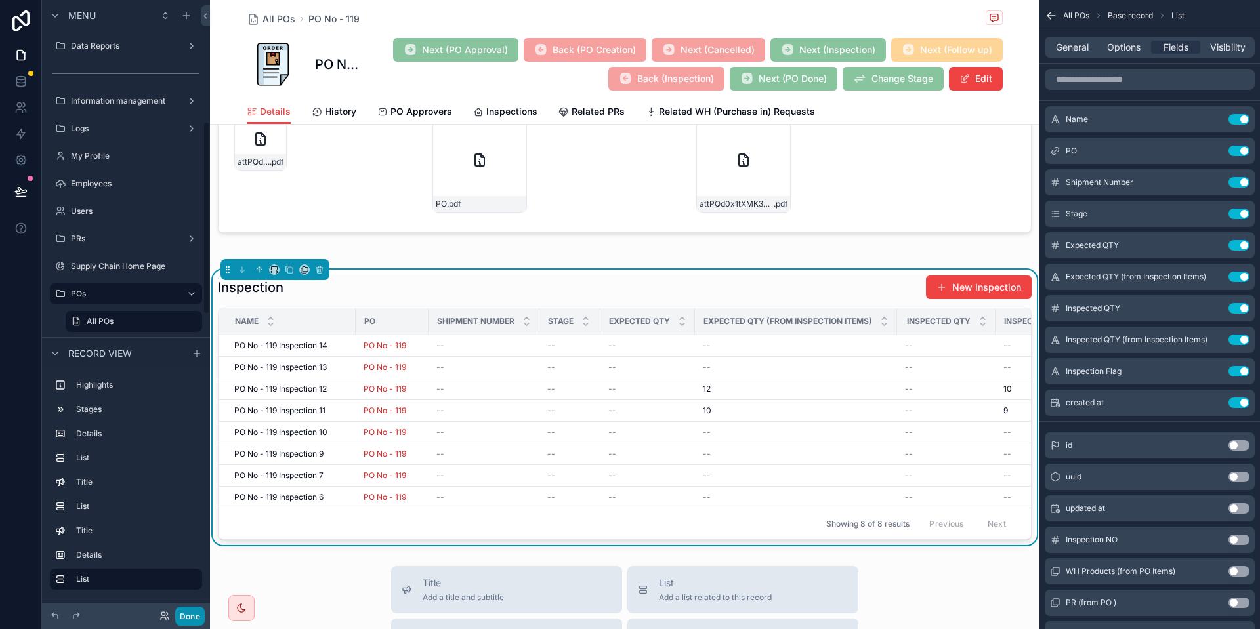
click at [186, 611] on button "Done" at bounding box center [190, 616] width 30 height 19
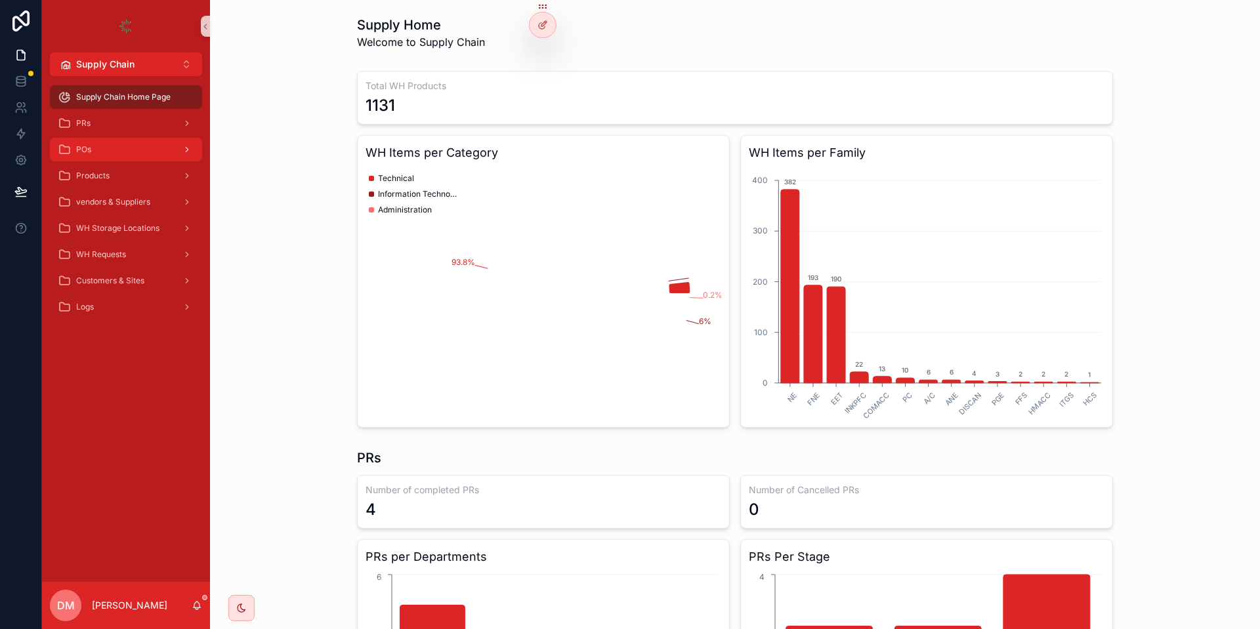
click at [128, 142] on div "POs" at bounding box center [126, 149] width 136 height 21
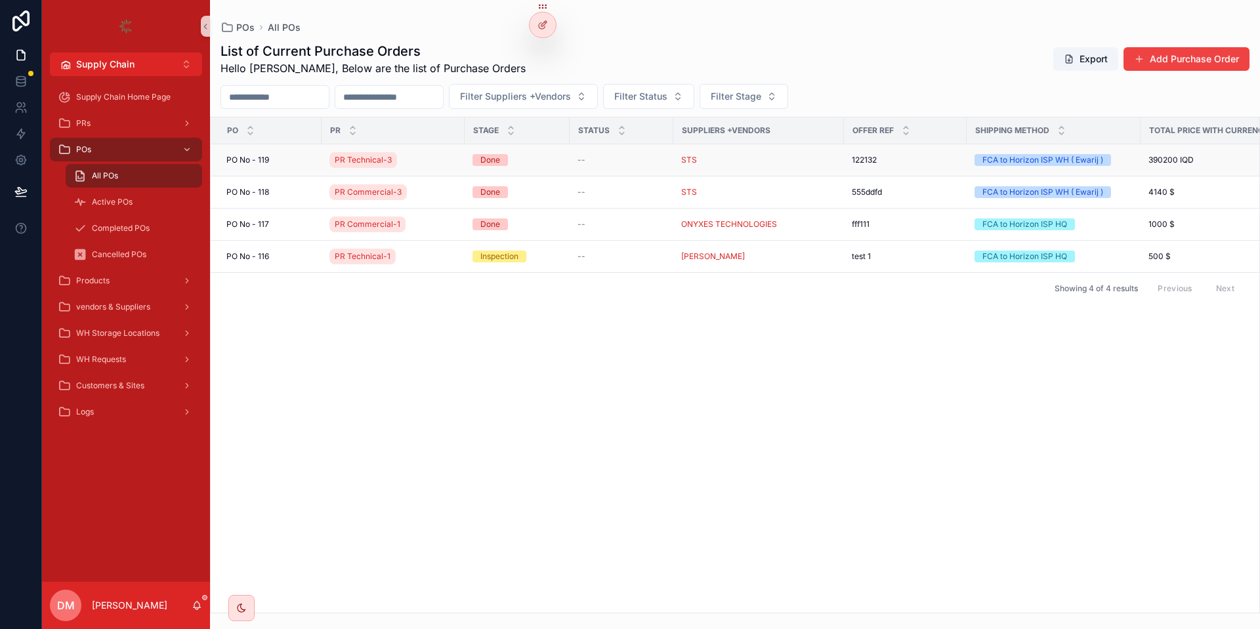
click at [288, 161] on div "[STREET_ADDRESS]" at bounding box center [269, 160] width 87 height 10
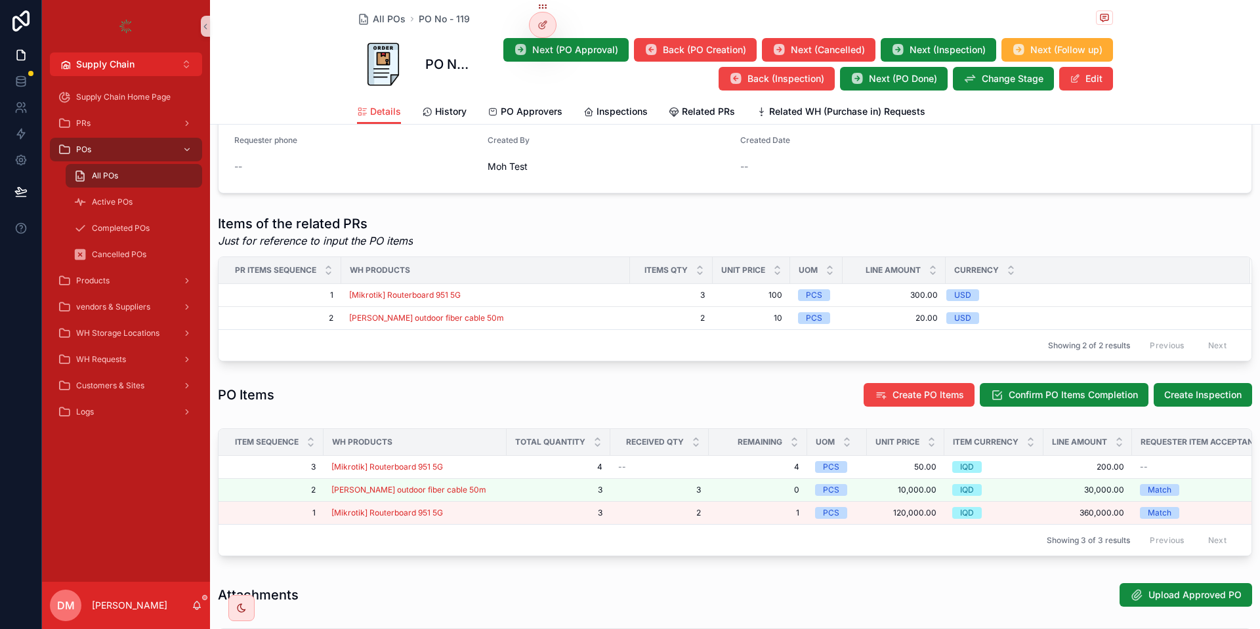
scroll to position [394, 0]
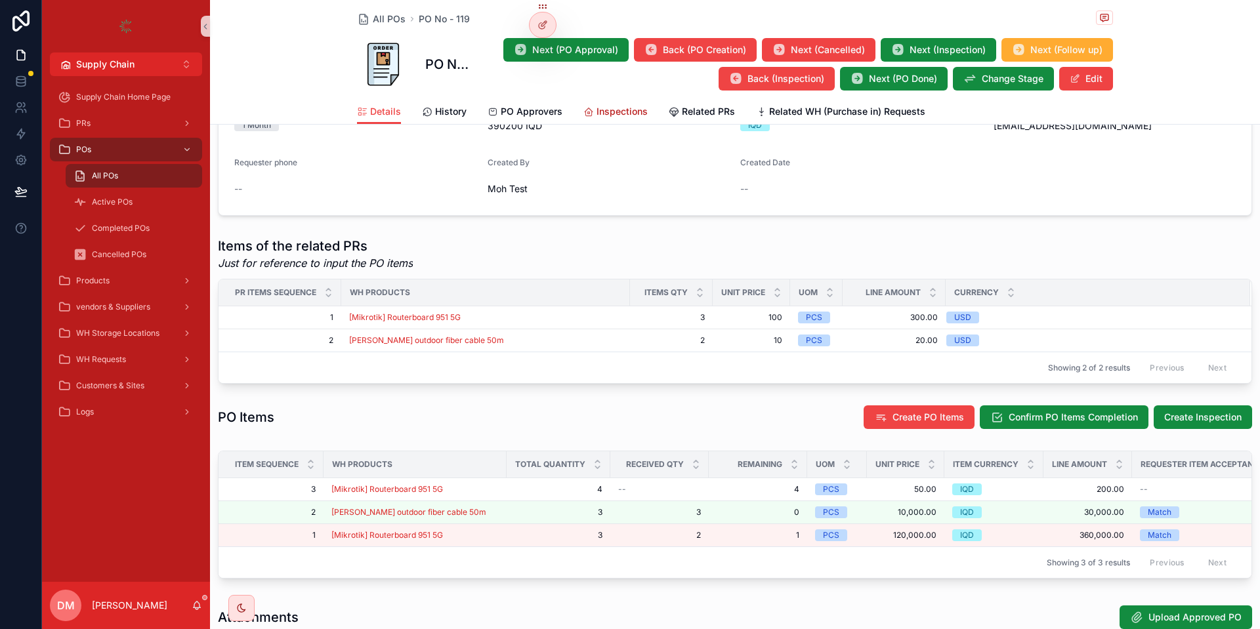
click at [608, 102] on link "Inspections" at bounding box center [615, 113] width 64 height 26
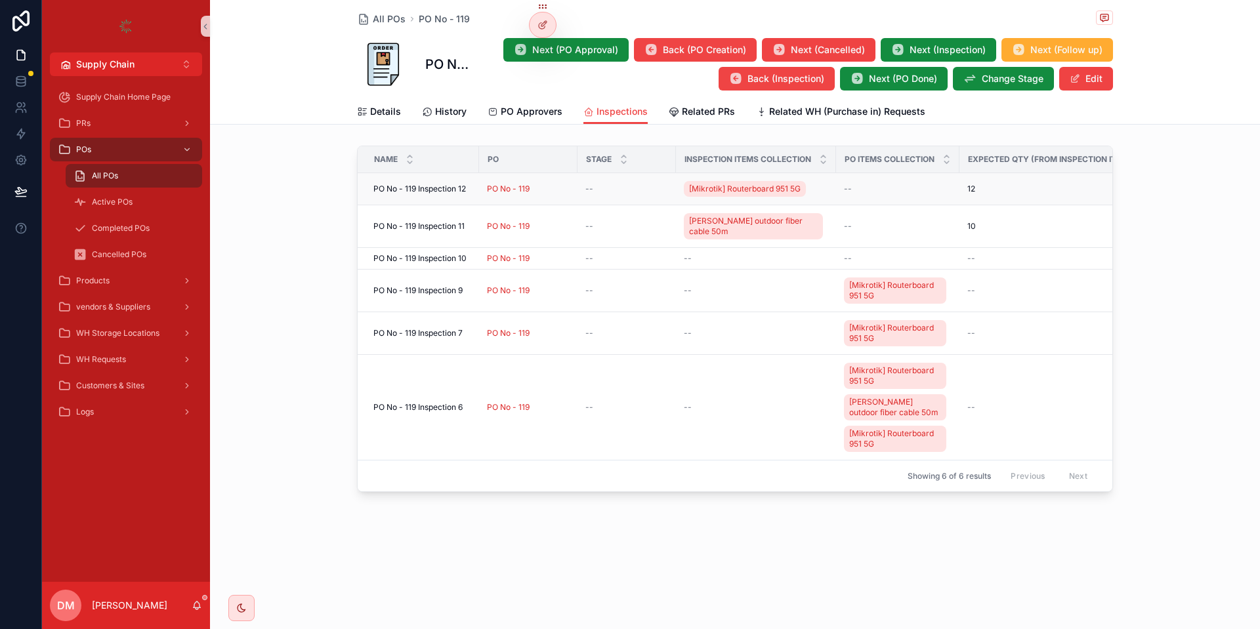
click at [422, 189] on span "PO No - 119 Inspection 12" at bounding box center [419, 189] width 92 height 10
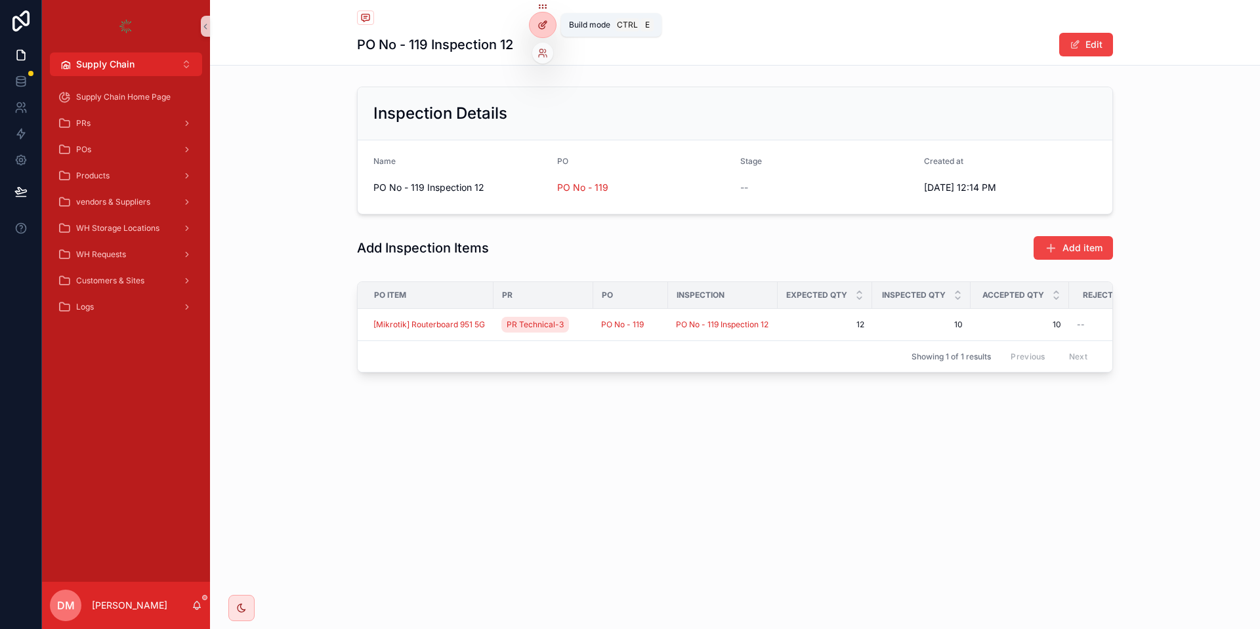
click at [545, 17] on div at bounding box center [542, 24] width 26 height 25
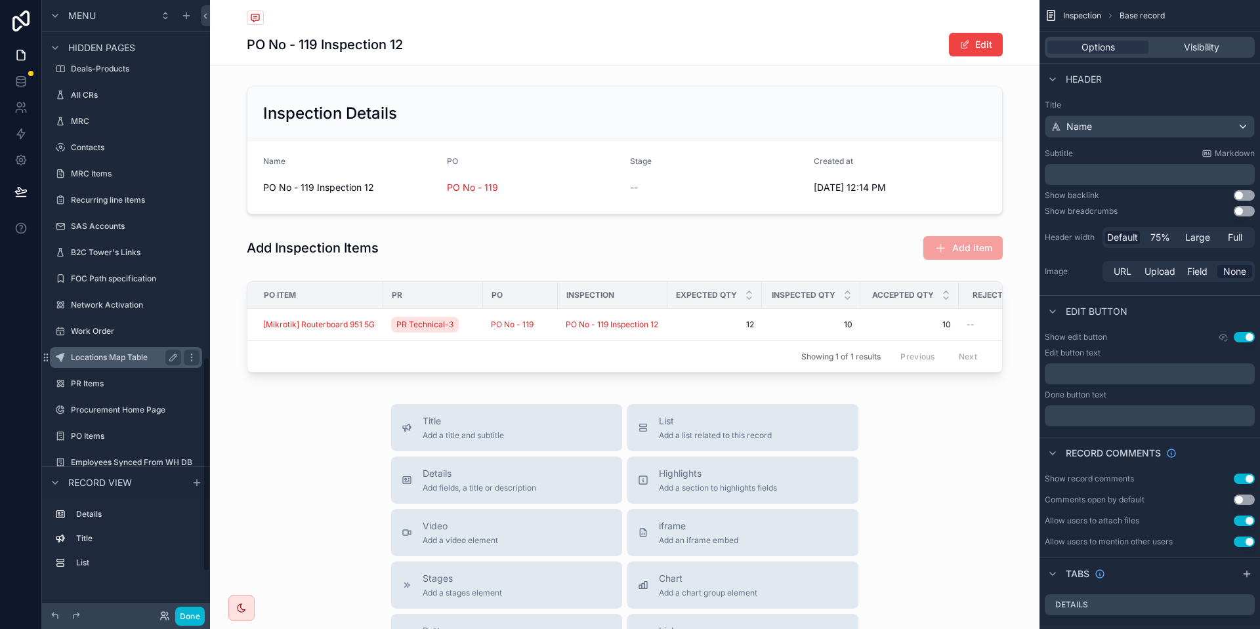
scroll to position [1138, 0]
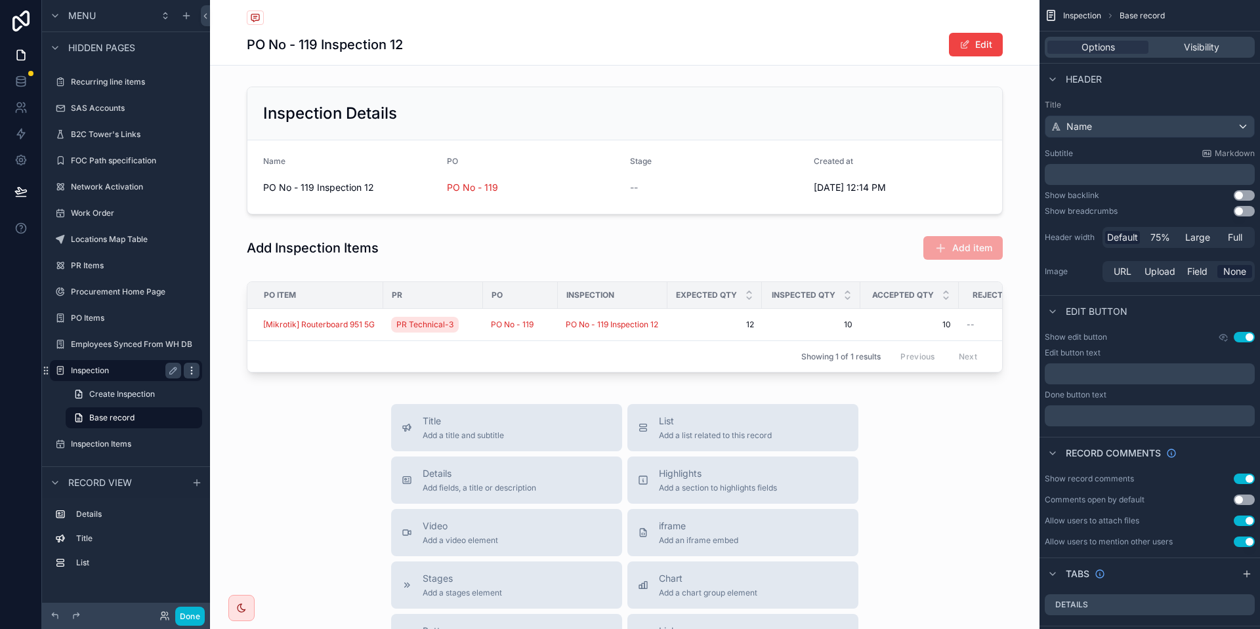
click at [191, 374] on icon "scrollable content" at bounding box center [191, 373] width 1 height 1
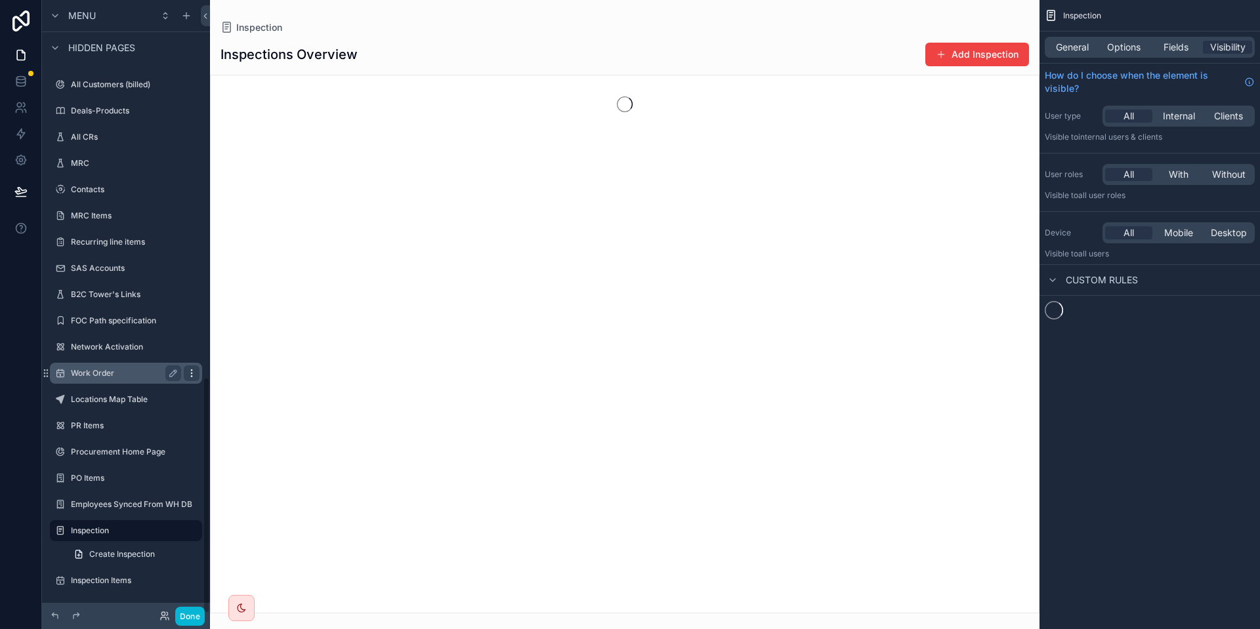
scroll to position [978, 0]
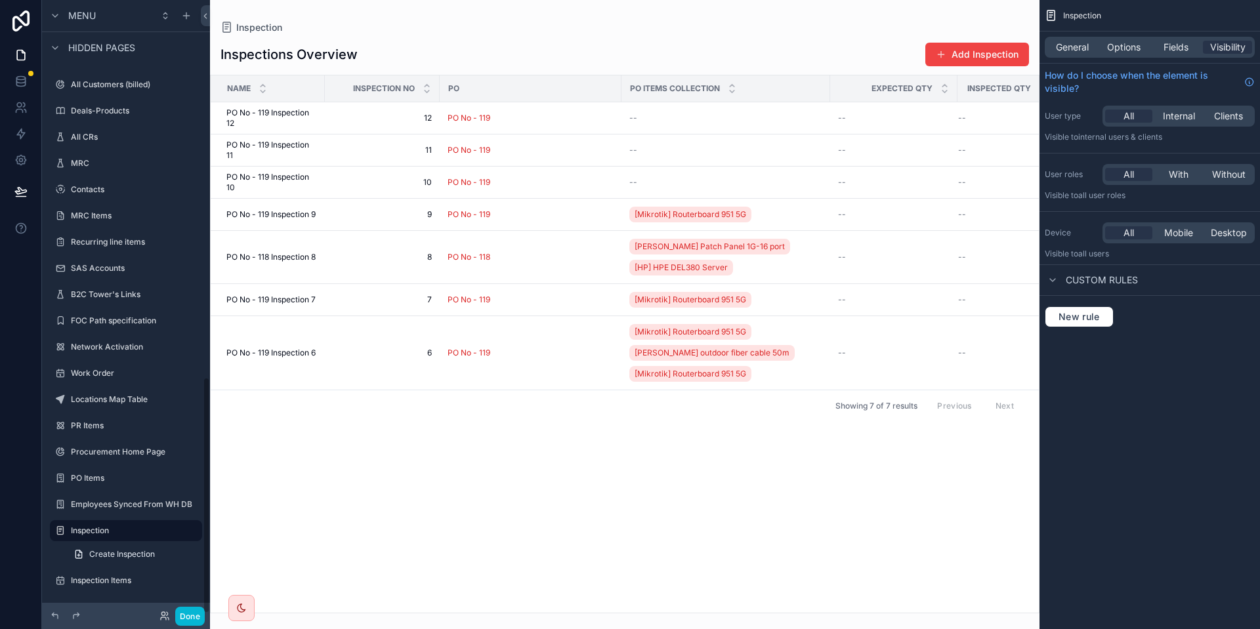
click at [243, 434] on div "scrollable content" at bounding box center [624, 314] width 829 height 629
click at [198, 529] on div "scrollable content" at bounding box center [192, 531] width 16 height 16
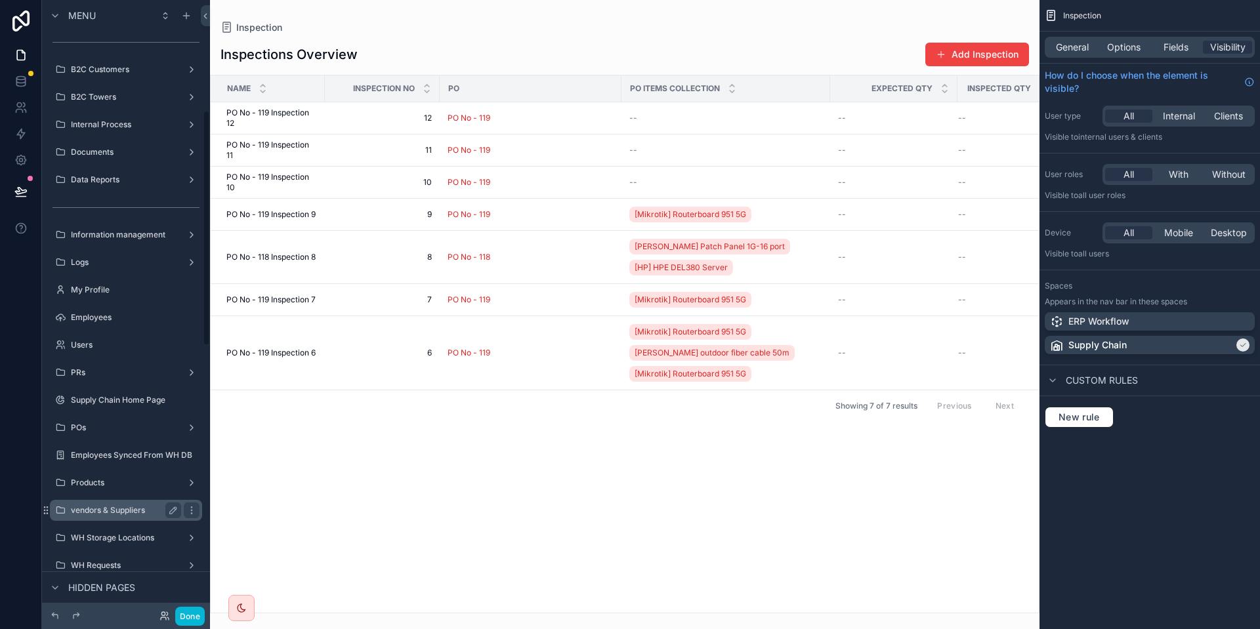
scroll to position [430, 0]
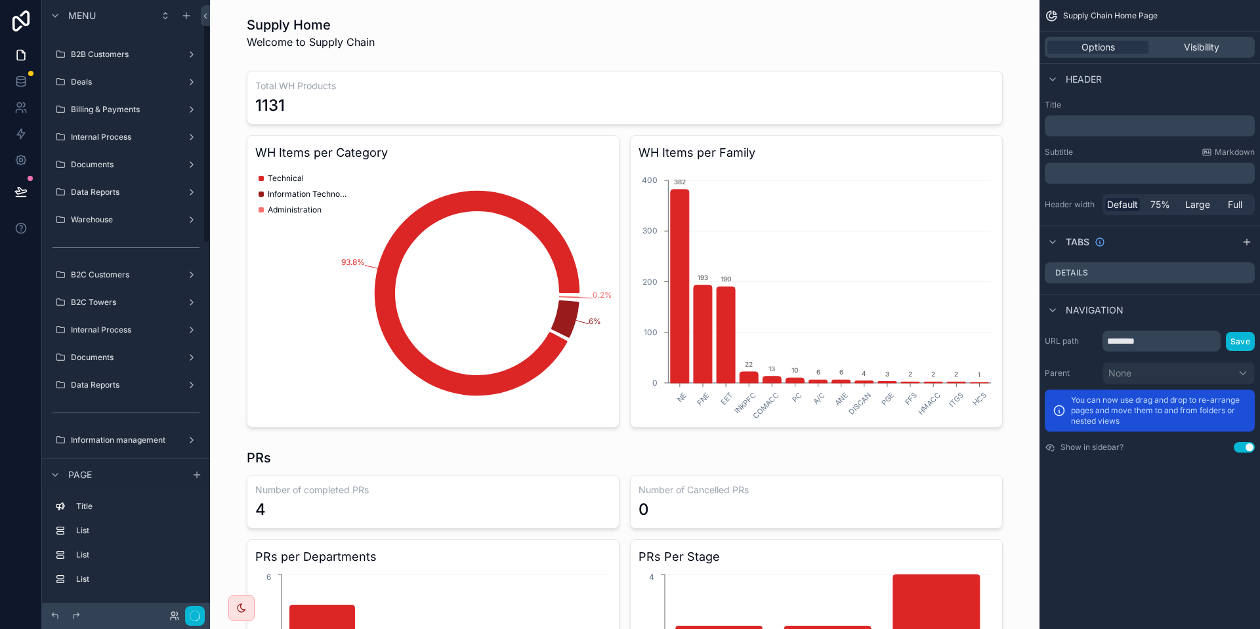
scroll to position [37, 0]
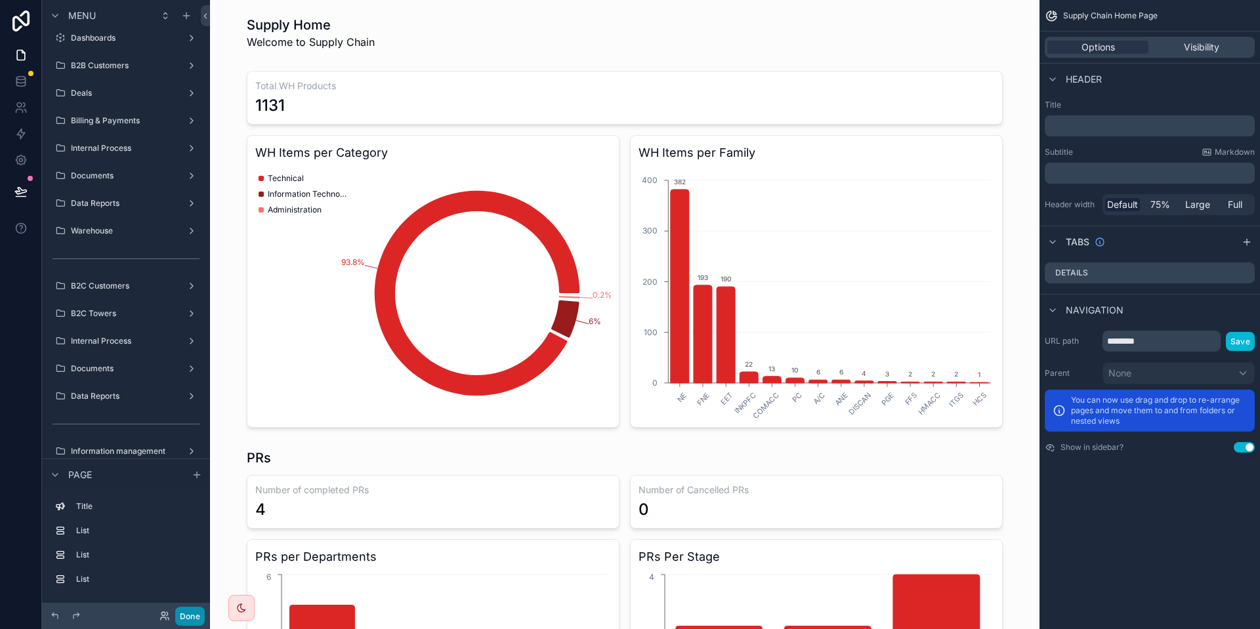
click at [201, 615] on button "Done" at bounding box center [190, 616] width 30 height 19
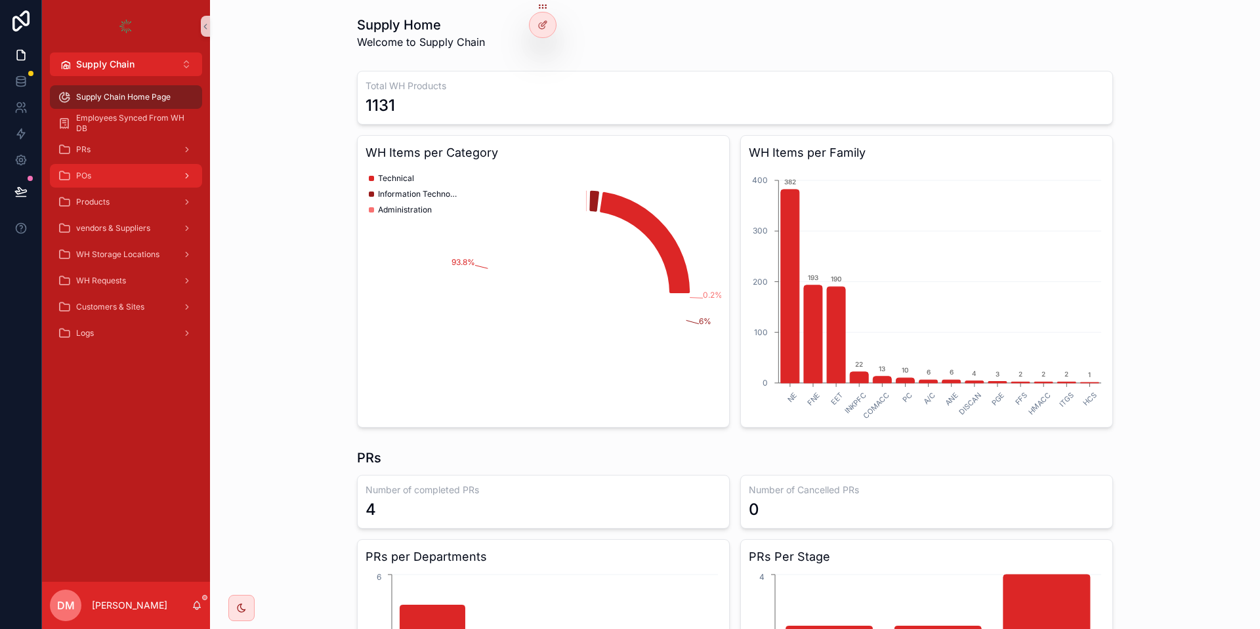
click at [104, 171] on div "POs" at bounding box center [126, 175] width 136 height 21
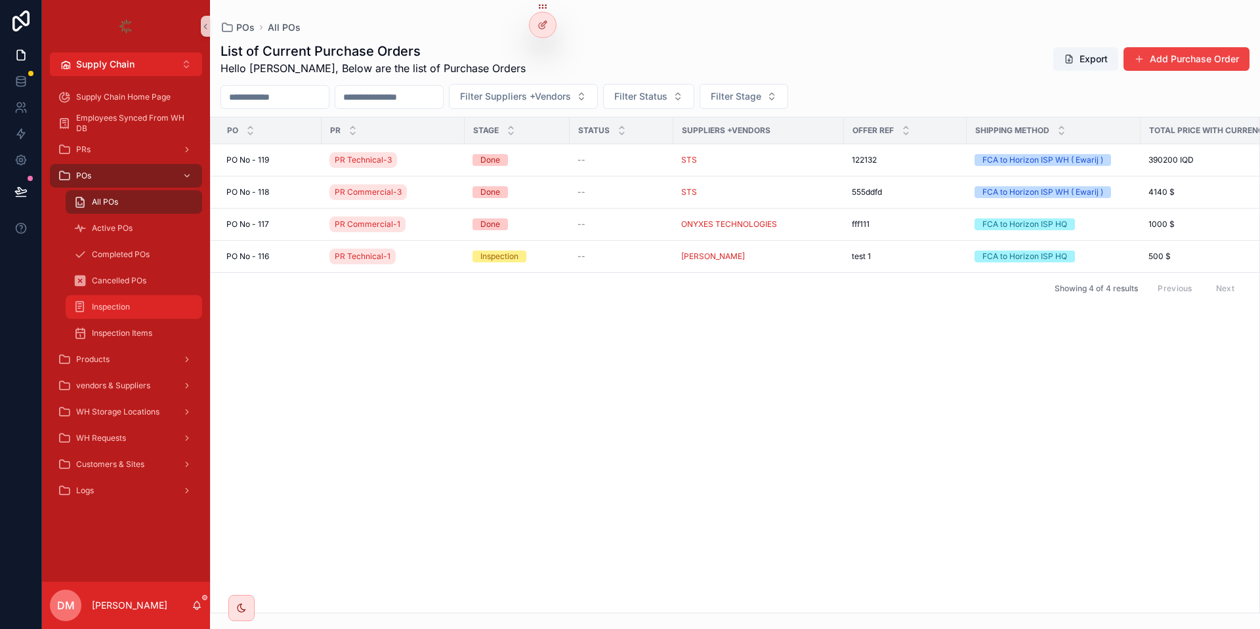
click at [137, 302] on div "Inspection" at bounding box center [133, 307] width 121 height 21
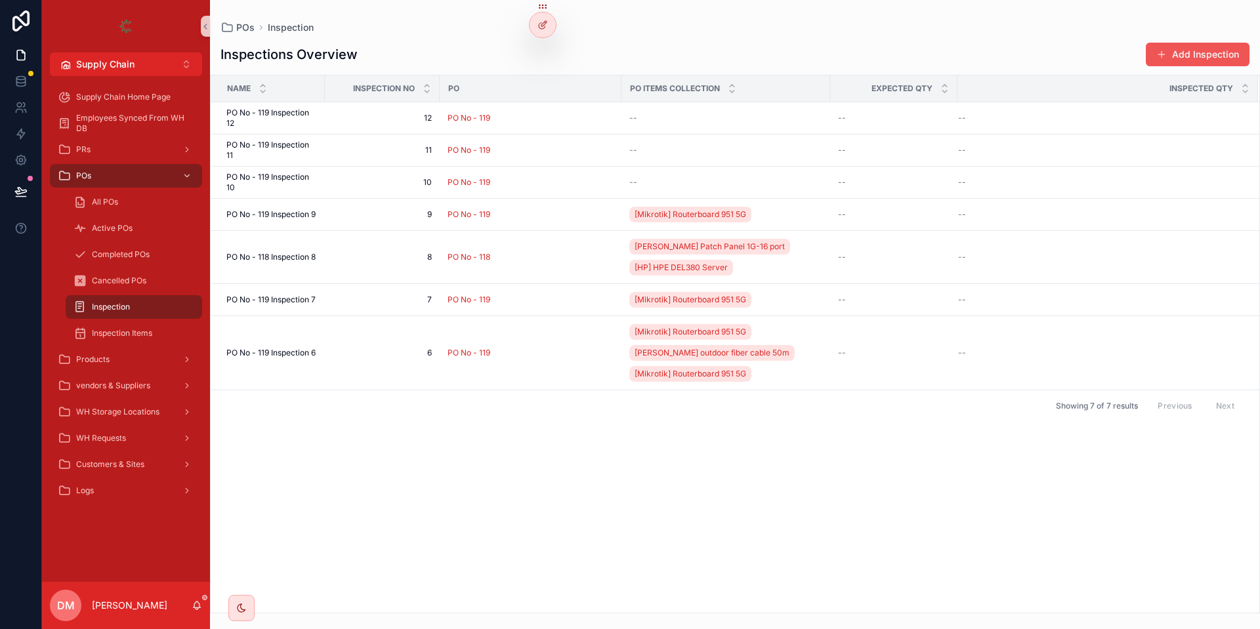
click at [1166, 48] on button "Add Inspection" at bounding box center [1197, 55] width 104 height 24
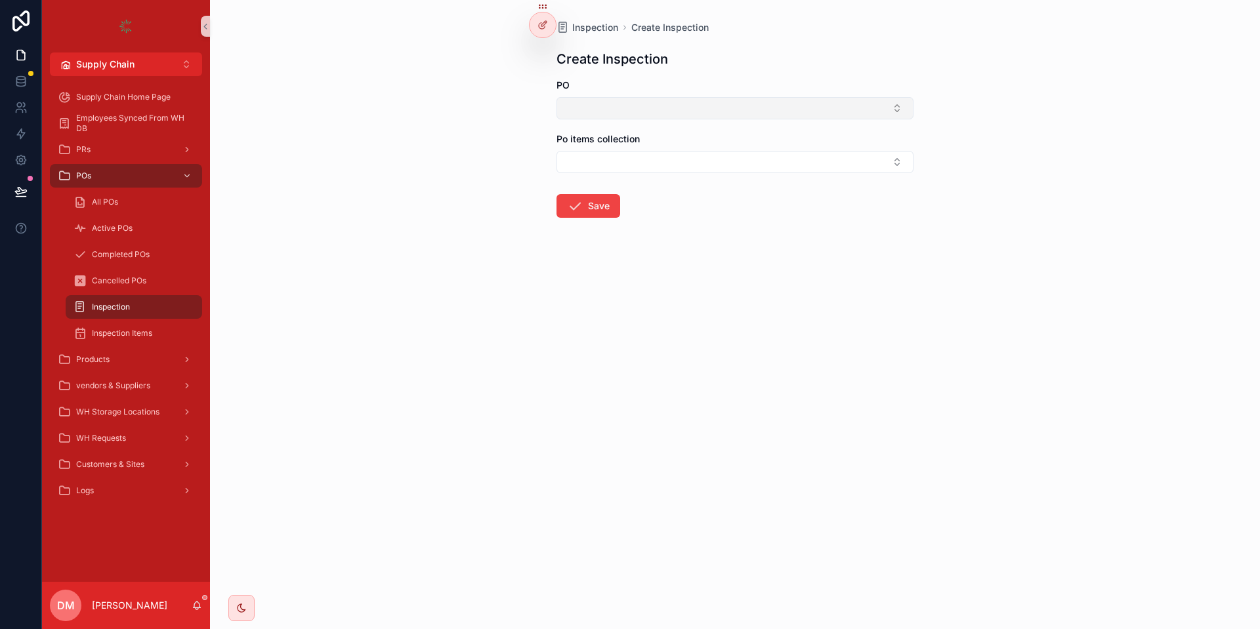
click at [592, 100] on button "Select Button" at bounding box center [734, 108] width 357 height 22
click at [596, 165] on span "PO No - 119" at bounding box center [590, 160] width 51 height 13
click at [596, 141] on span "Po items collection" at bounding box center [597, 141] width 83 height 11
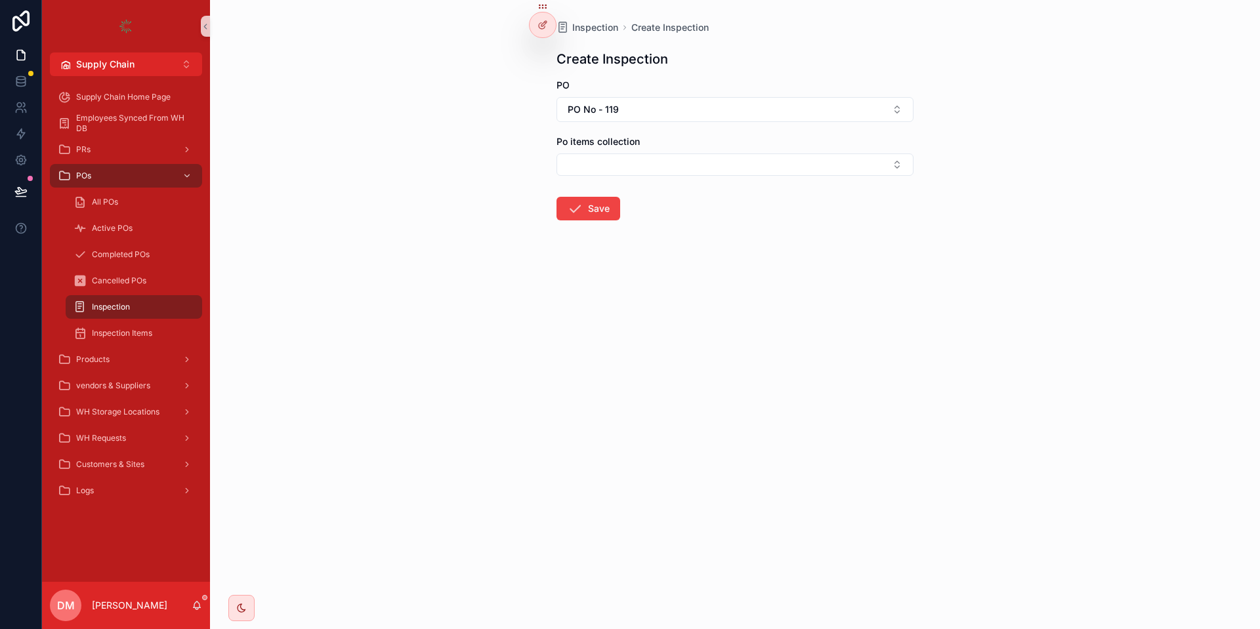
click at [591, 176] on form "PO PO No - 119 Po items collection Save" at bounding box center [734, 192] width 357 height 226
click at [590, 167] on button "Select Button" at bounding box center [734, 165] width 357 height 22
click at [598, 141] on span "Po items collection" at bounding box center [597, 141] width 83 height 11
click at [102, 304] on span "Inspection" at bounding box center [111, 307] width 38 height 10
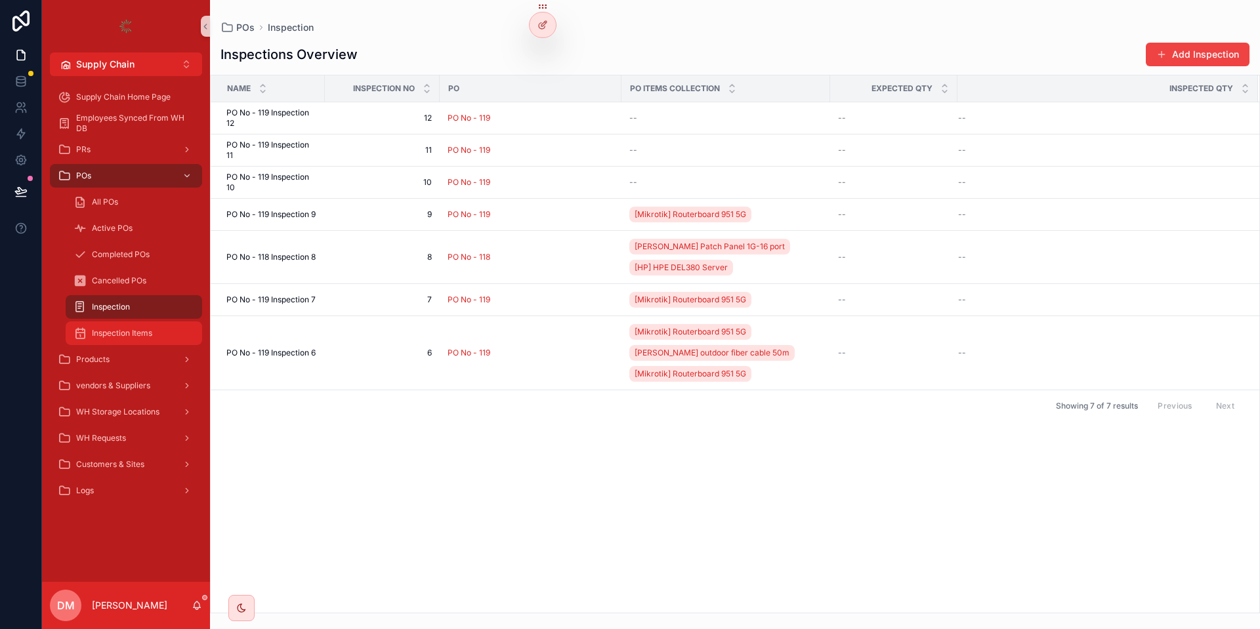
click at [142, 327] on div "Inspection Items" at bounding box center [133, 333] width 121 height 21
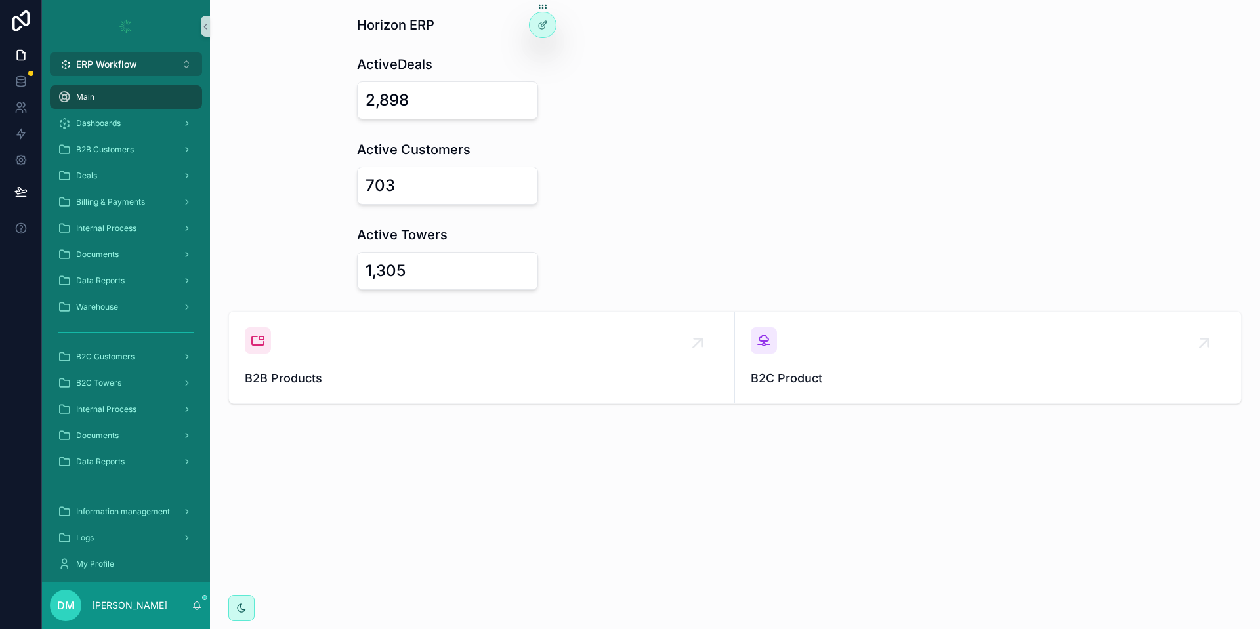
click at [161, 68] on button "ERP Workflow Alt 1" at bounding box center [126, 64] width 152 height 24
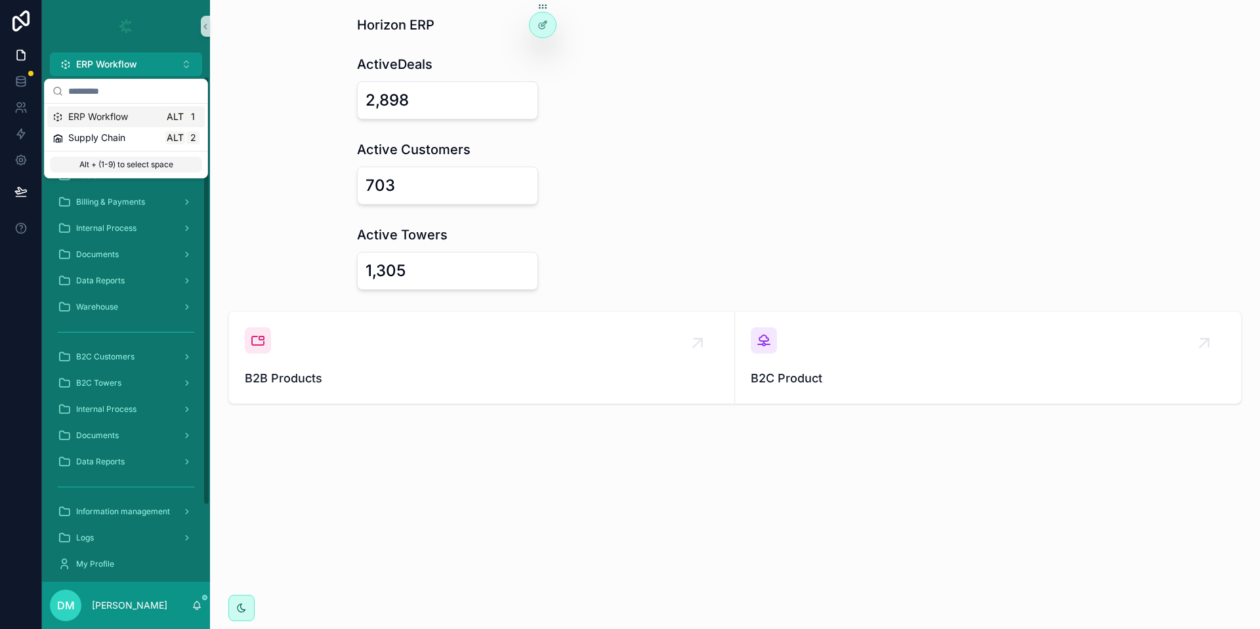
click at [264, 72] on div "ActiveDeals 2,898" at bounding box center [734, 87] width 1029 height 75
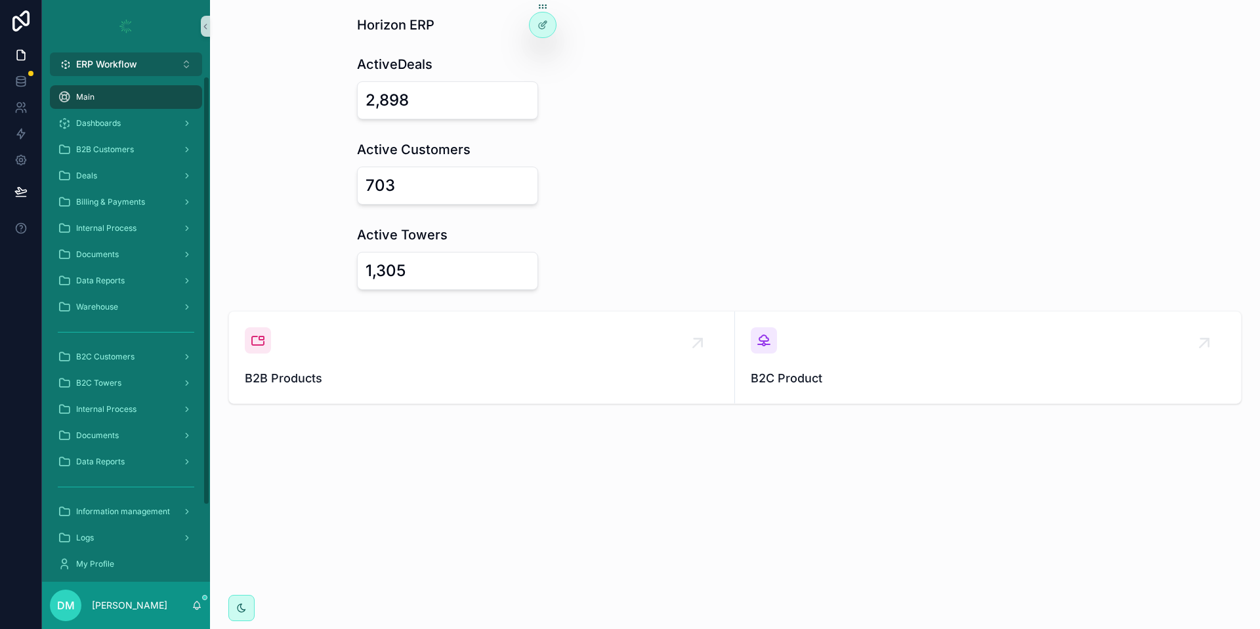
click at [134, 63] on span "ERP Workflow" at bounding box center [106, 64] width 61 height 13
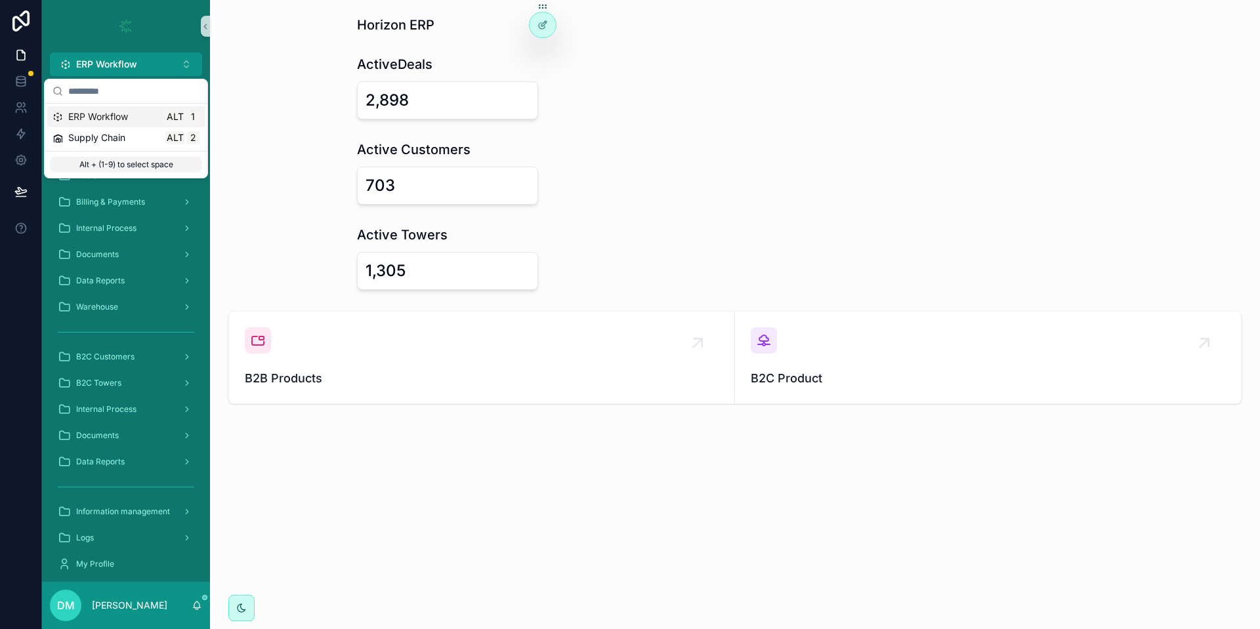
click at [291, 62] on div "ActiveDeals 2,898" at bounding box center [734, 87] width 1029 height 75
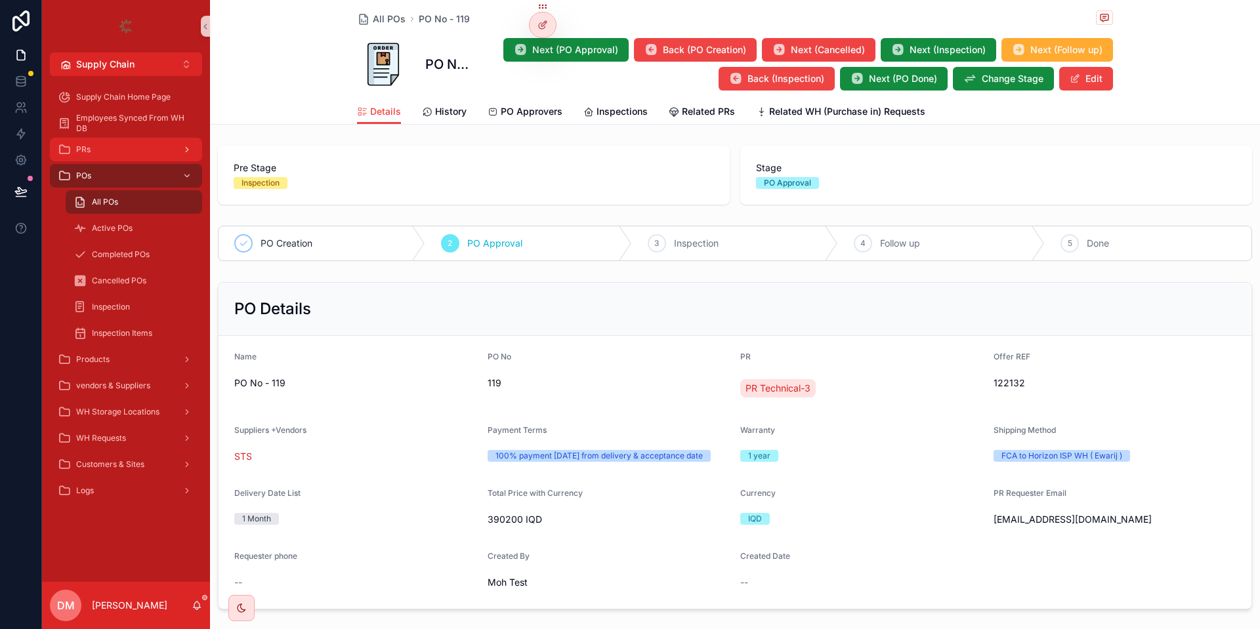
click at [84, 156] on div "PRs" at bounding box center [126, 149] width 136 height 21
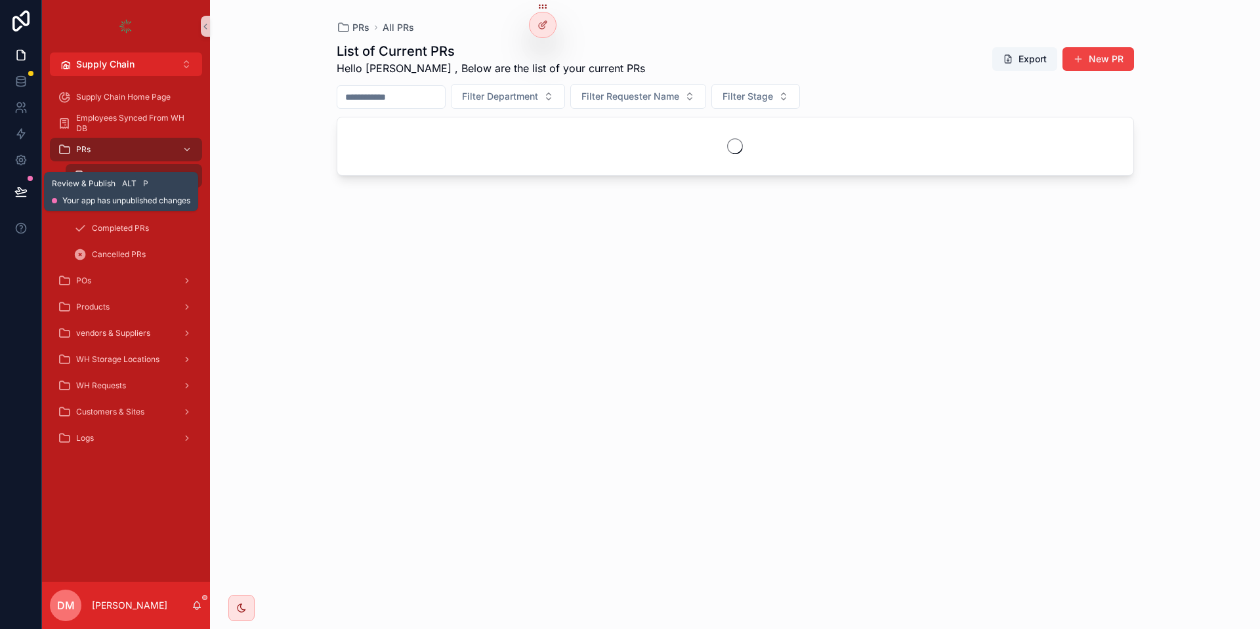
click at [19, 198] on button at bounding box center [21, 191] width 29 height 37
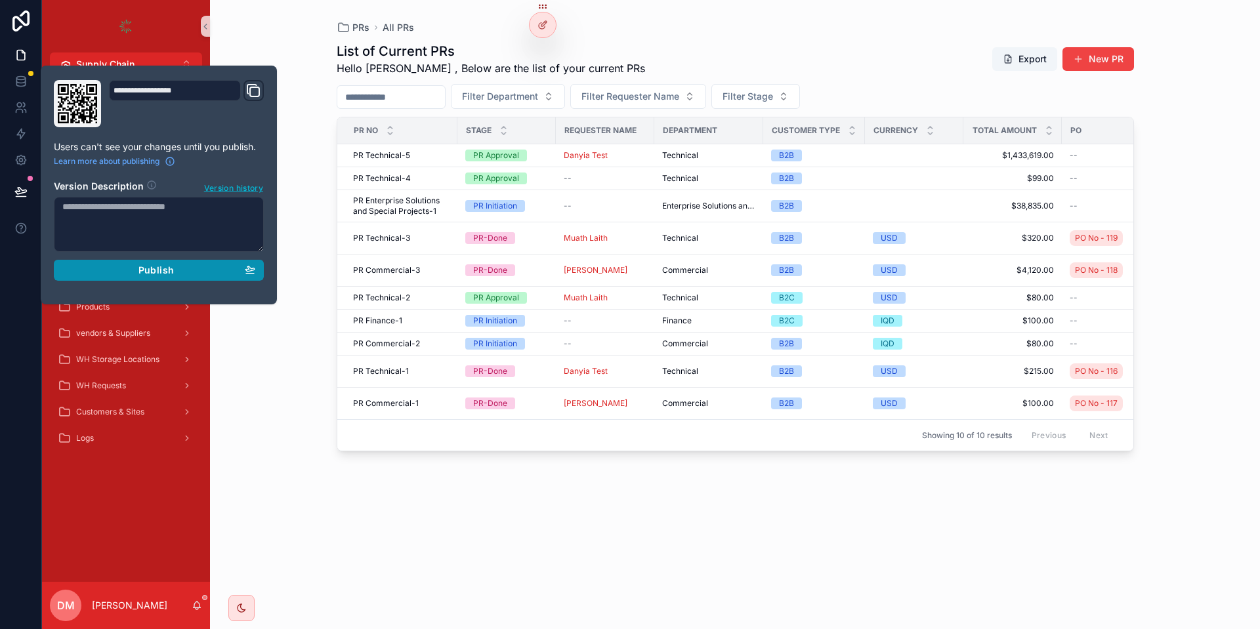
click at [260, 274] on button "Publish" at bounding box center [159, 270] width 210 height 21
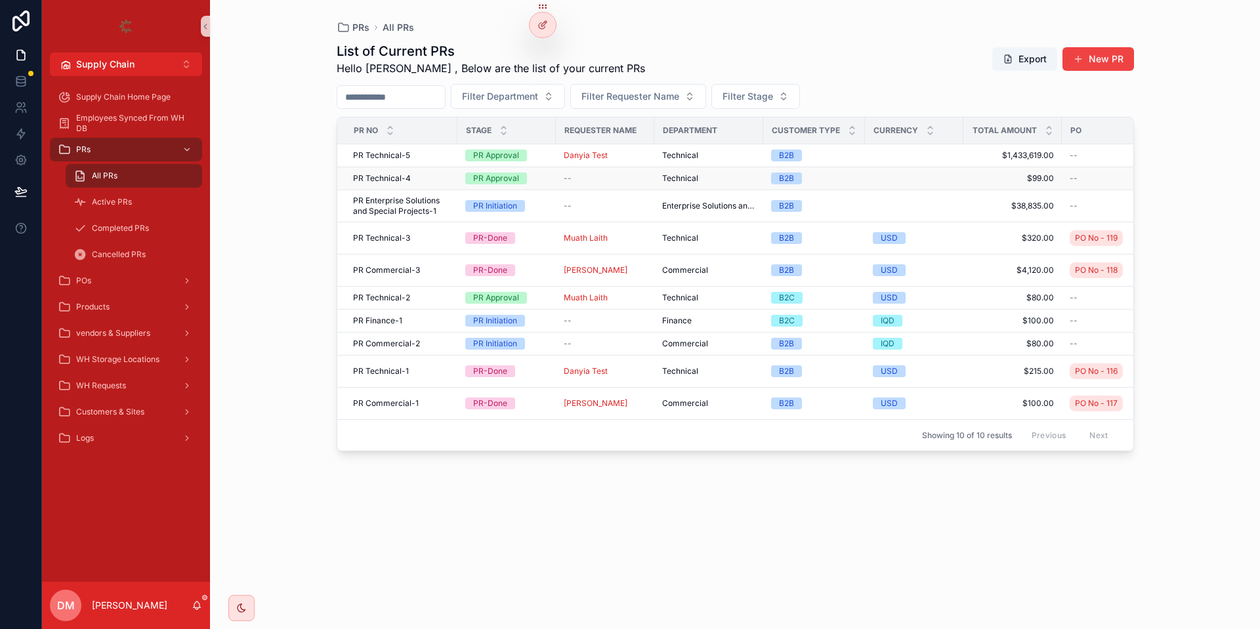
drag, startPoint x: 430, startPoint y: 173, endPoint x: 424, endPoint y: 178, distance: 8.8
click at [428, 175] on td "PR Technical-4 PR Technical-4" at bounding box center [397, 178] width 120 height 23
click at [423, 178] on div "PR Technical-4 PR Technical-4" at bounding box center [401, 178] width 96 height 10
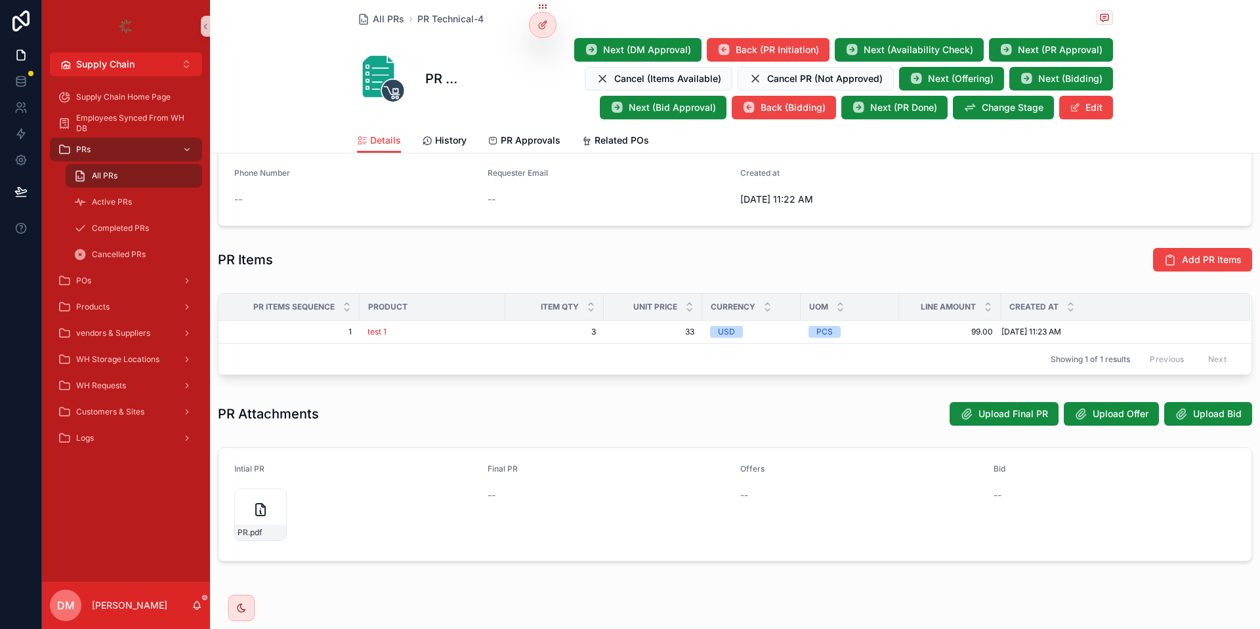
scroll to position [332, 0]
click at [1000, 330] on td "99.00 99.00" at bounding box center [950, 331] width 102 height 23
click at [1189, 267] on button "Add PR Items" at bounding box center [1202, 259] width 99 height 24
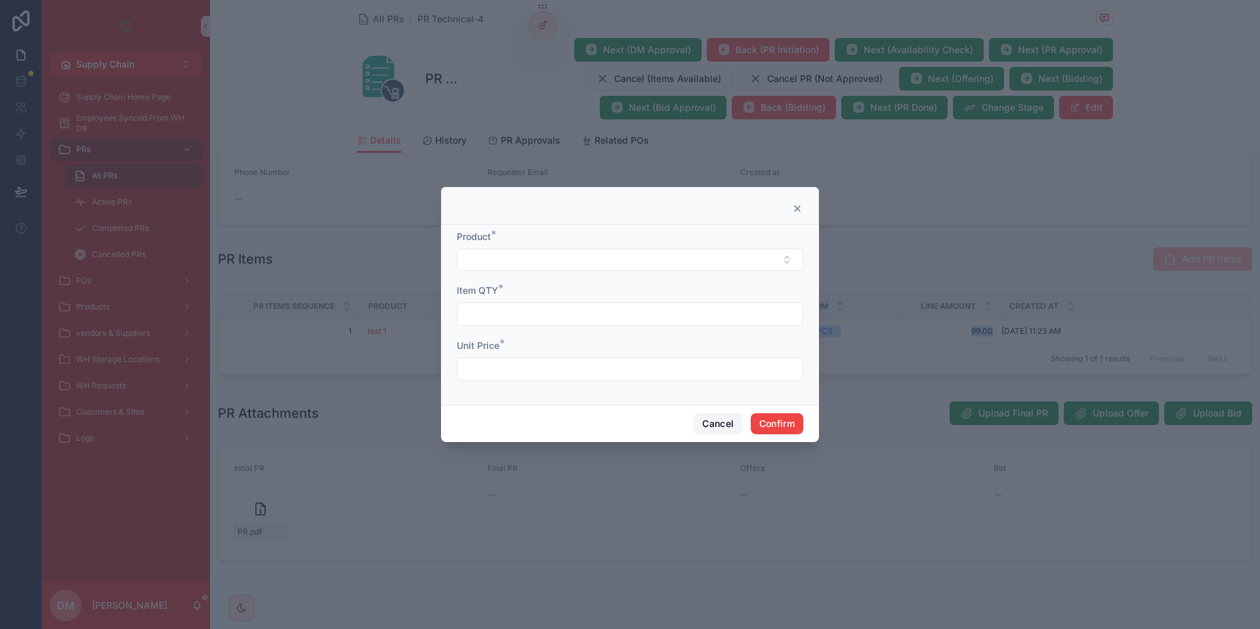
click at [722, 419] on button "Cancel" at bounding box center [717, 423] width 49 height 21
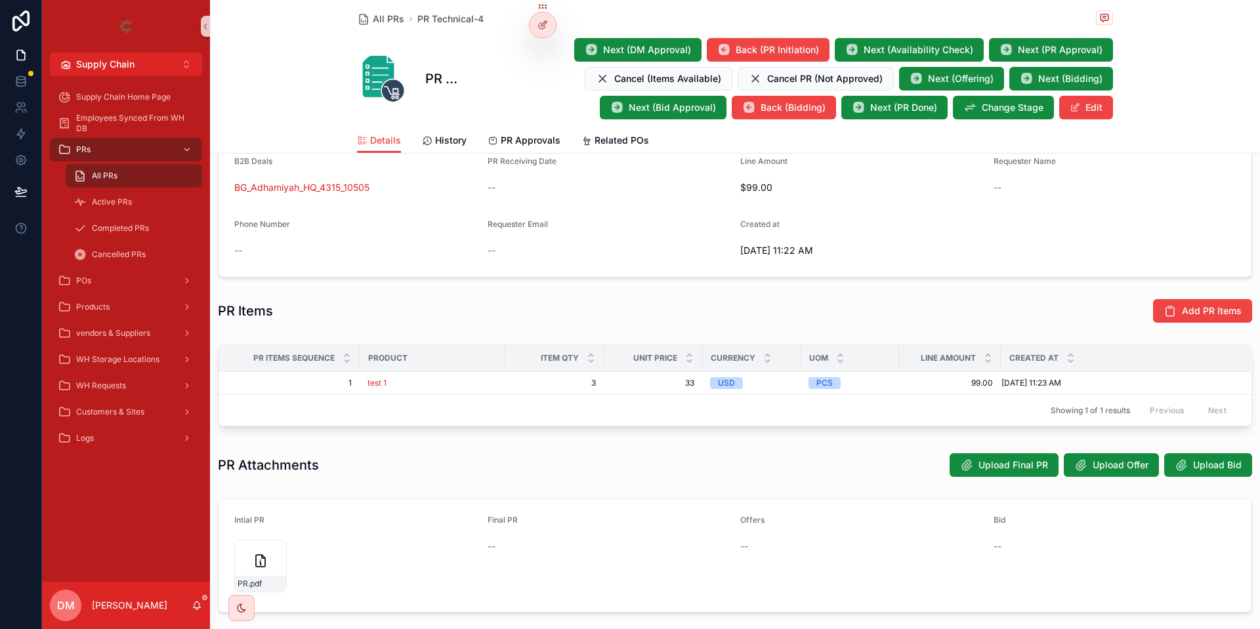
scroll to position [279, 0]
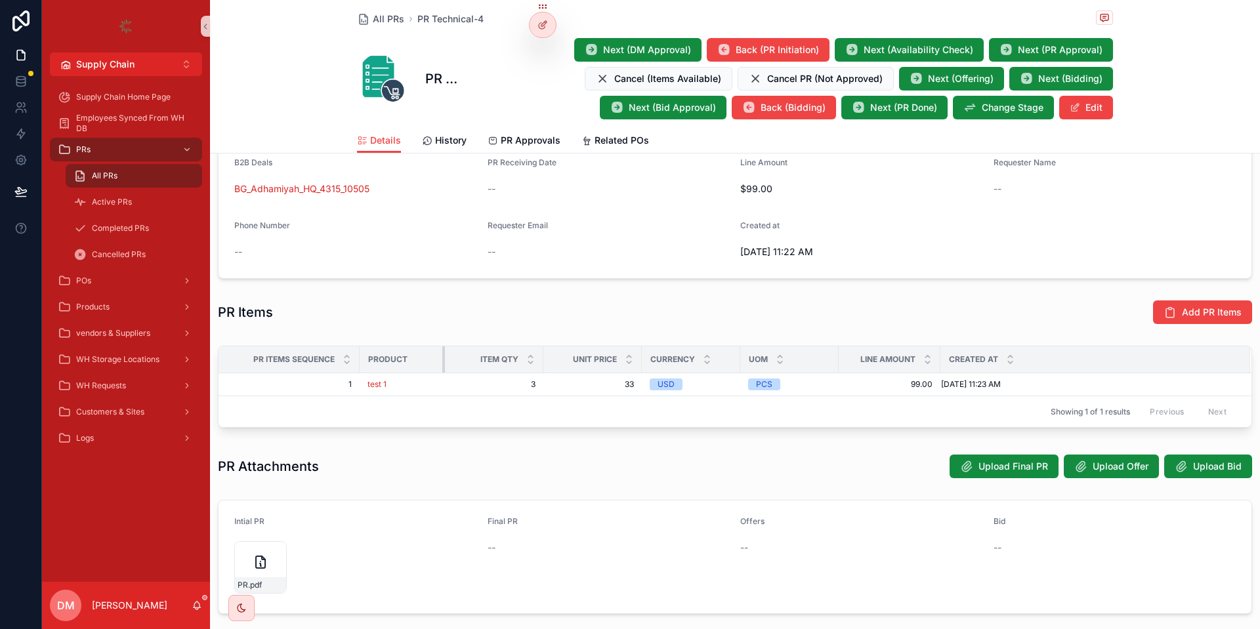
drag, startPoint x: 503, startPoint y: 358, endPoint x: 440, endPoint y: 350, distance: 63.5
click at [442, 350] on div "scrollable content" at bounding box center [444, 359] width 5 height 26
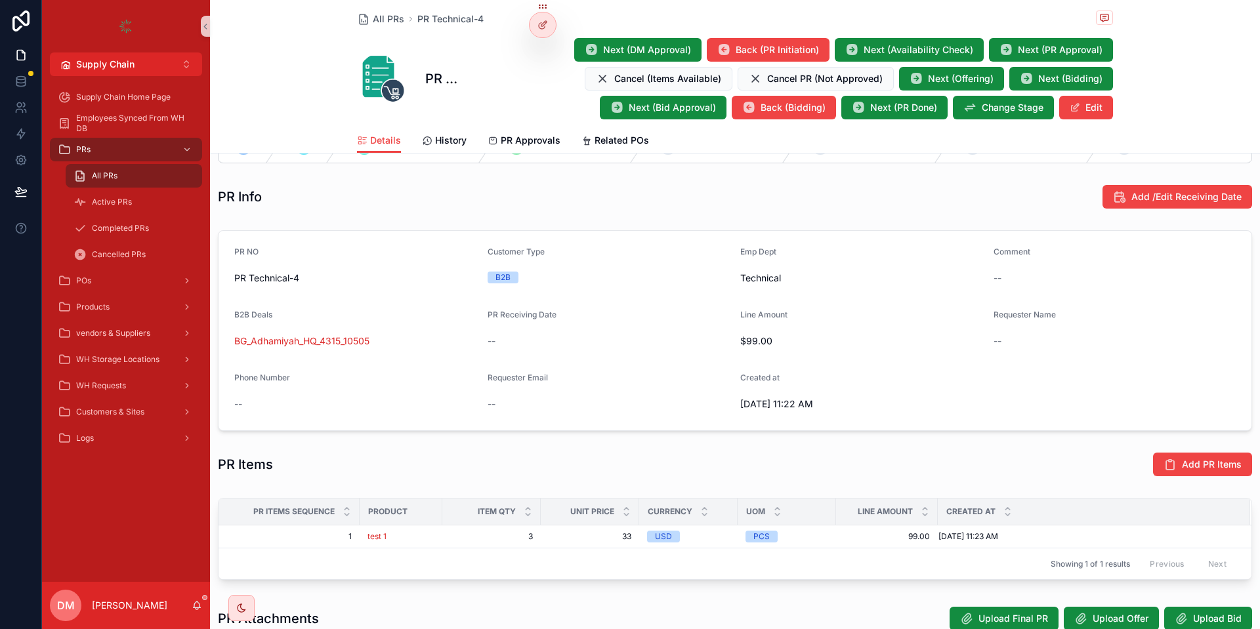
scroll to position [0, 0]
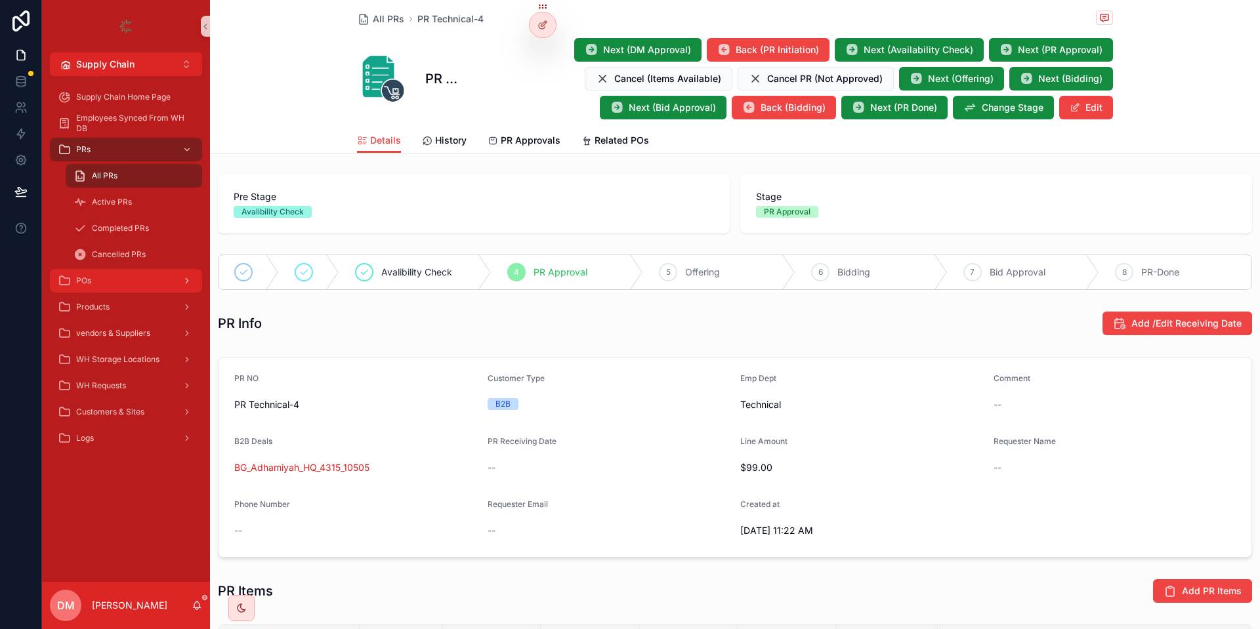
click at [91, 291] on link "POs" at bounding box center [126, 281] width 152 height 24
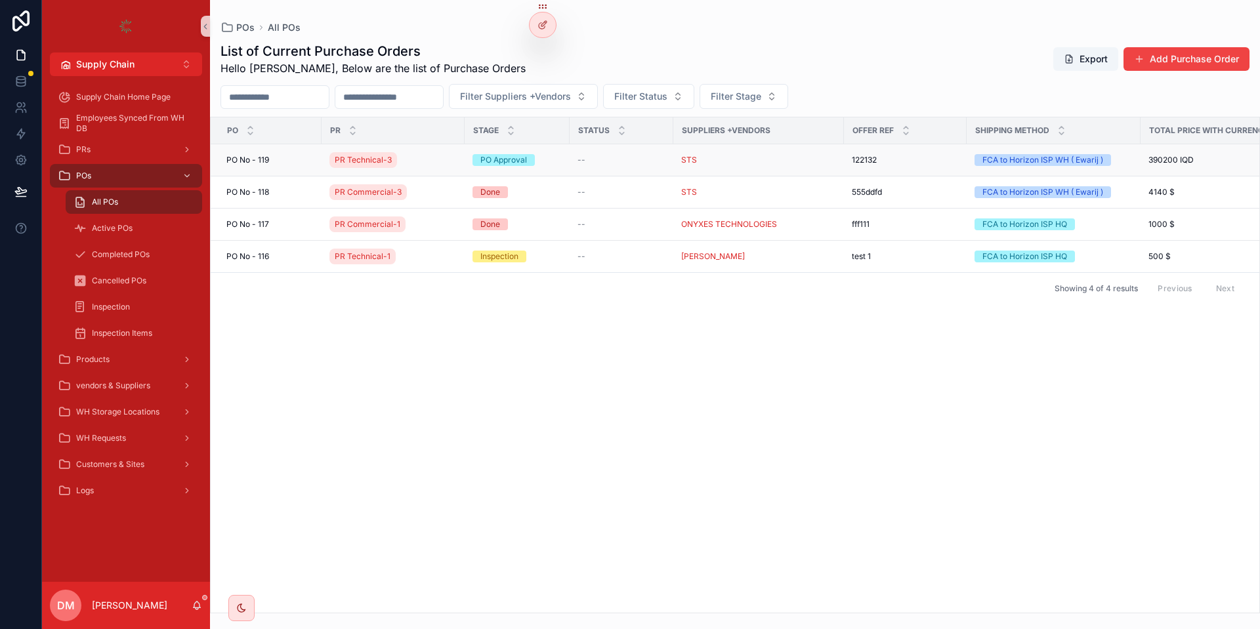
click at [295, 156] on div "PO No - 119 PO No - 119" at bounding box center [269, 160] width 87 height 10
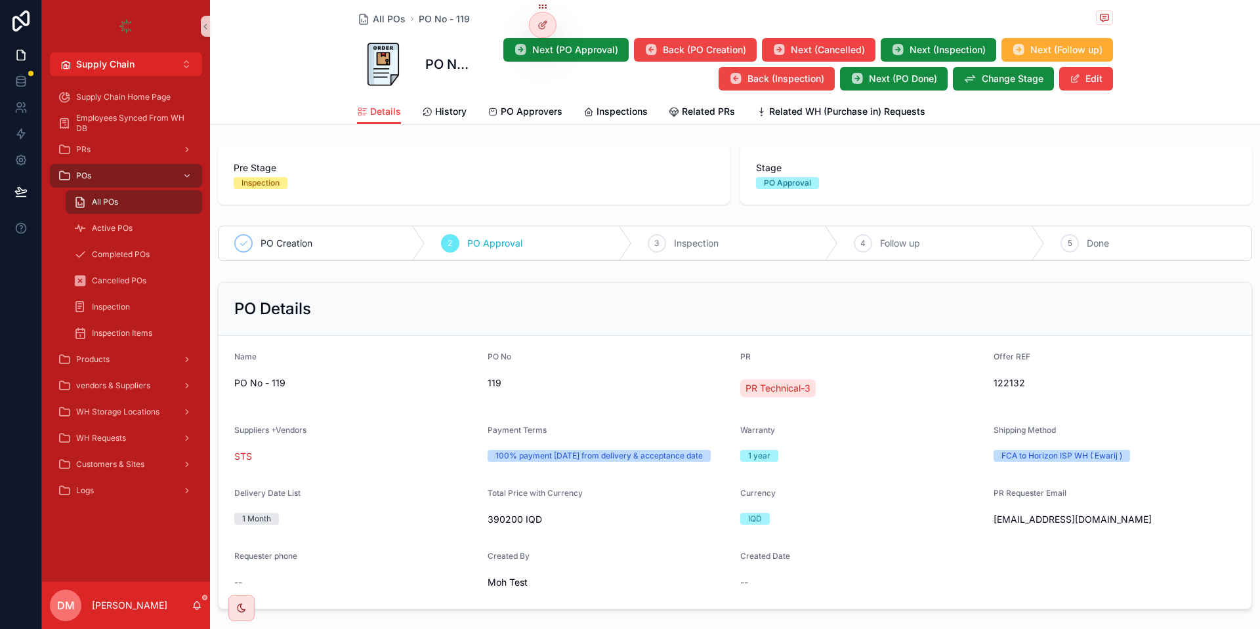
click at [585, 100] on link "Inspections" at bounding box center [615, 113] width 64 height 26
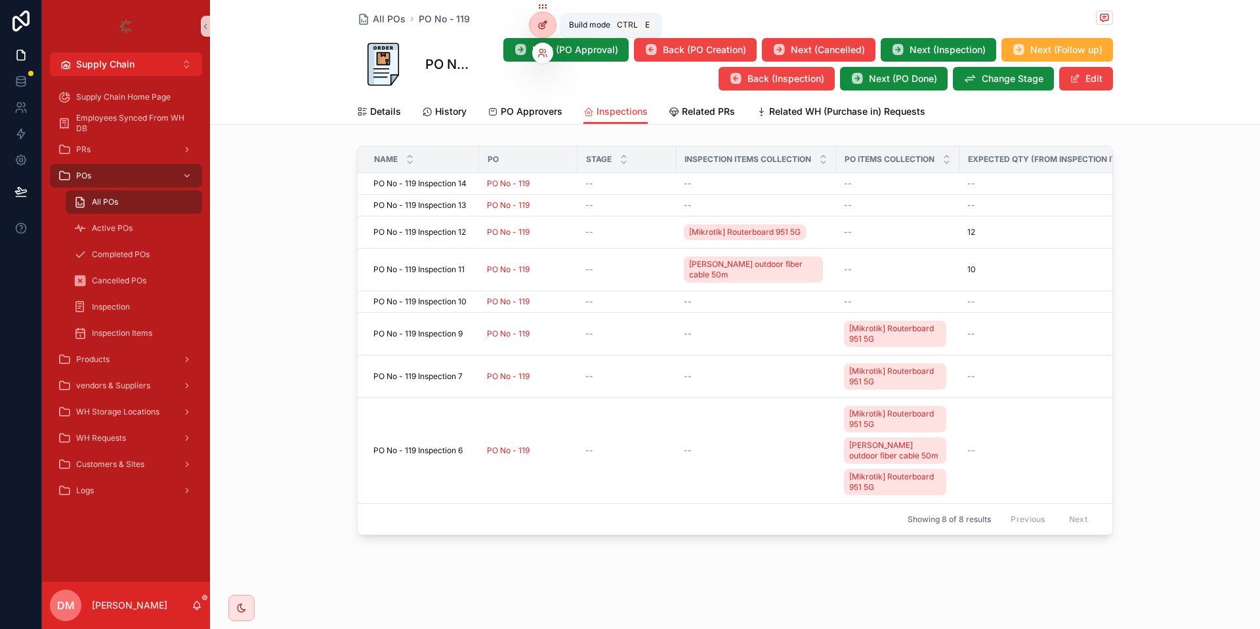
click at [542, 19] on div at bounding box center [542, 24] width 26 height 25
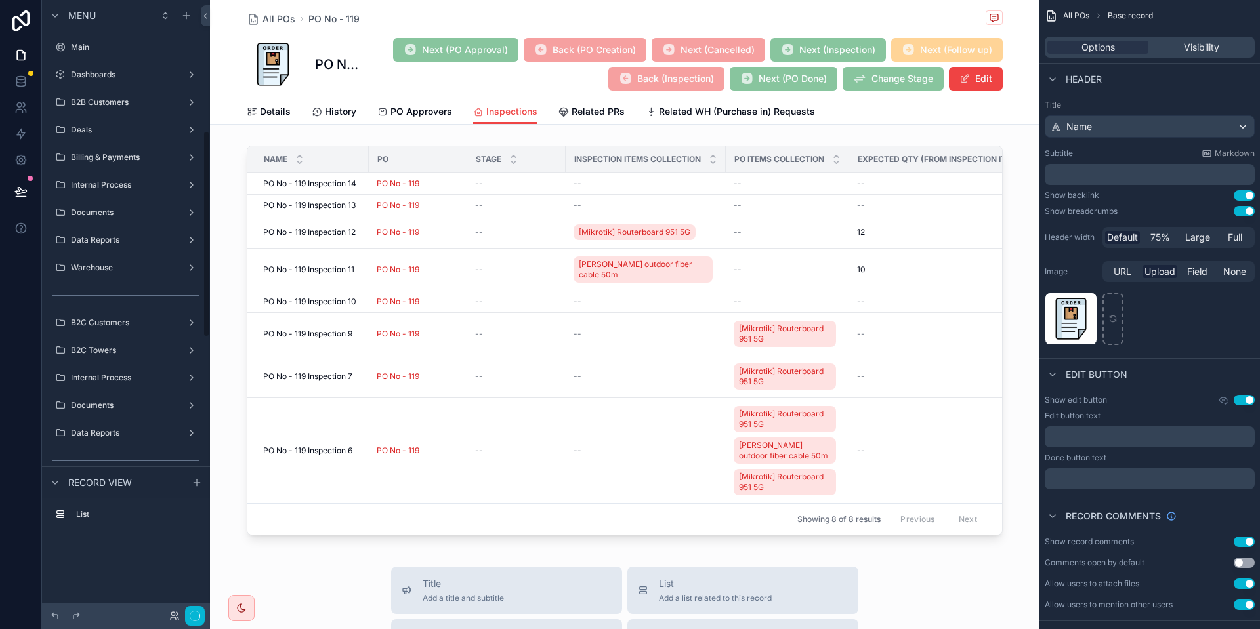
scroll to position [388, 0]
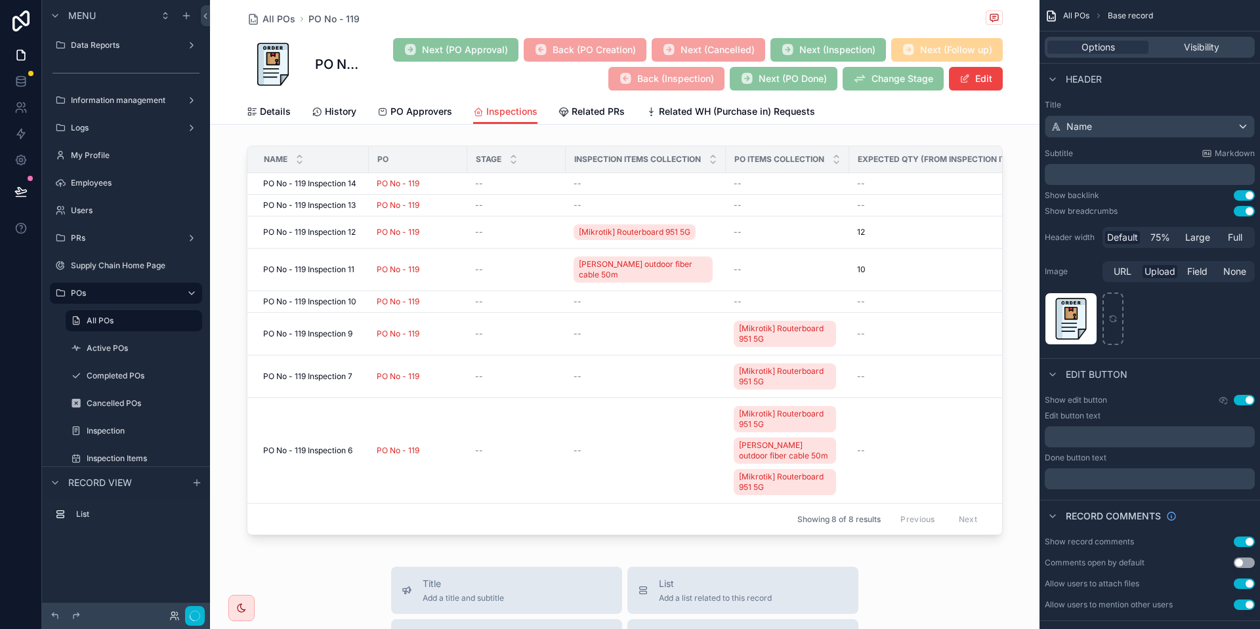
click at [305, 419] on div "scrollable content" at bounding box center [624, 342] width 829 height 405
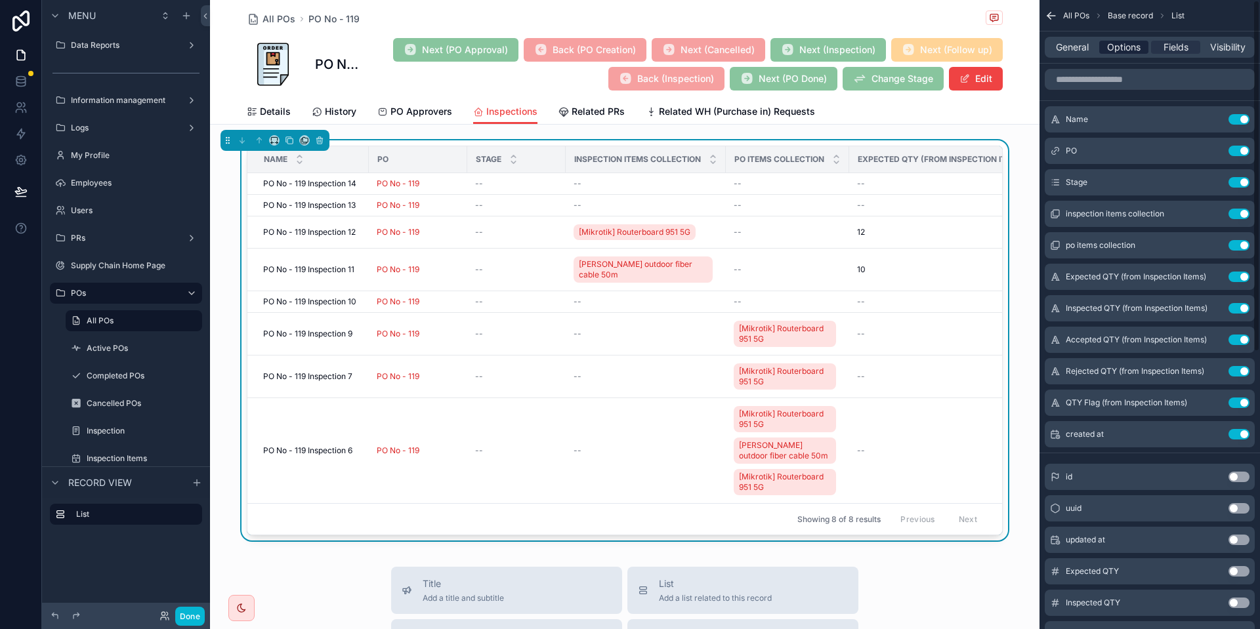
click at [1120, 49] on span "Options" at bounding box center [1123, 47] width 33 height 13
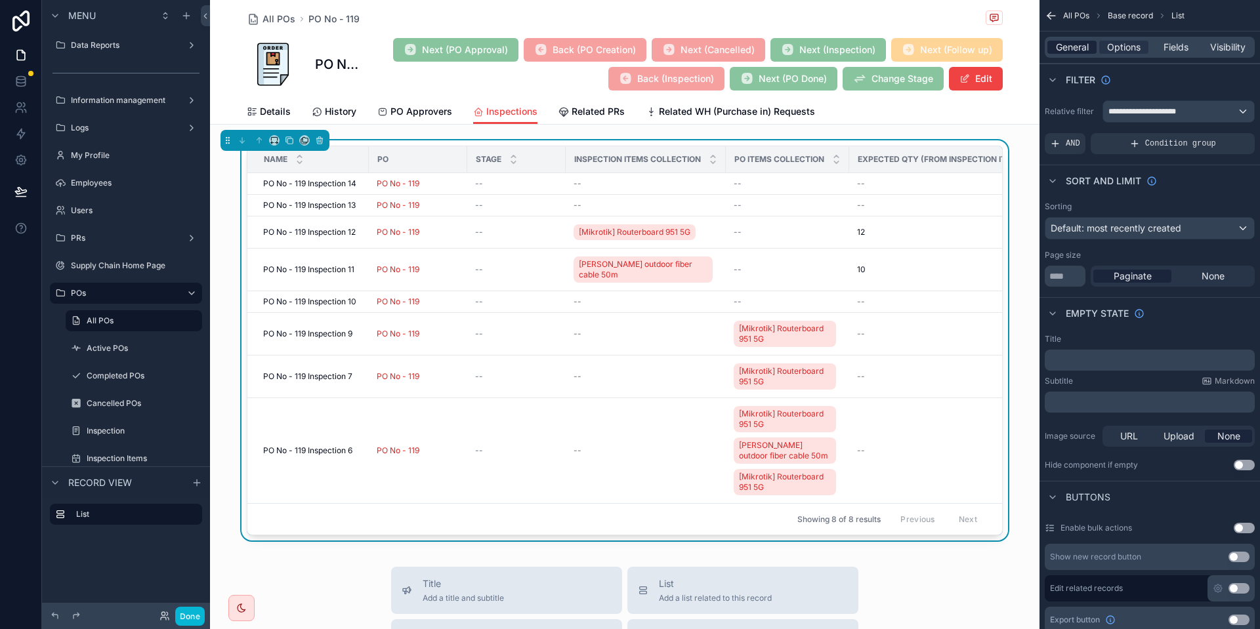
click at [1082, 53] on span "General" at bounding box center [1072, 47] width 33 height 13
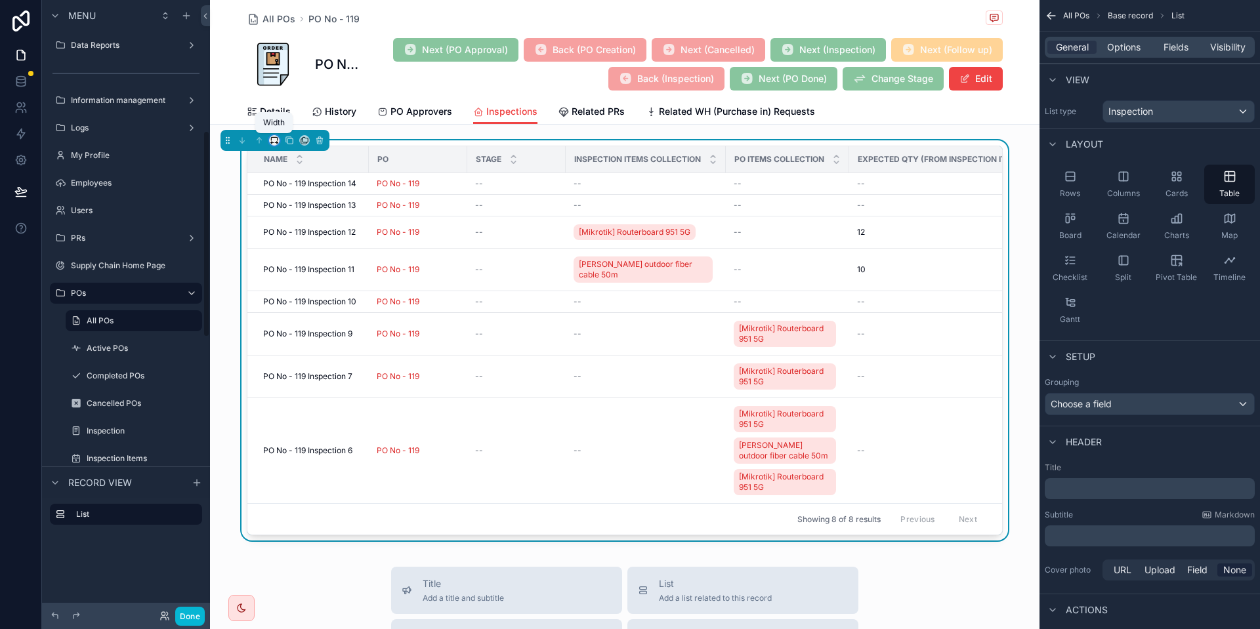
click at [277, 142] on icon "scrollable content" at bounding box center [277, 143] width 1 height 3
click at [298, 281] on span "Full width" at bounding box center [300, 279] width 41 height 16
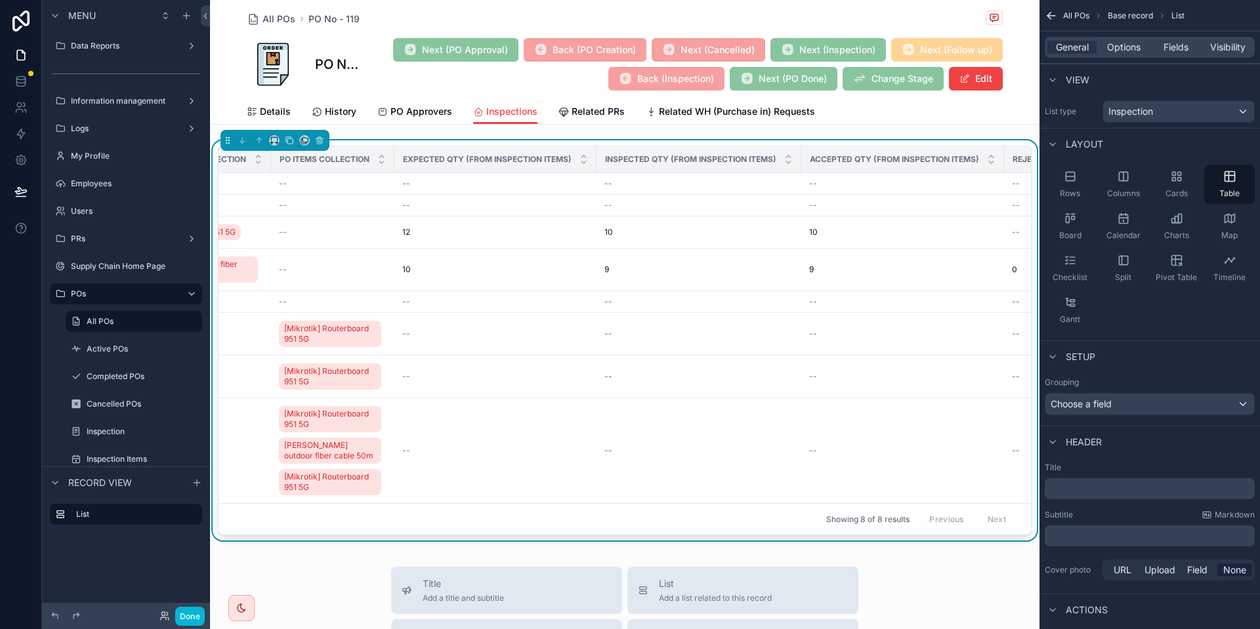
scroll to position [0, 352]
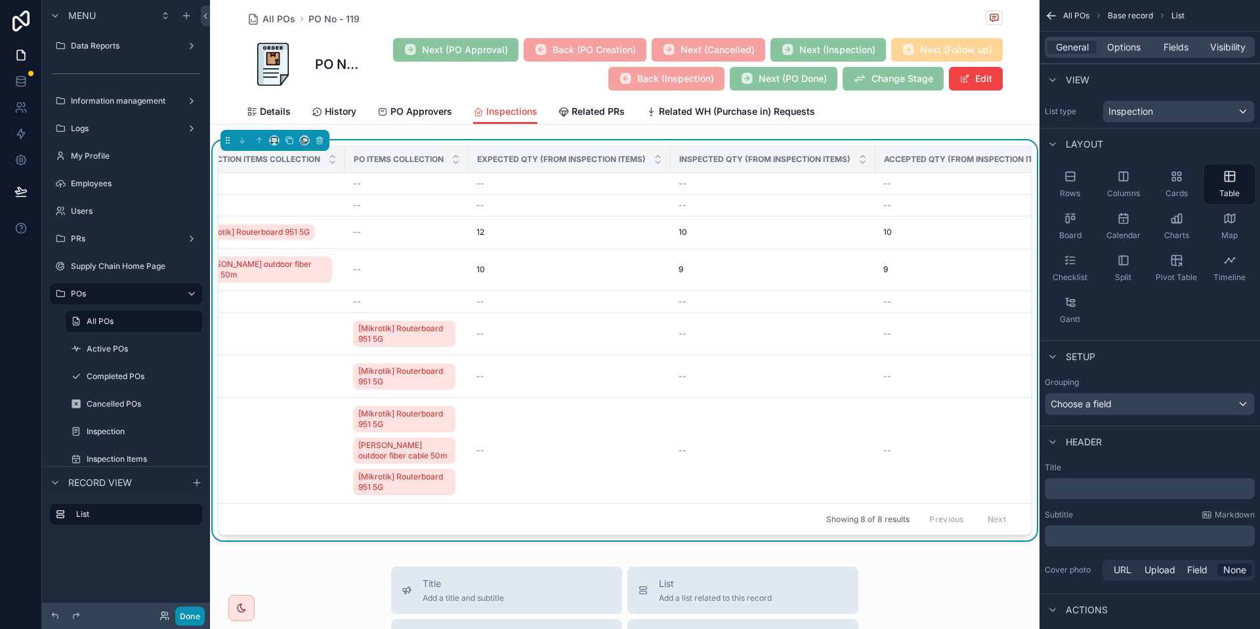
click at [188, 614] on button "Done" at bounding box center [190, 616] width 30 height 19
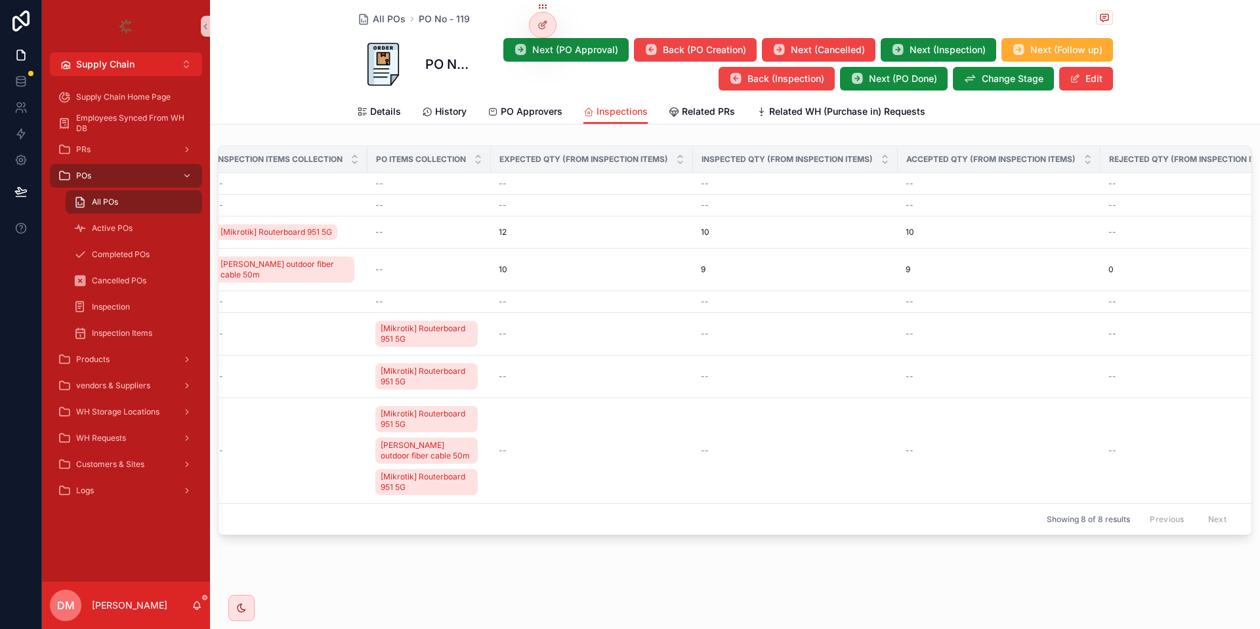
scroll to position [0, 0]
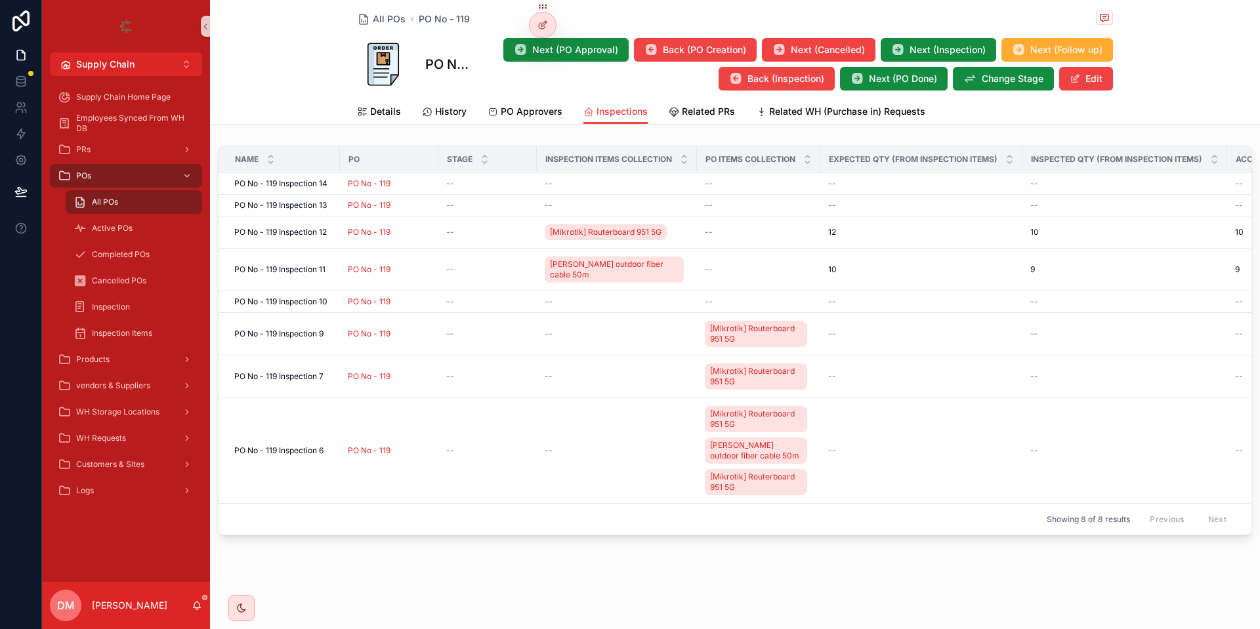
click at [204, 604] on div "DM Danya Mazin" at bounding box center [126, 605] width 168 height 47
click at [199, 613] on div "DM Danya Mazin" at bounding box center [126, 605] width 168 height 47
click at [190, 613] on div "DM Danya Mazin" at bounding box center [126, 605] width 168 height 47
click at [196, 607] on icon "scrollable content" at bounding box center [197, 605] width 7 height 6
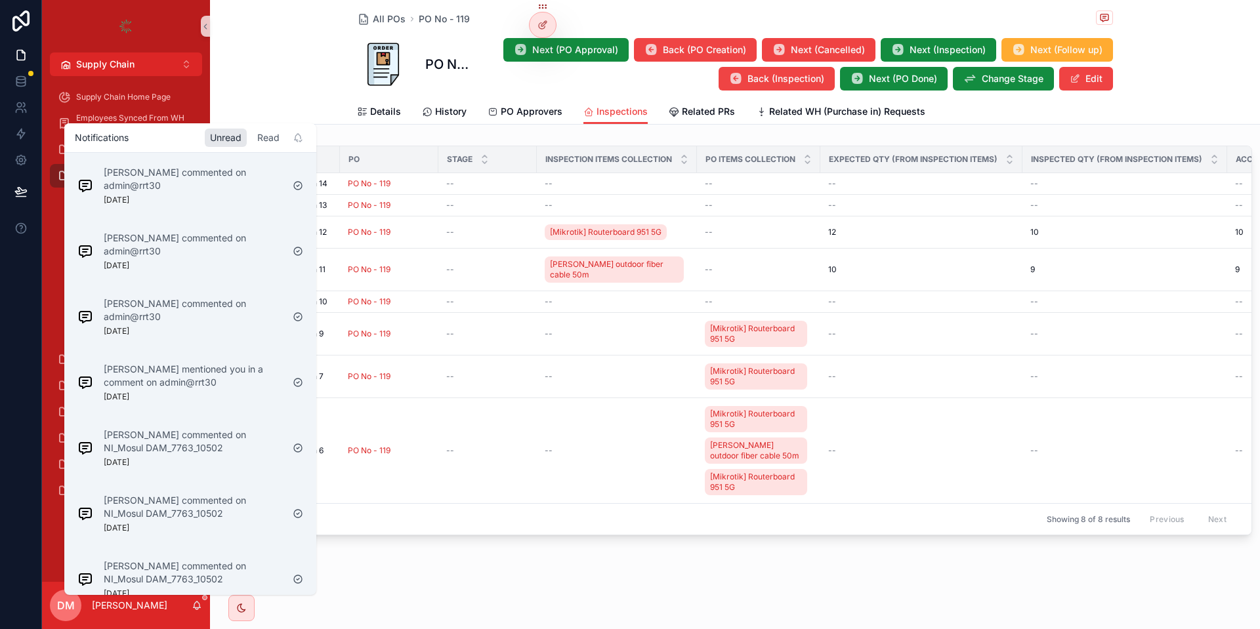
click at [274, 143] on div "Read" at bounding box center [268, 138] width 33 height 18
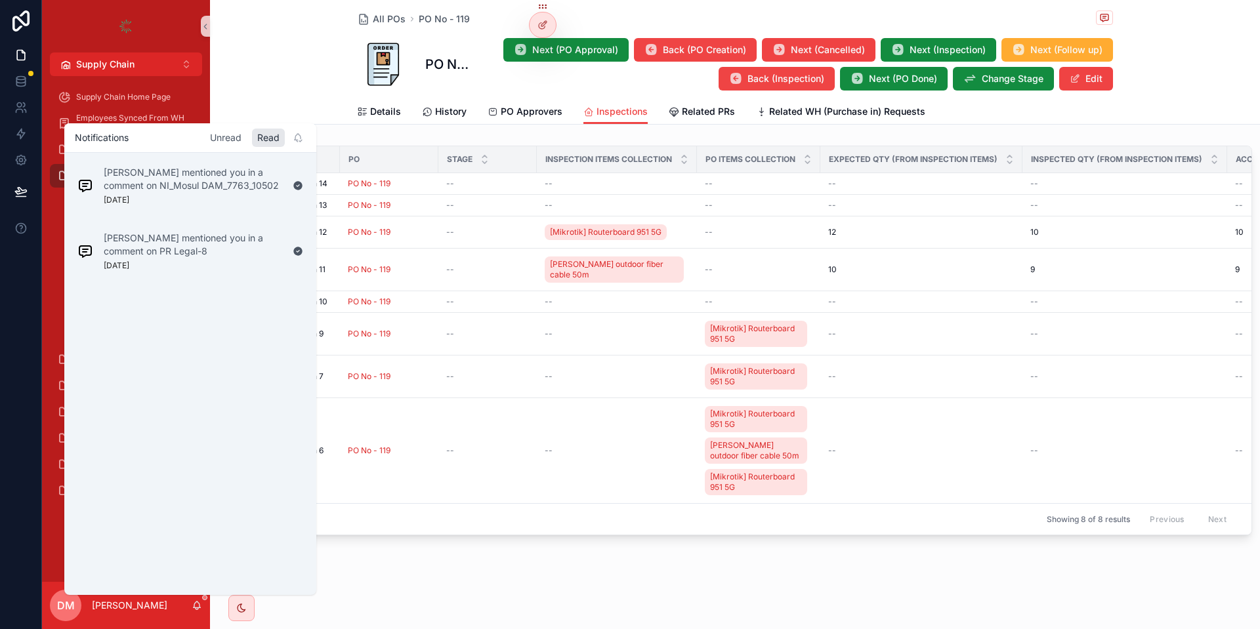
click at [243, 138] on div "Unread" at bounding box center [226, 138] width 42 height 18
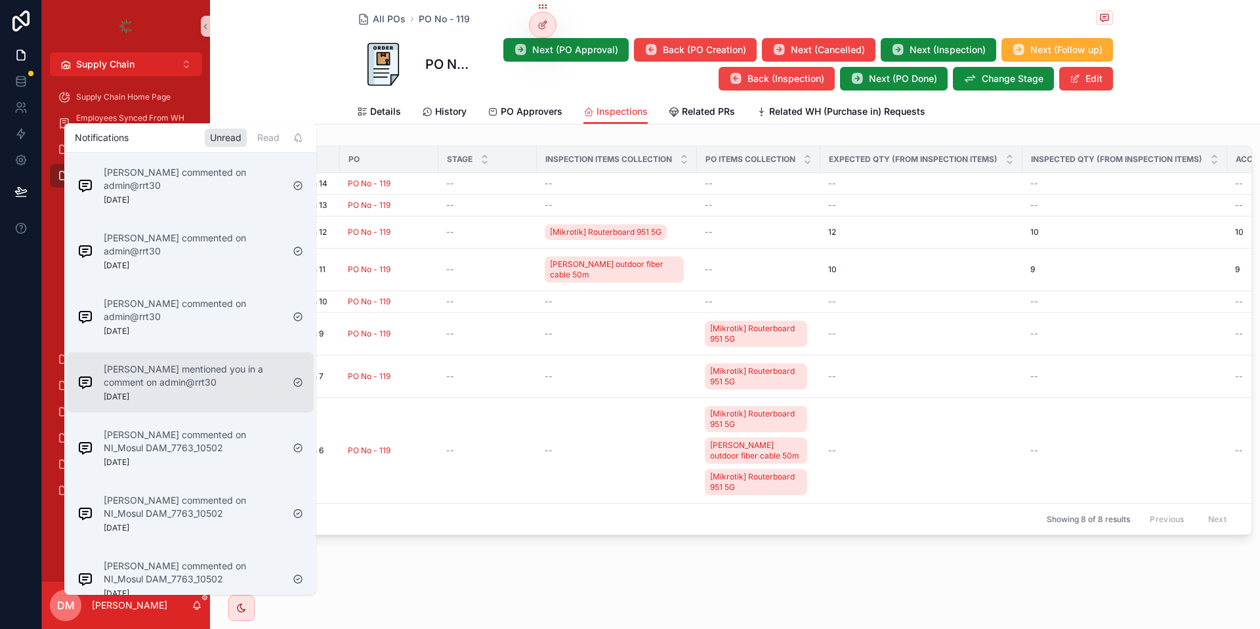
scroll to position [83, 0]
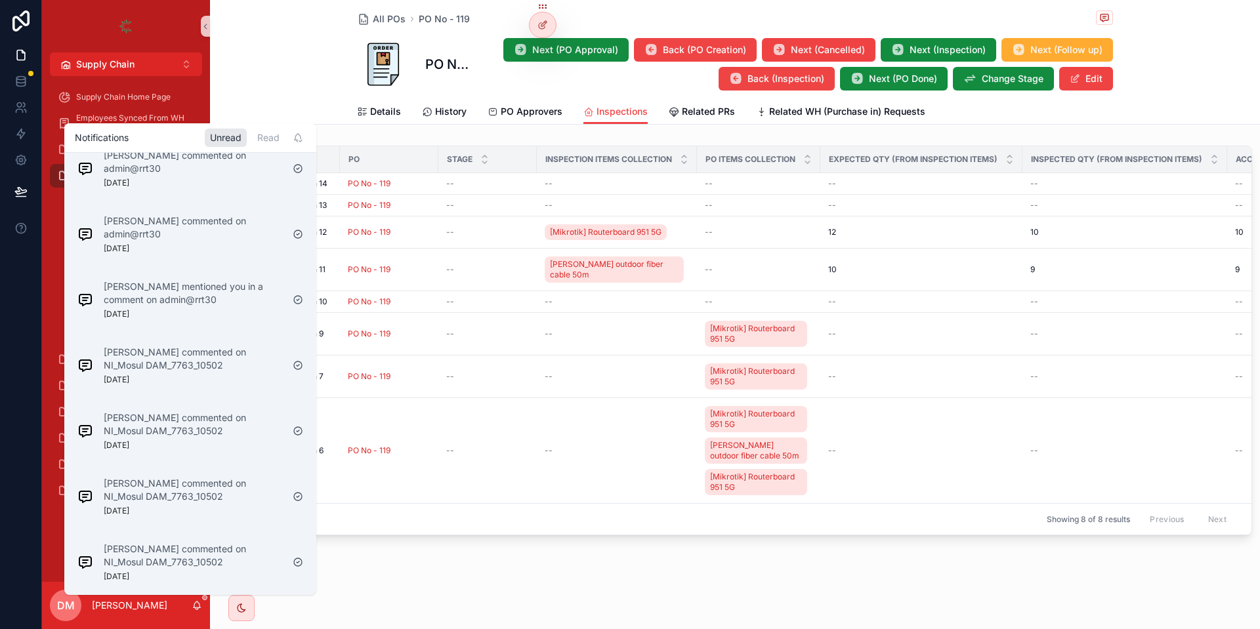
click at [360, 560] on div "All POs PO No - 119 PO No - 119 Next (PO Approval) Back (PO Creation) Next (Can…" at bounding box center [735, 315] width 1050 height 630
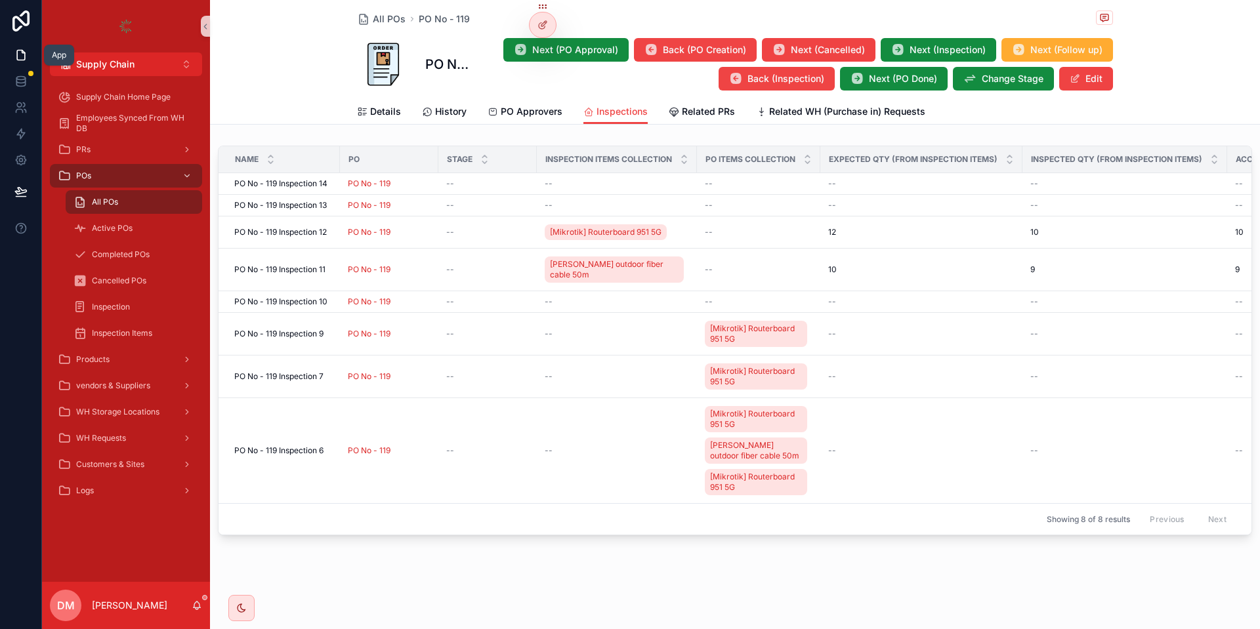
click at [28, 53] on link at bounding box center [20, 55] width 41 height 26
click at [15, 59] on icon at bounding box center [20, 55] width 13 height 13
click at [409, 371] on div "PO No - 119" at bounding box center [389, 376] width 83 height 10
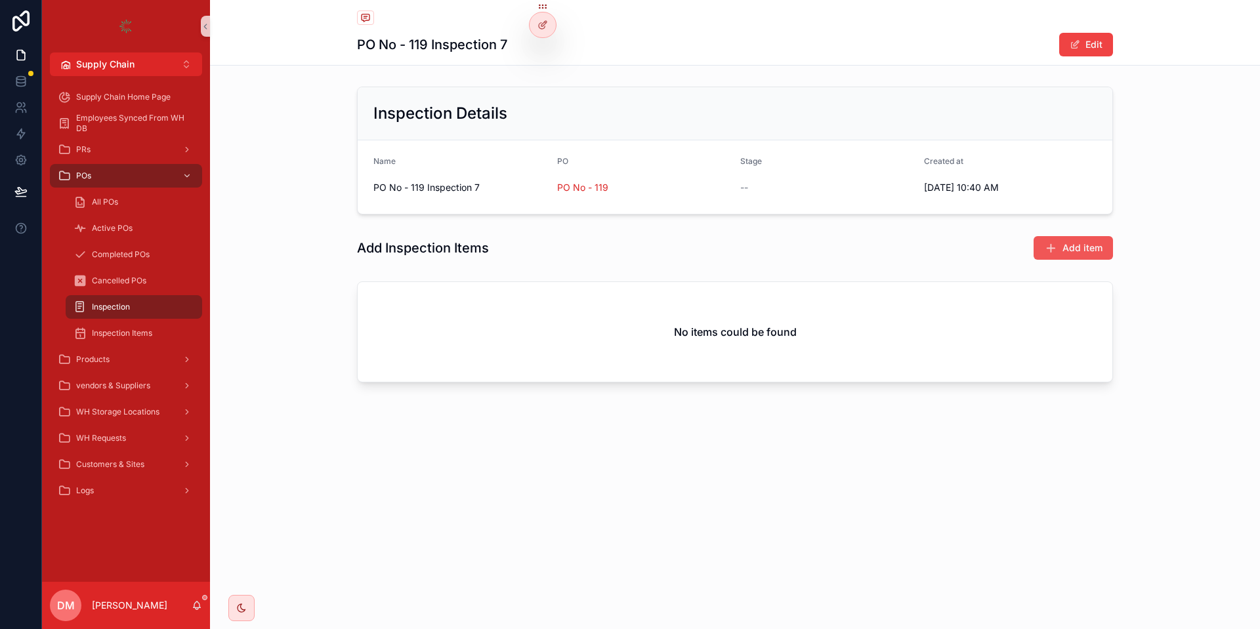
click at [1075, 248] on span "Add item" at bounding box center [1082, 247] width 40 height 13
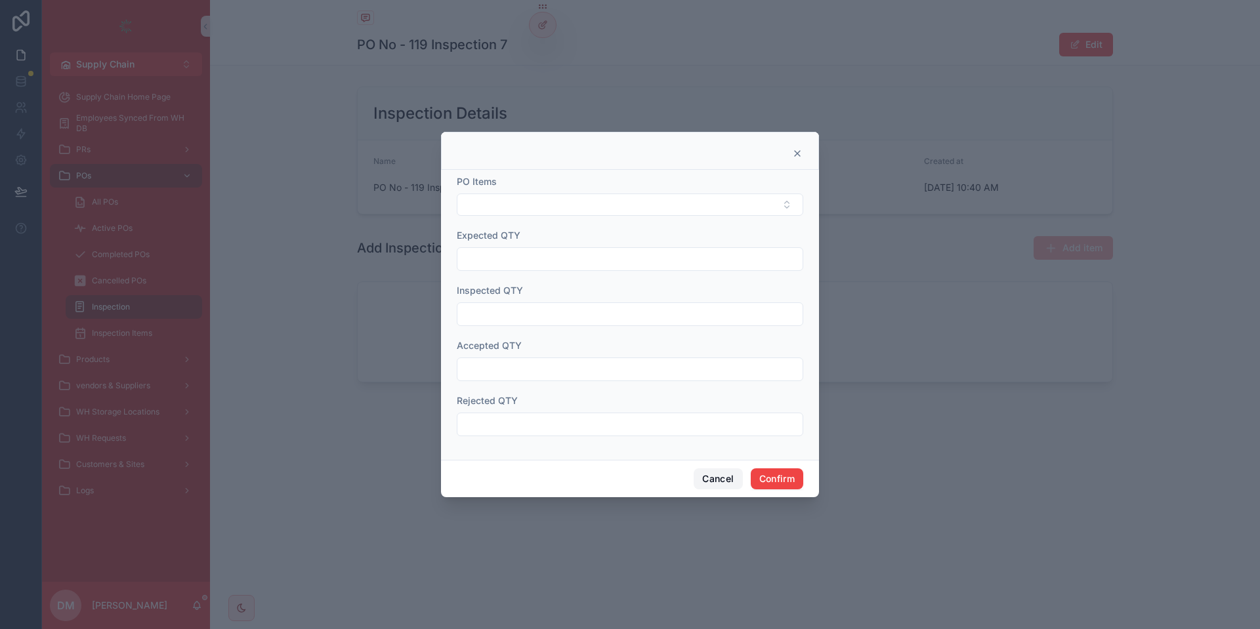
click at [707, 478] on button "Cancel" at bounding box center [717, 478] width 49 height 21
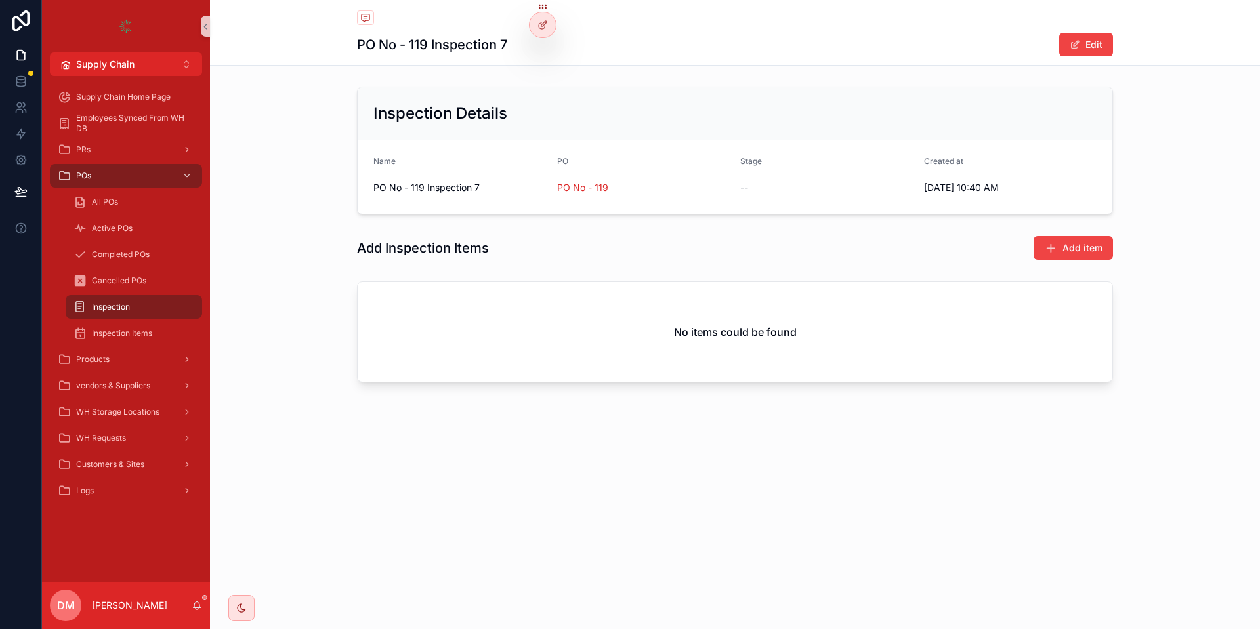
click at [134, 302] on div "Inspection" at bounding box center [133, 307] width 121 height 21
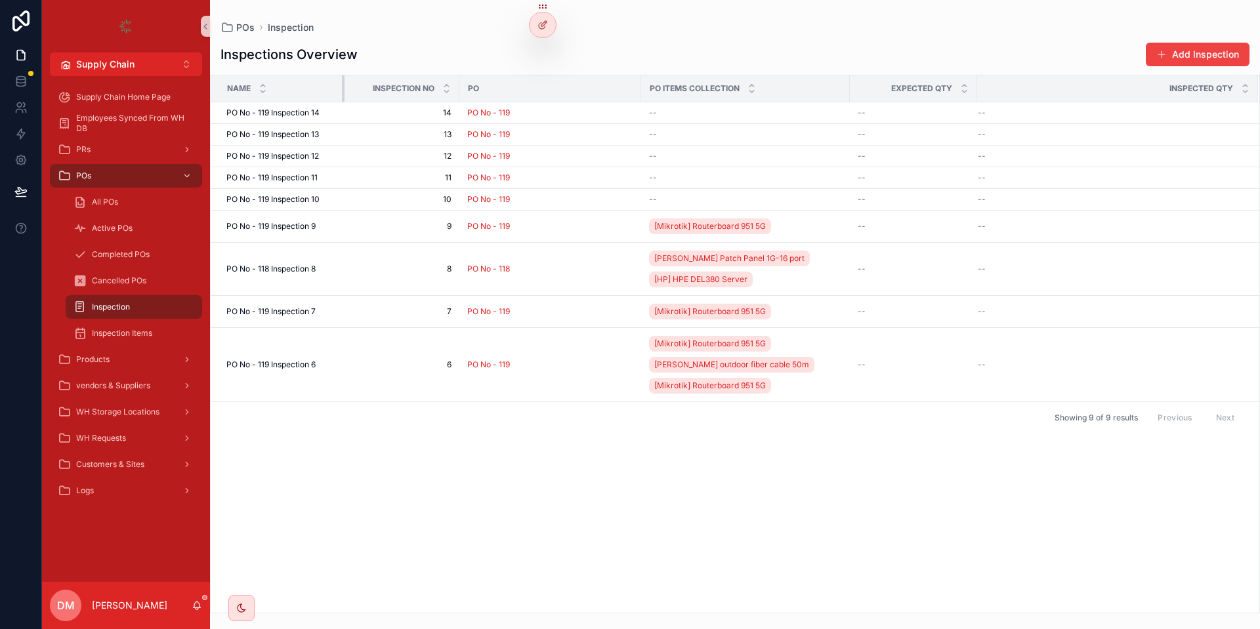
drag, startPoint x: 323, startPoint y: 92, endPoint x: 353, endPoint y: 94, distance: 30.3
click at [353, 94] on tr "Name Inspection NO PO Po items collection Expected QTY Inspected QTY" at bounding box center [735, 88] width 1048 height 27
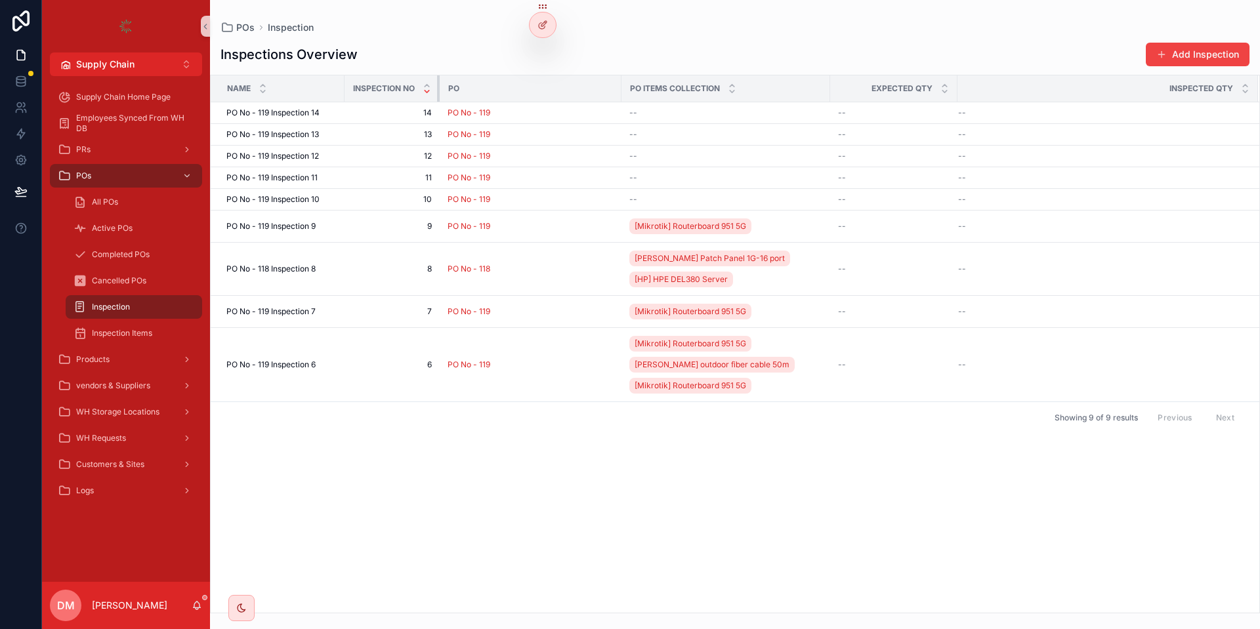
drag, startPoint x: 457, startPoint y: 83, endPoint x: 429, endPoint y: 93, distance: 29.9
click at [429, 93] on th "Inspection NO" at bounding box center [391, 88] width 95 height 27
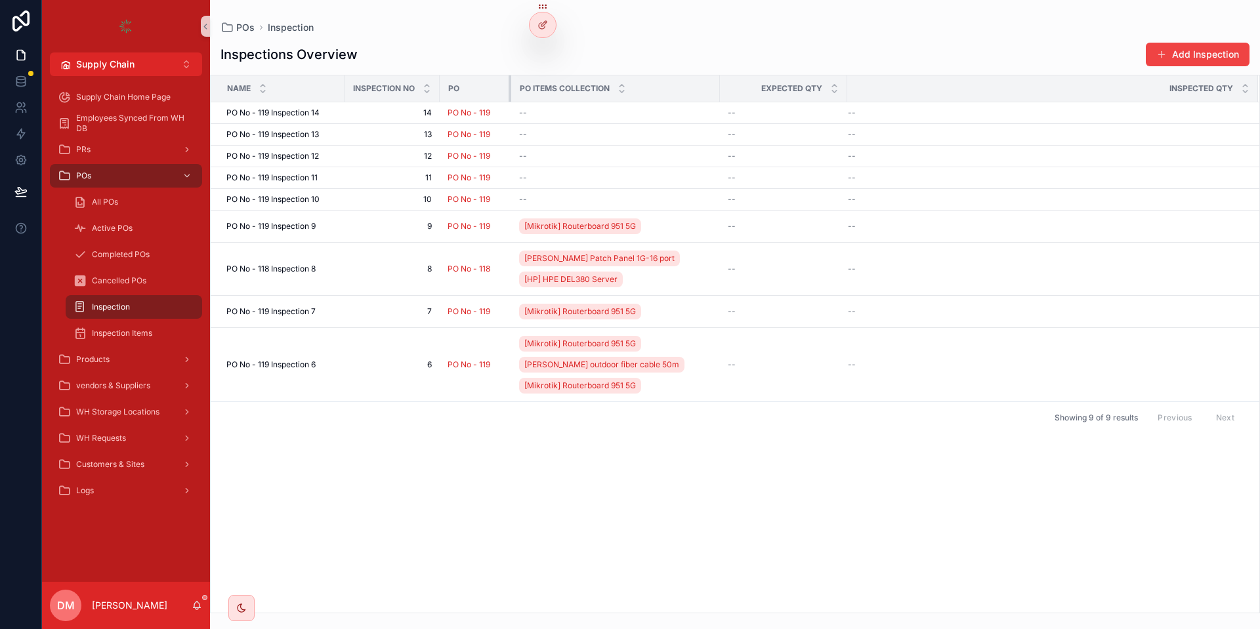
drag, startPoint x: 621, startPoint y: 89, endPoint x: 511, endPoint y: 91, distance: 109.6
click at [511, 91] on div "scrollable content" at bounding box center [510, 88] width 5 height 26
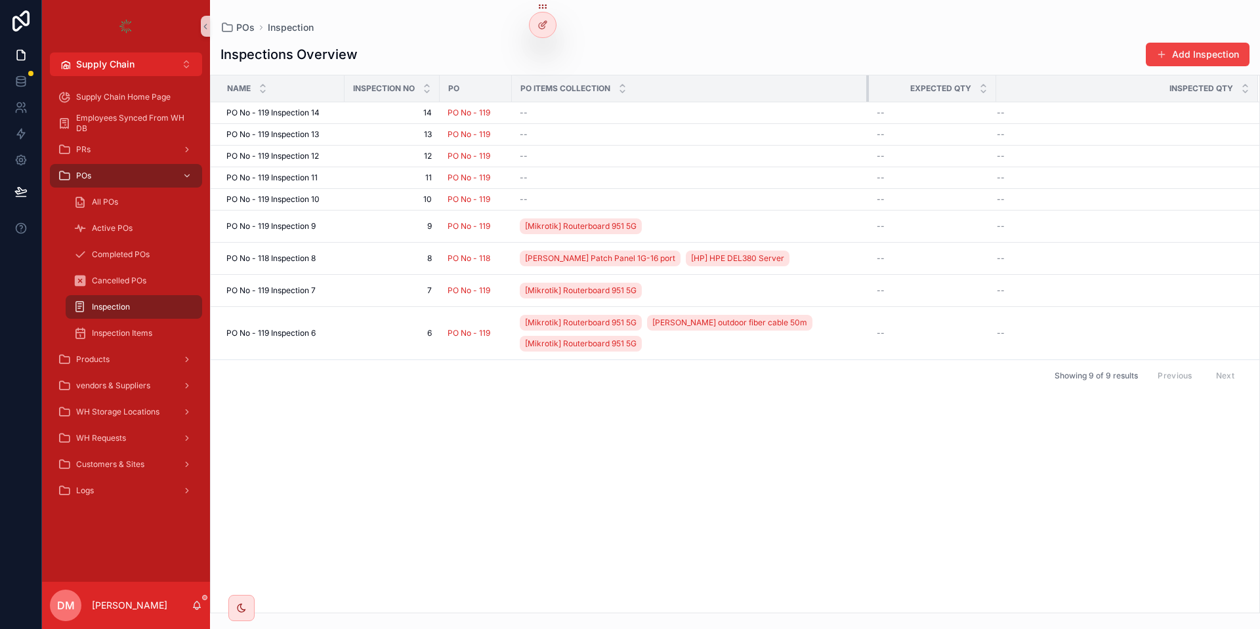
drag, startPoint x: 721, startPoint y: 90, endPoint x: 869, endPoint y: 92, distance: 148.3
click at [869, 92] on div "scrollable content" at bounding box center [868, 88] width 5 height 26
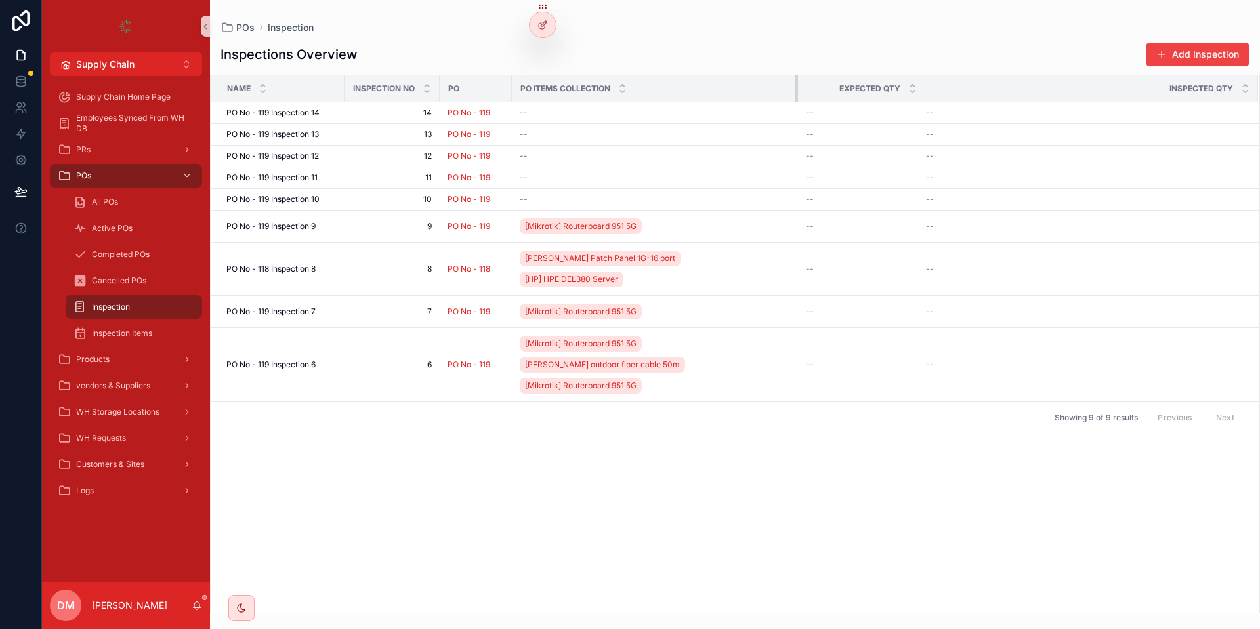
drag, startPoint x: 869, startPoint y: 92, endPoint x: 798, endPoint y: 100, distance: 71.2
click at [798, 100] on div "scrollable content" at bounding box center [797, 88] width 5 height 26
click at [31, 57] on link at bounding box center [20, 55] width 41 height 26
click at [110, 196] on div "All POs" at bounding box center [133, 202] width 121 height 21
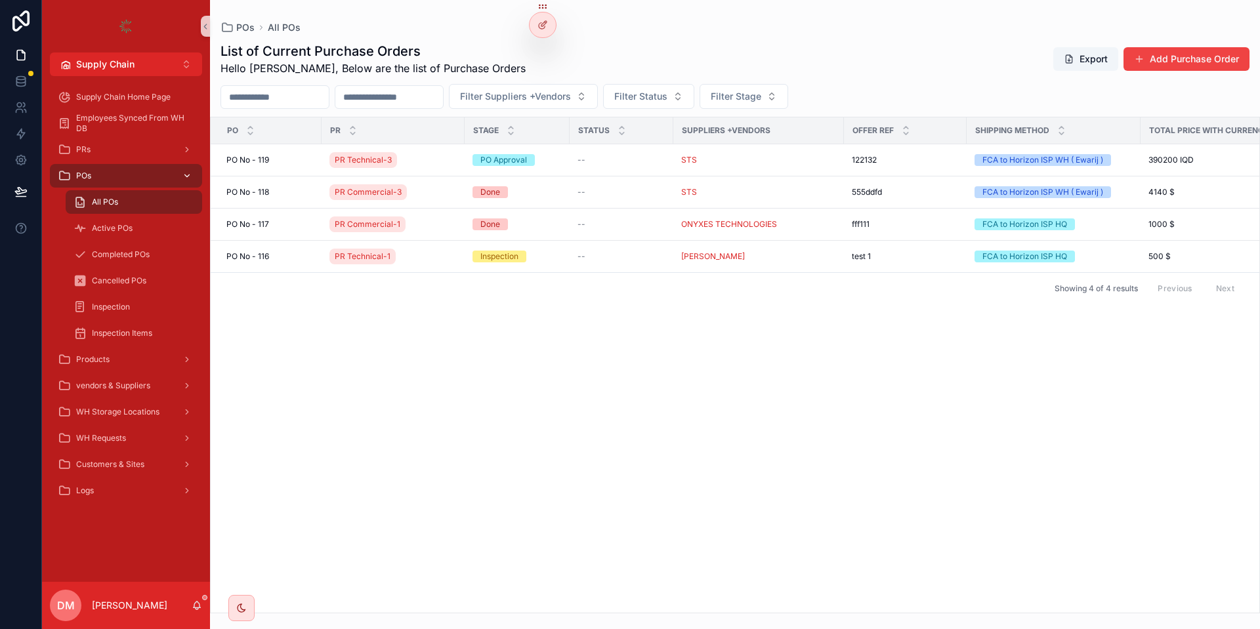
click at [127, 185] on div "POs" at bounding box center [126, 175] width 136 height 21
